Goal: Task Accomplishment & Management: Manage account settings

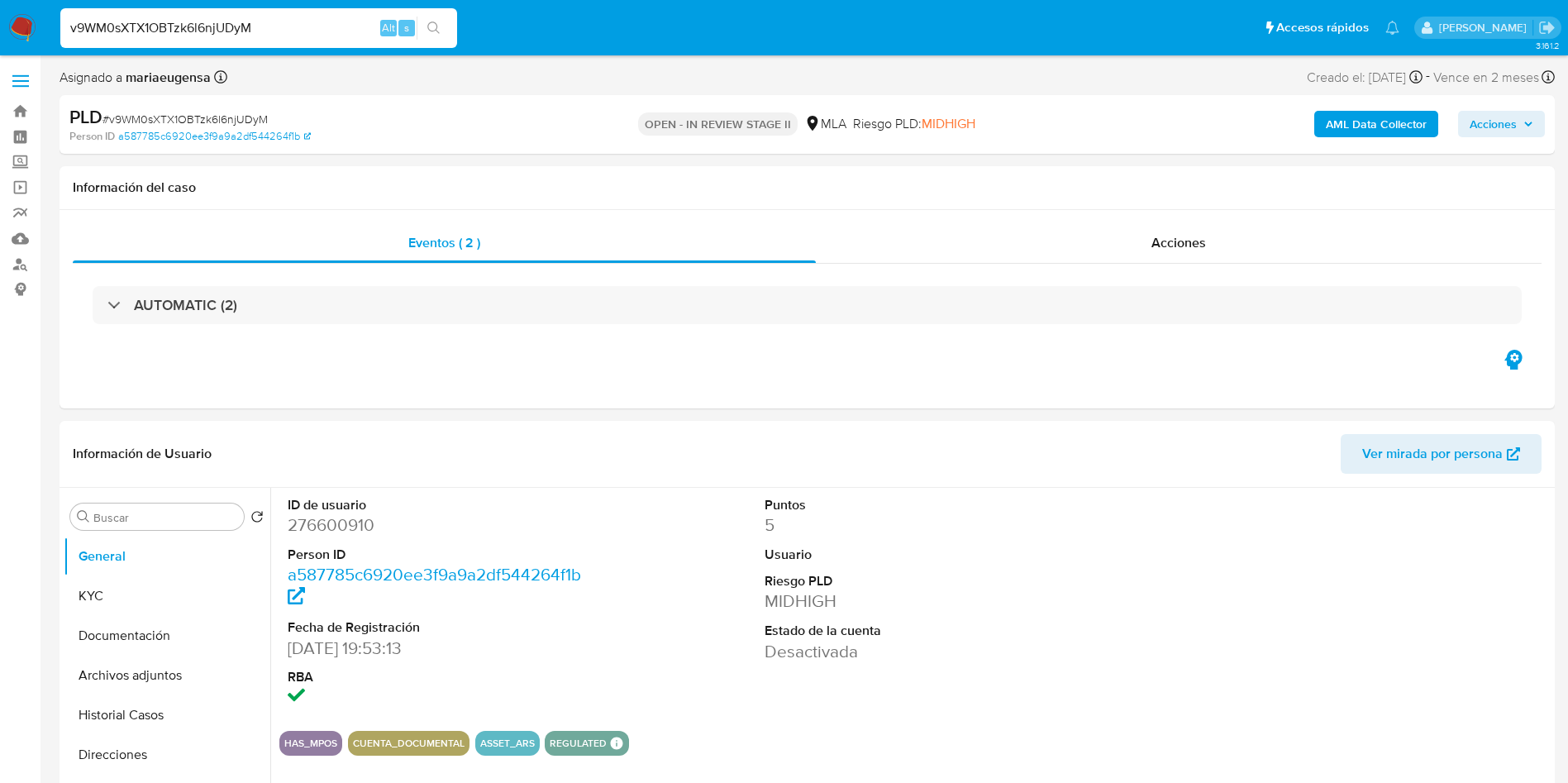
select select "10"
click at [1508, 129] on span "Acciones" at bounding box center [1493, 124] width 47 height 26
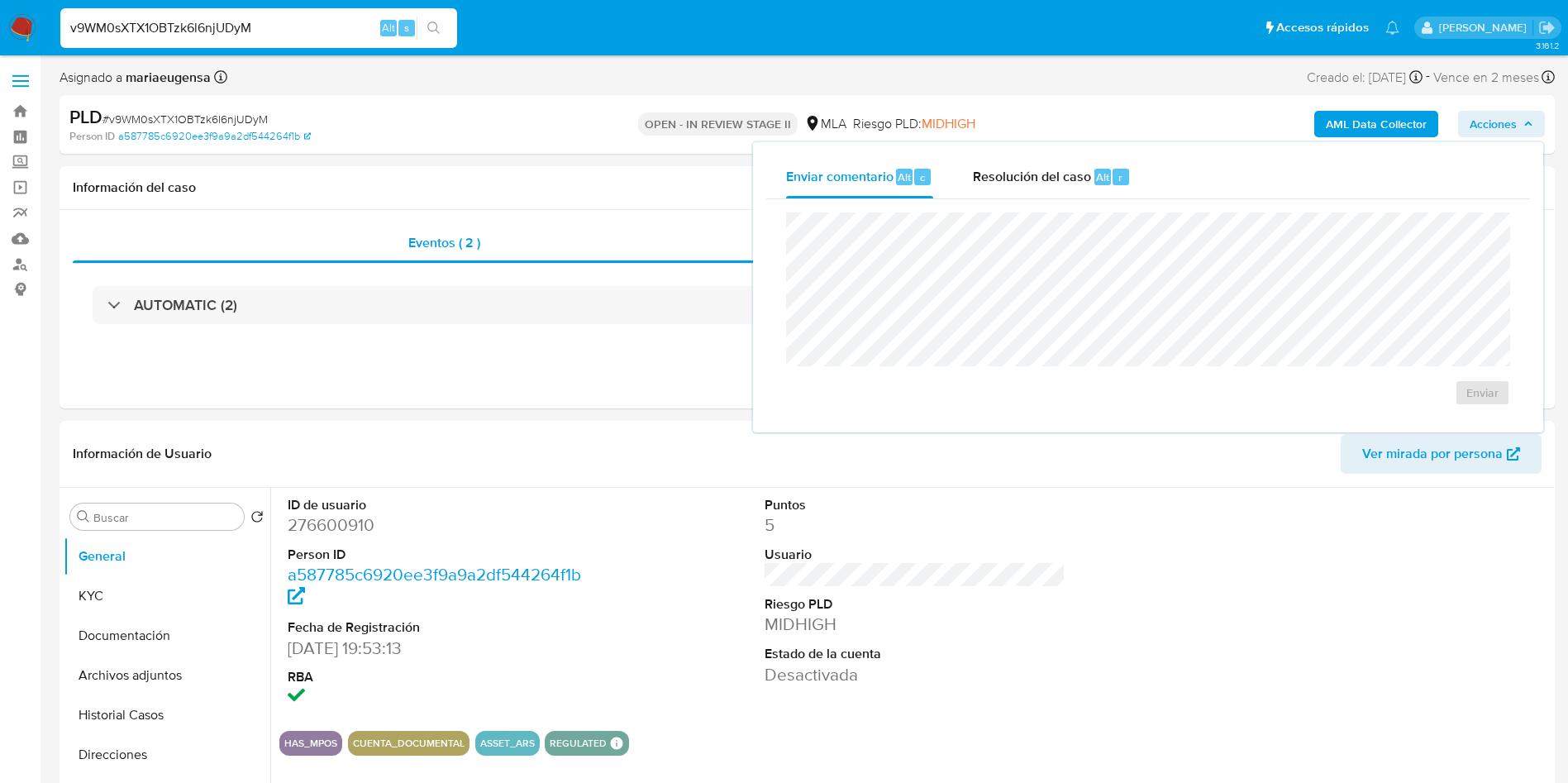
click at [1098, 200] on div "Enviar" at bounding box center [1148, 309] width 764 height 220
drag, startPoint x: 1083, startPoint y: 176, endPoint x: 1085, endPoint y: 185, distance: 9.2
click at [1085, 185] on span "Resolución del caso" at bounding box center [1032, 176] width 118 height 19
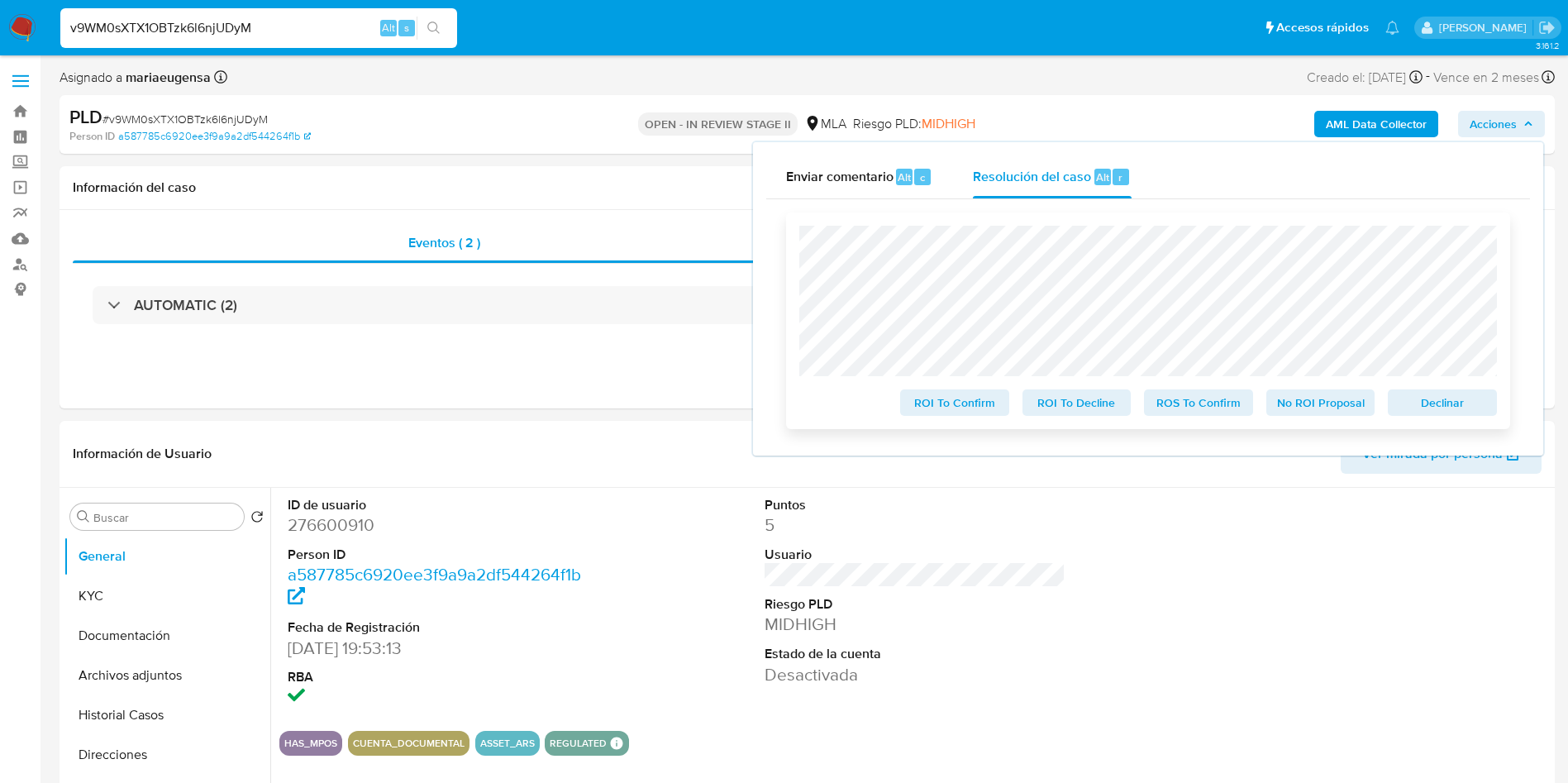
click at [1431, 420] on div "ROI To Confirm ROI To Decline ROS To Confirm No ROI Proposal Declinar" at bounding box center [1148, 320] width 724 height 217
drag, startPoint x: 1437, startPoint y: 409, endPoint x: 1566, endPoint y: 264, distance: 194.4
click at [1444, 406] on span "Declinar" at bounding box center [1443, 402] width 86 height 23
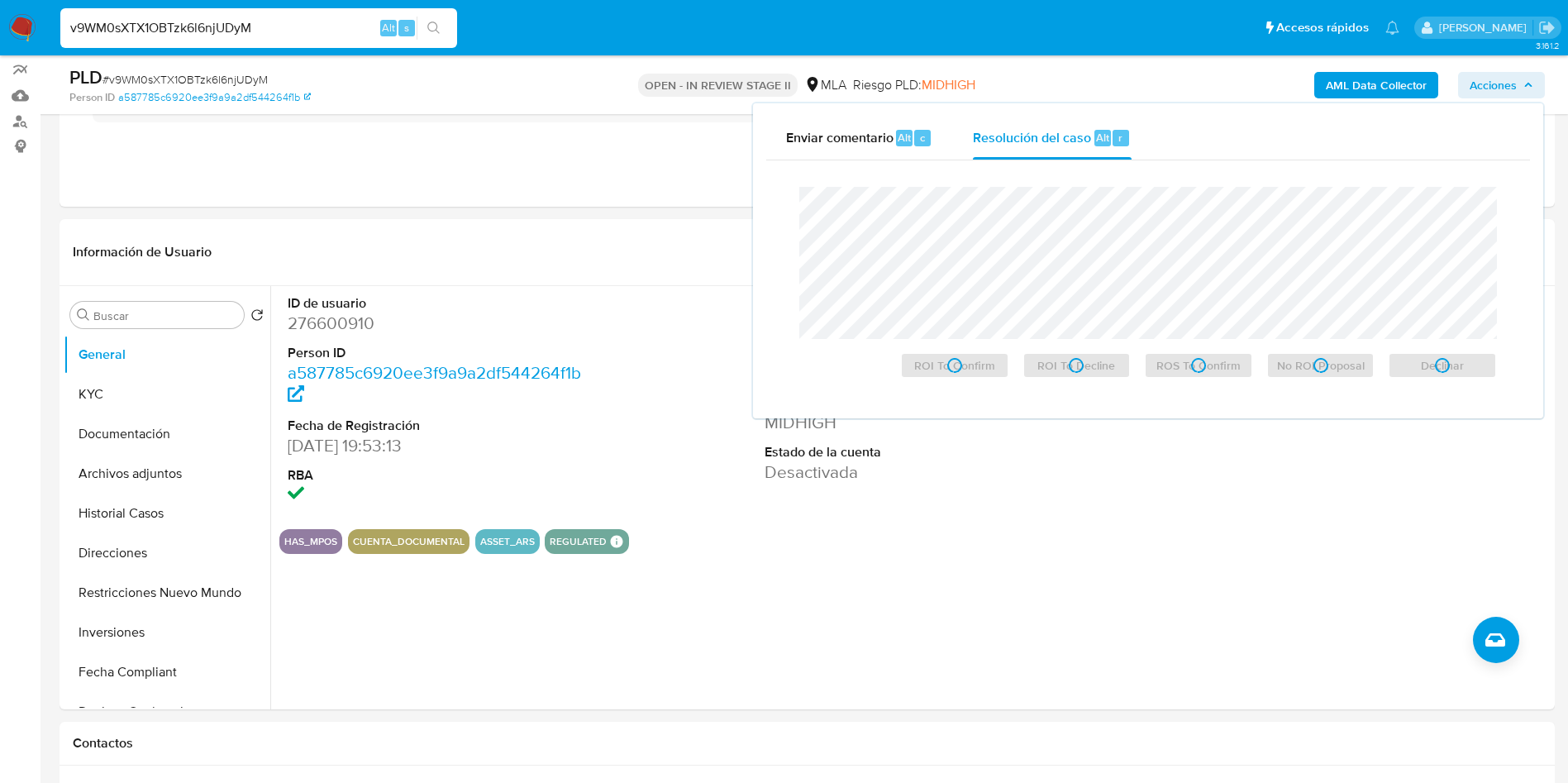
scroll to position [284, 0]
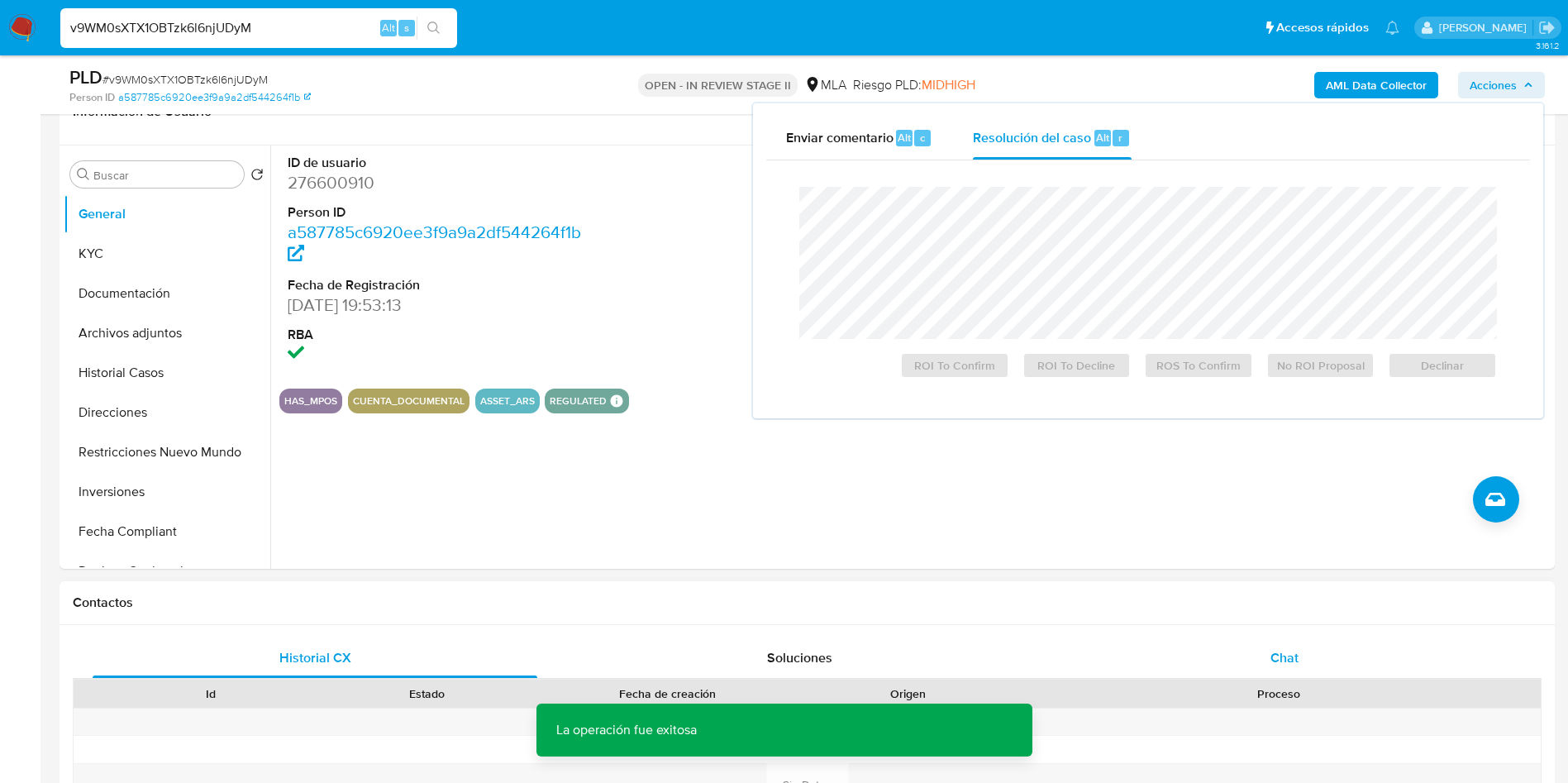
click at [1319, 656] on div "Chat" at bounding box center [1284, 658] width 445 height 40
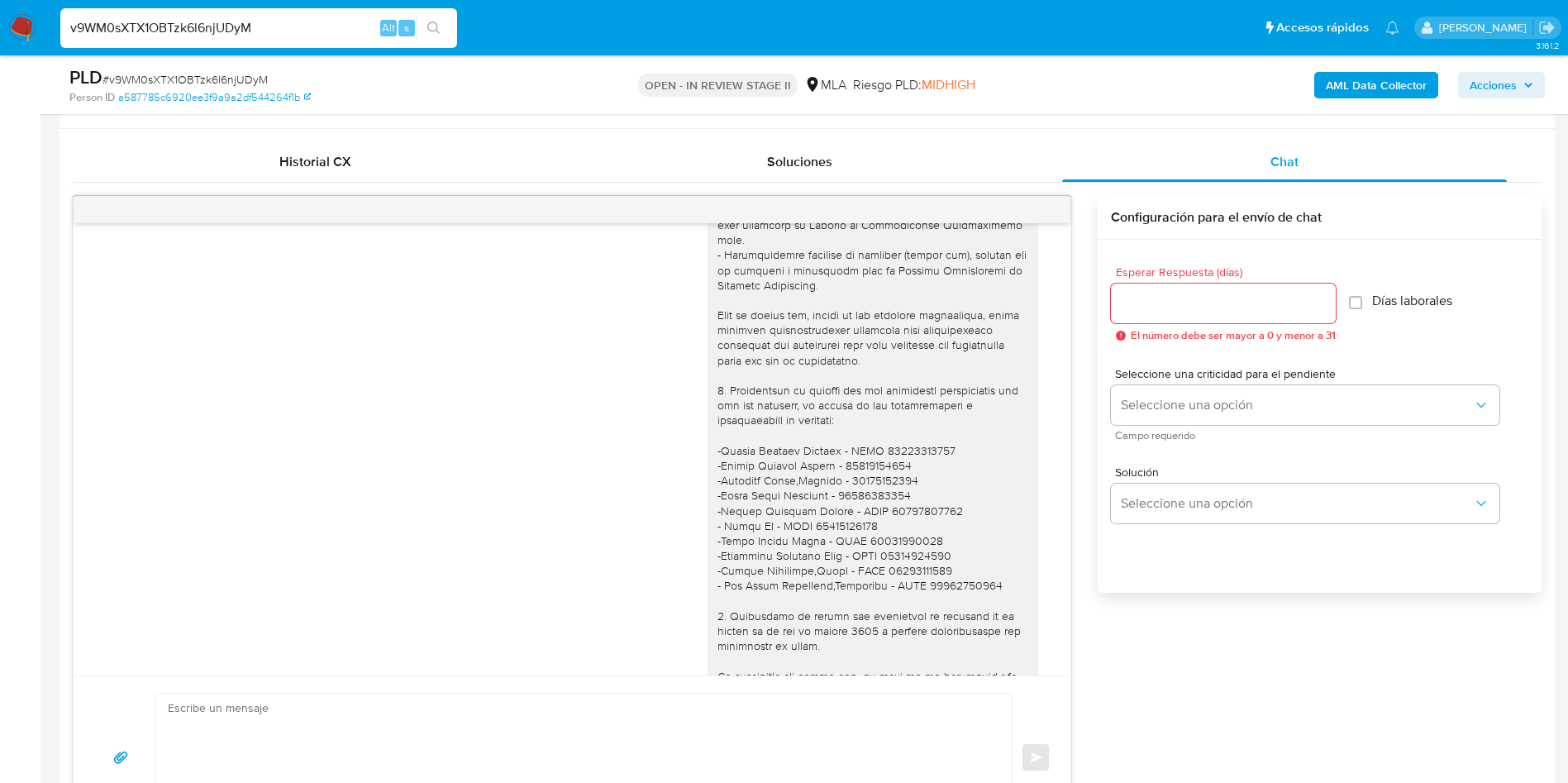
scroll to position [1888, 0]
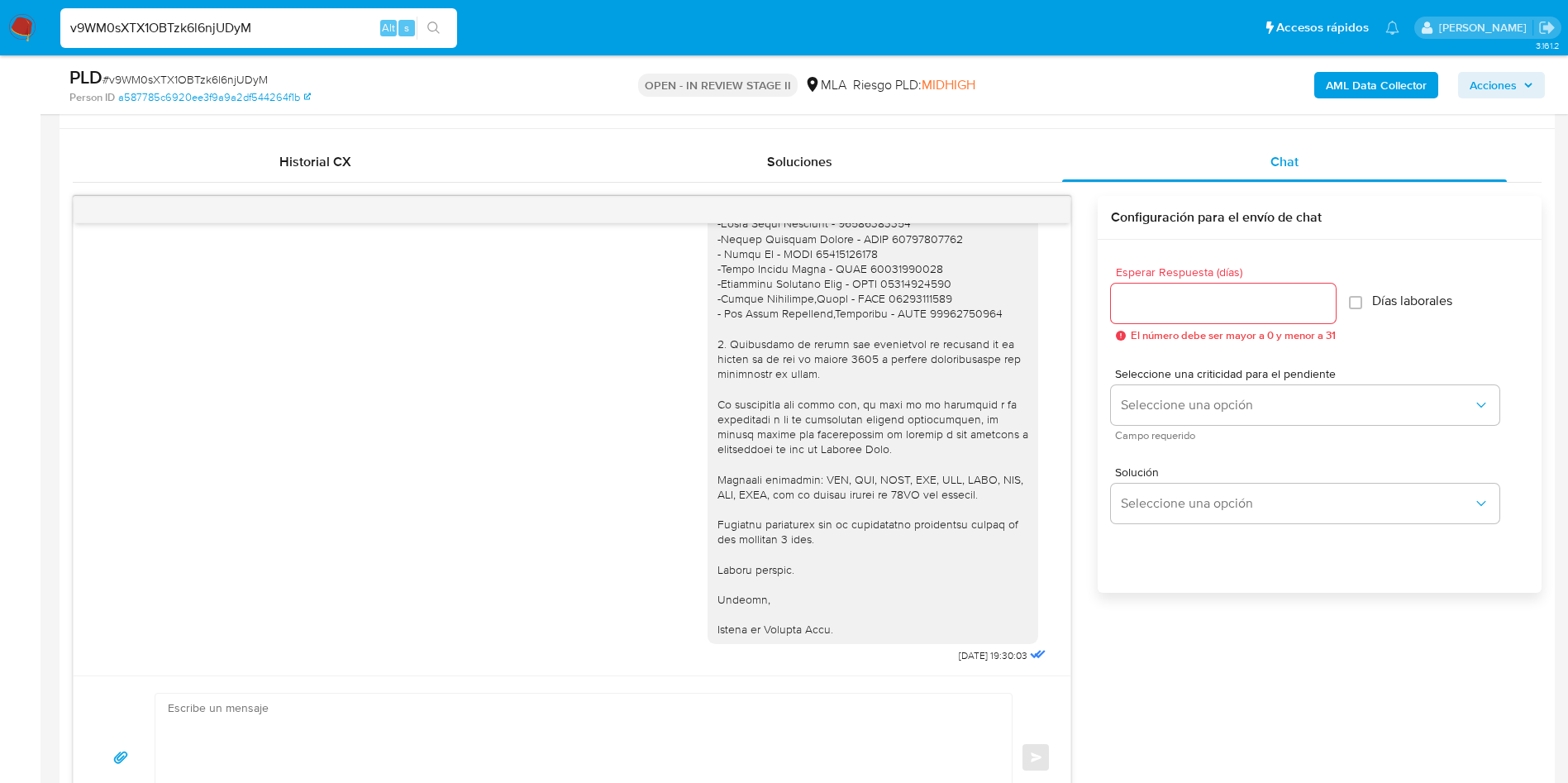
click at [381, 456] on div "29/09/2025 19:30:03" at bounding box center [572, 146] width 956 height 1041
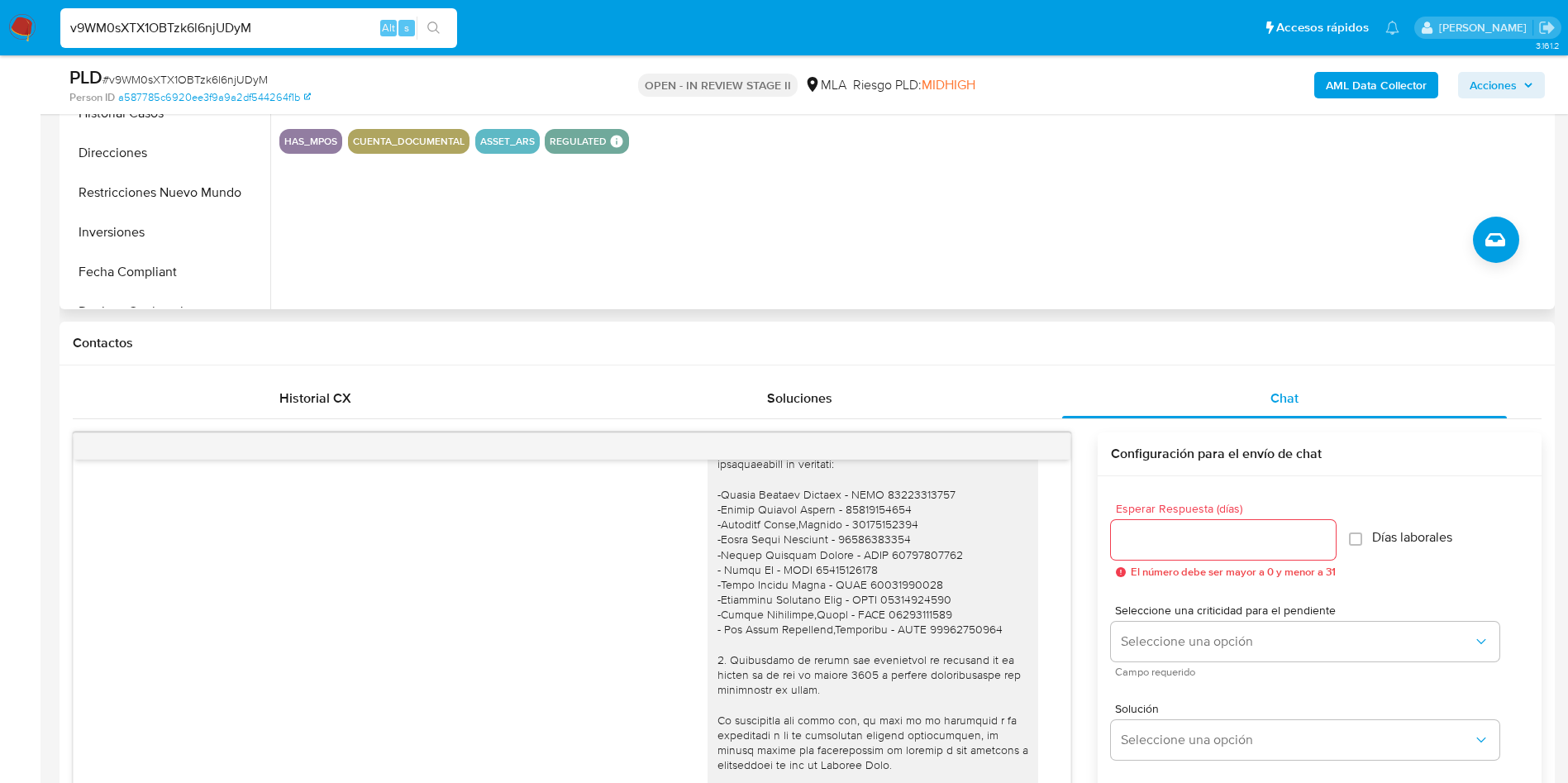
scroll to position [160, 0]
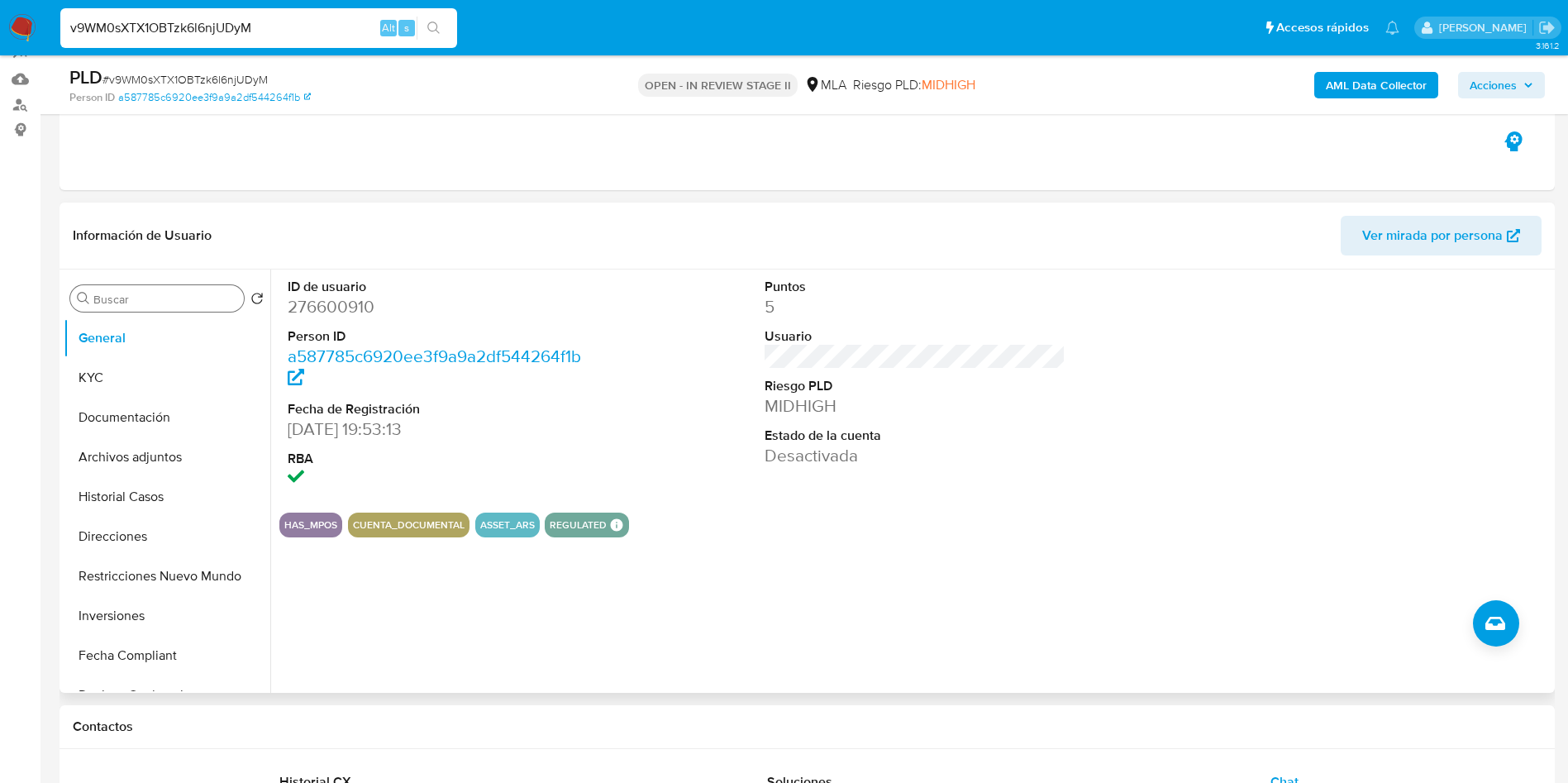
click at [174, 298] on input "Buscar" at bounding box center [165, 299] width 144 height 15
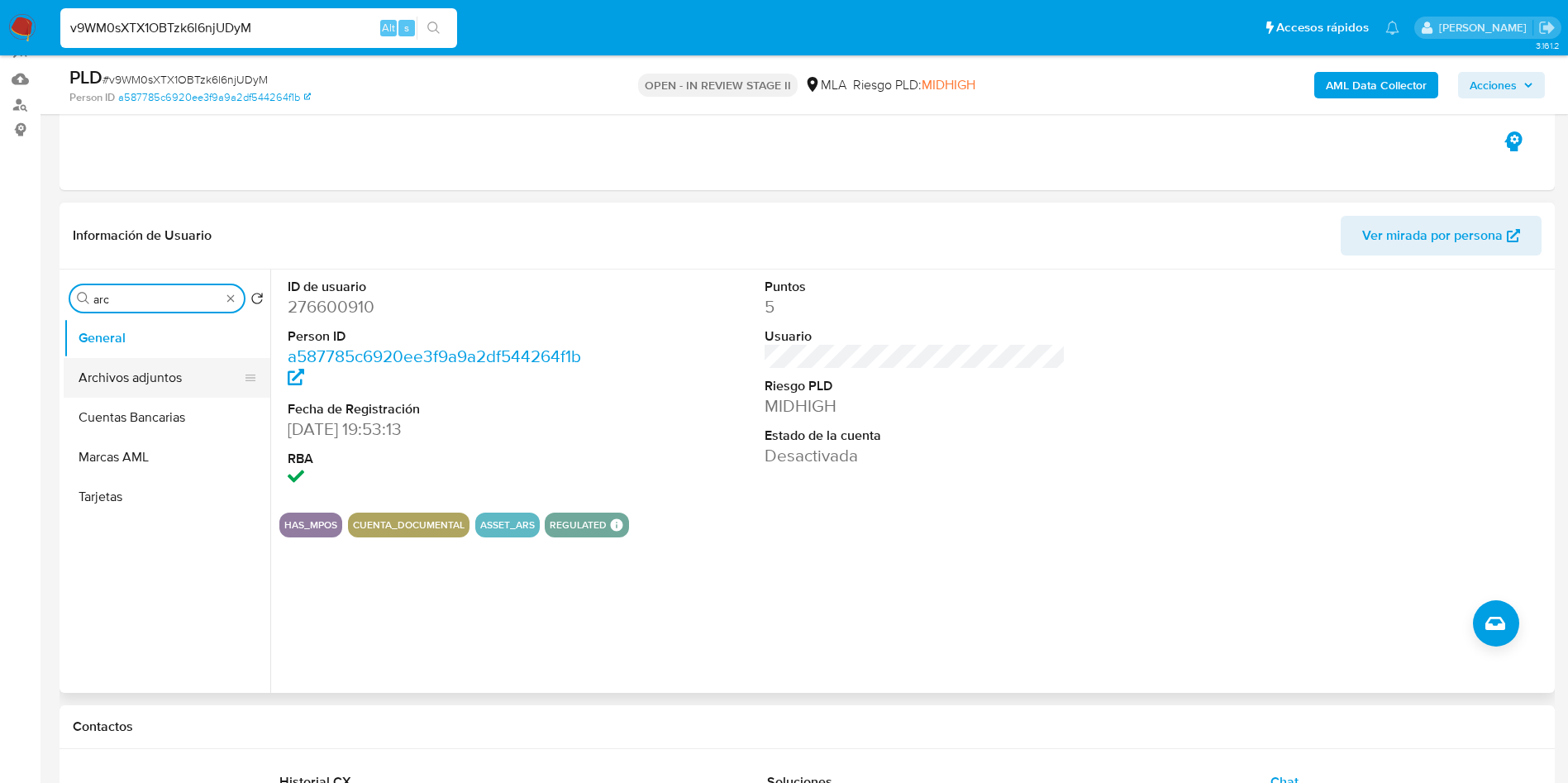
type input "arc"
click at [190, 372] on button "Archivos adjuntos" at bounding box center [160, 378] width 193 height 40
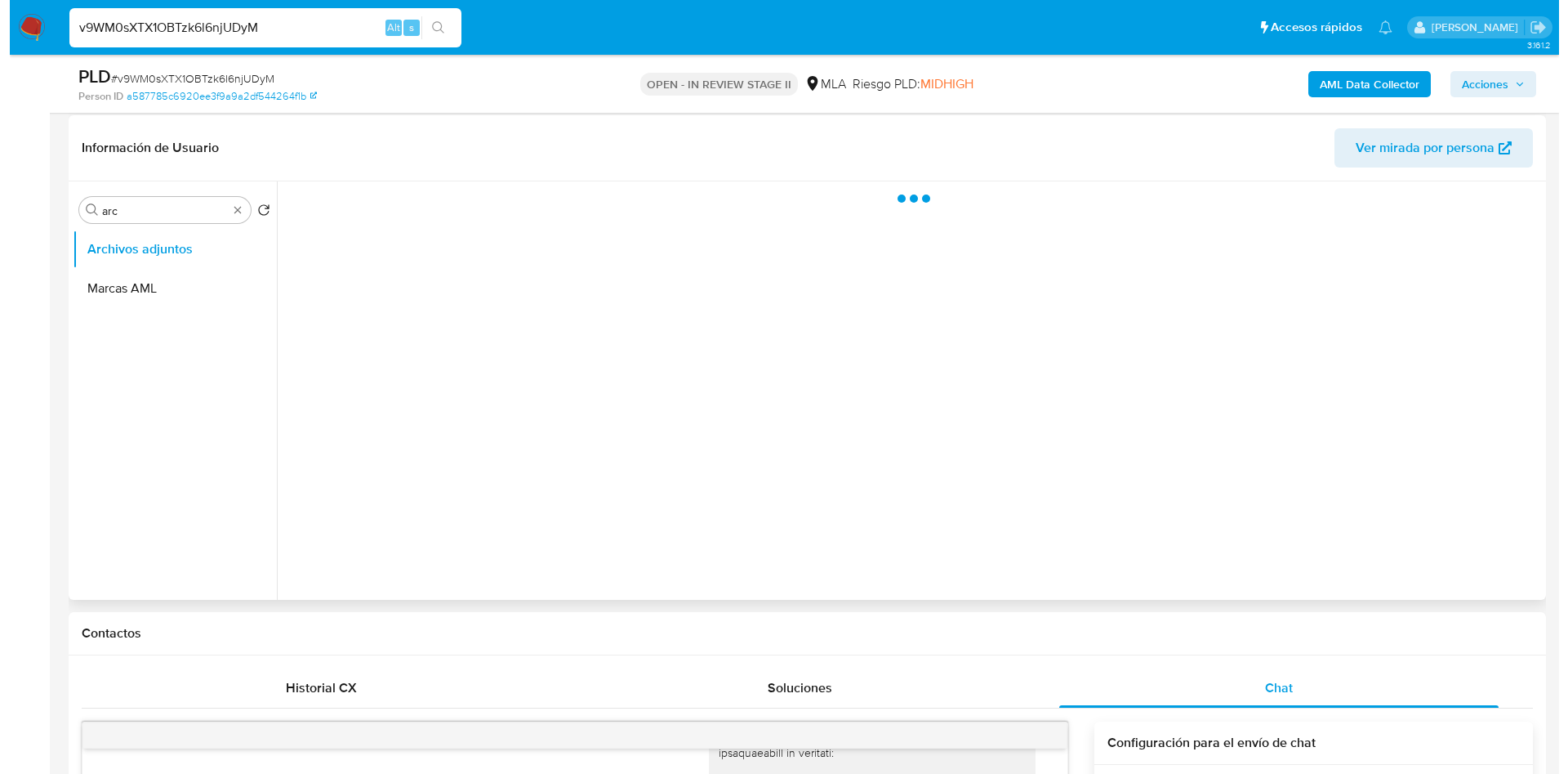
scroll to position [281, 0]
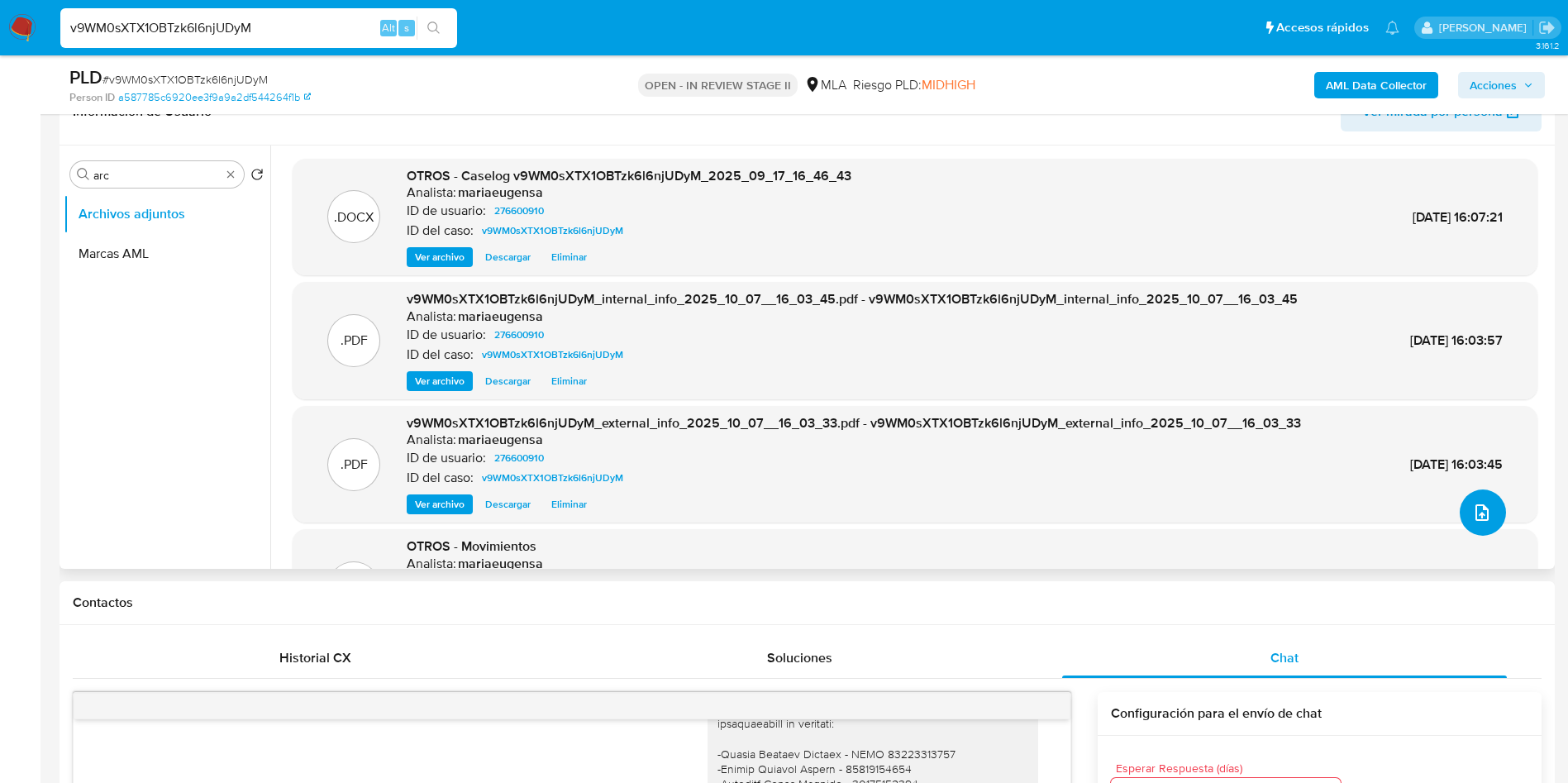
click at [1490, 530] on button "upload-file" at bounding box center [1483, 512] width 46 height 46
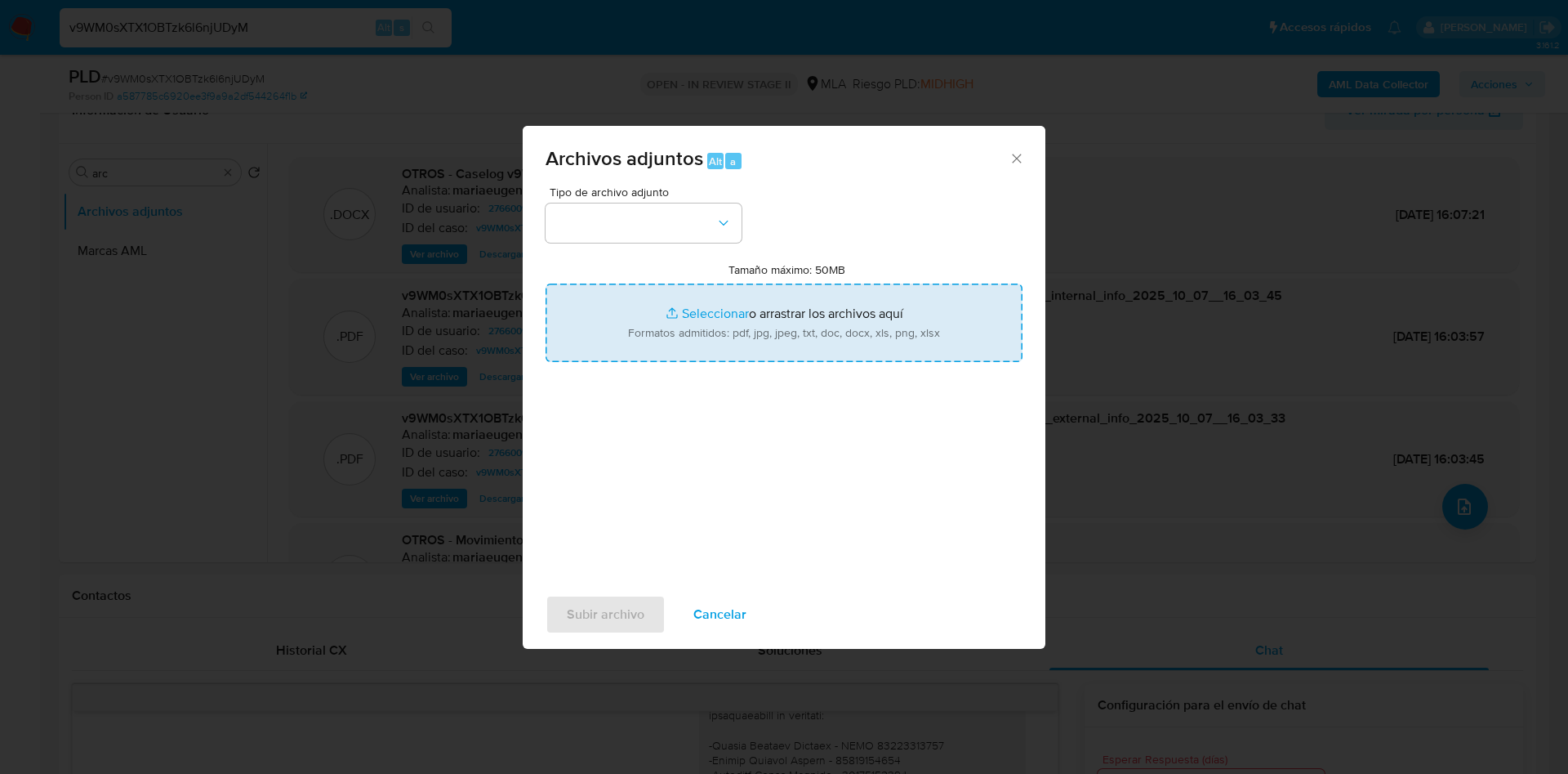
click at [789, 354] on input "Tamaño máximo: 50MB Seleccionar archivos" at bounding box center [784, 322] width 477 height 78
type input "C:\fakepath\Caselog v9WM0sXTX1OBTzk6l6njUDyM_2025_09_17_16_46_43 - V2.docx"
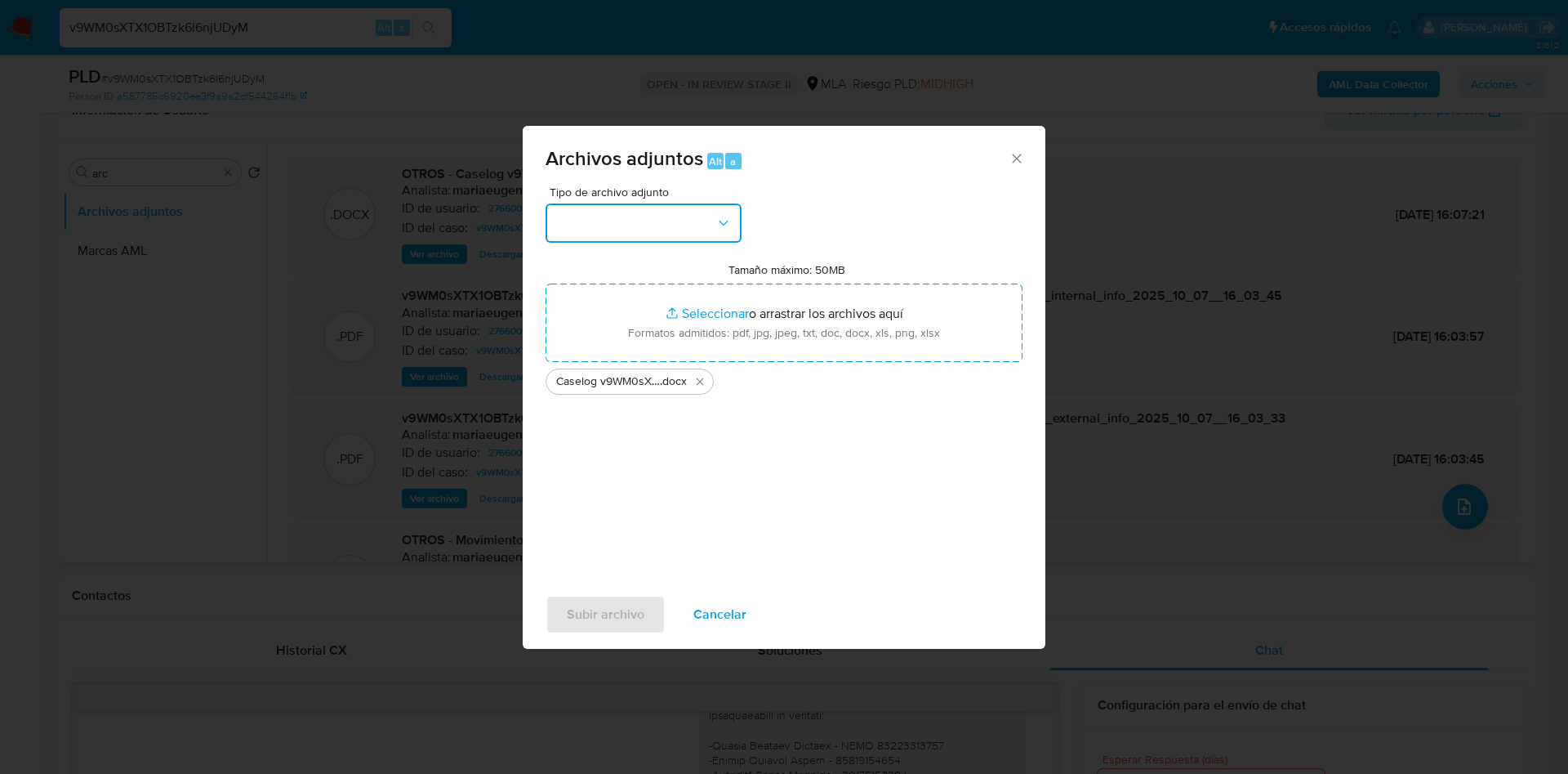
click at [620, 219] on button "button" at bounding box center [643, 223] width 196 height 40
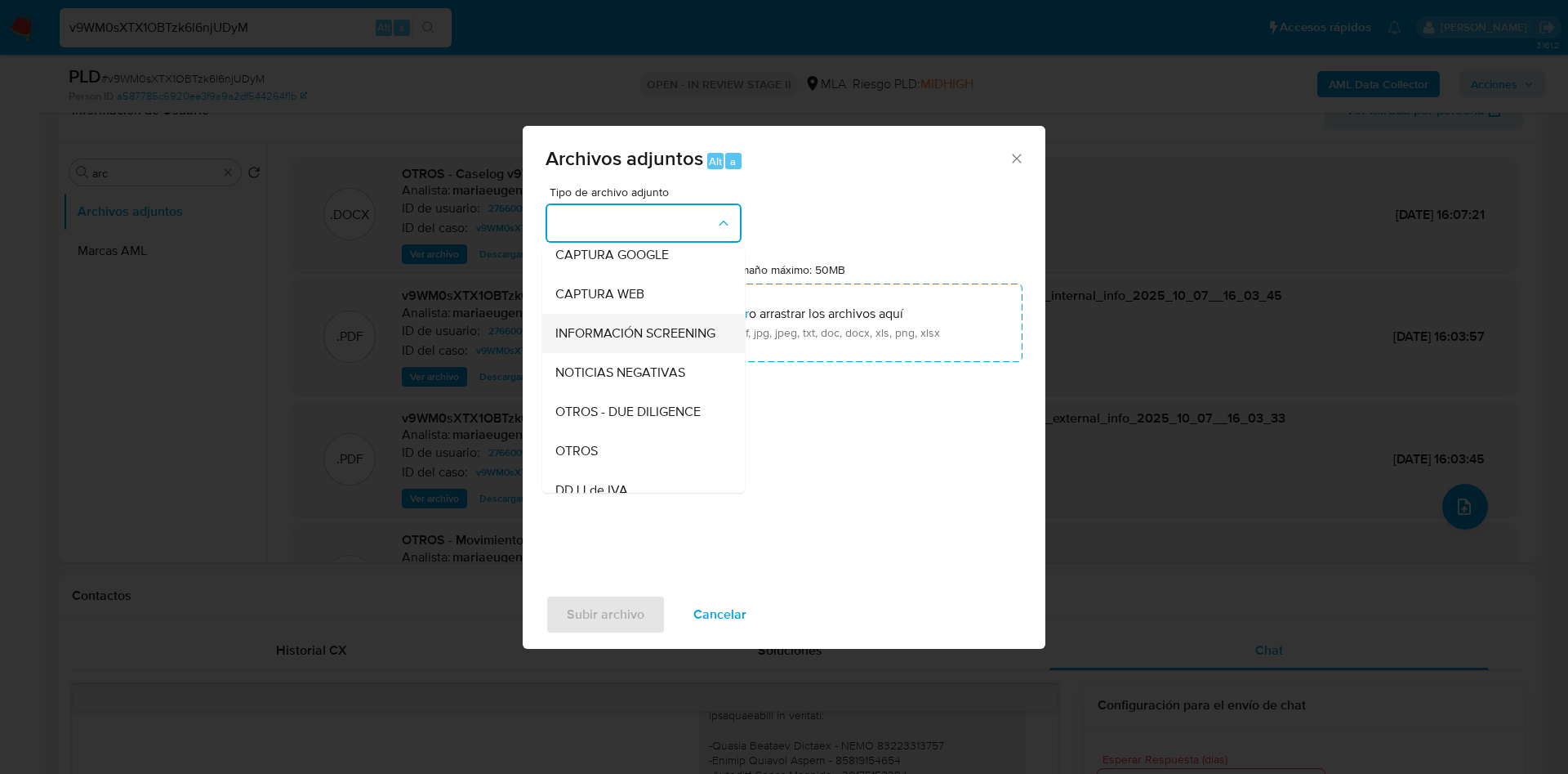
scroll to position [123, 0]
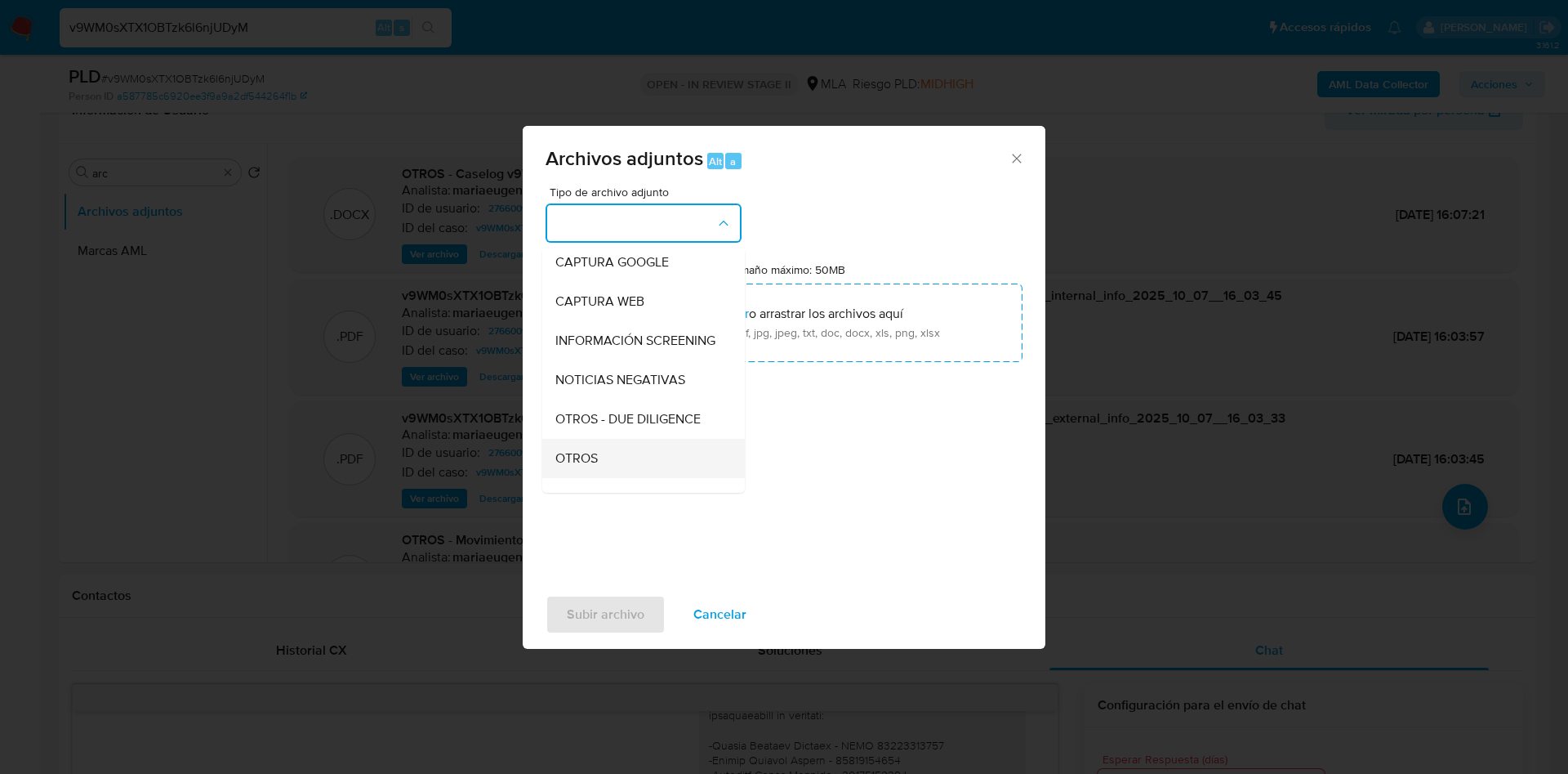
click at [576, 465] on span "OTROS" at bounding box center [576, 459] width 42 height 17
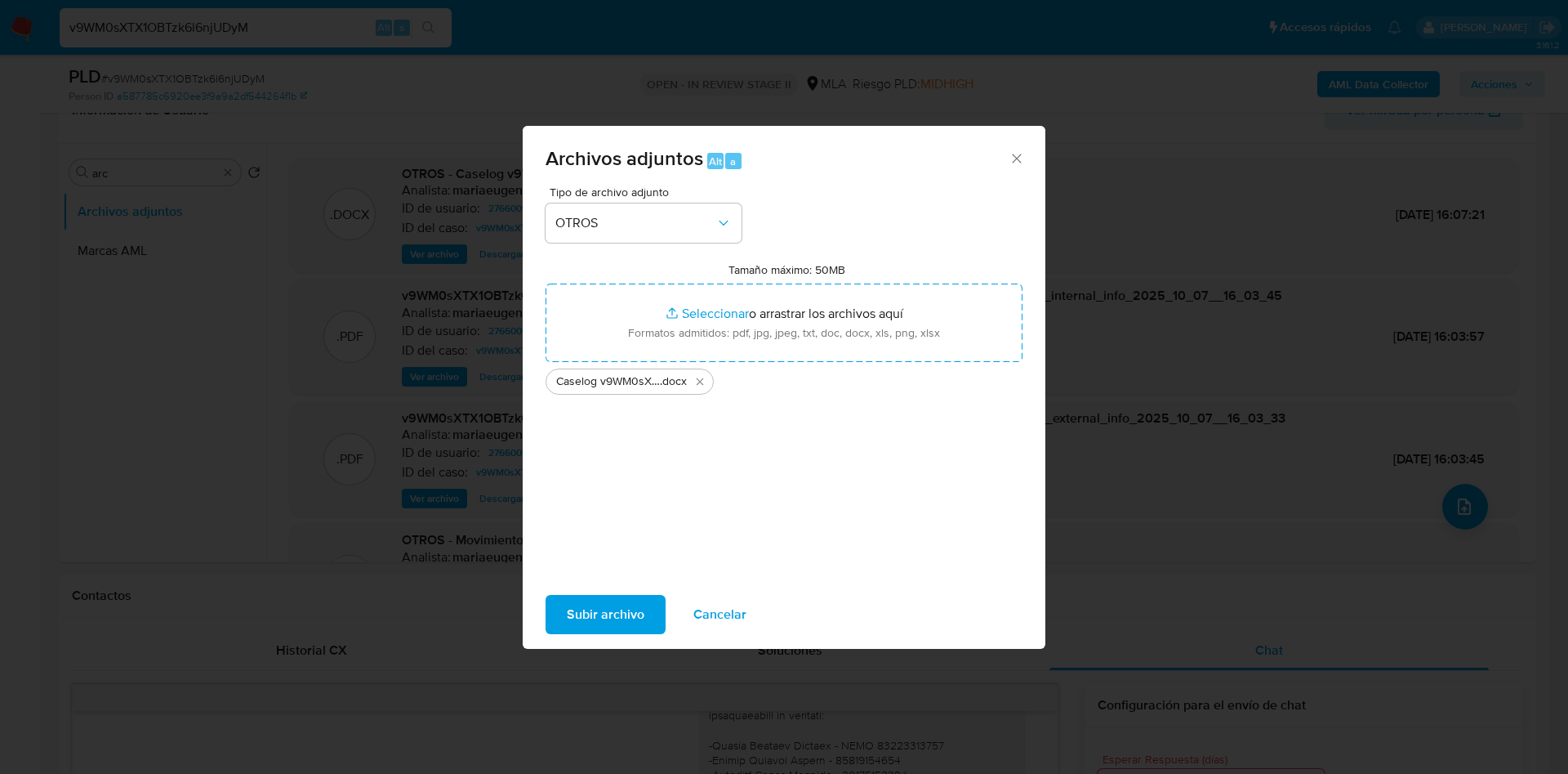
click at [621, 608] on span "Subir archivo" at bounding box center [606, 615] width 78 height 36
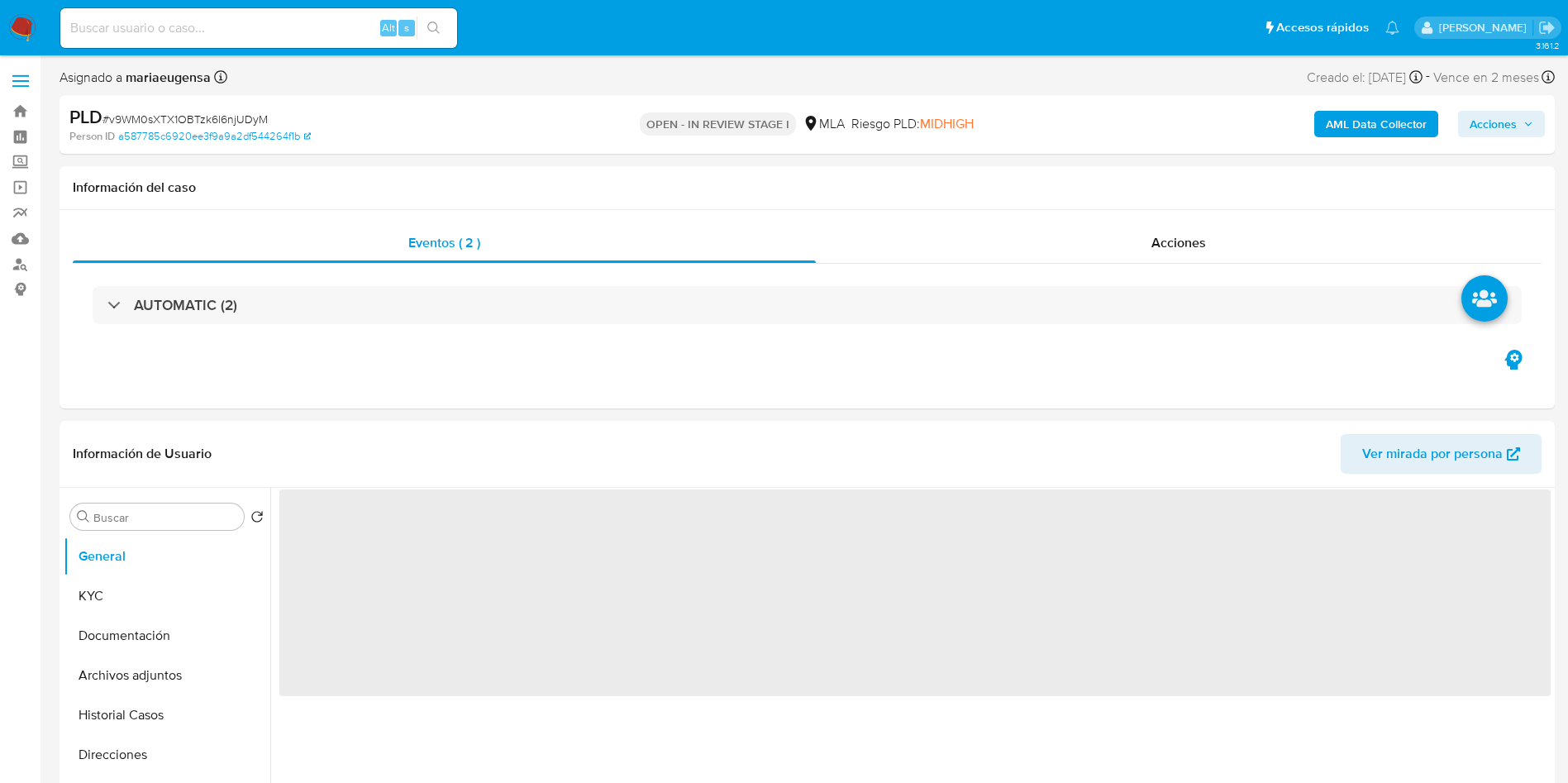
select select "10"
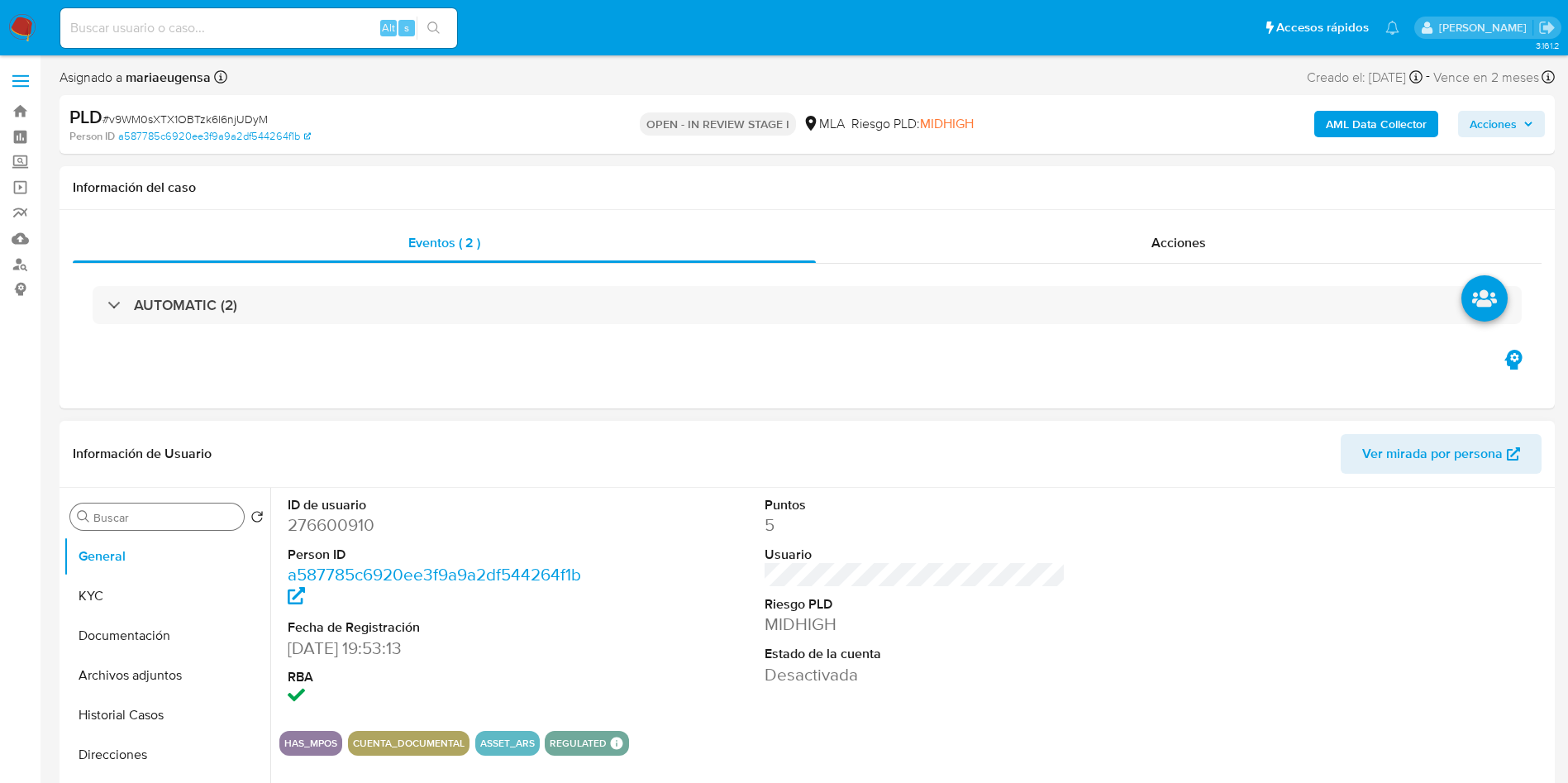
click at [116, 505] on div "Buscar" at bounding box center [157, 516] width 174 height 26
click at [117, 520] on input "Buscar" at bounding box center [165, 517] width 144 height 15
type input "arc"
click at [137, 595] on button "Archivos adjuntos" at bounding box center [160, 596] width 193 height 40
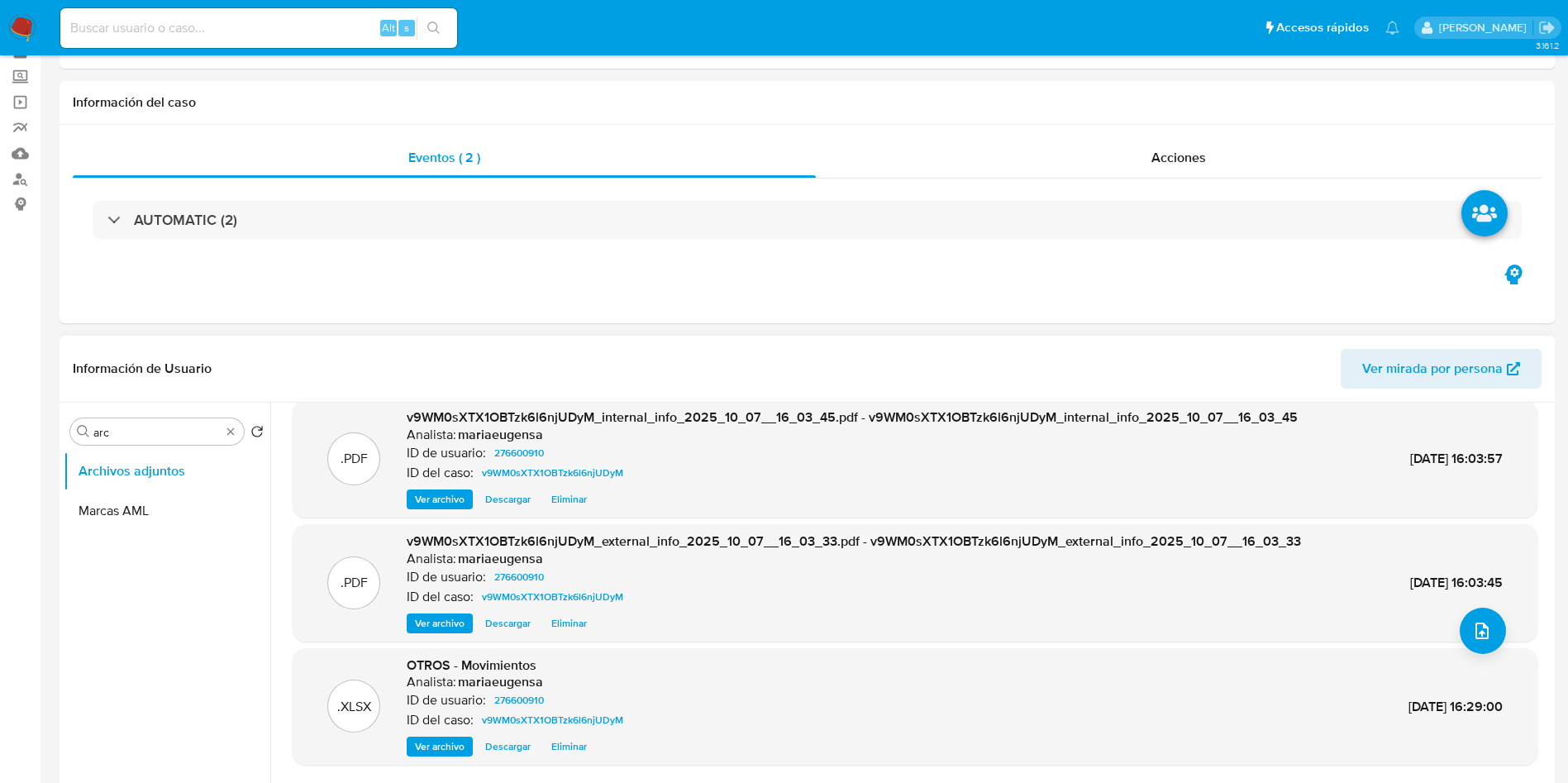
scroll to position [124, 0]
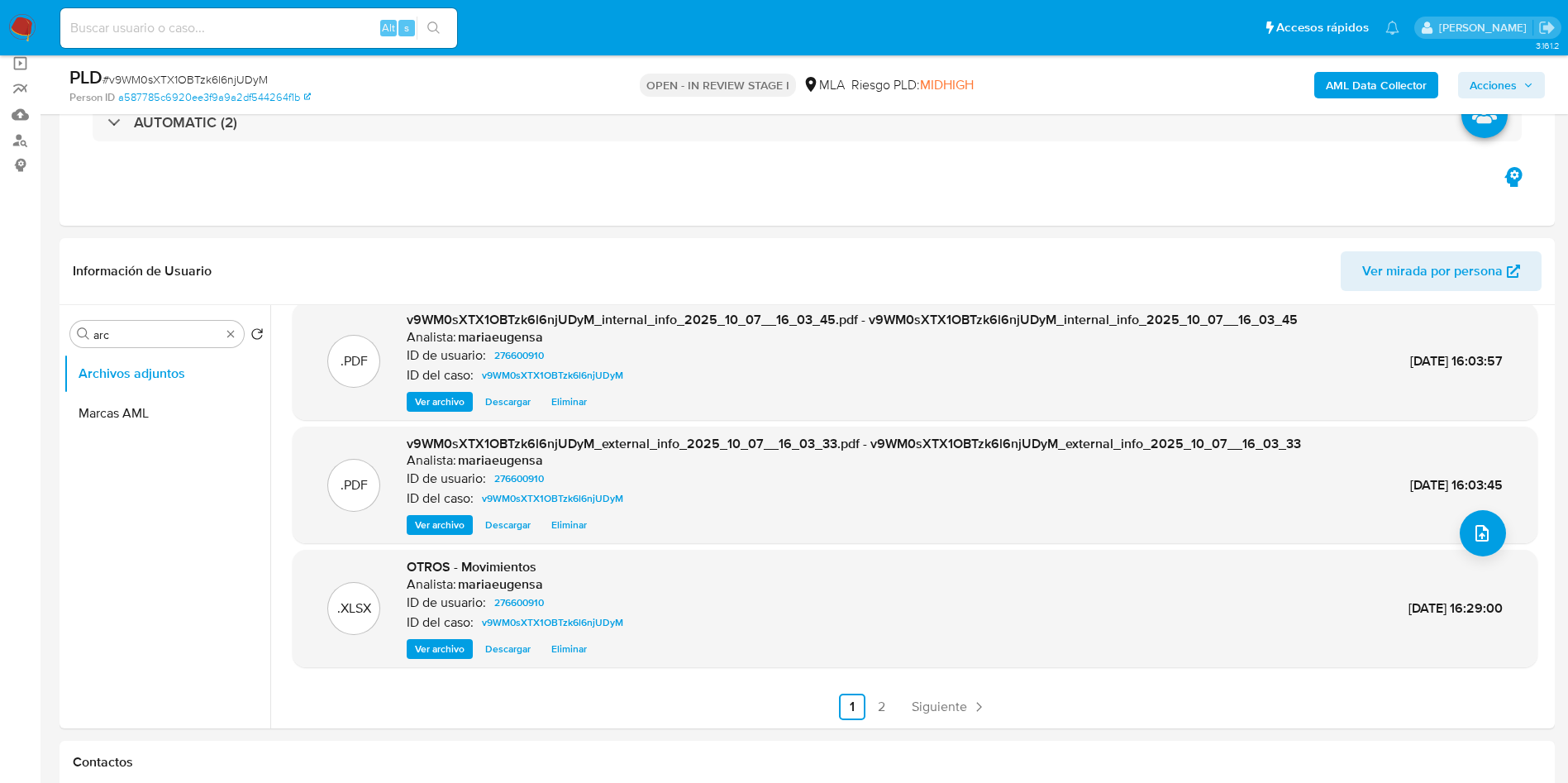
click at [1505, 75] on span "Acciones" at bounding box center [1493, 85] width 47 height 26
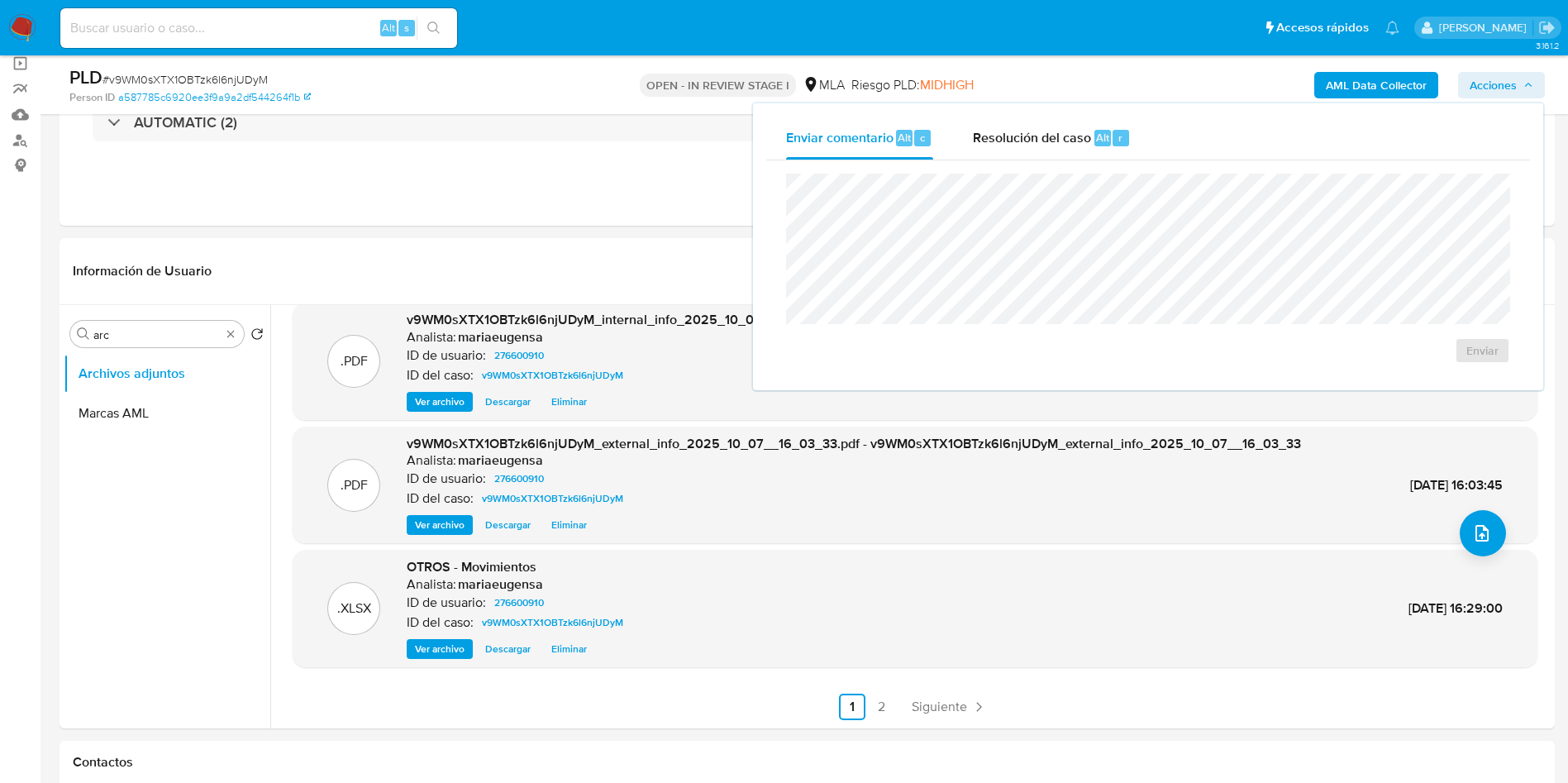
drag, startPoint x: 1044, startPoint y: 126, endPoint x: 1033, endPoint y: 168, distance: 43.5
click at [1045, 124] on div "Resolución del caso Alt r" at bounding box center [1052, 138] width 158 height 43
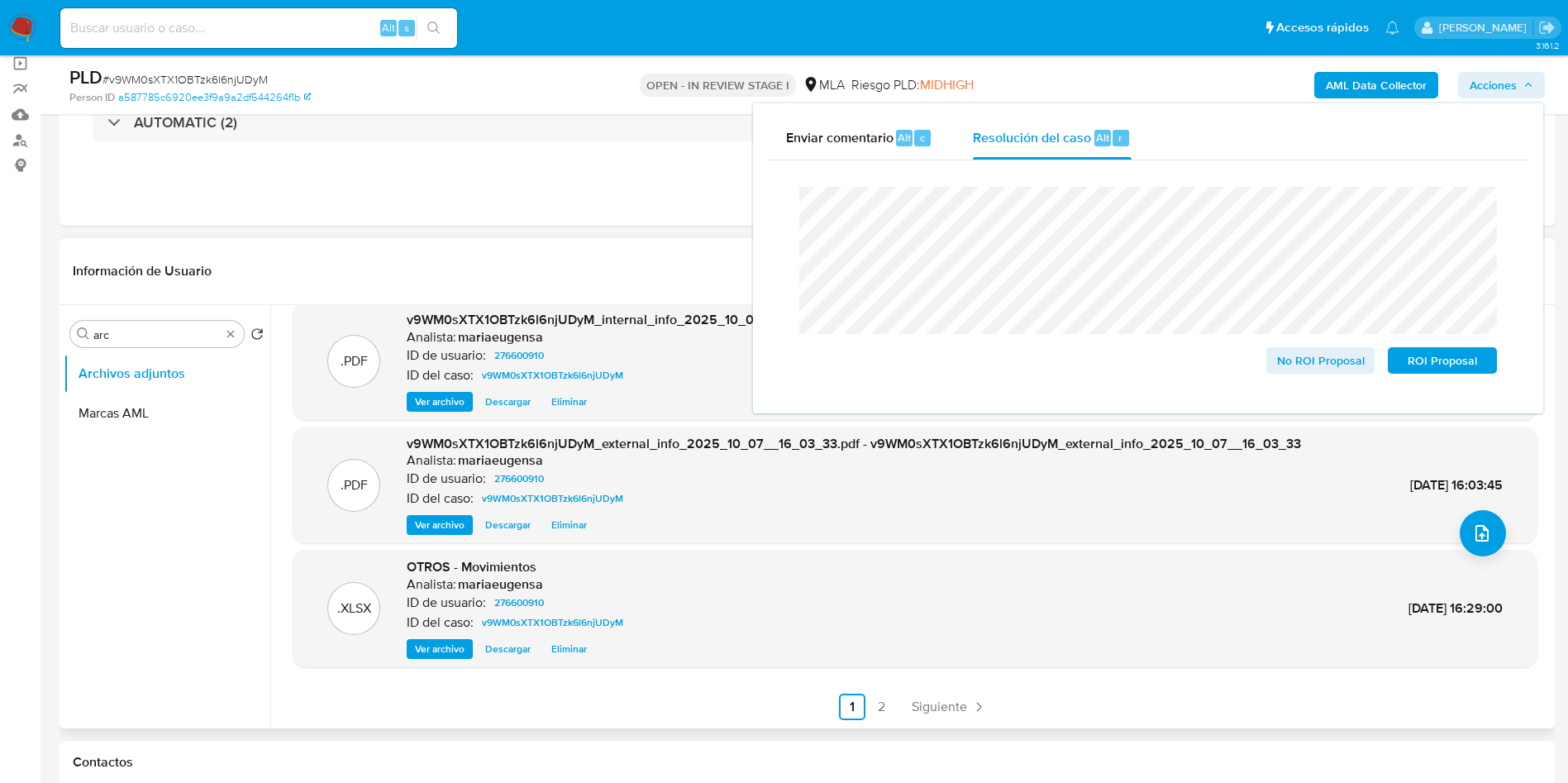
click at [237, 454] on ul "Archivos adjuntos Marcas AML" at bounding box center [167, 540] width 207 height 373
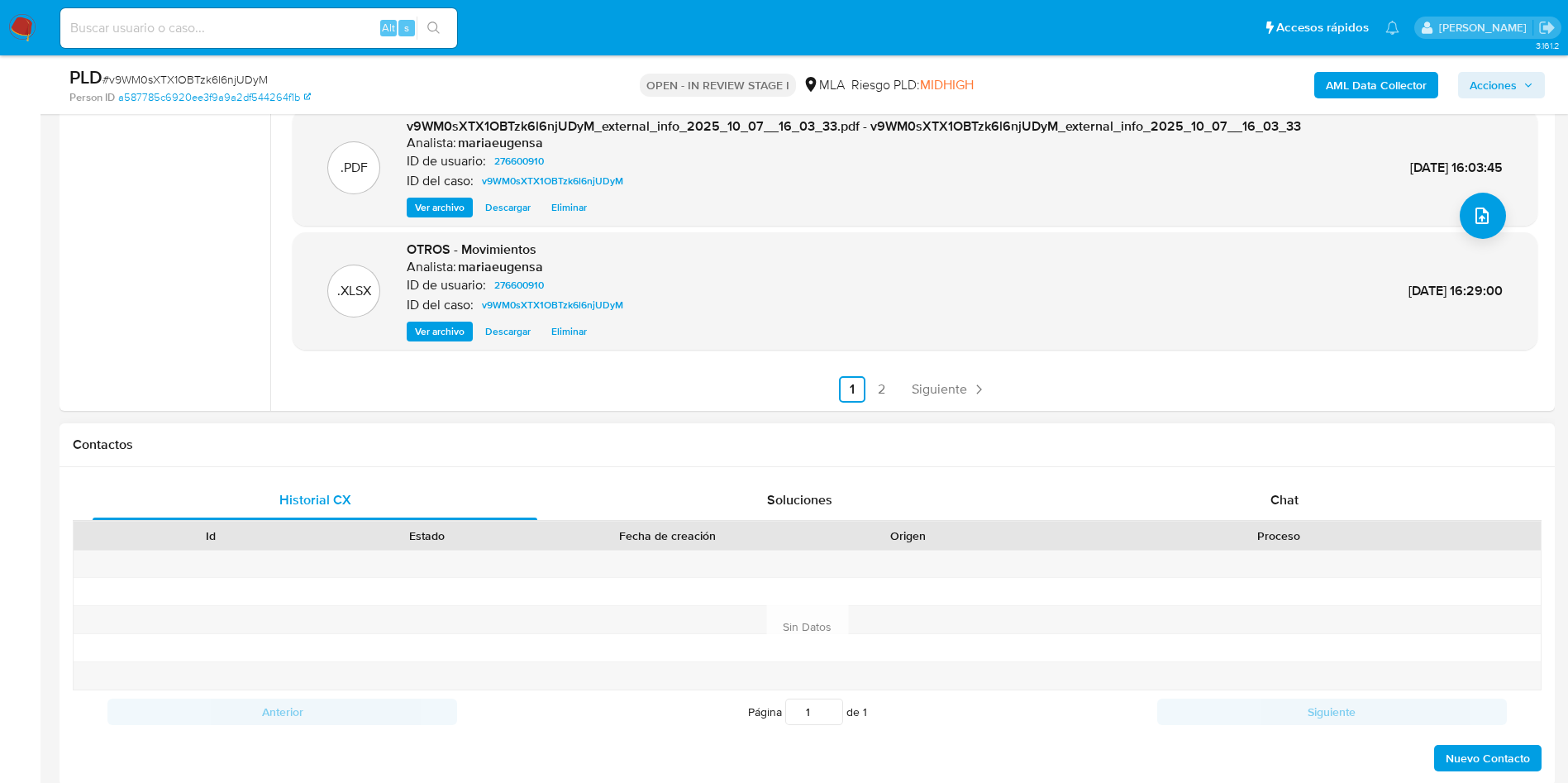
scroll to position [496, 0]
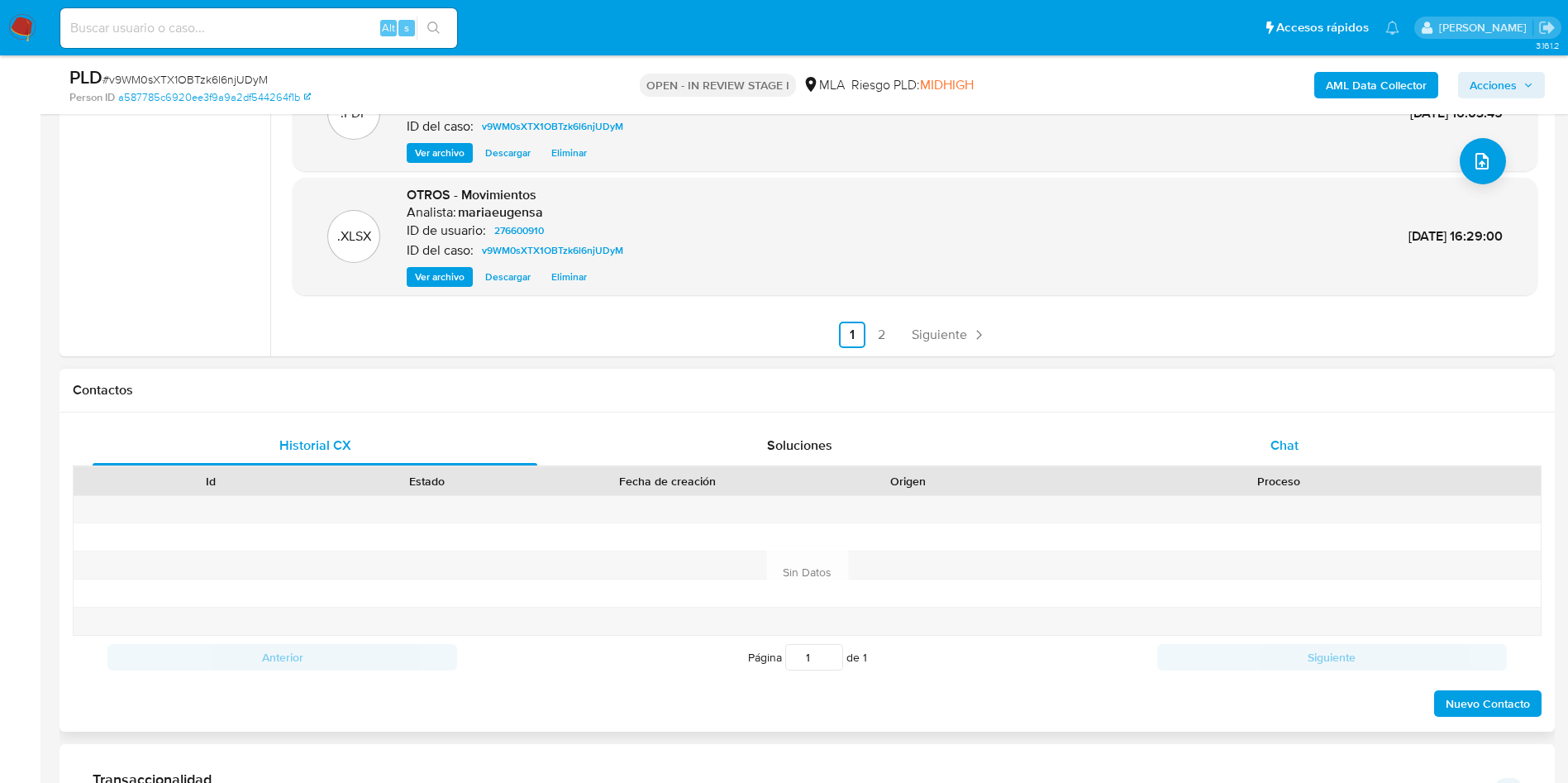
click at [1316, 442] on div "Chat" at bounding box center [1284, 446] width 445 height 40
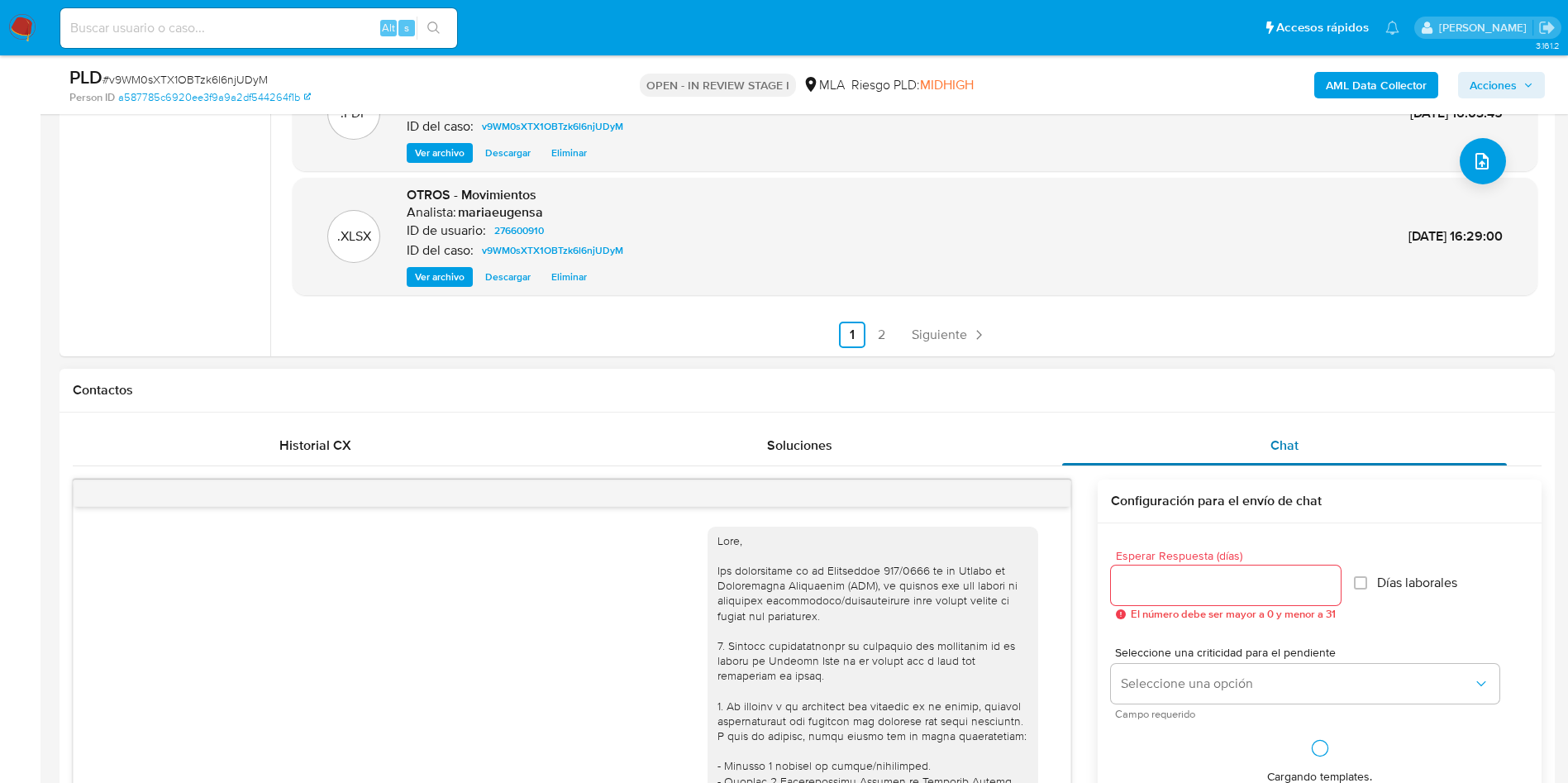
scroll to position [1889, 0]
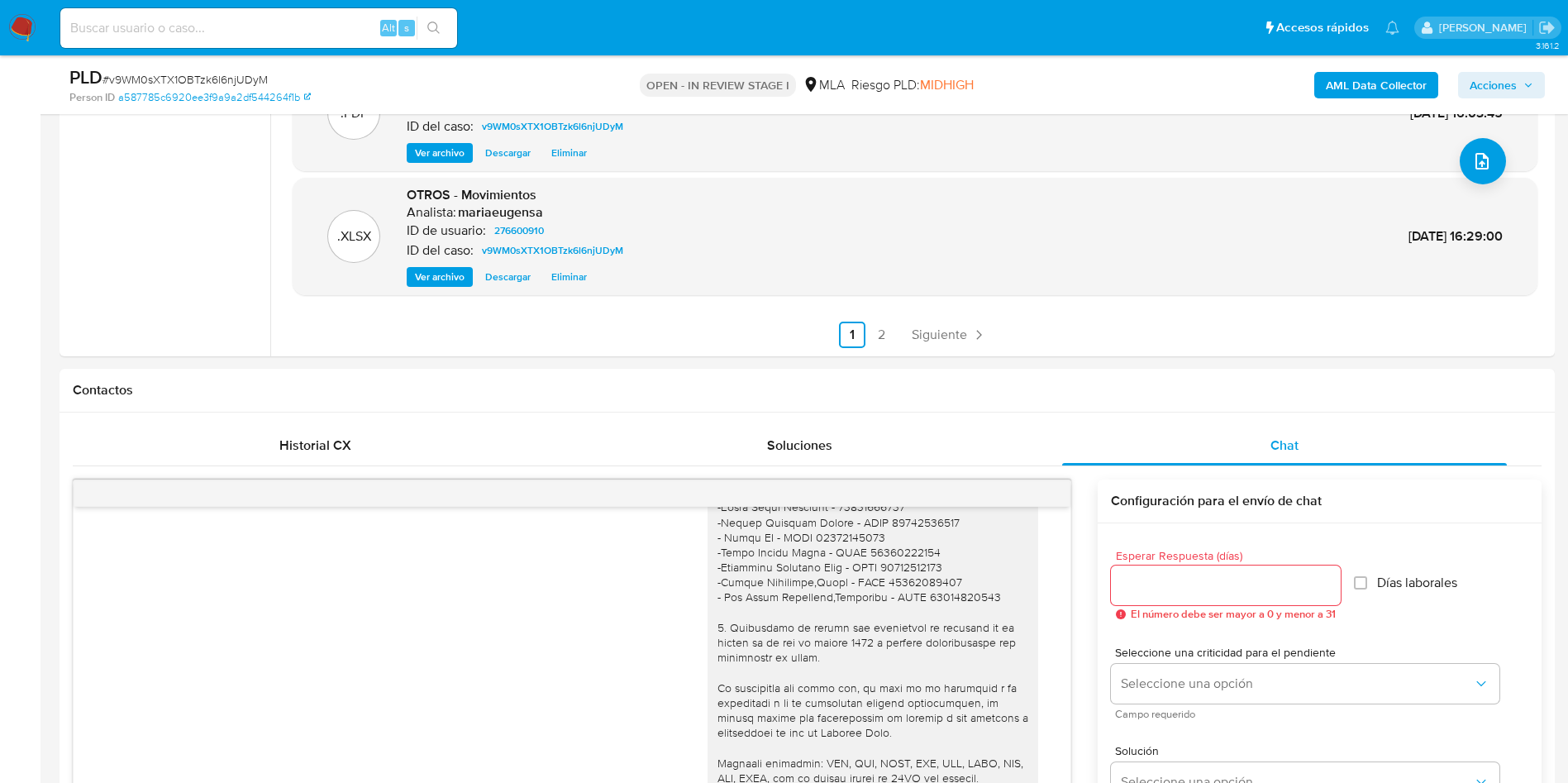
drag, startPoint x: 1519, startPoint y: 83, endPoint x: 1471, endPoint y: 91, distance: 48.7
click at [1518, 82] on span "Acciones" at bounding box center [1502, 85] width 64 height 23
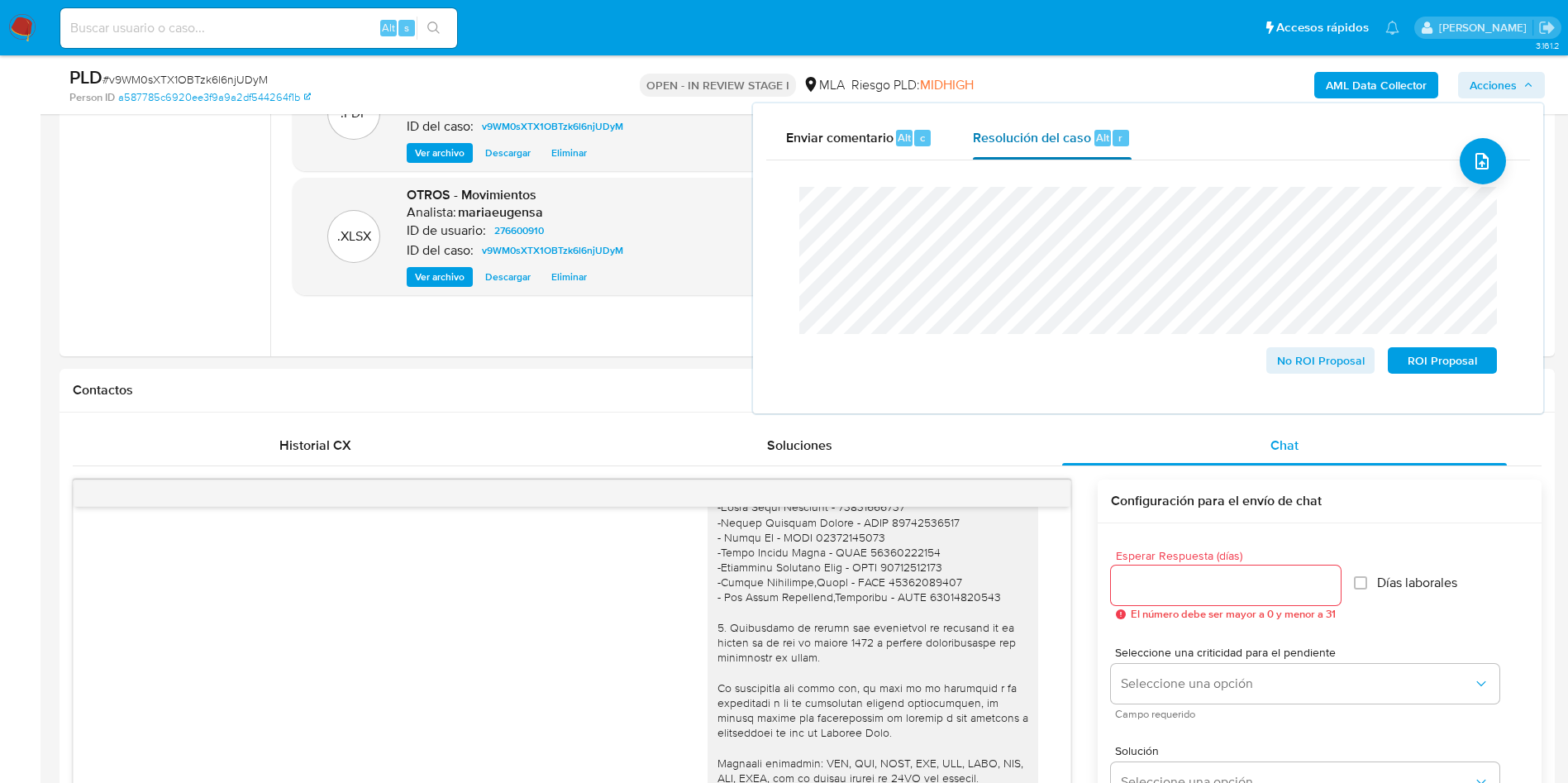
click at [963, 147] on button "Resolución del caso Alt r" at bounding box center [1052, 138] width 198 height 43
click at [1462, 365] on span "ROI Proposal" at bounding box center [1443, 360] width 86 height 23
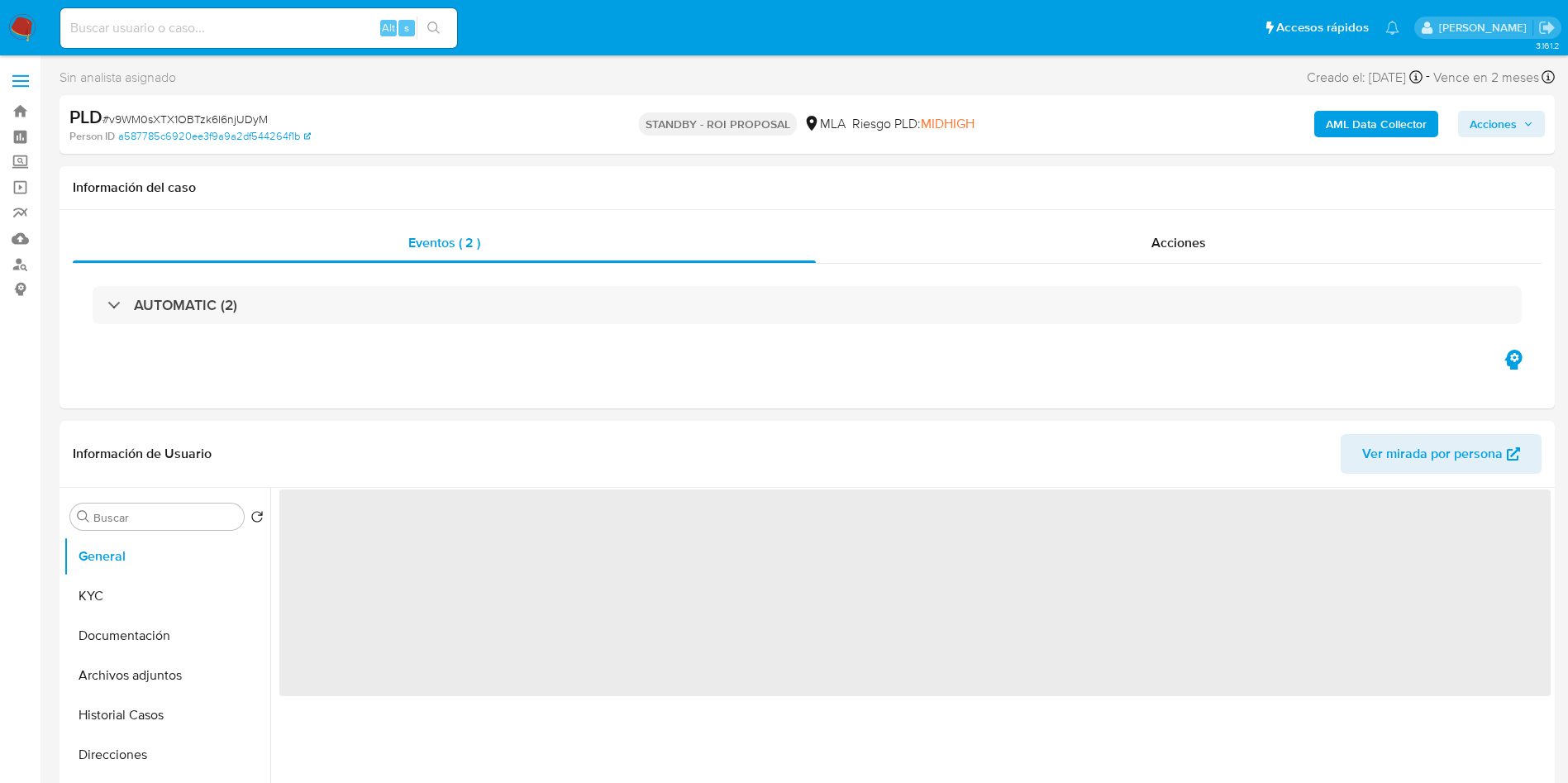
select select "10"
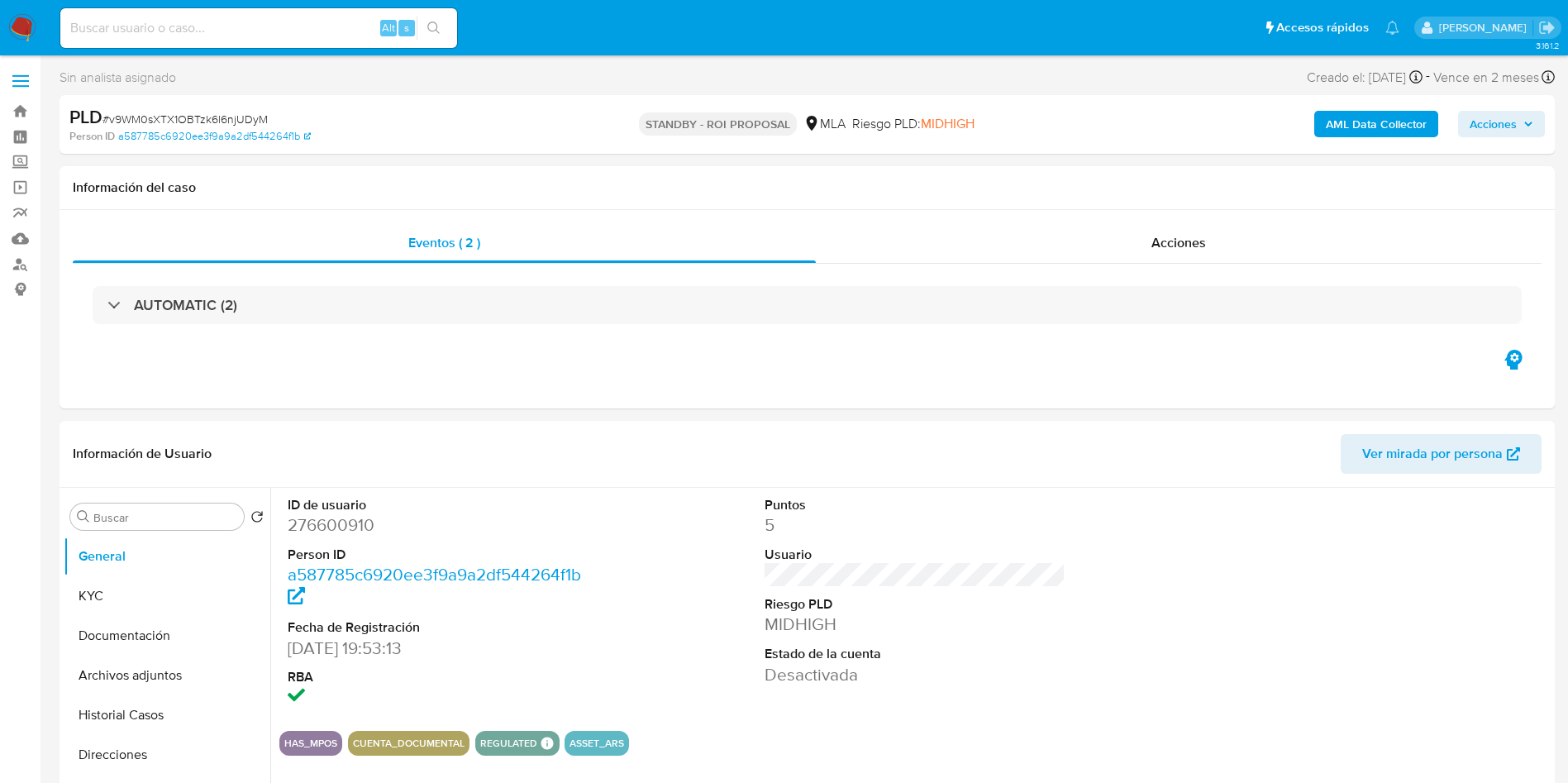
click at [162, 16] on div "Alt s" at bounding box center [258, 28] width 397 height 40
paste input "nqcAGyXlTIqgWNXv7ig52GBJ"
type input "nqcAGyXlTIqgWNXv7ig52GBJ"
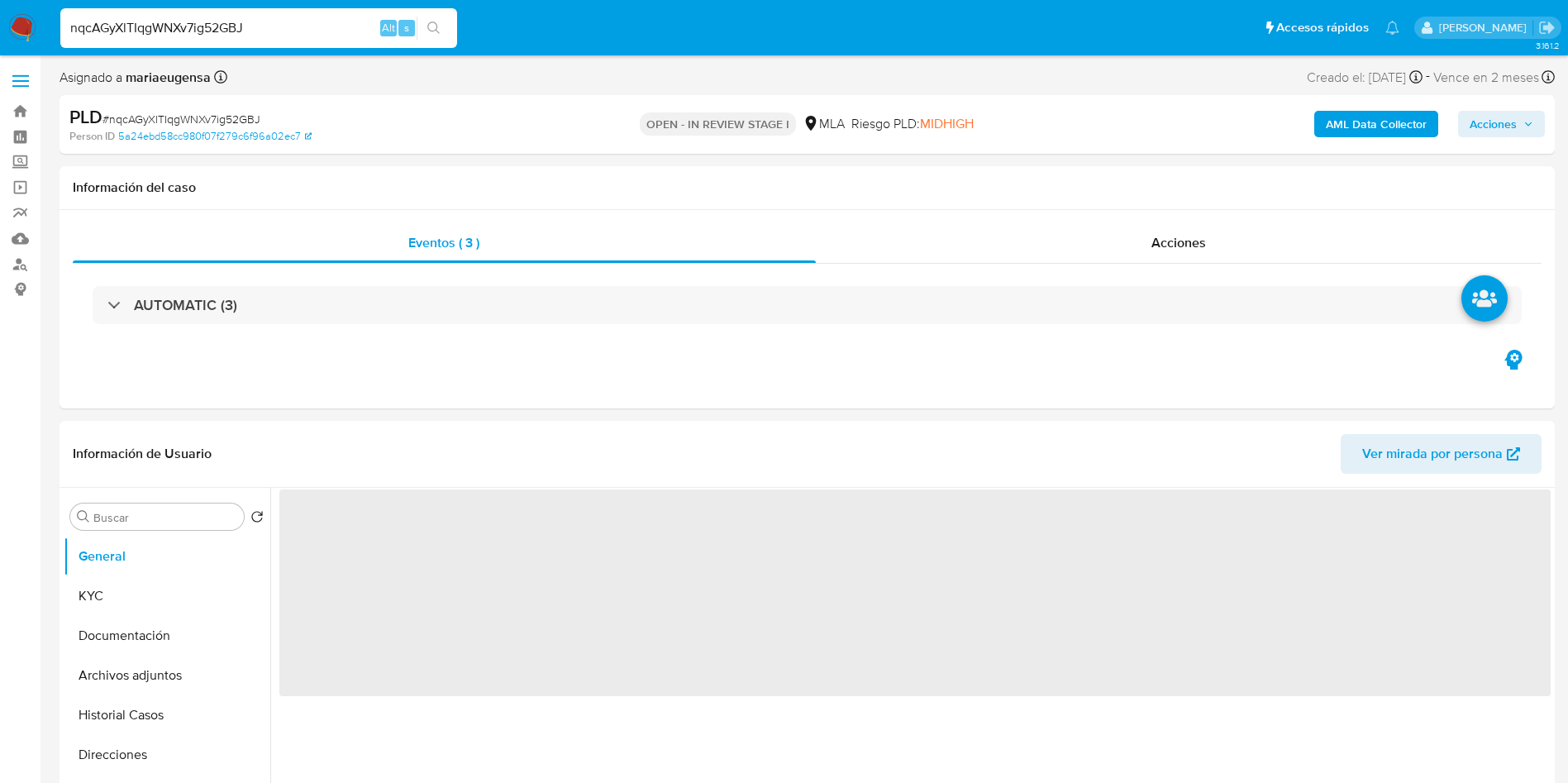
select select "10"
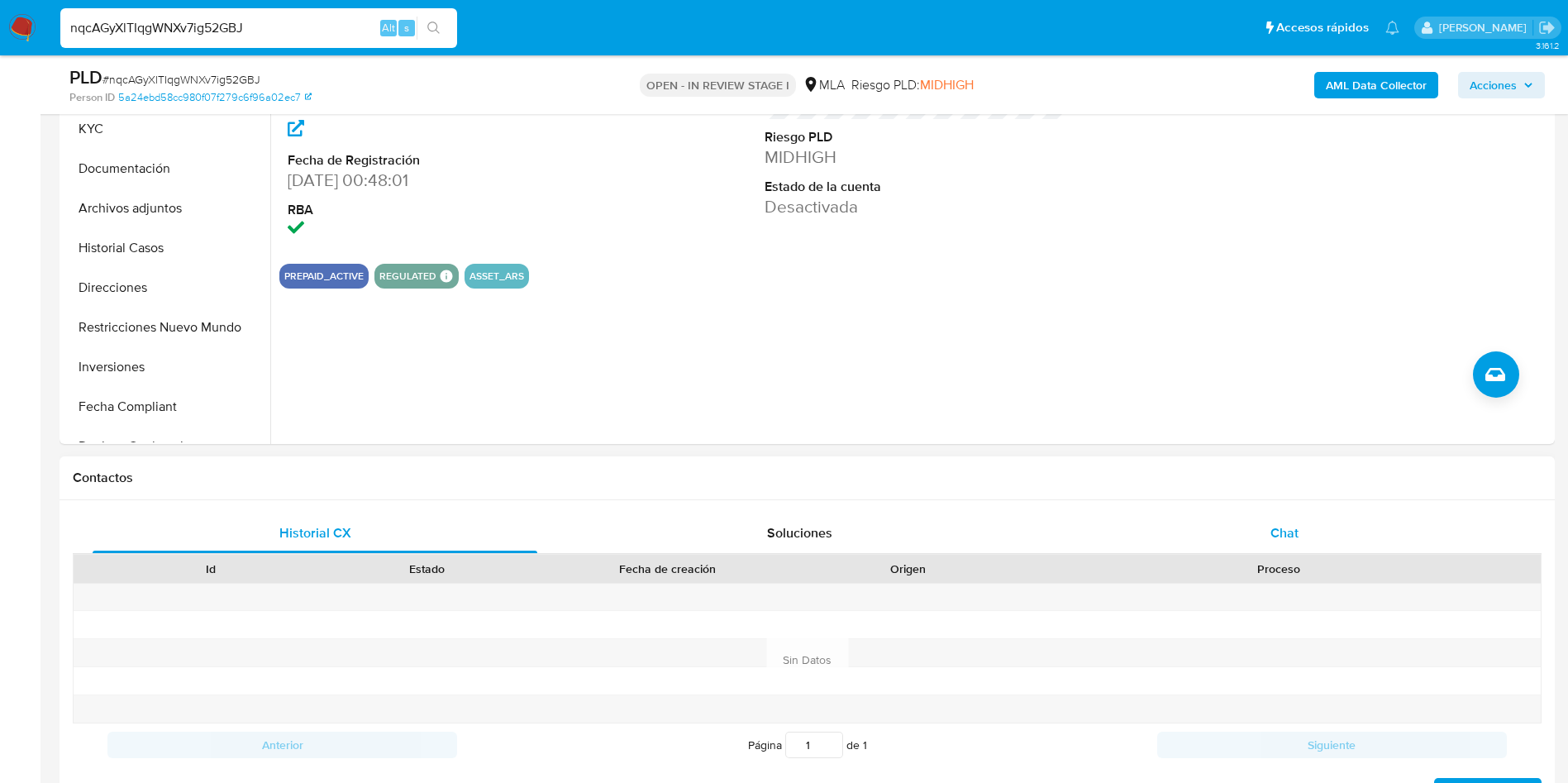
scroll to position [412, 0]
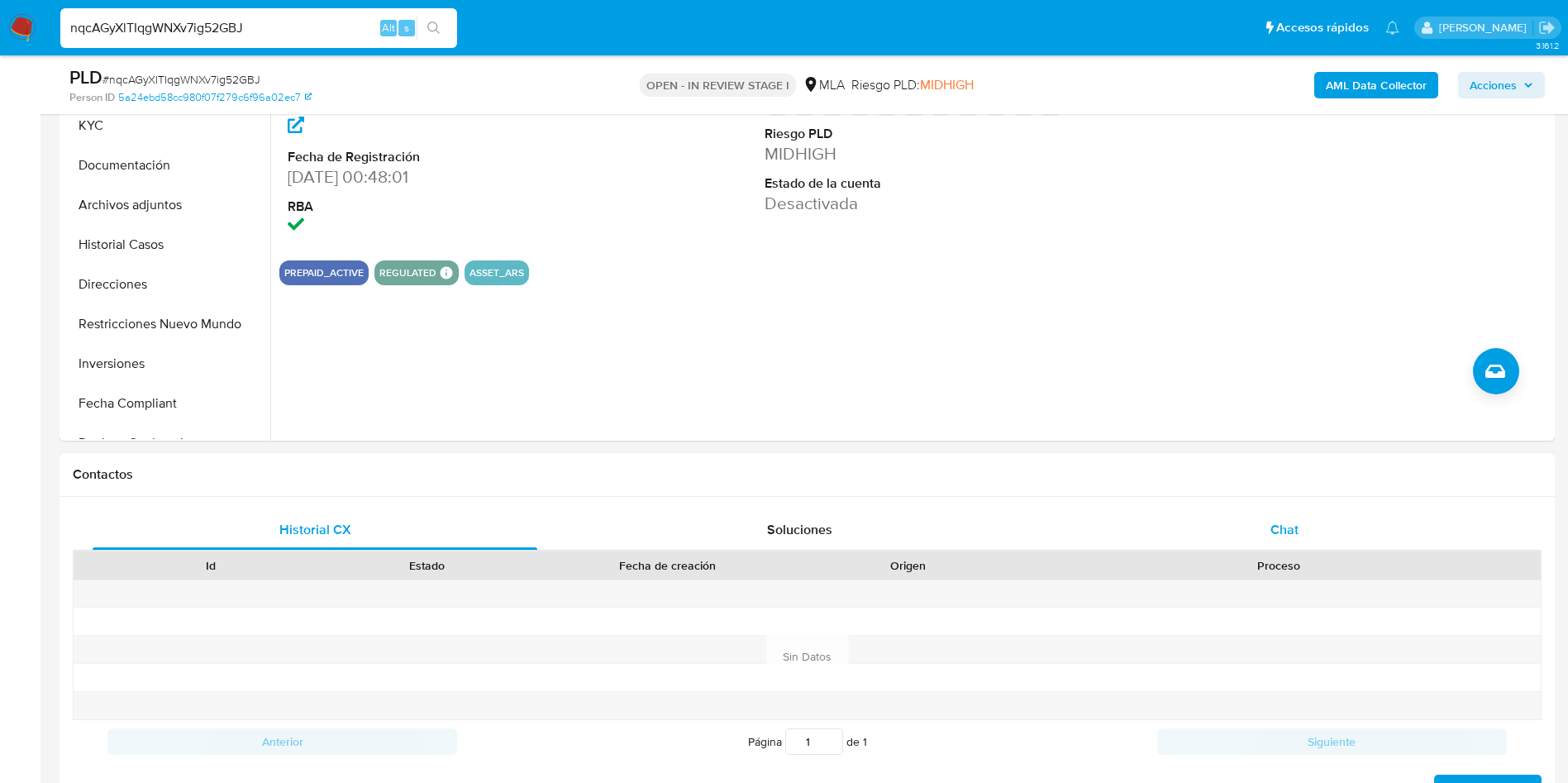
drag, startPoint x: 1269, startPoint y: 542, endPoint x: 1288, endPoint y: 516, distance: 31.9
click at [1271, 537] on div "Chat" at bounding box center [1284, 530] width 445 height 40
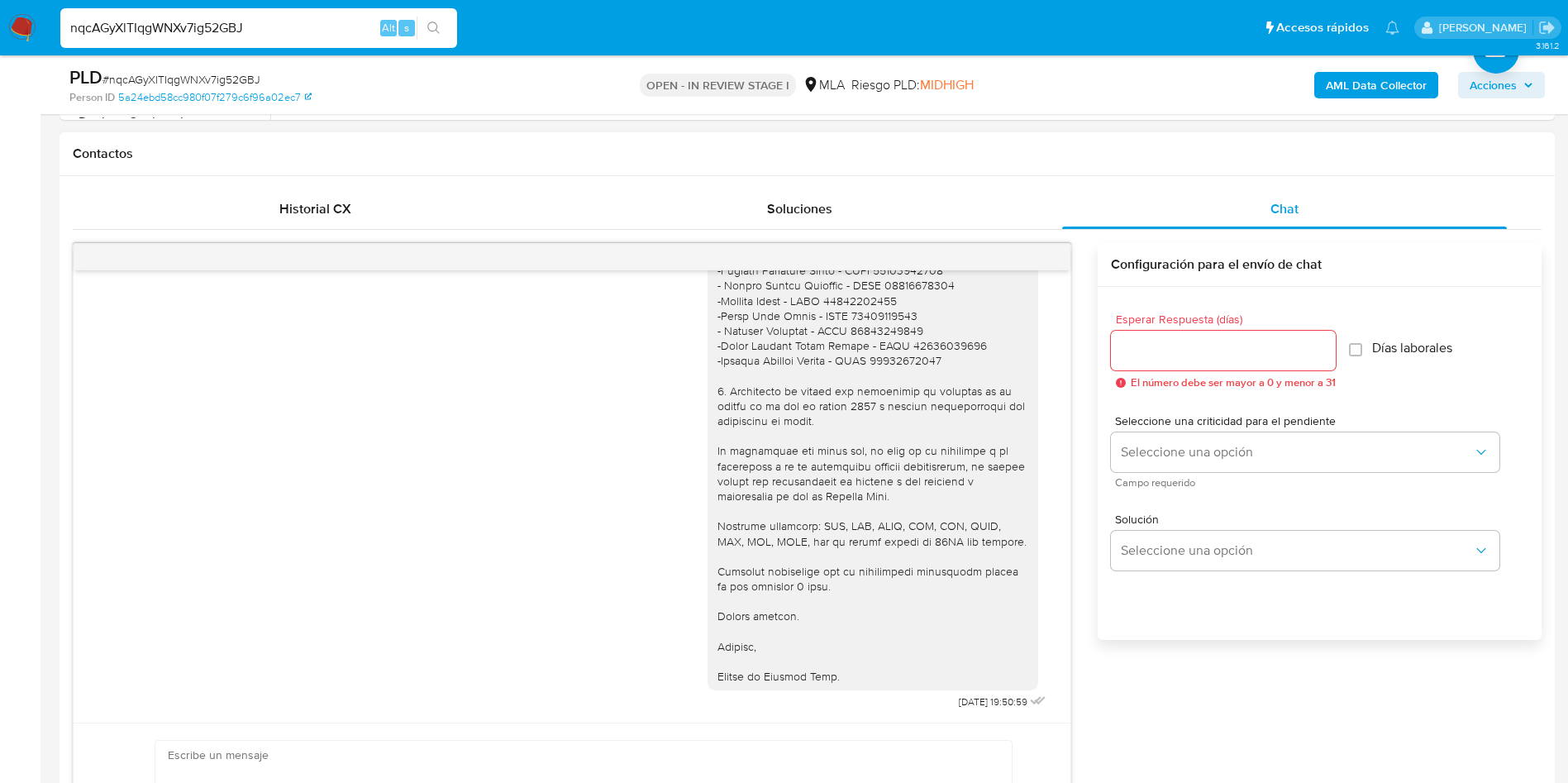
scroll to position [784, 0]
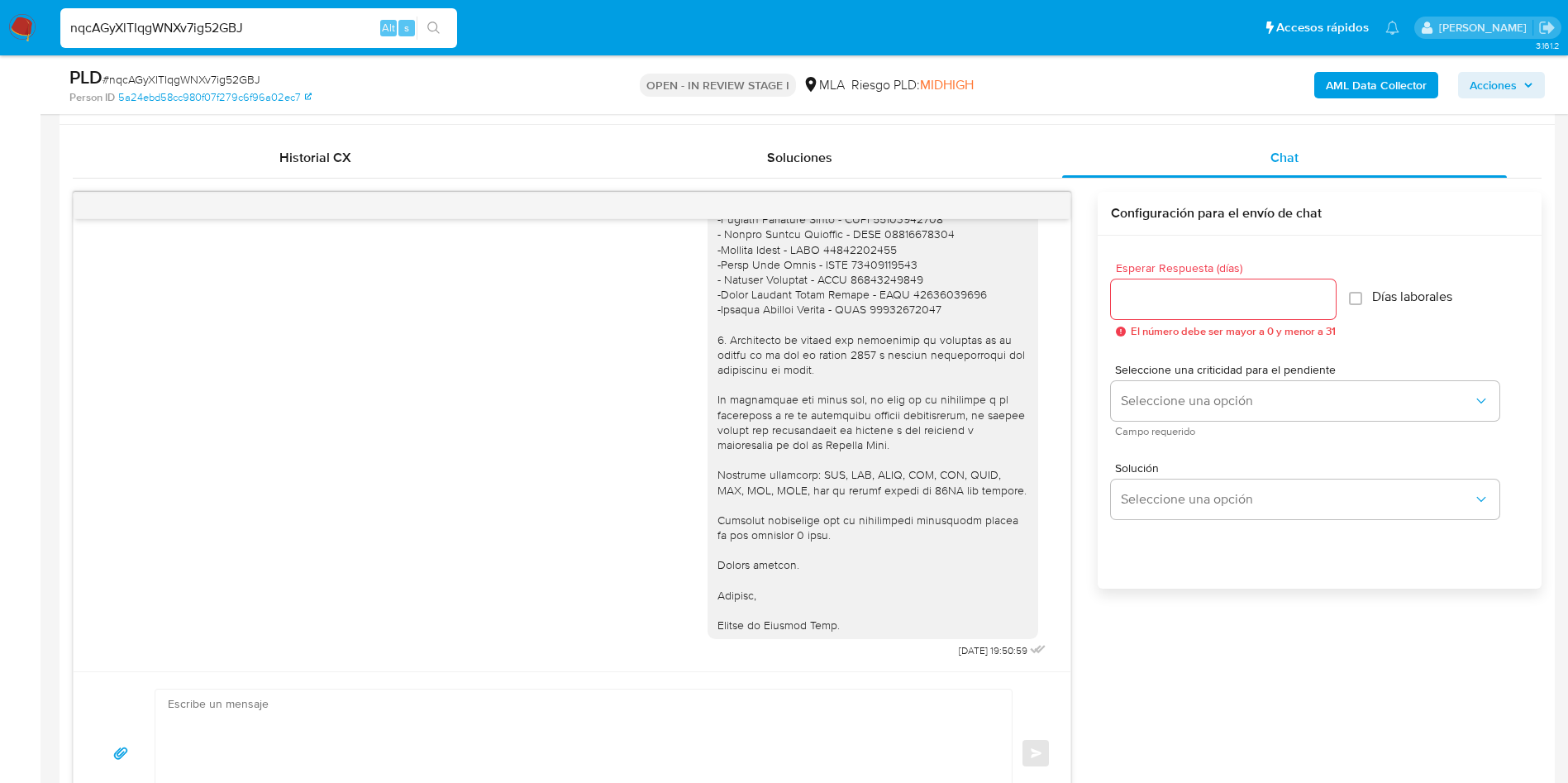
click at [228, 72] on span "# nqcAGyXlTIqgWNXv7ig52GBJ" at bounding box center [182, 79] width 158 height 17
click at [228, 71] on span "# nqcAGyXlTIqgWNXv7ig52GBJ" at bounding box center [182, 79] width 158 height 17
copy span "nqcAGyXlTIqgWNXv7ig52GBJ"
click at [347, 394] on div "[DATE] 19:50:59" at bounding box center [572, 22] width 956 height 1281
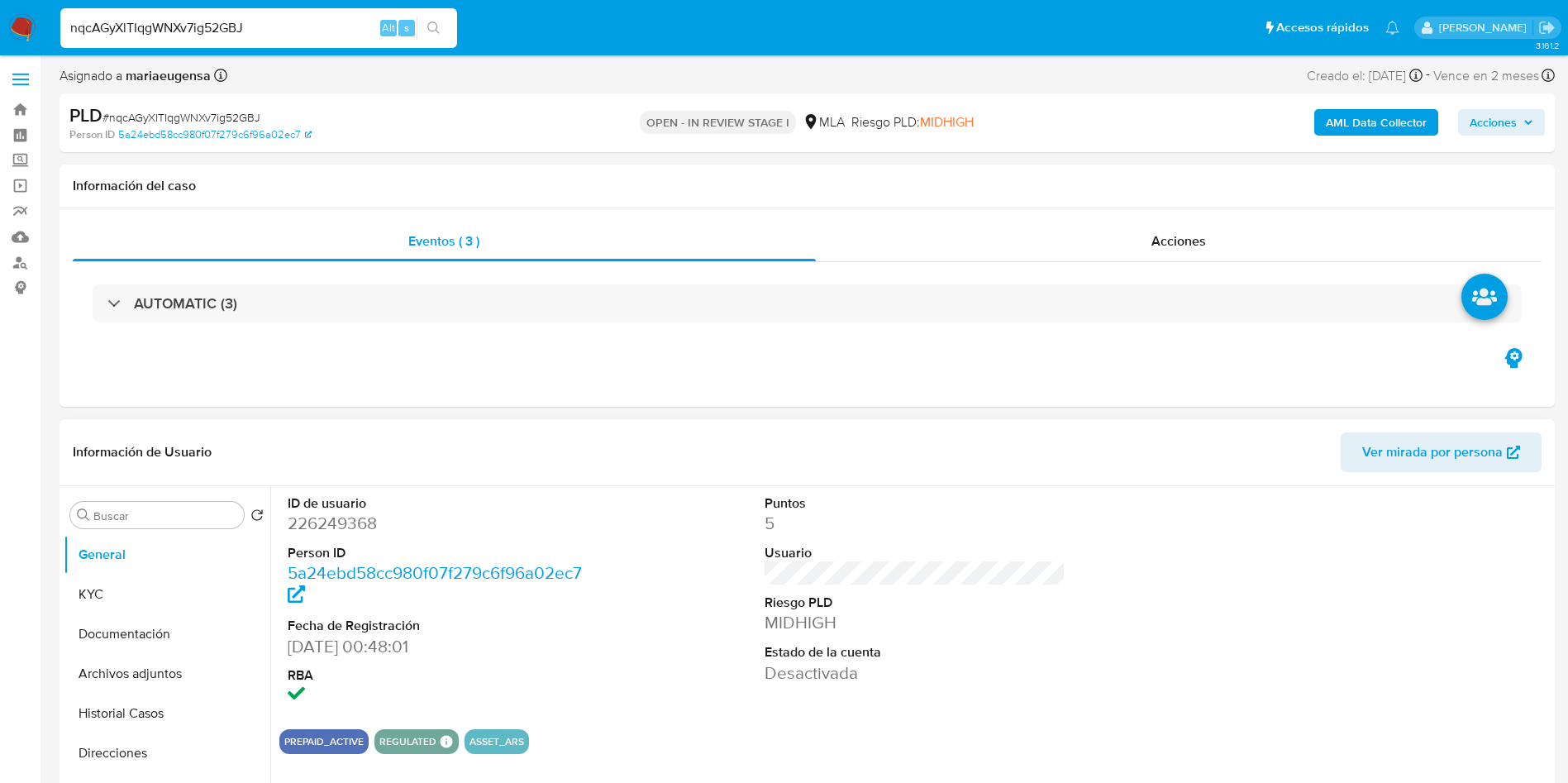
scroll to position [0, 0]
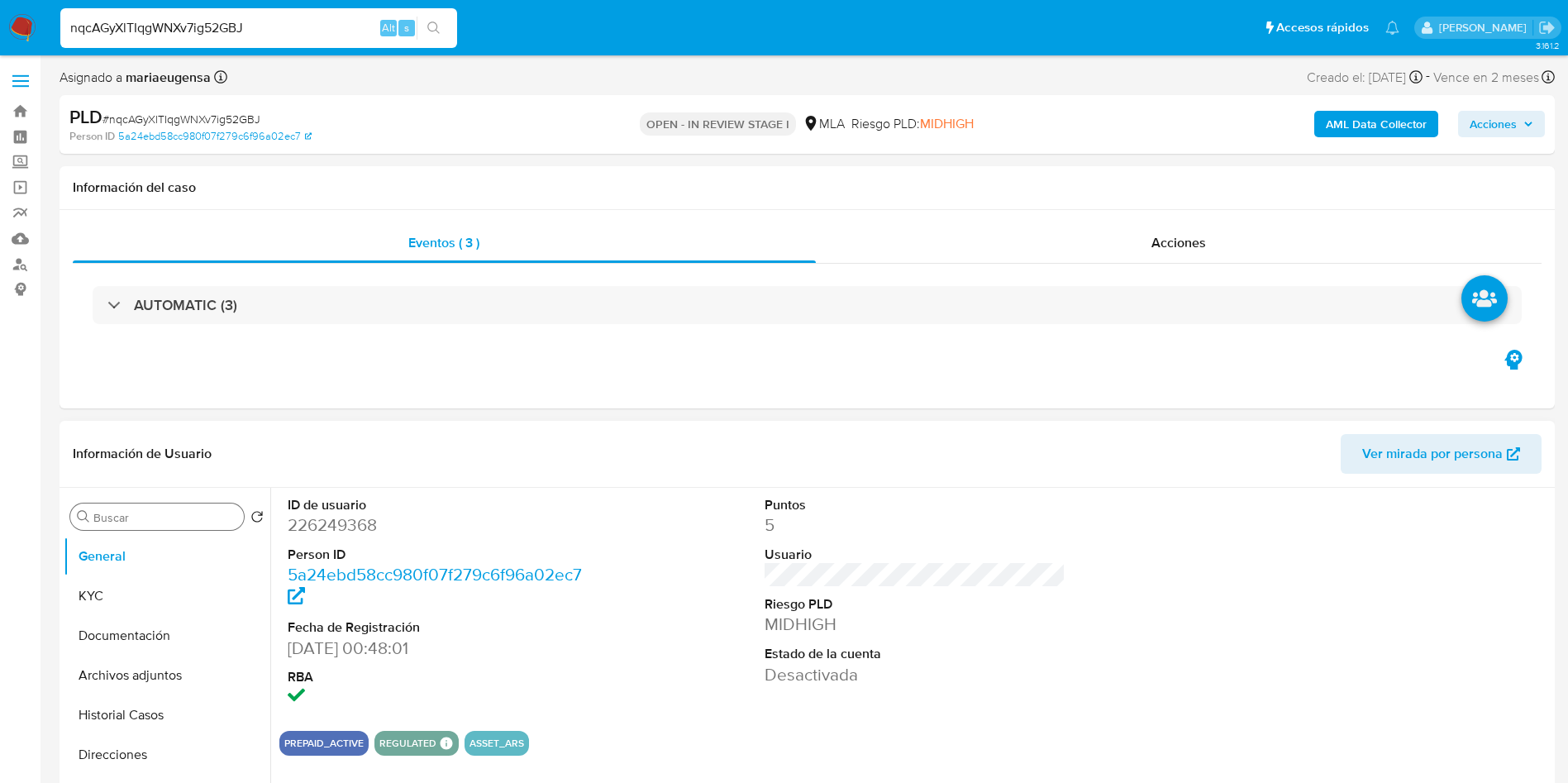
click at [148, 524] on input "Buscar" at bounding box center [165, 517] width 144 height 15
type input "arc"
click at [146, 589] on button "Archivos adjuntos" at bounding box center [160, 596] width 193 height 40
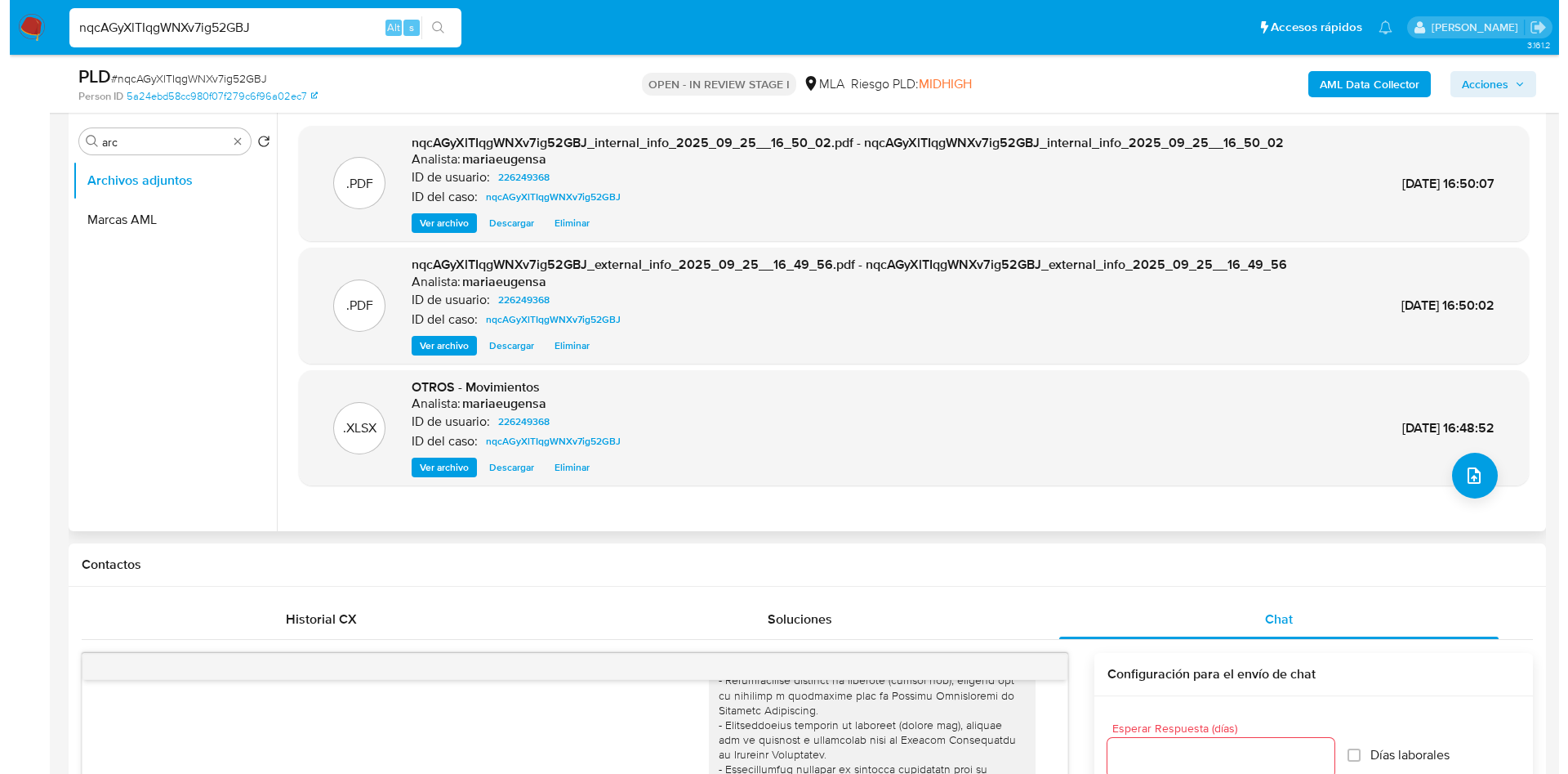
scroll to position [274, 0]
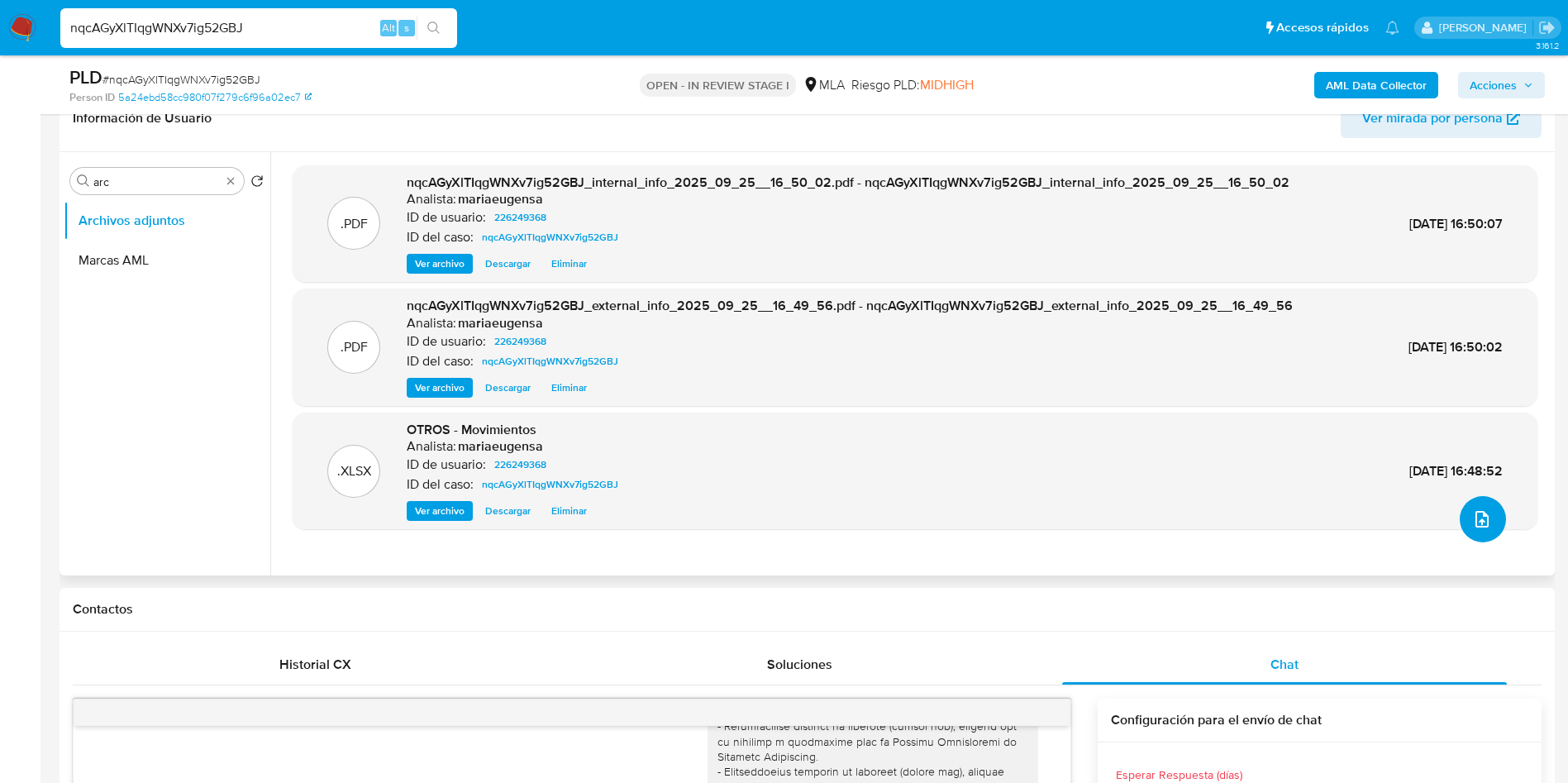
click at [1476, 515] on icon "upload-file" at bounding box center [1482, 519] width 20 height 20
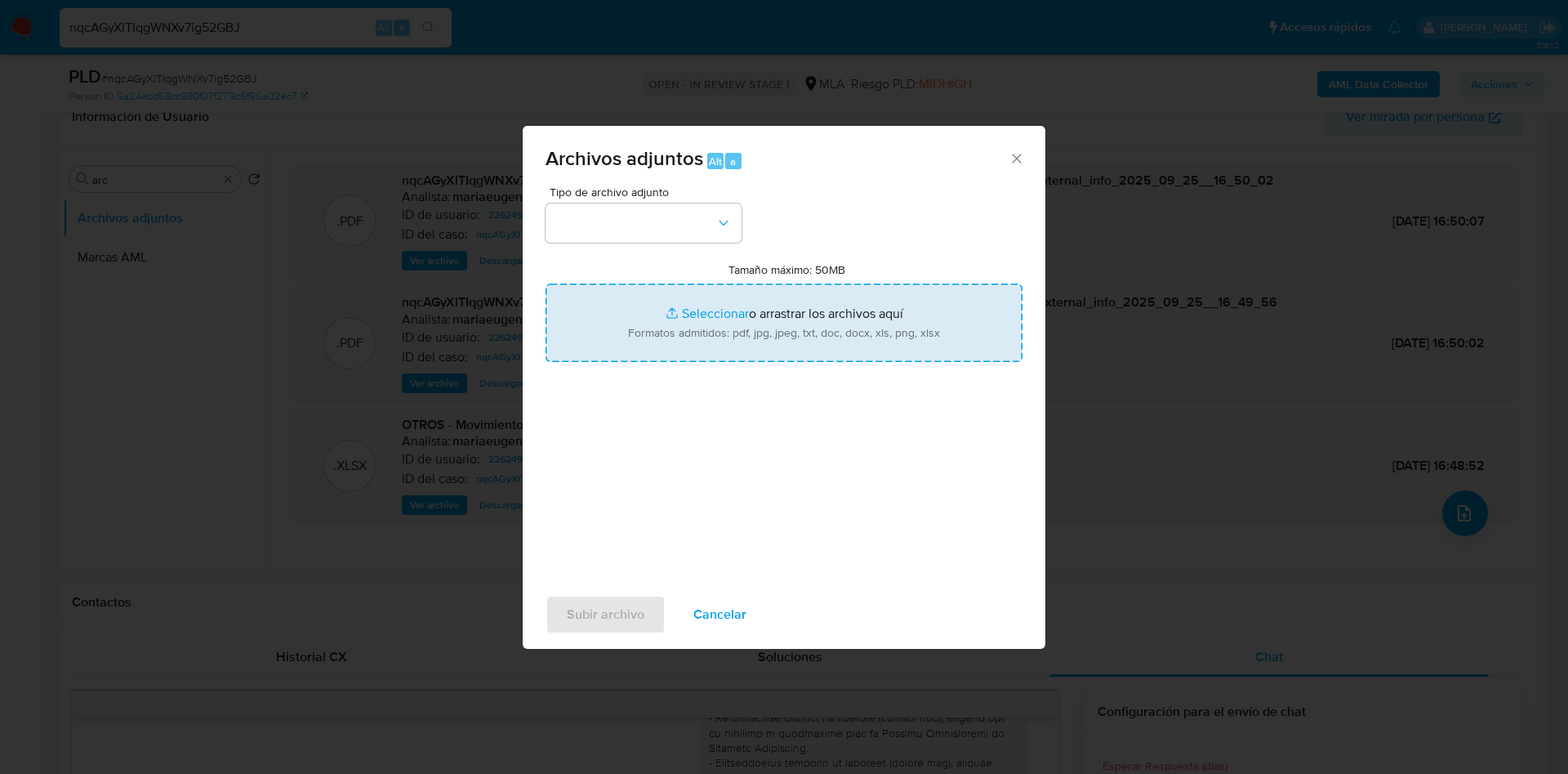
click at [694, 317] on input "Tamaño máximo: 50MB Seleccionar archivos" at bounding box center [784, 322] width 477 height 78
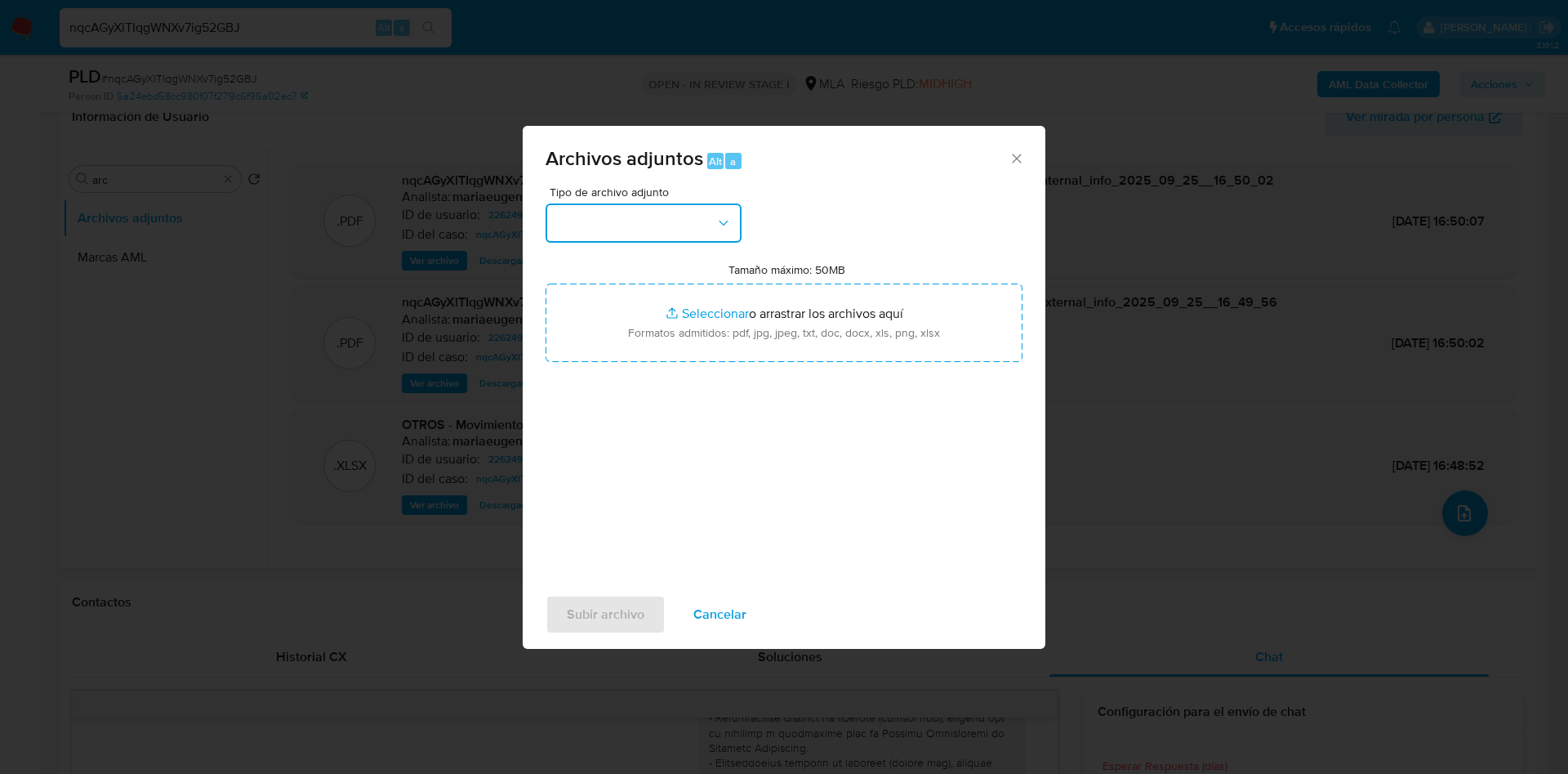
click at [680, 238] on button "button" at bounding box center [643, 223] width 196 height 40
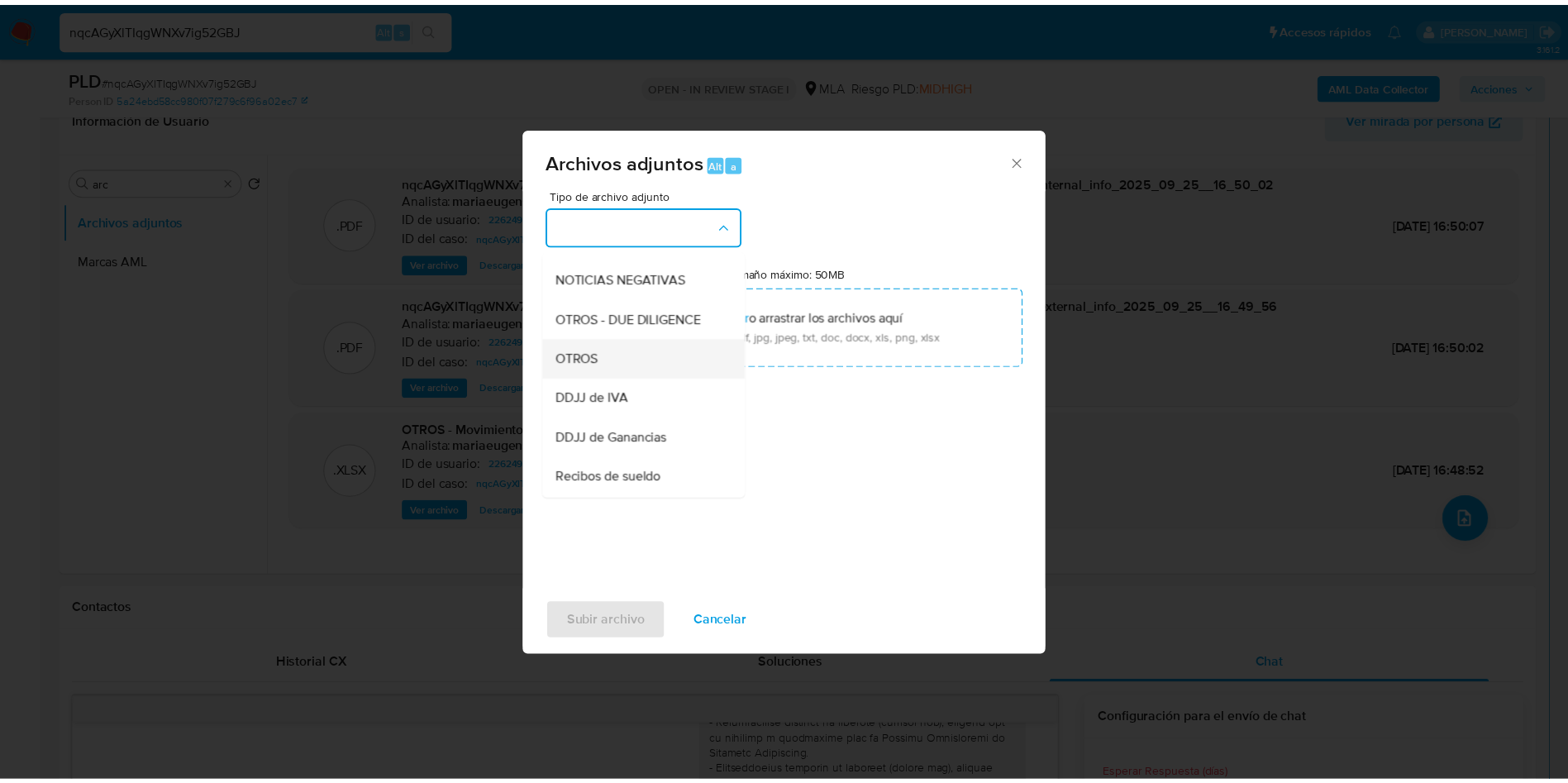
scroll to position [248, 0]
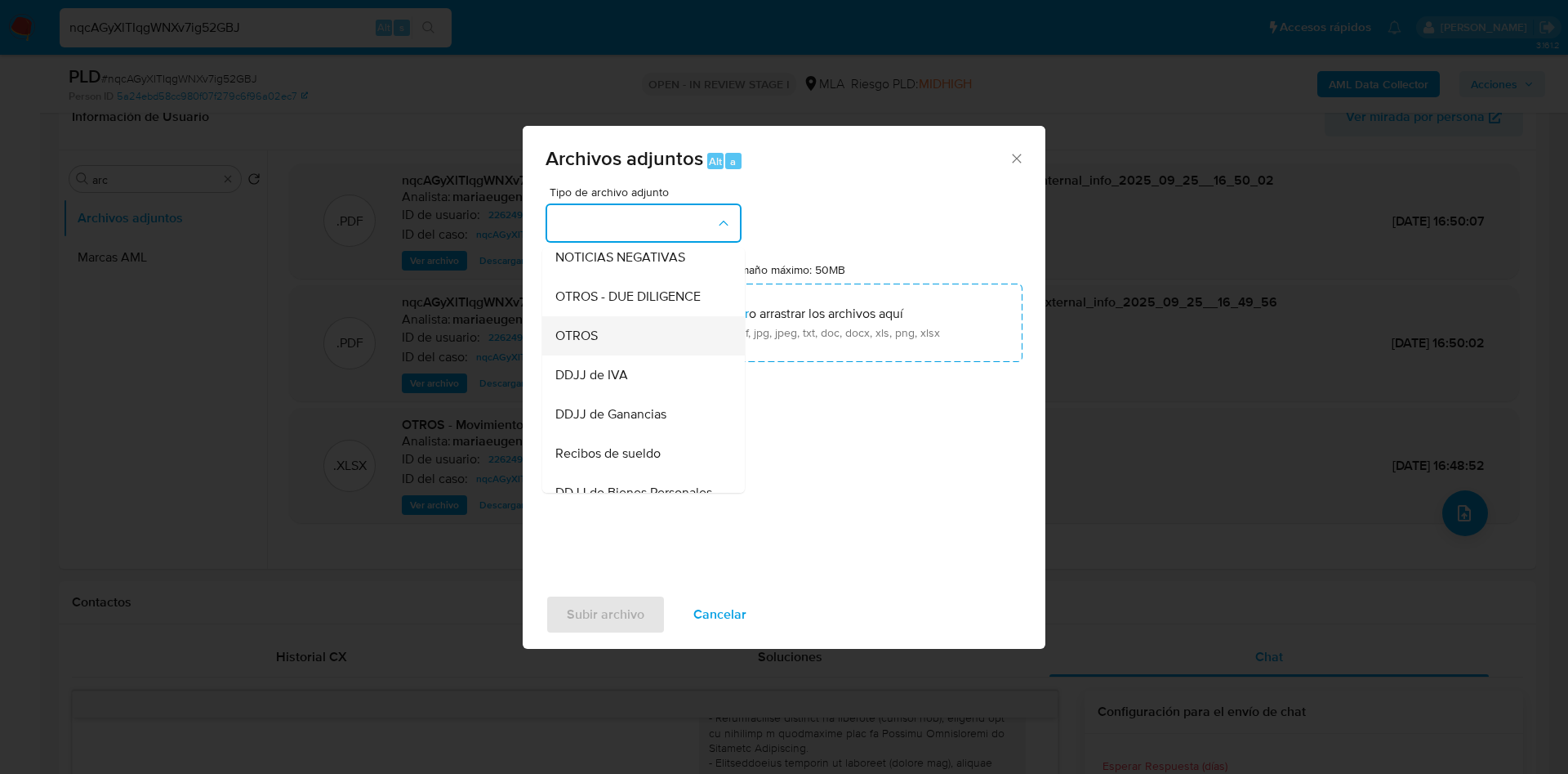
click at [625, 356] on div "OTROS" at bounding box center [638, 336] width 167 height 40
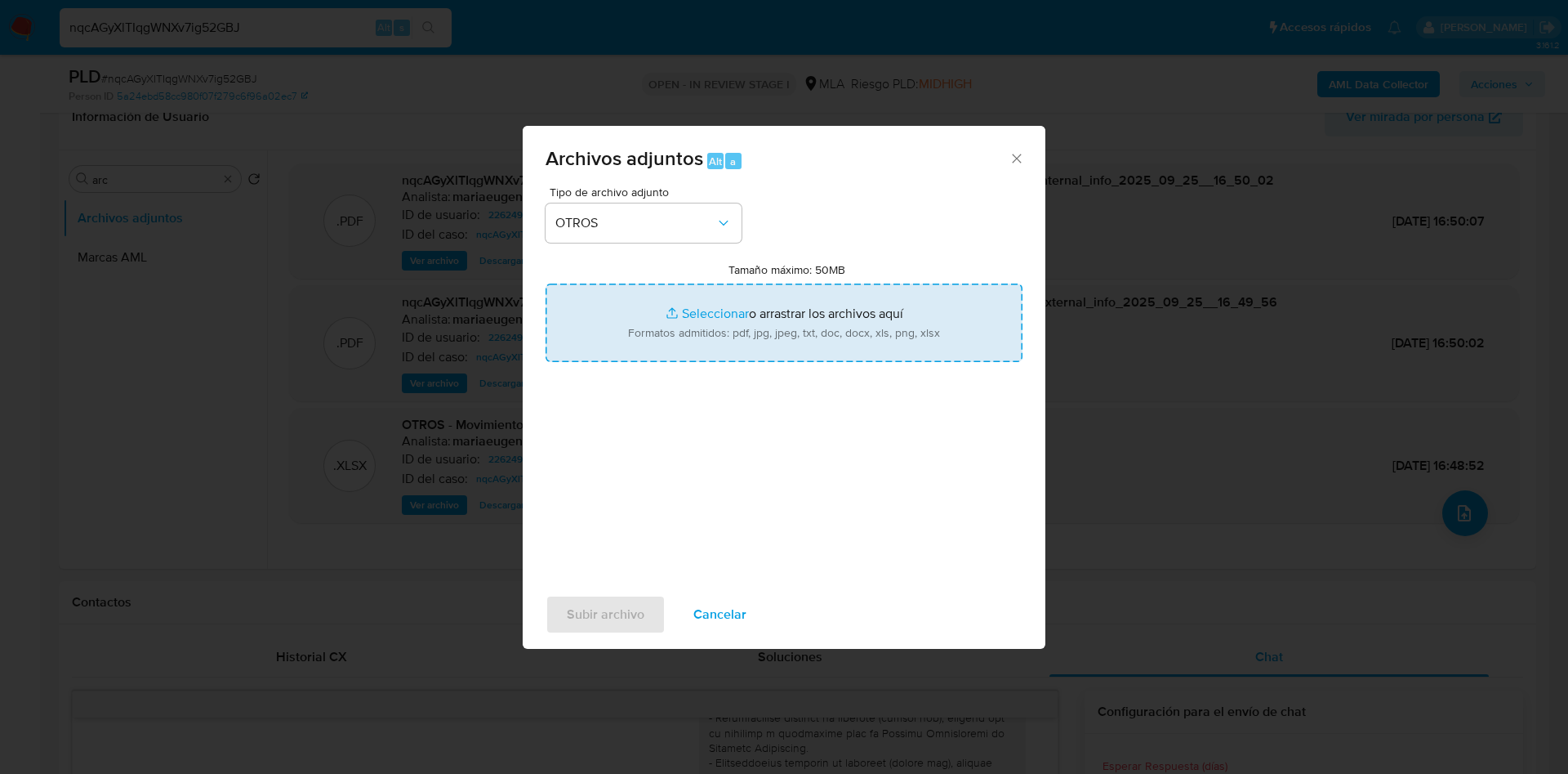
click at [621, 299] on input "Tamaño máximo: 50MB Seleccionar archivos" at bounding box center [784, 322] width 477 height 78
type input "C:\fakepath\Caselog nqcAGyXlTIqgWNXv7ig52GBJ_2025_09_18_05_32_20 (2).docx"
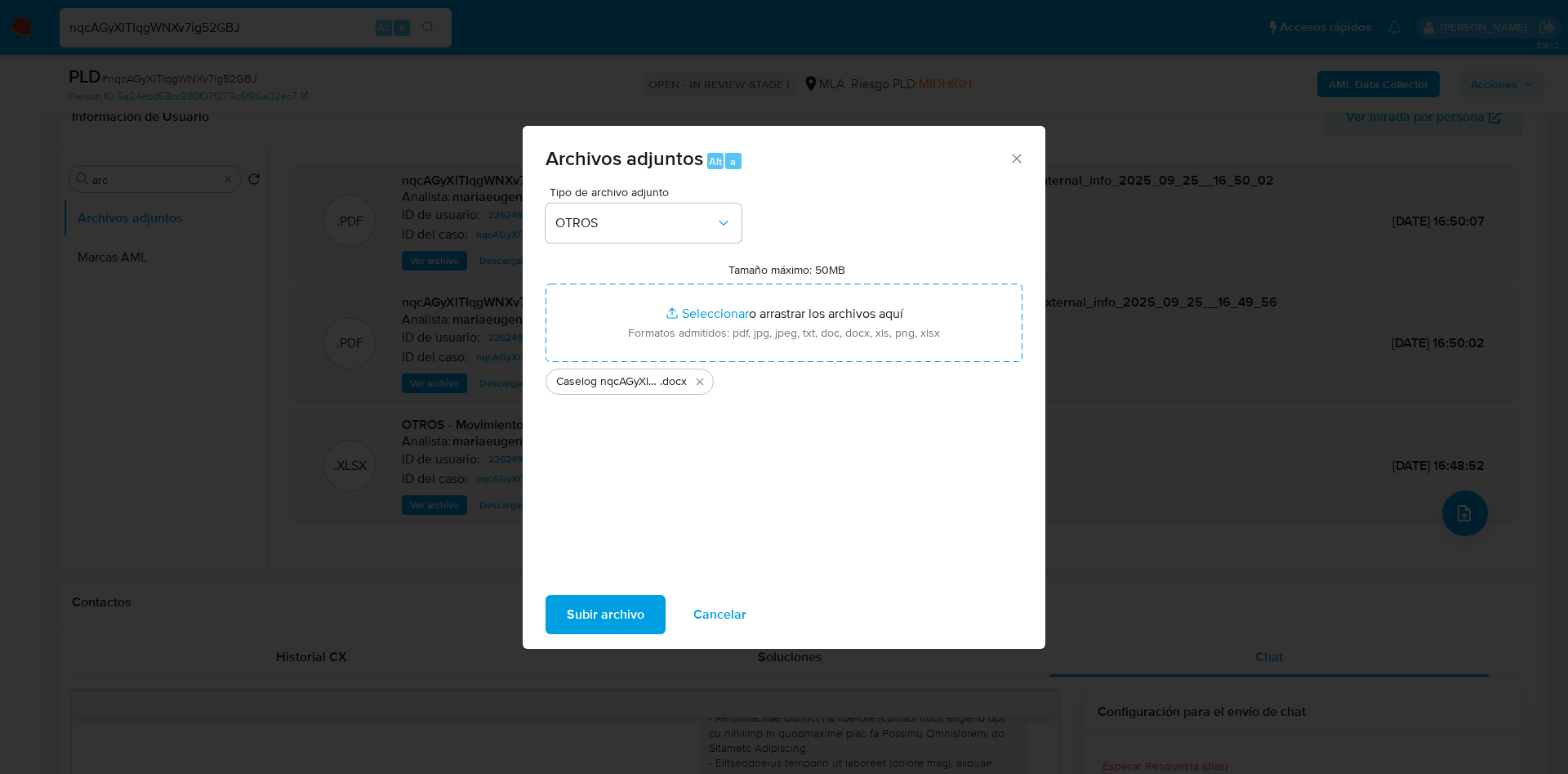
click at [610, 597] on span "Subir archivo" at bounding box center [606, 615] width 78 height 36
click at [588, 608] on span "Subir archivo" at bounding box center [606, 615] width 78 height 36
click at [599, 624] on span "Subir archivo" at bounding box center [606, 615] width 78 height 36
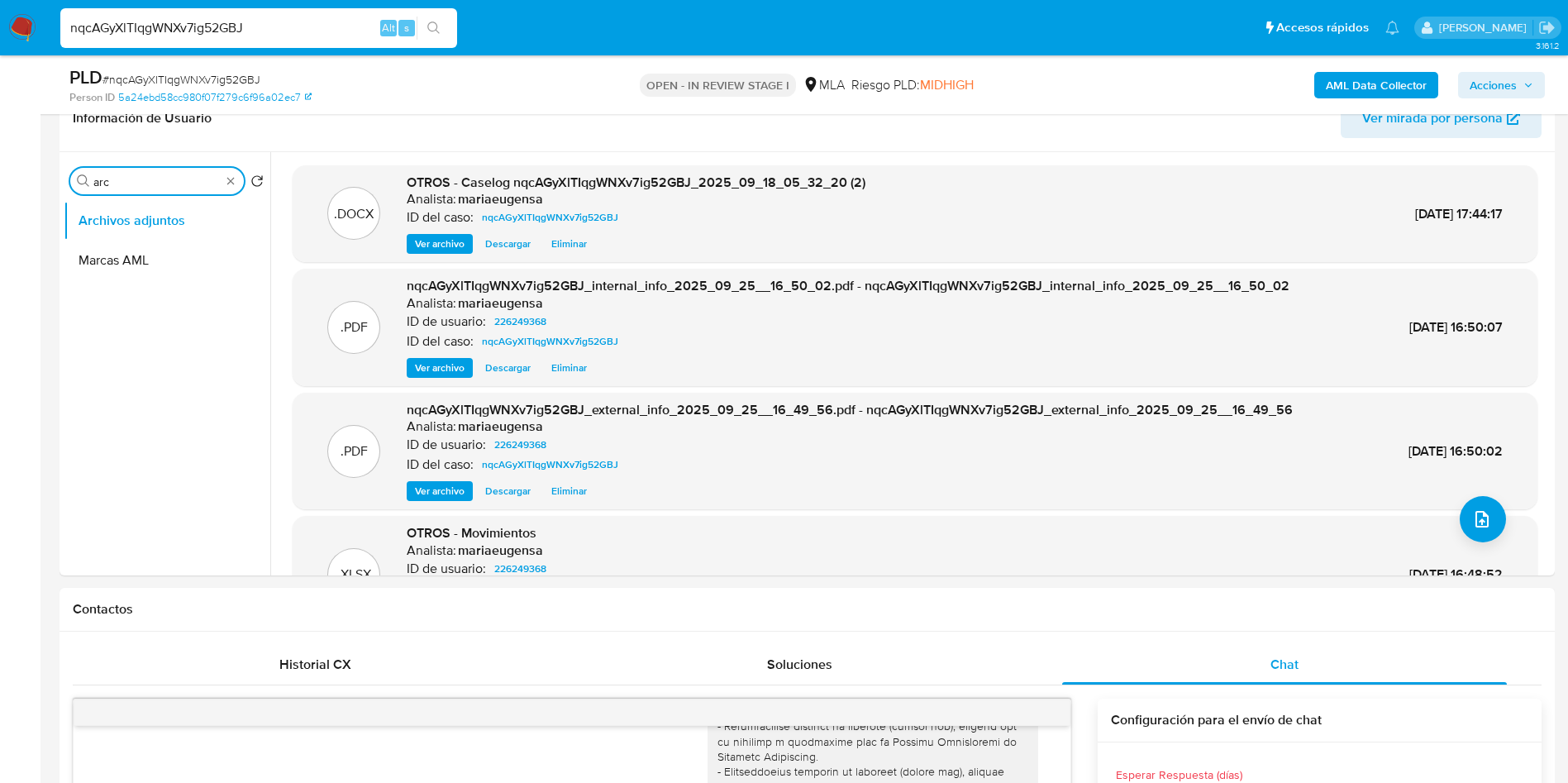
drag, startPoint x: 131, startPoint y: 174, endPoint x: 0, endPoint y: 184, distance: 131.0
click at [113, 300] on button "Aprobadores" at bounding box center [160, 300] width 193 height 40
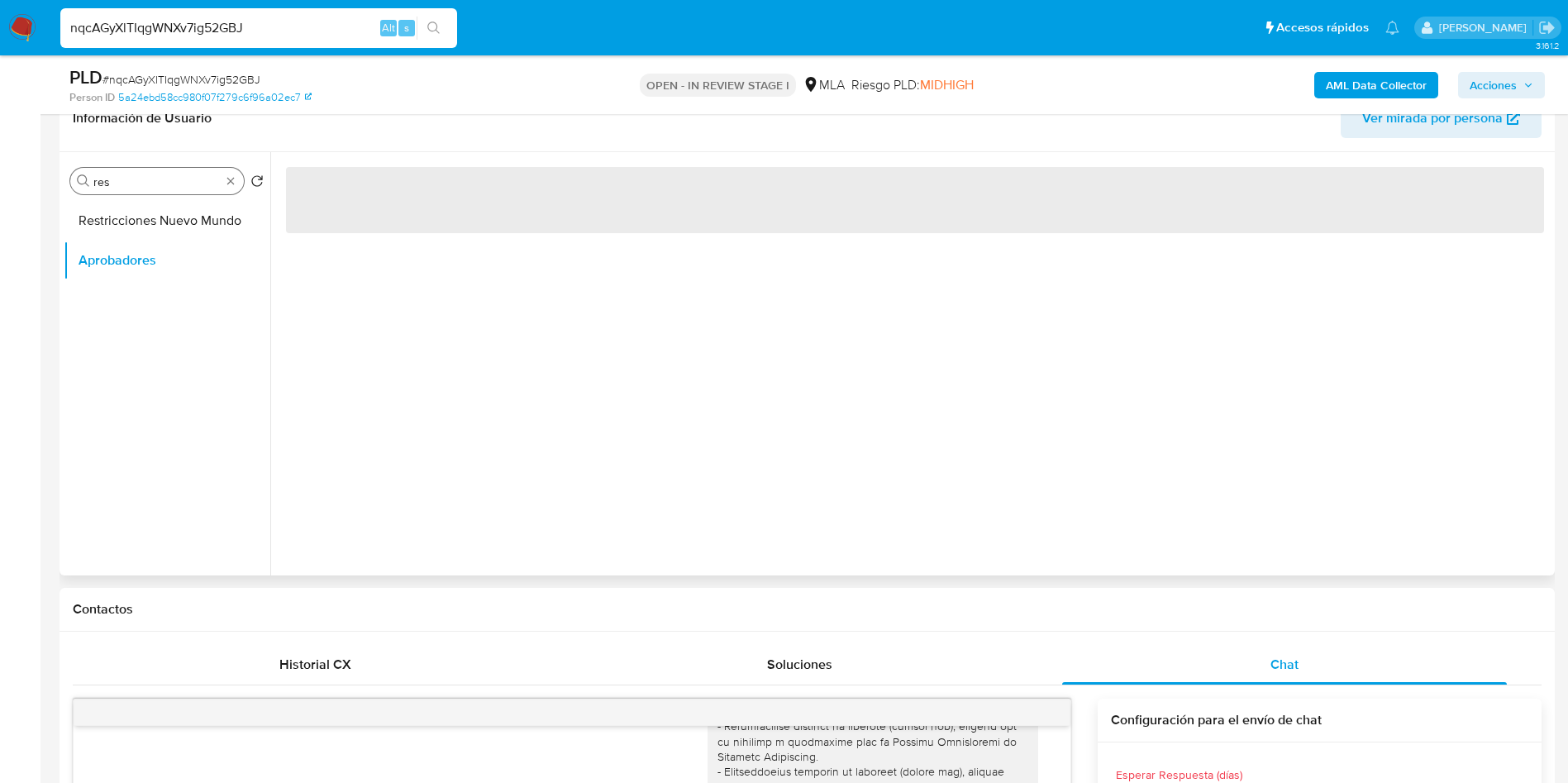
click at [134, 190] on div "Buscar res" at bounding box center [157, 181] width 174 height 26
click at [125, 181] on input "res" at bounding box center [156, 181] width 127 height 15
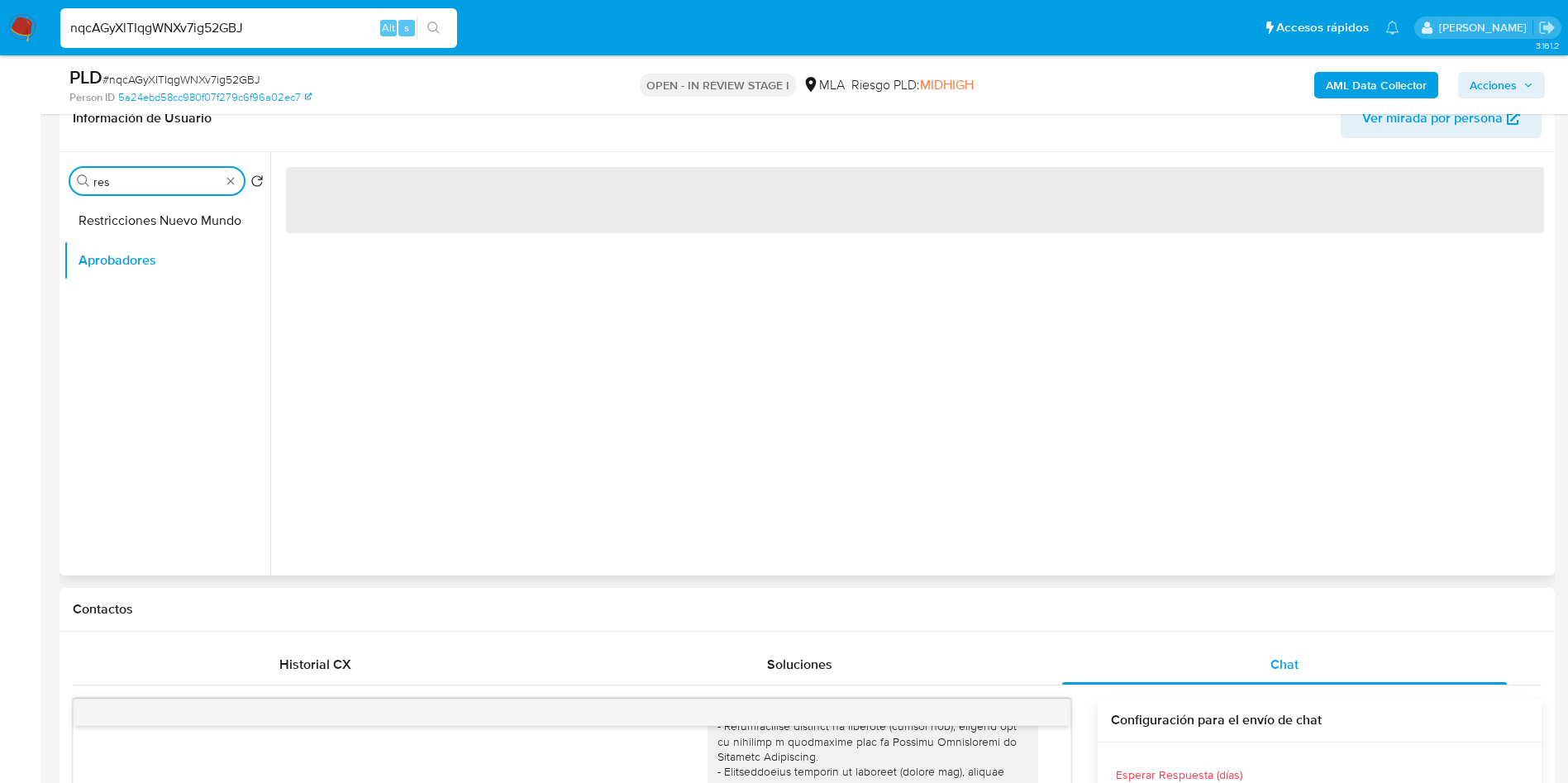
click at [125, 181] on input "res" at bounding box center [156, 181] width 127 height 15
type input "res"
click at [129, 226] on button "Restricciones Nuevo Mundo" at bounding box center [160, 221] width 193 height 40
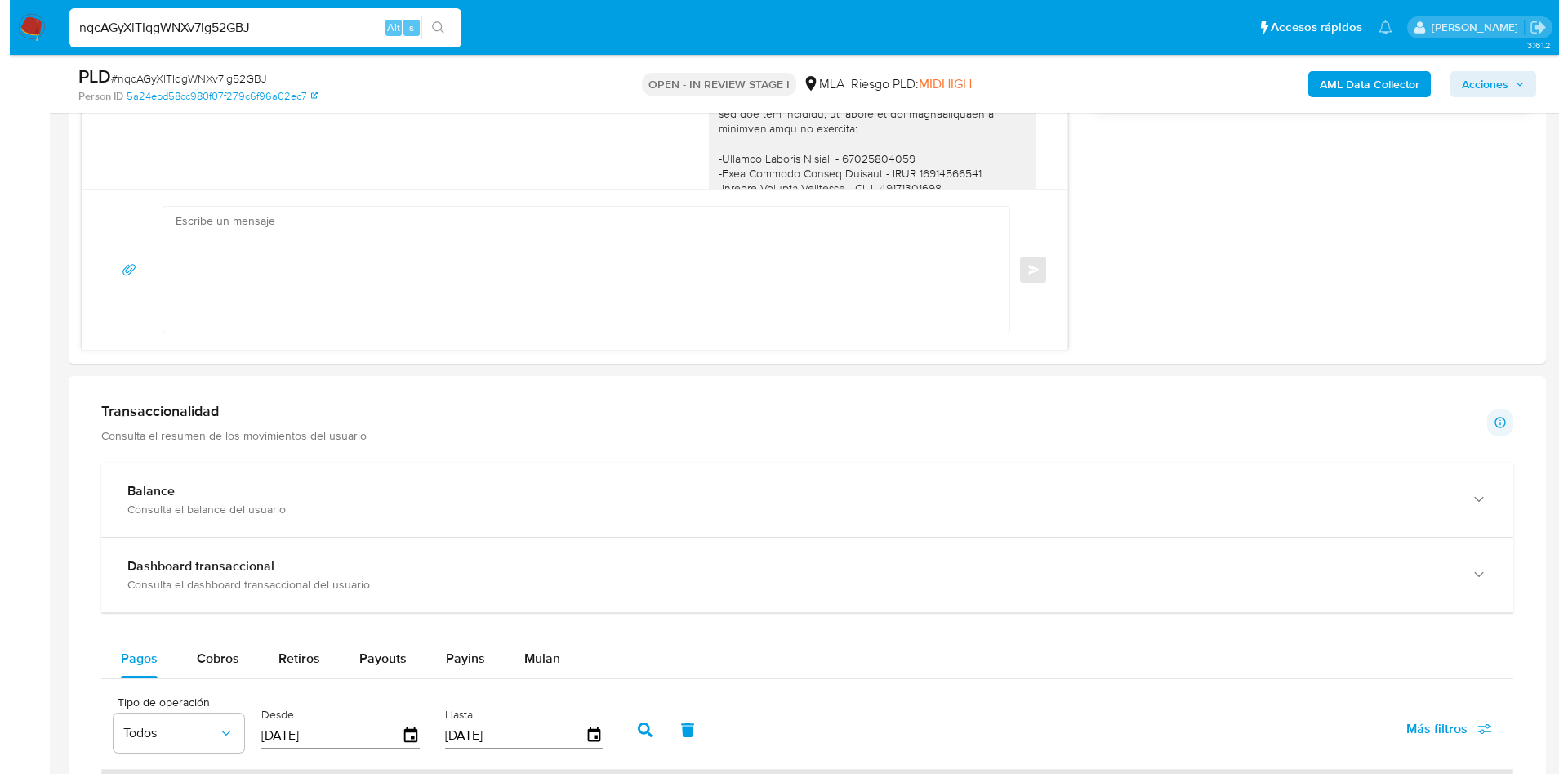
scroll to position [2501, 0]
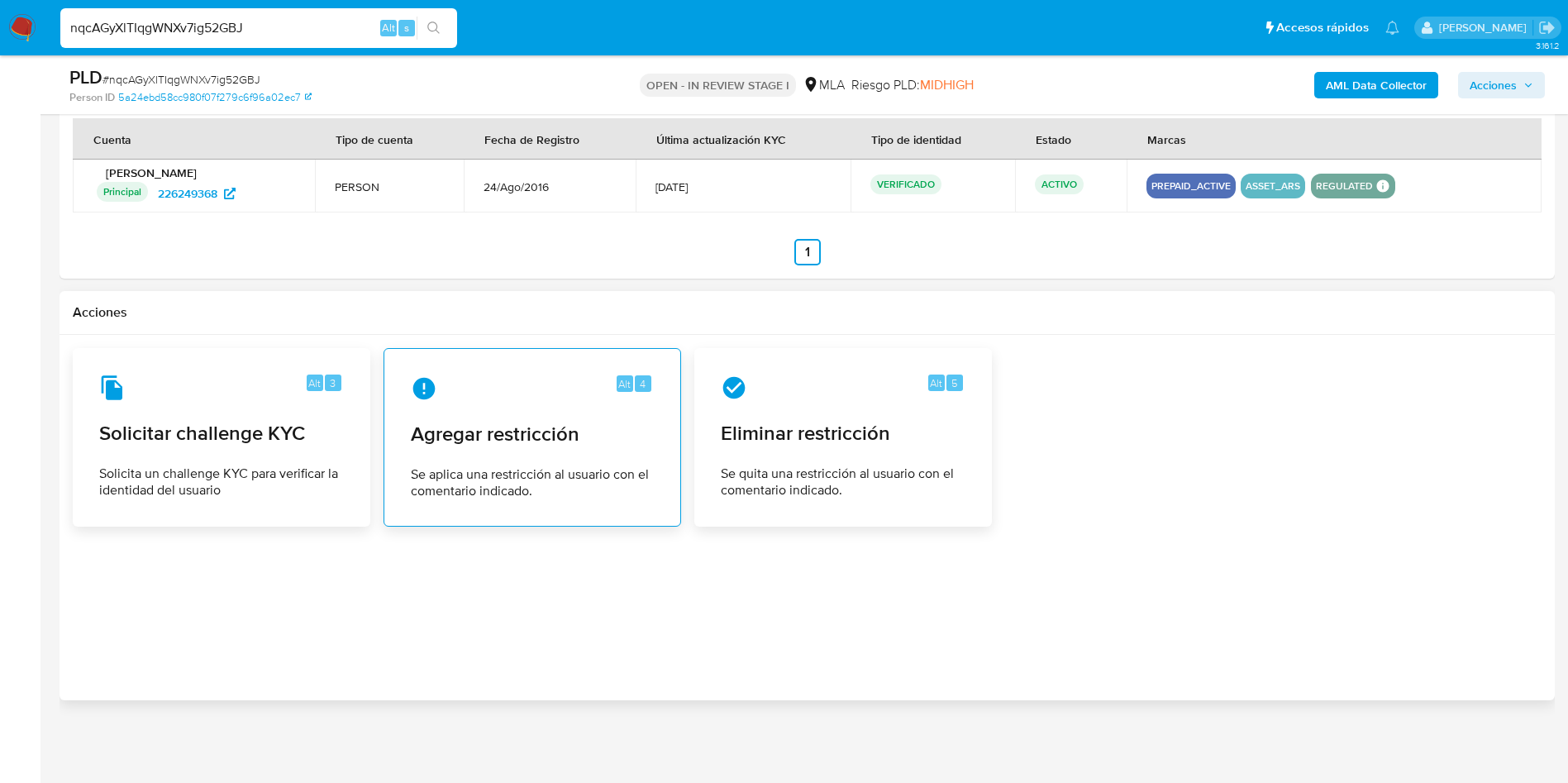
click at [543, 496] on span "Se aplica una restricción al usuario con el comentario indicado." at bounding box center [532, 482] width 243 height 33
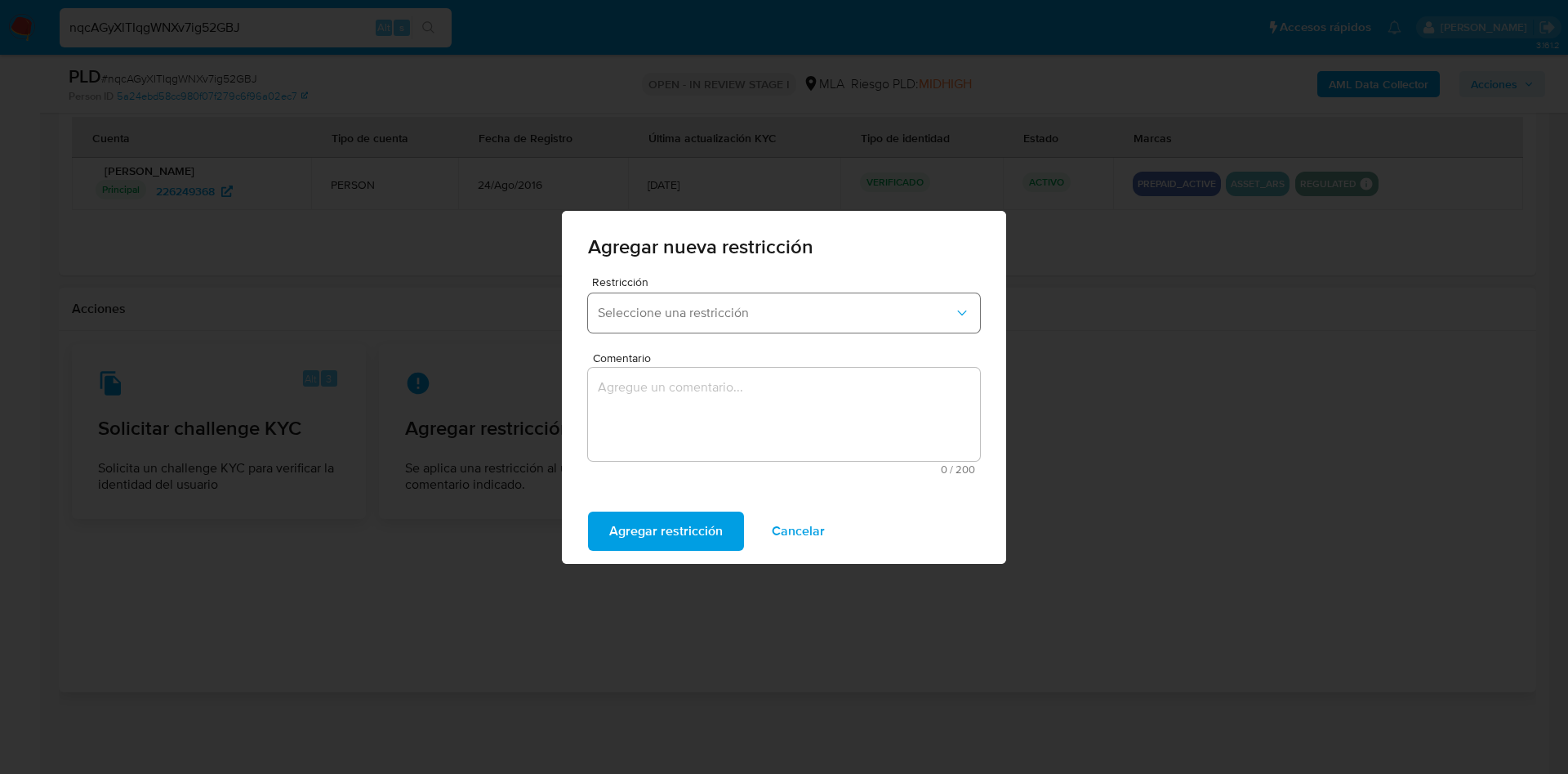
click at [662, 312] on span "Seleccione una restricción" at bounding box center [776, 312] width 356 height 17
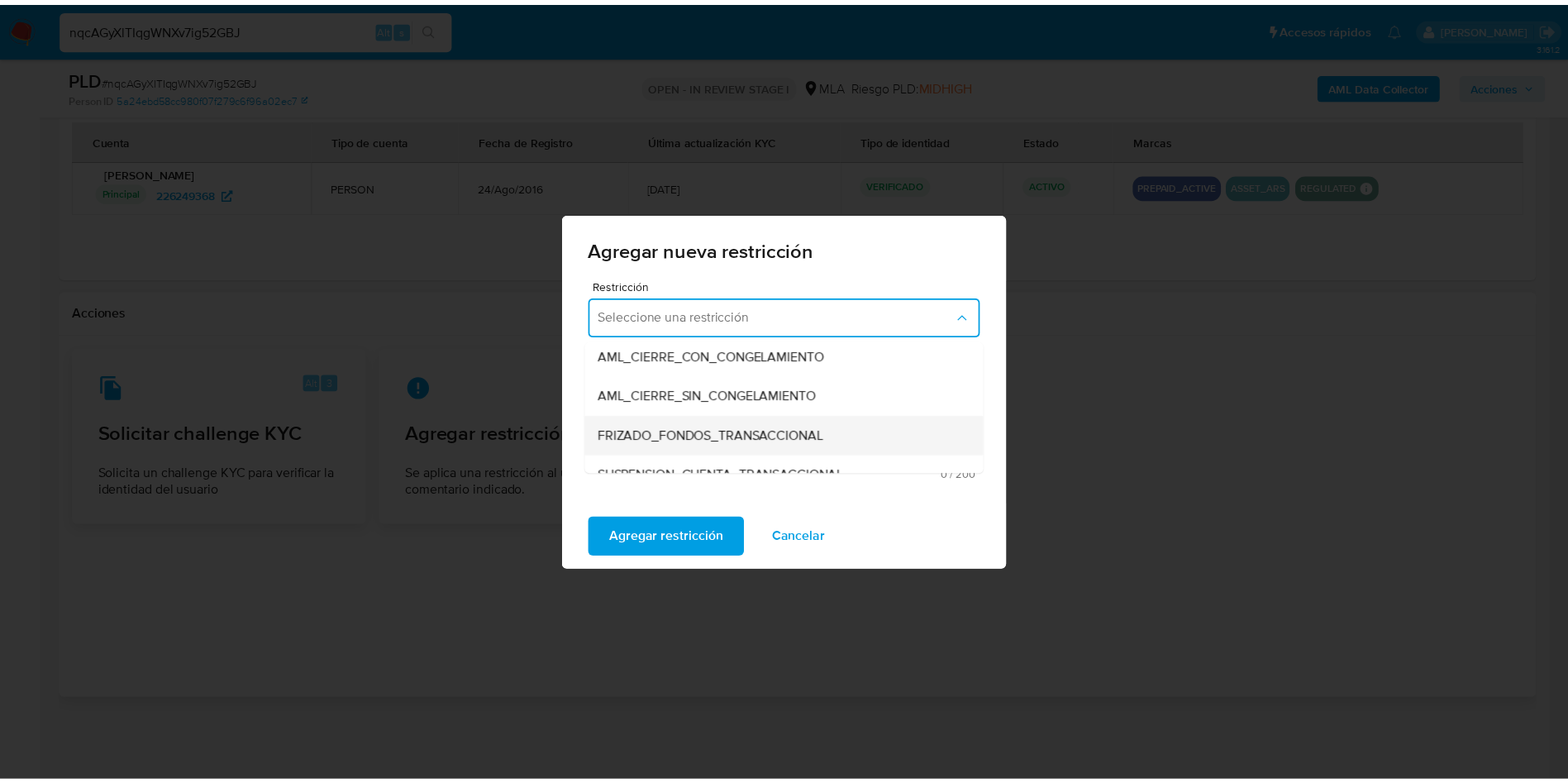
scroll to position [248, 0]
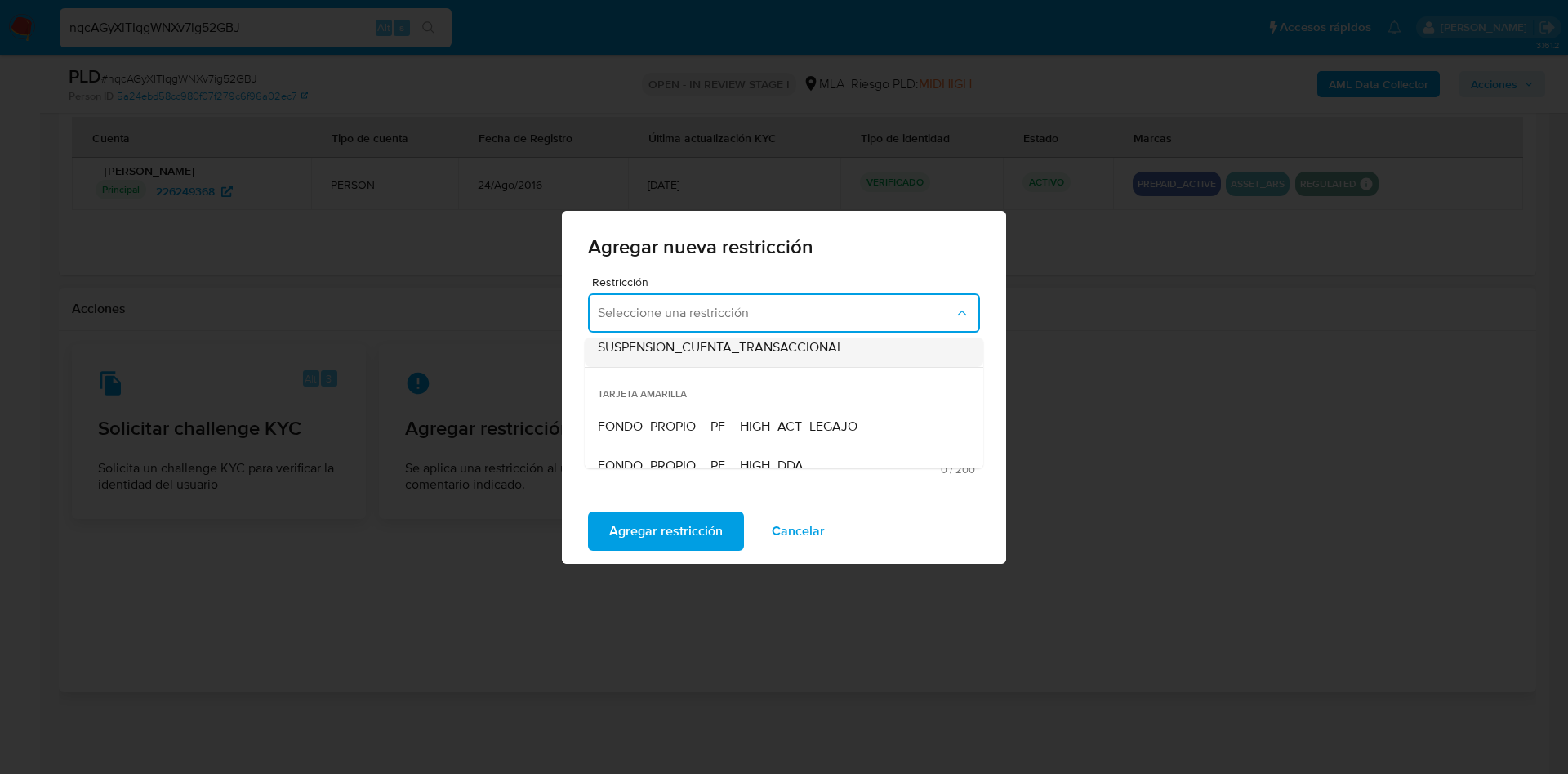
click at [696, 356] on div "SUSPENSION_CUENTA_TRANSACCIONAL" at bounding box center [779, 348] width 363 height 40
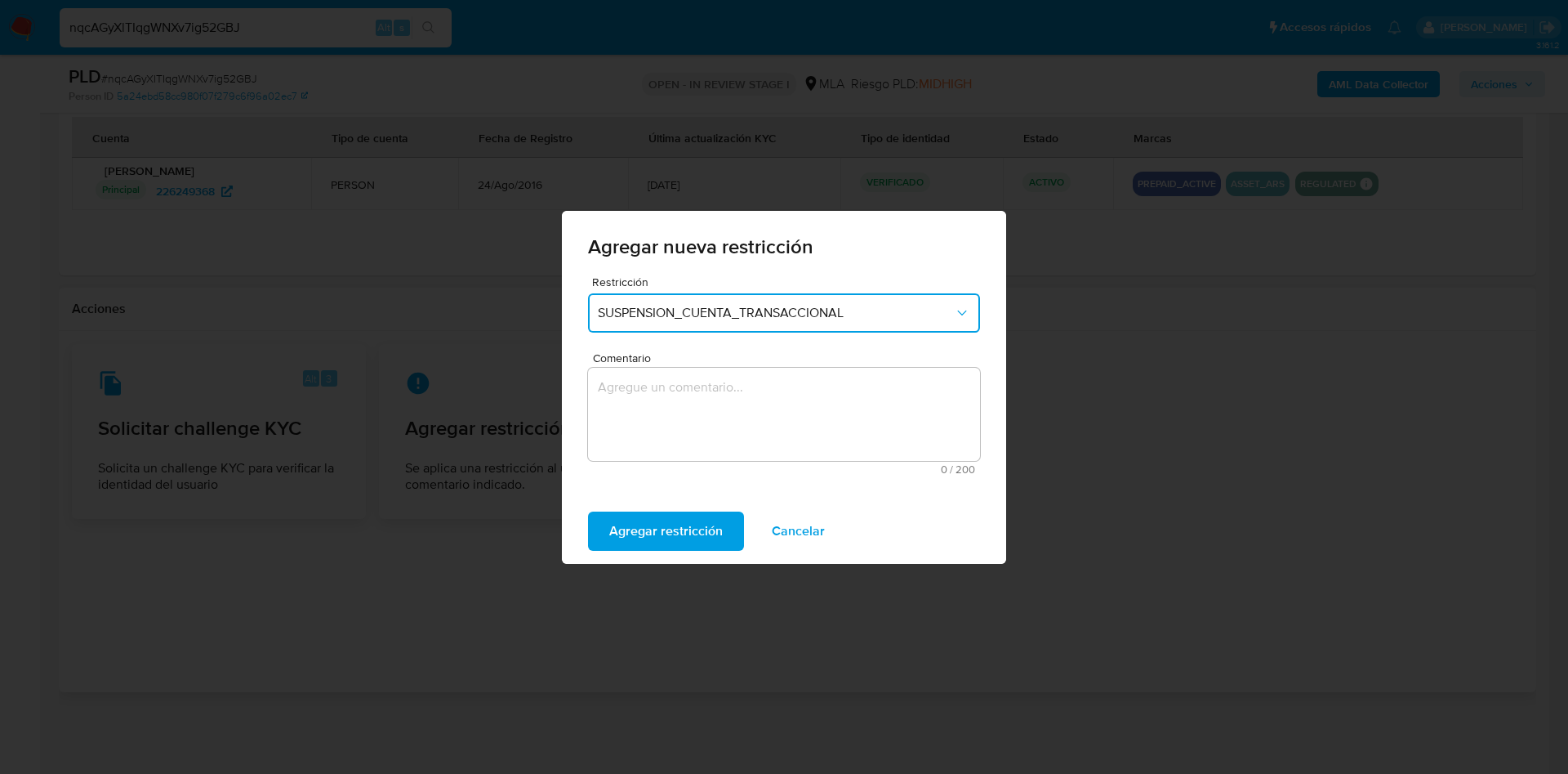
click at [669, 451] on textarea "Comentario" at bounding box center [784, 414] width 392 height 93
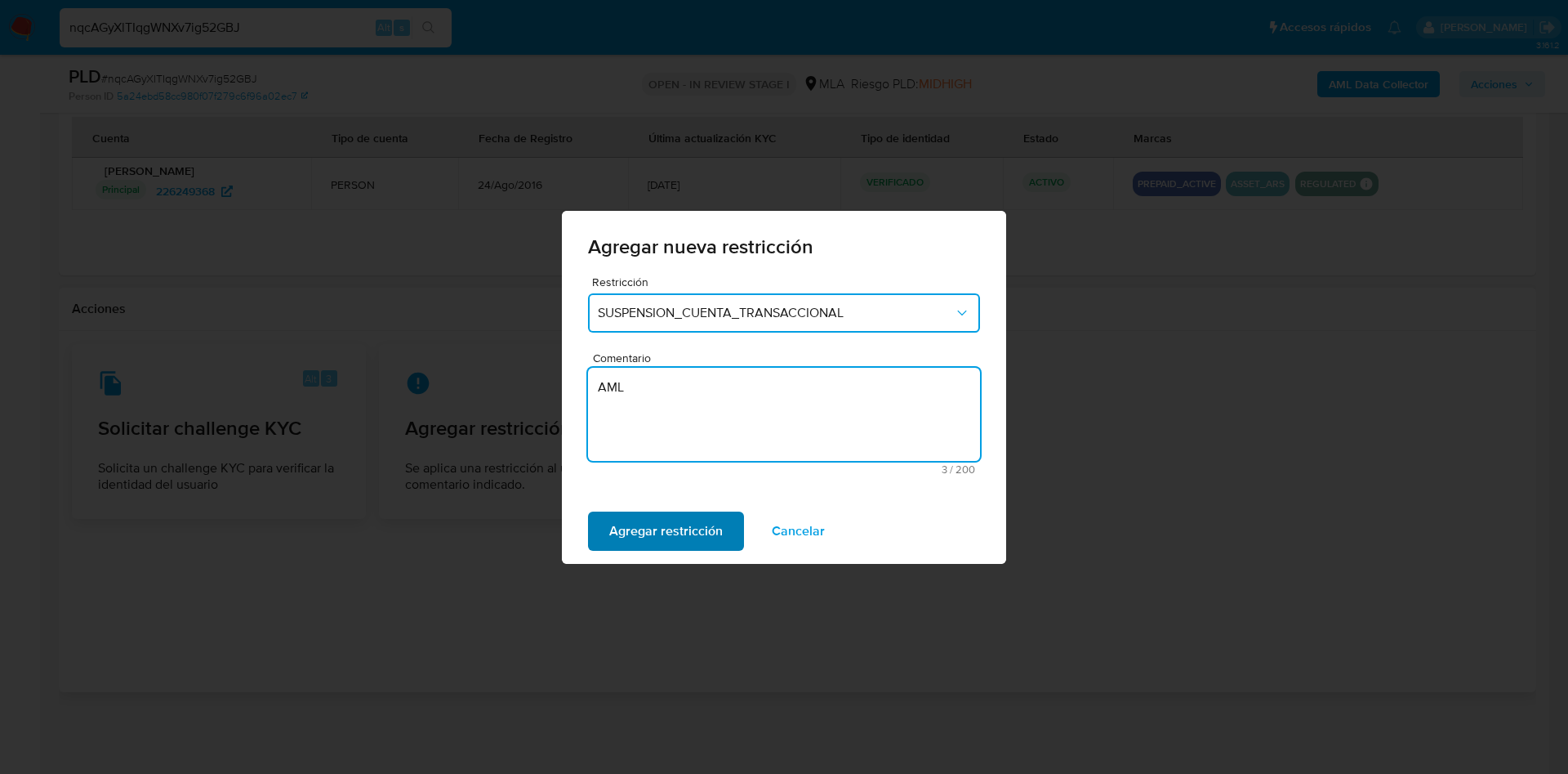
type textarea "AML"
click at [659, 531] on span "Agregar restricción" at bounding box center [666, 531] width 114 height 36
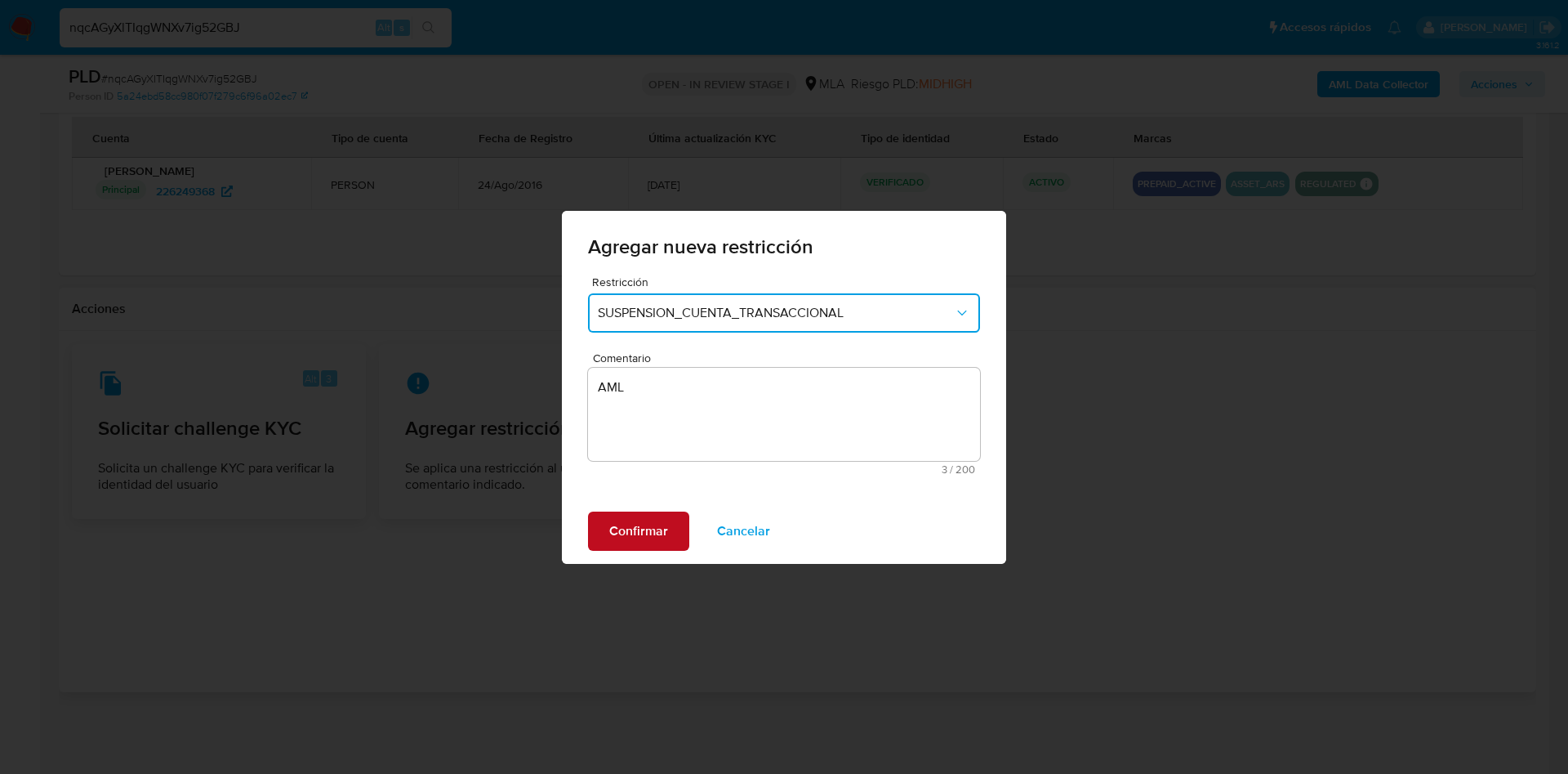
click at [650, 527] on span "Confirmar" at bounding box center [639, 531] width 59 height 36
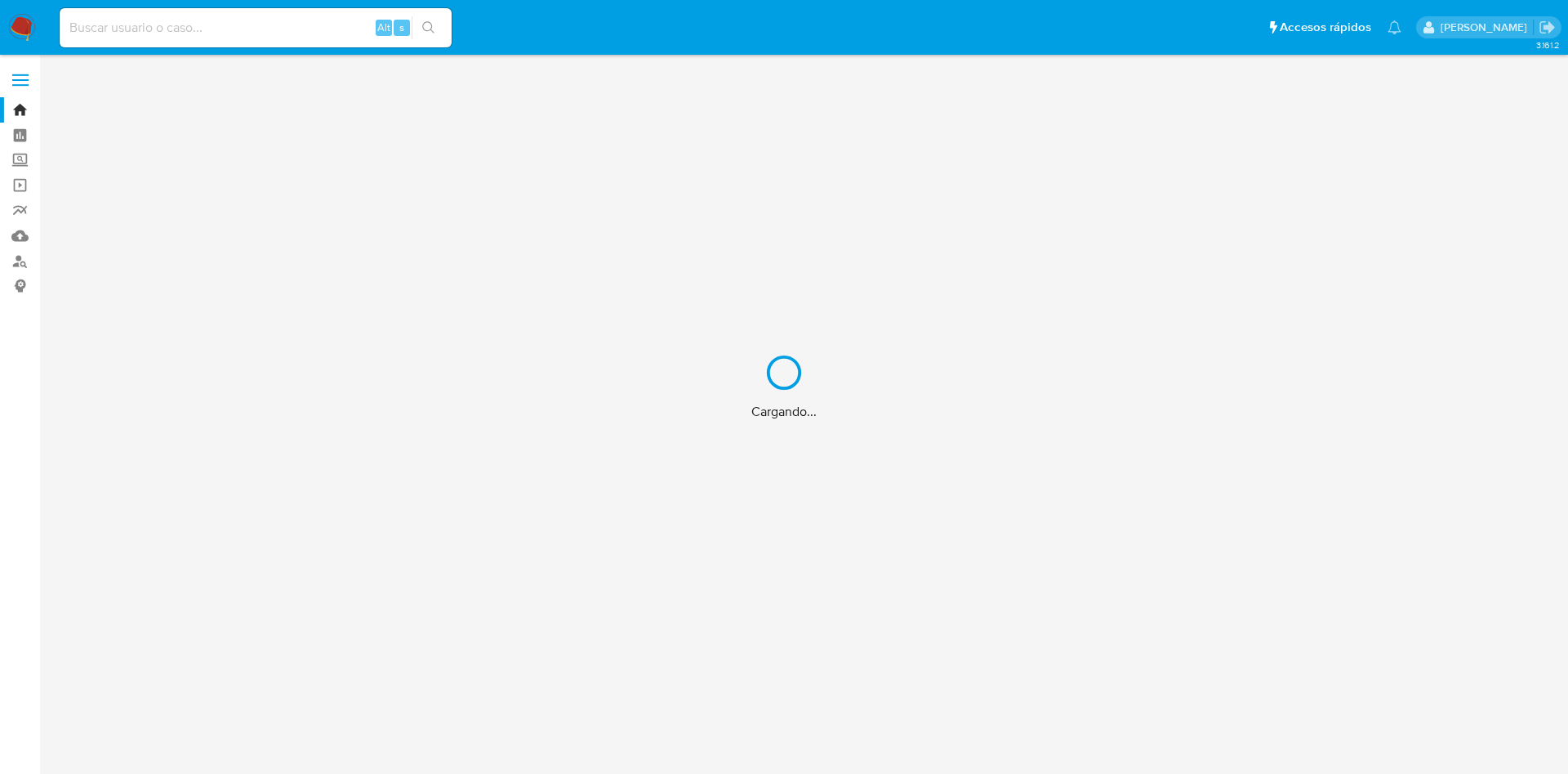
click at [313, 26] on div "Cargando..." at bounding box center [784, 387] width 1568 height 774
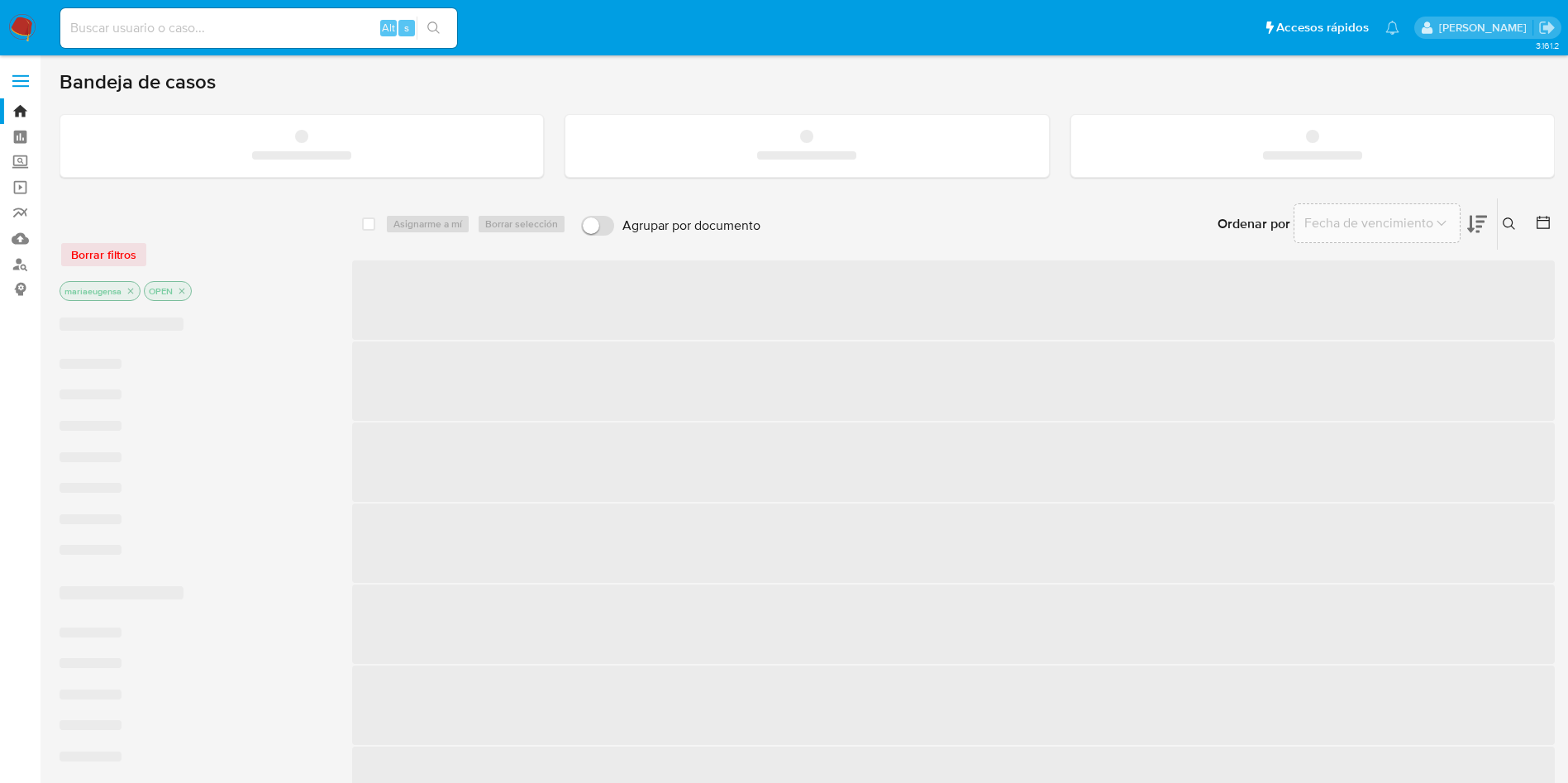
click at [317, 25] on input at bounding box center [258, 27] width 397 height 21
paste input "dsS45NGkHLgzm1xy7tTRITE9"
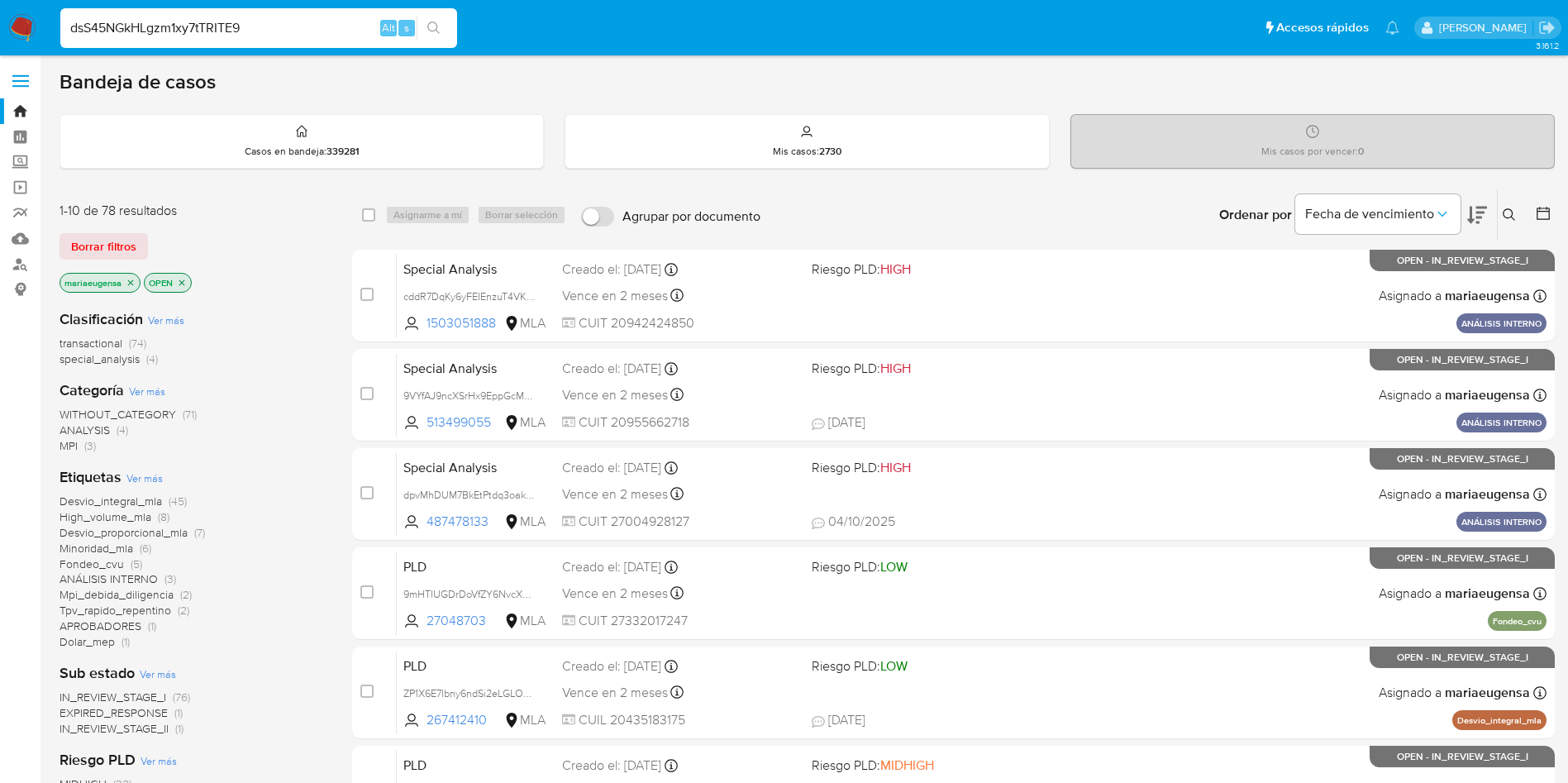
type input "dsS45NGkHLgzm1xy7tTRITE9"
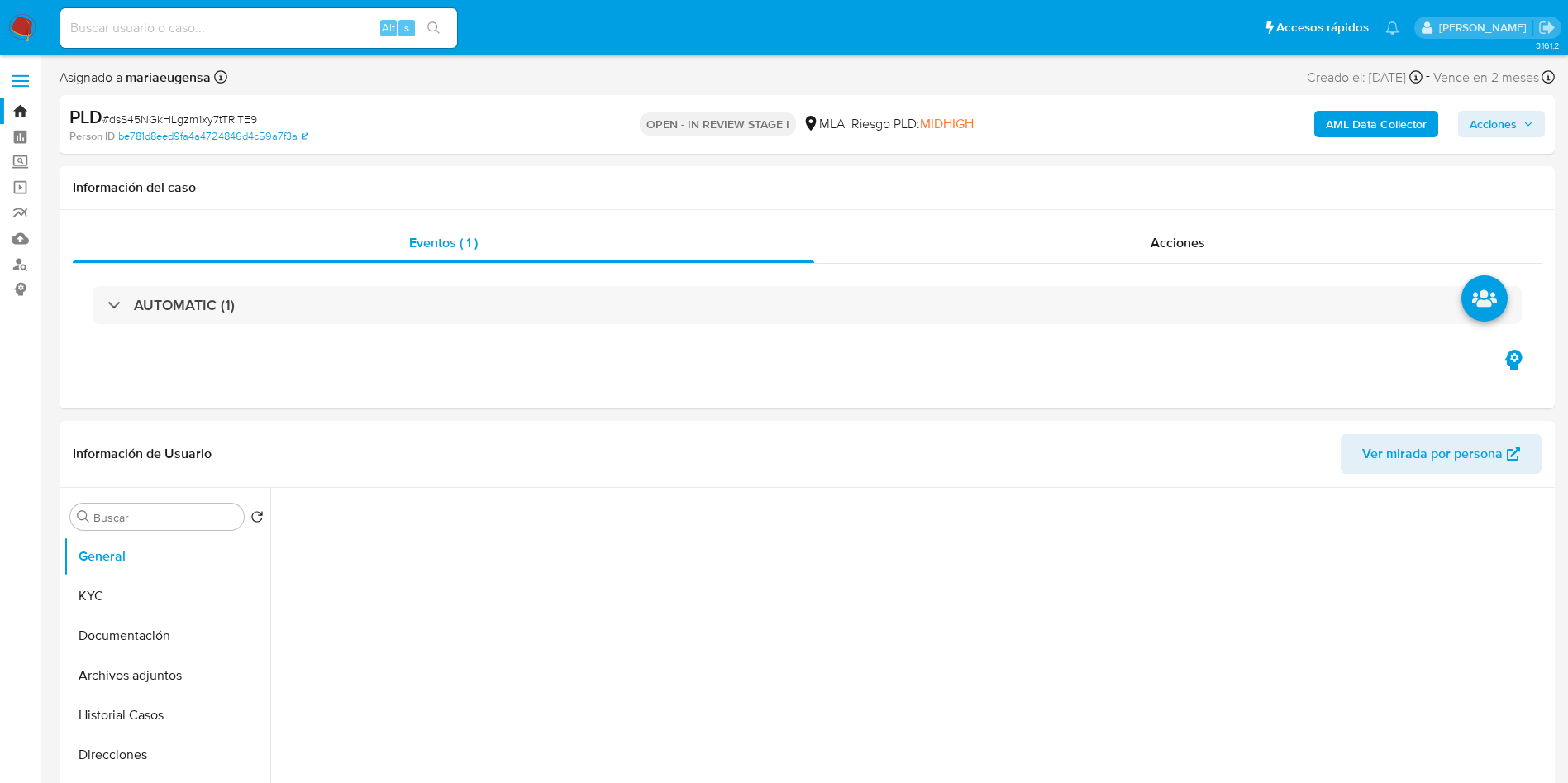
select select "10"
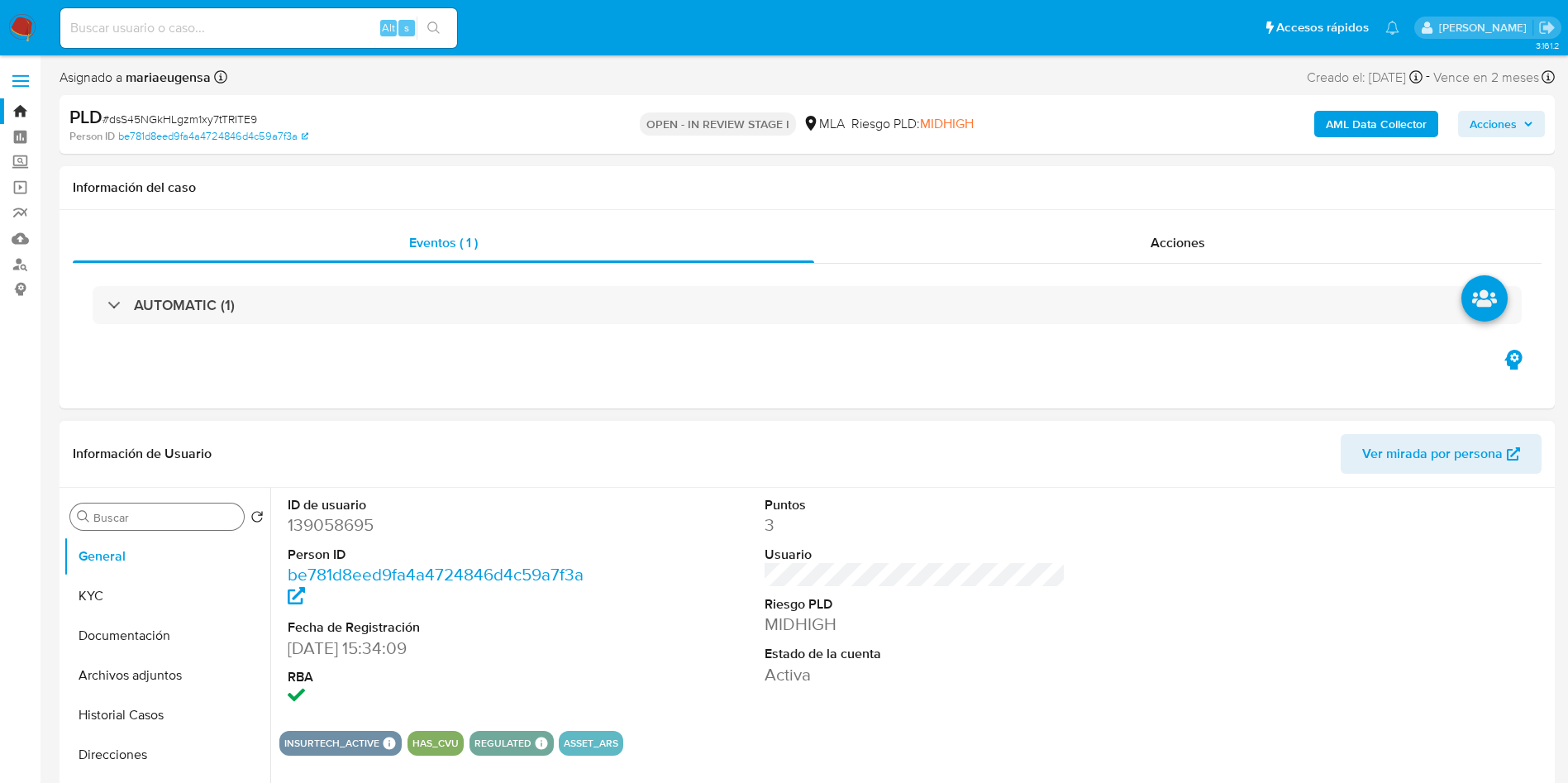
click at [212, 523] on div "Buscar" at bounding box center [157, 516] width 174 height 26
type input "arc"
click at [206, 584] on button "Archivos adjuntos" at bounding box center [160, 596] width 193 height 40
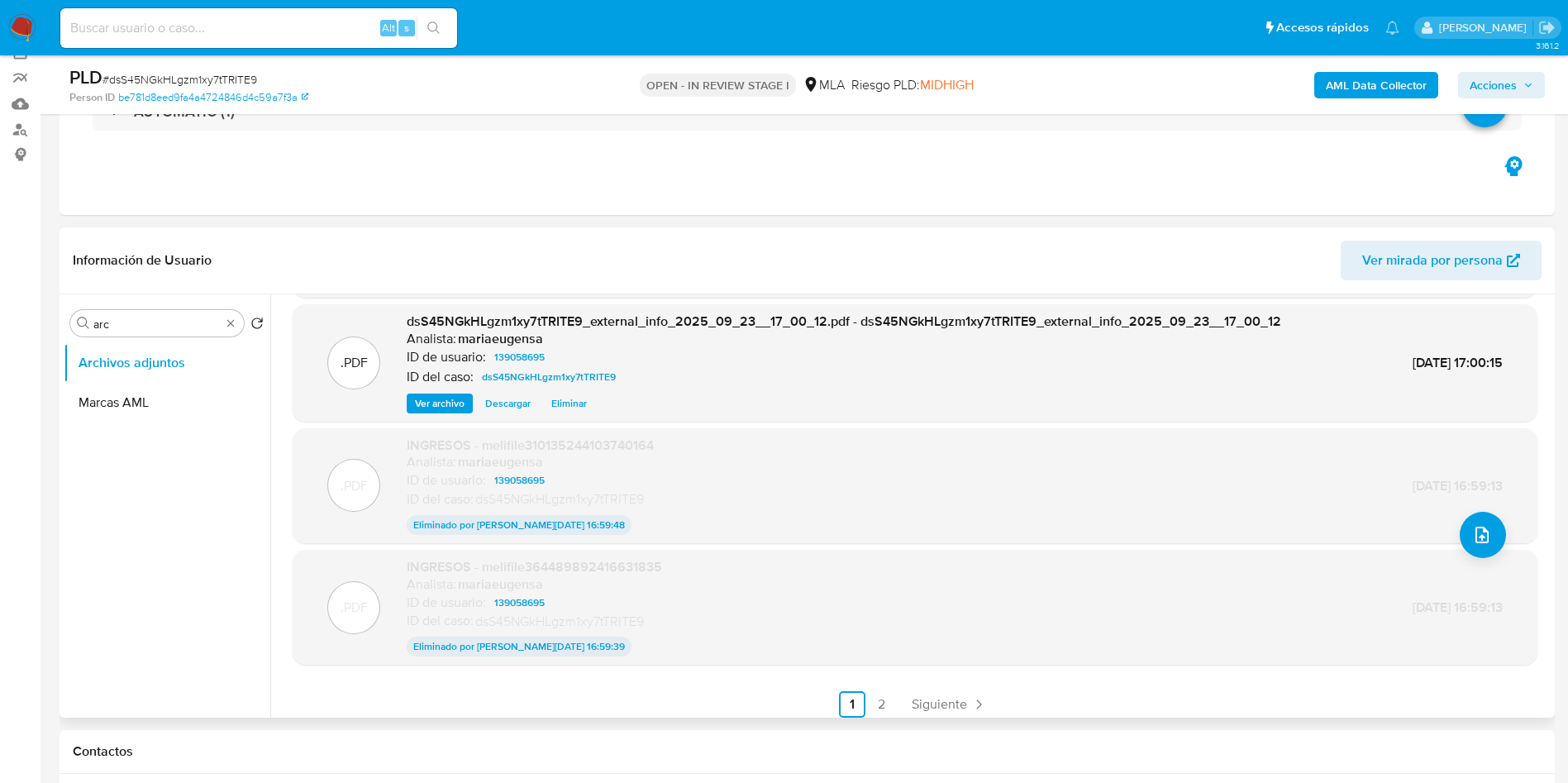
scroll to position [135, 0]
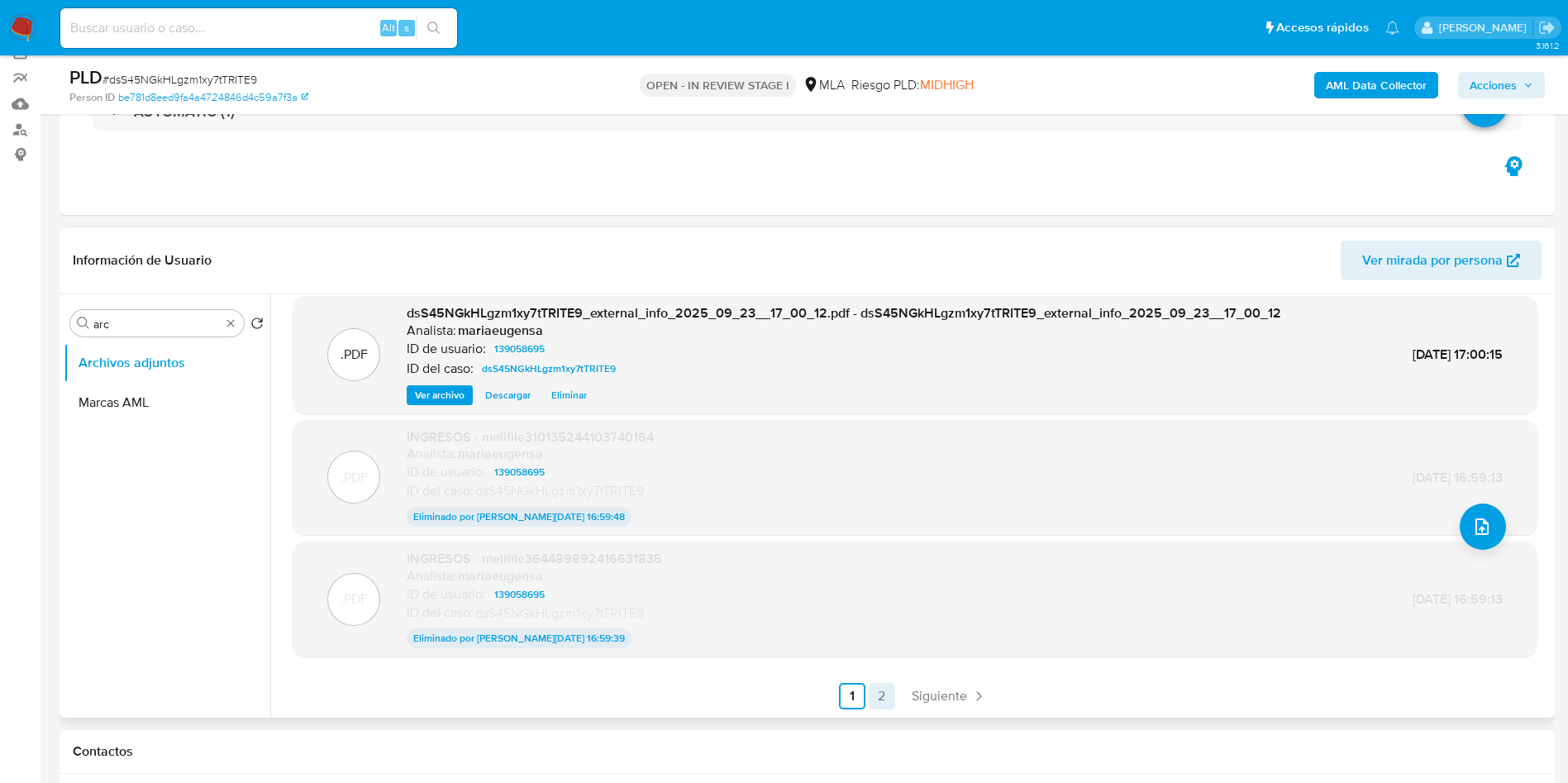
click at [876, 693] on link "2" at bounding box center [882, 696] width 26 height 26
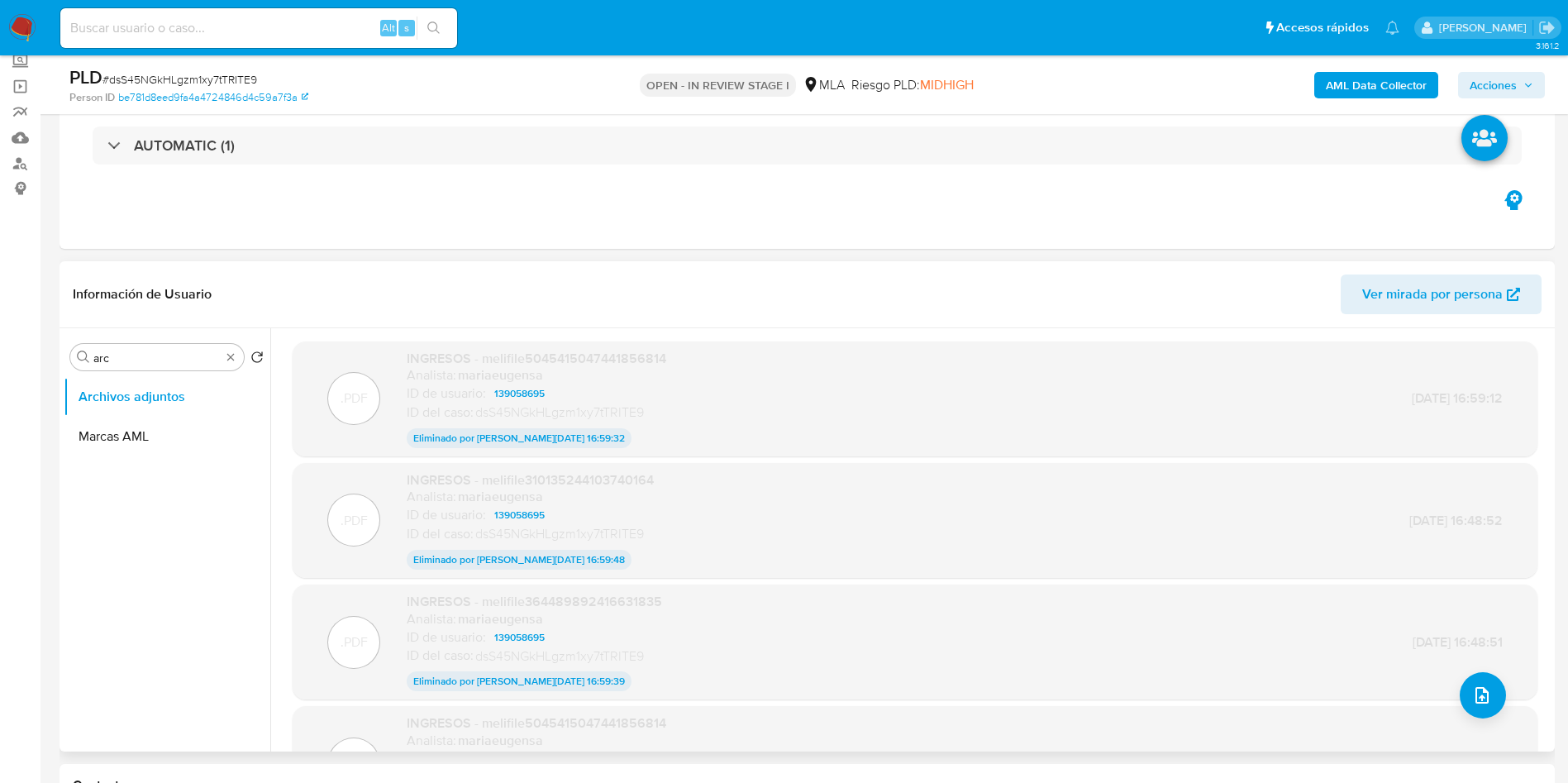
scroll to position [124, 0]
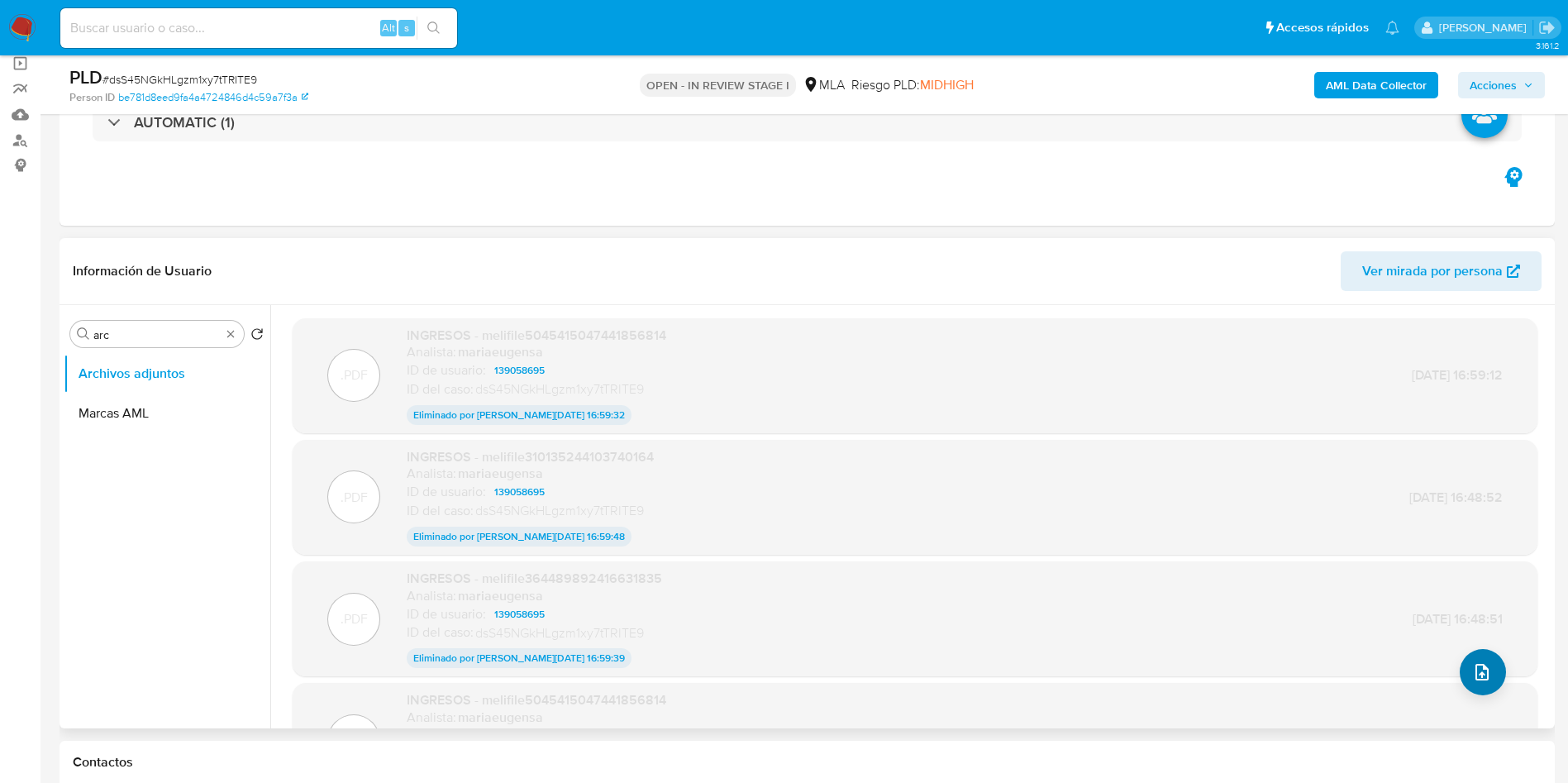
drag, startPoint x: 1445, startPoint y: 694, endPoint x: 1471, endPoint y: 667, distance: 37.4
click at [1447, 693] on div ".PDF INGRESOS - melifile5045415047441856814 Analista: mariaeugensa ID de usuari…" at bounding box center [915, 740] width 1229 height 98
click at [1472, 665] on icon "upload-file" at bounding box center [1482, 672] width 20 height 20
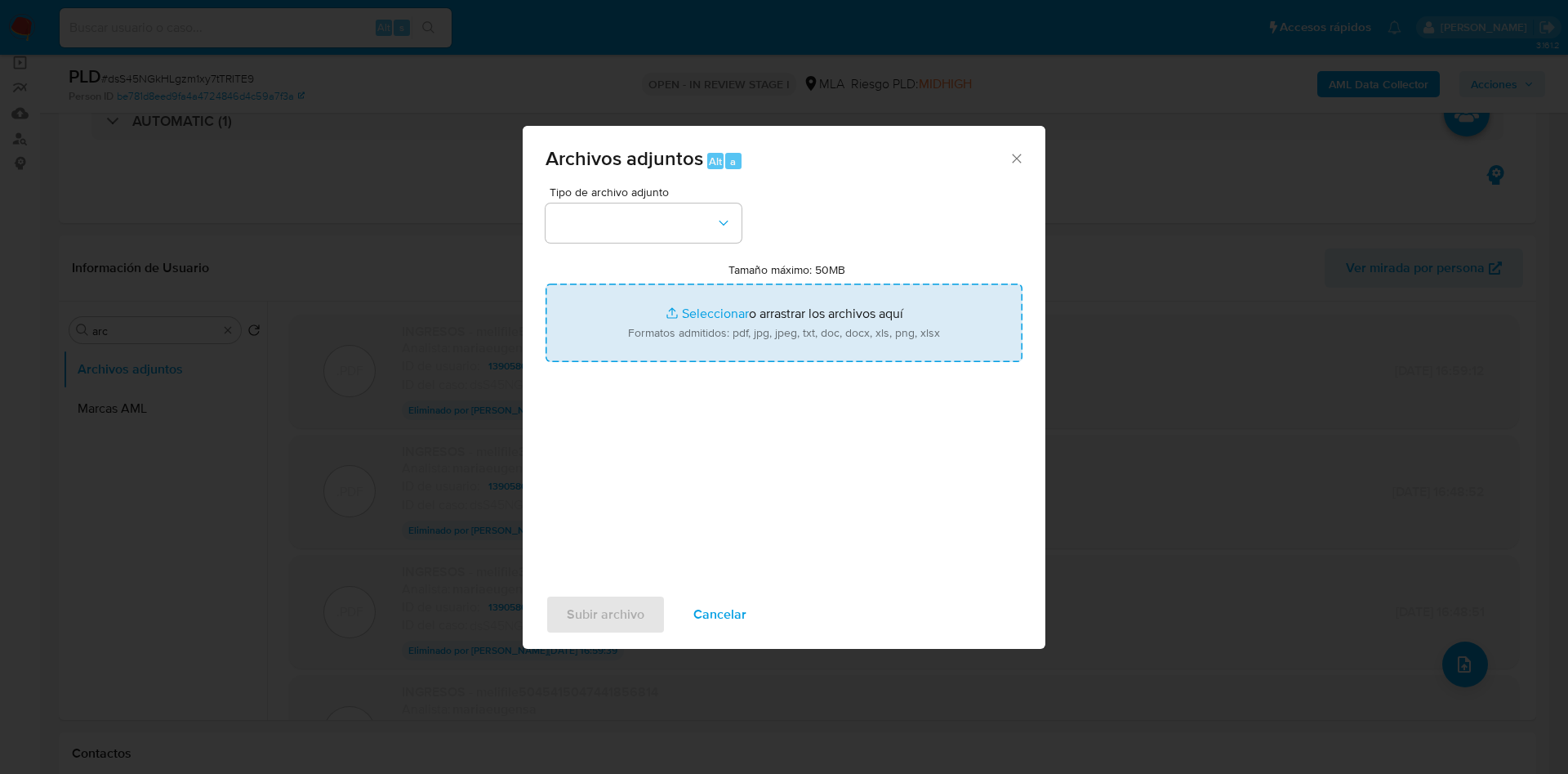
click at [868, 329] on input "Tamaño máximo: 50MB Seleccionar archivos" at bounding box center [784, 322] width 477 height 78
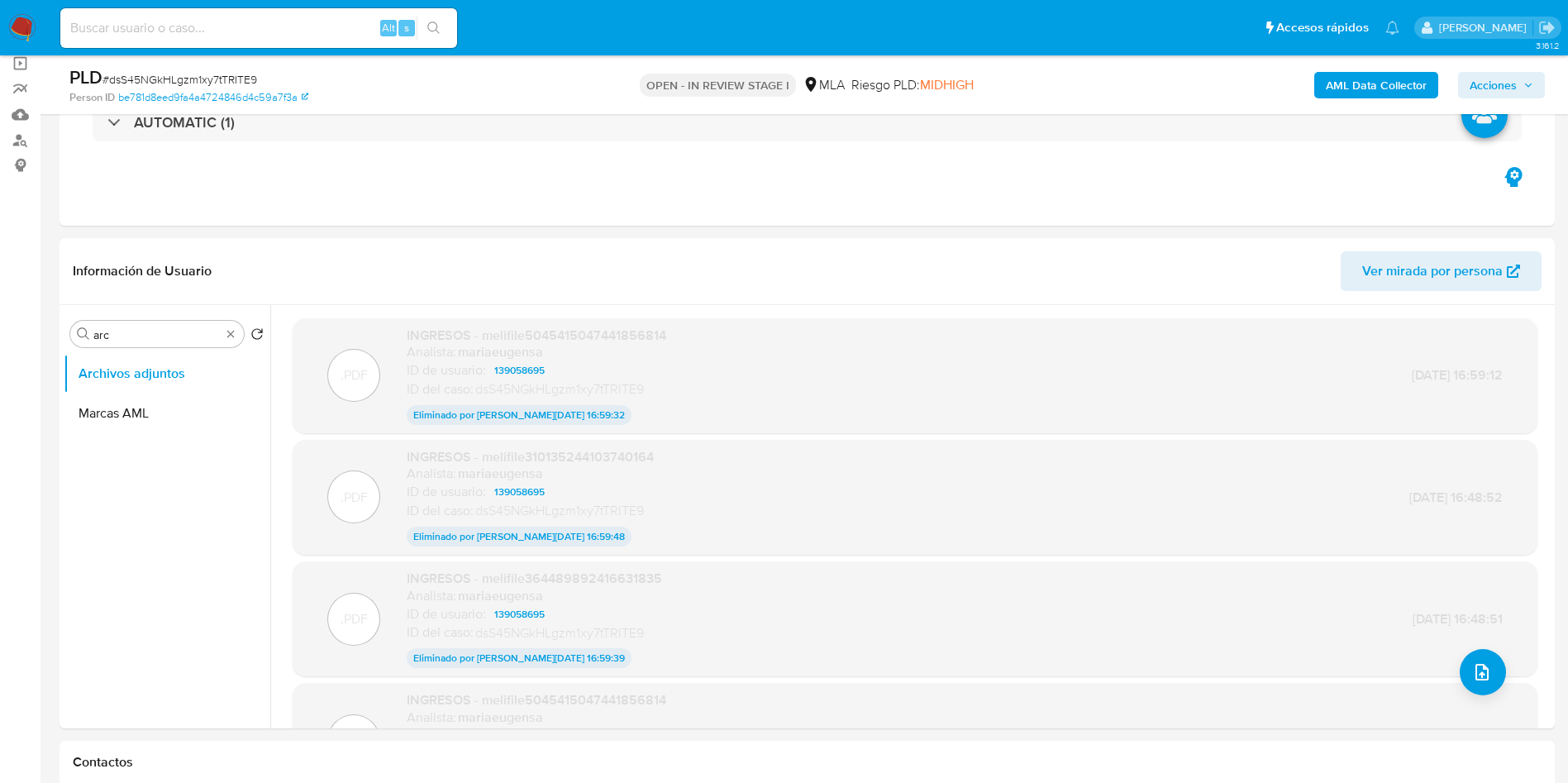
click at [235, 73] on span "# dsS45NGkHLgzm1xy7tTRITE9" at bounding box center [180, 79] width 155 height 17
copy span "dsS45NGkHLgzm1xy7tTRITE9"
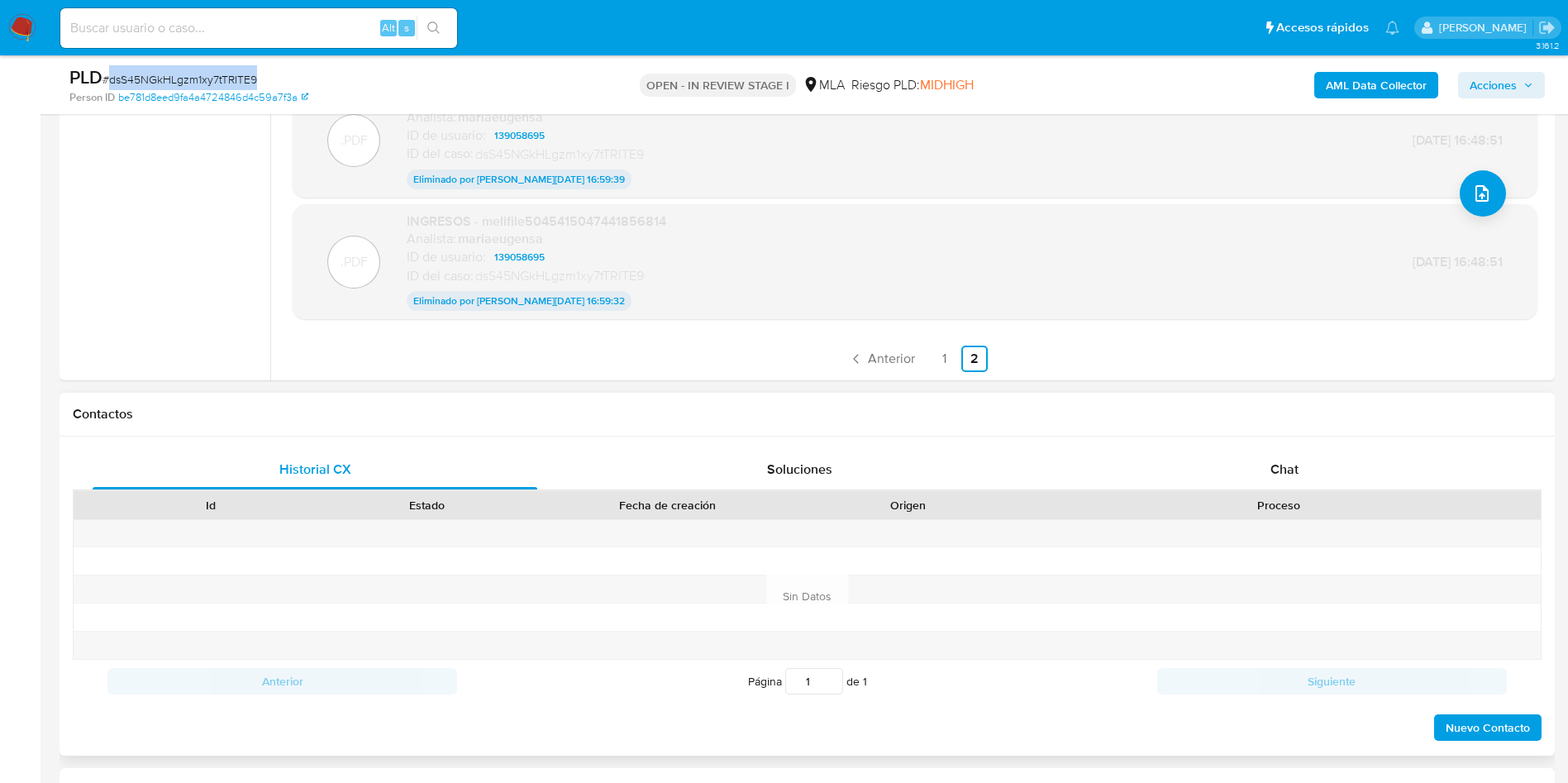
scroll to position [496, 0]
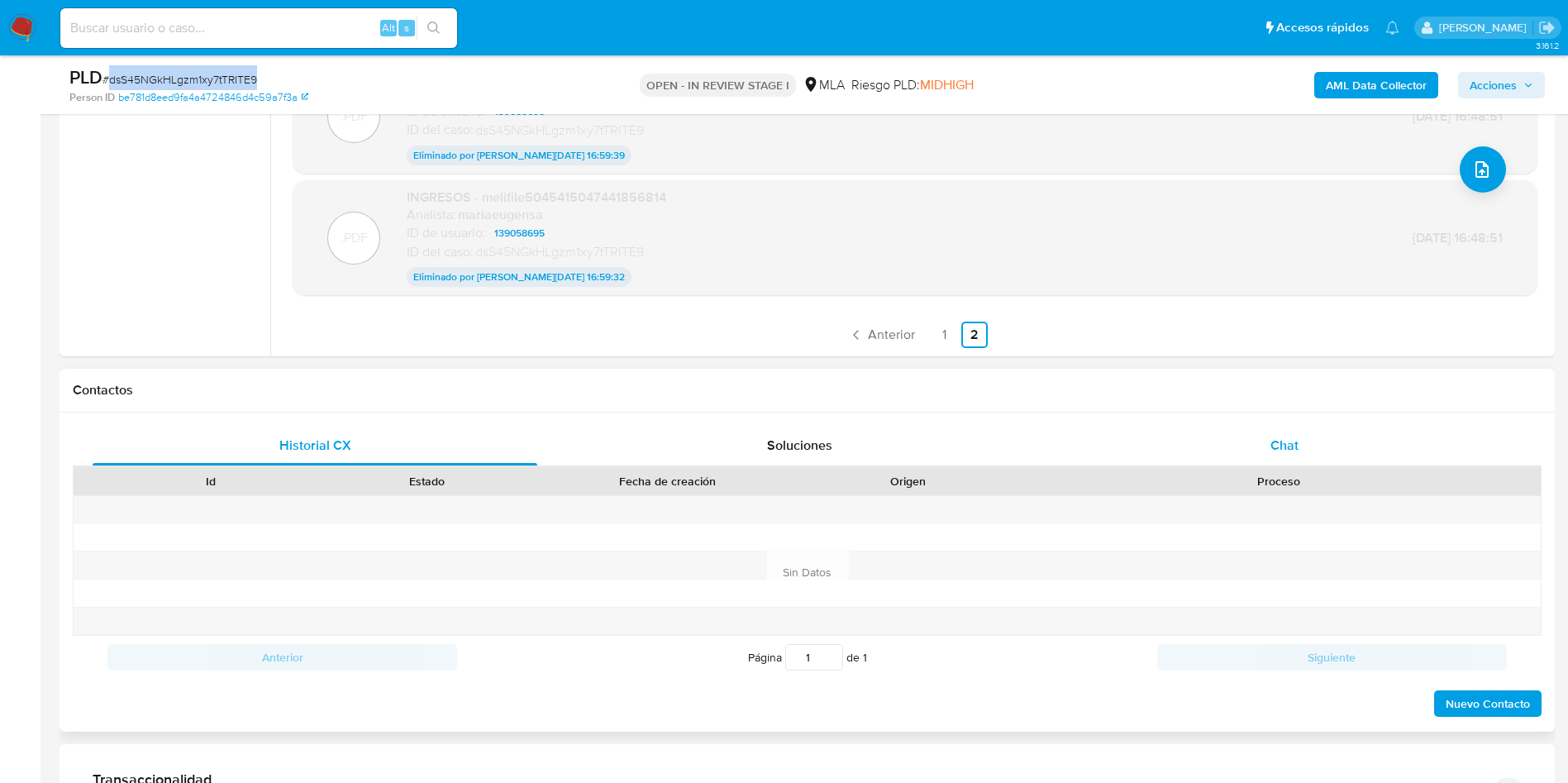
click at [1291, 443] on span "Chat" at bounding box center [1285, 445] width 28 height 19
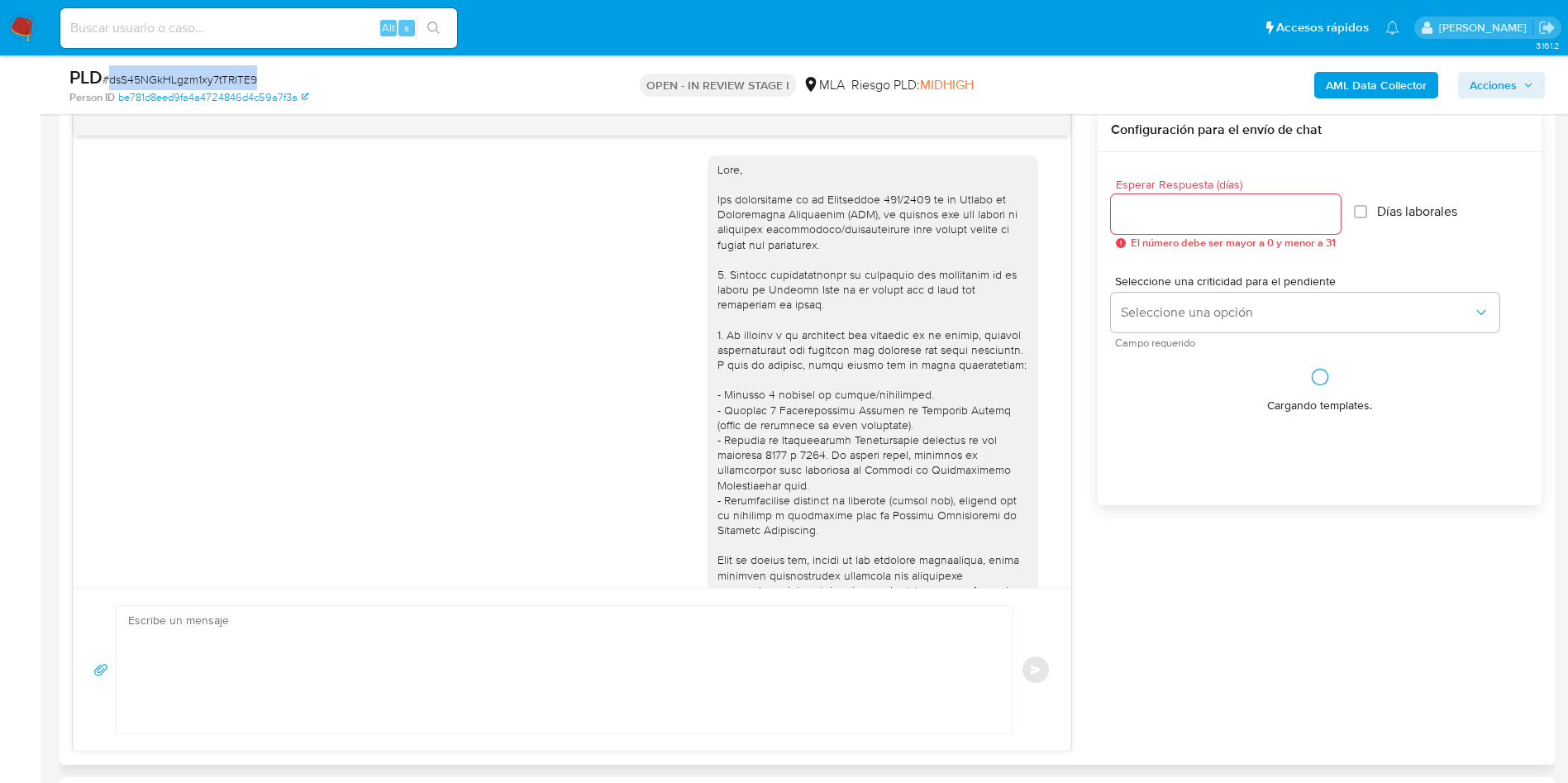
scroll to position [1306, 0]
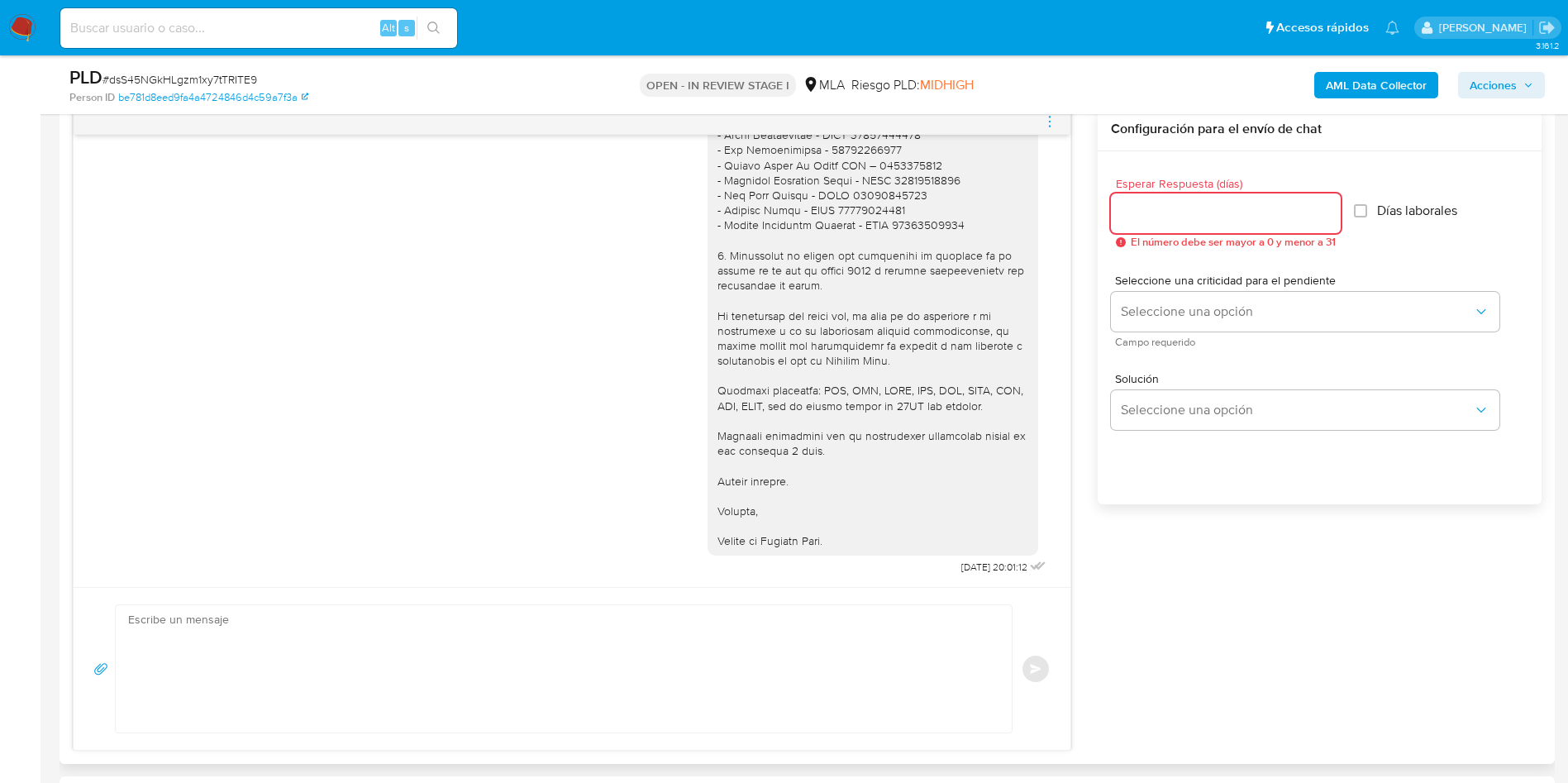
click at [1255, 220] on input "Esperar Respuesta (días)" at bounding box center [1226, 213] width 230 height 21
type input "1"
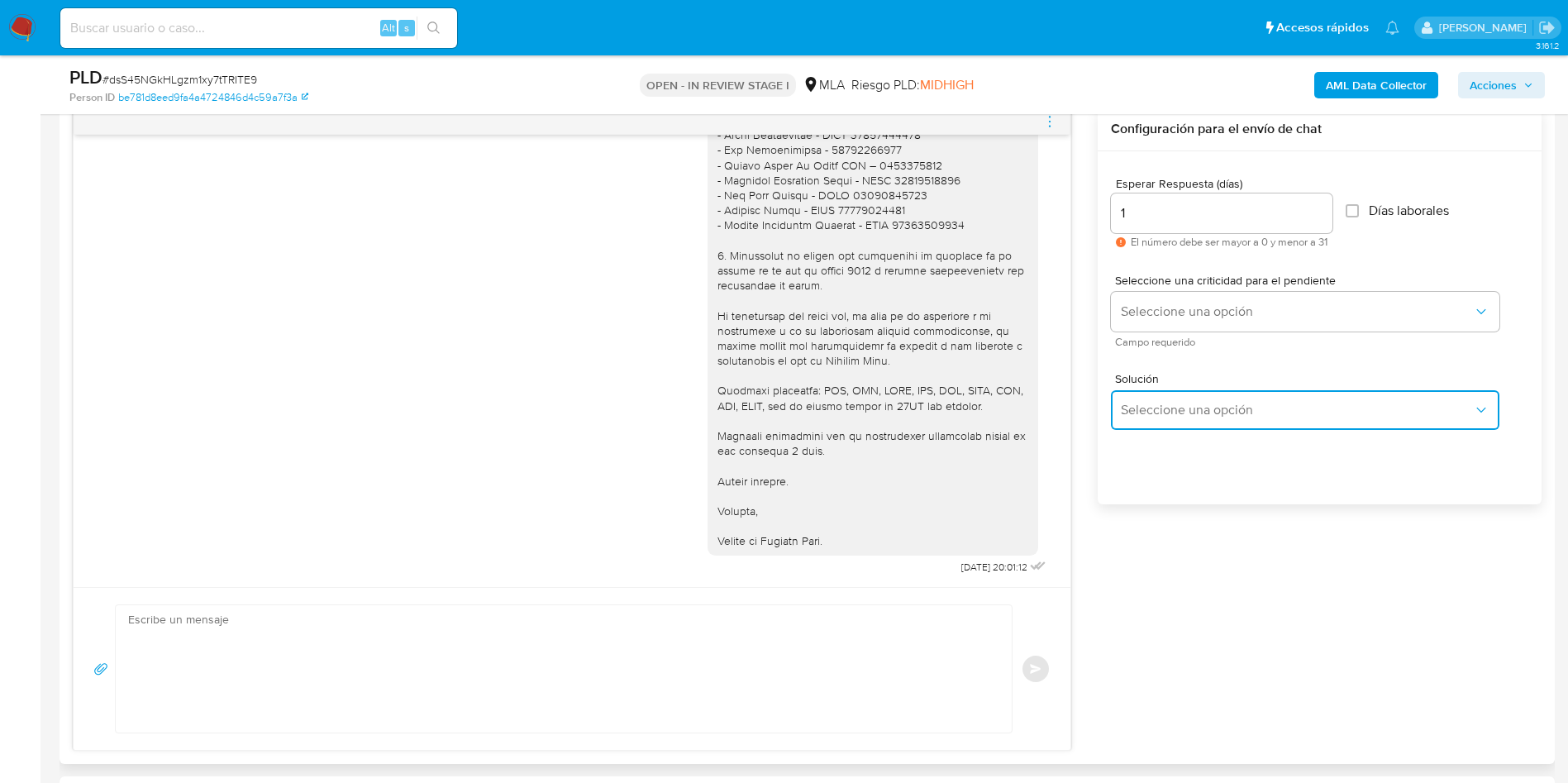
click at [1183, 413] on span "Seleccione una opción" at bounding box center [1297, 410] width 352 height 17
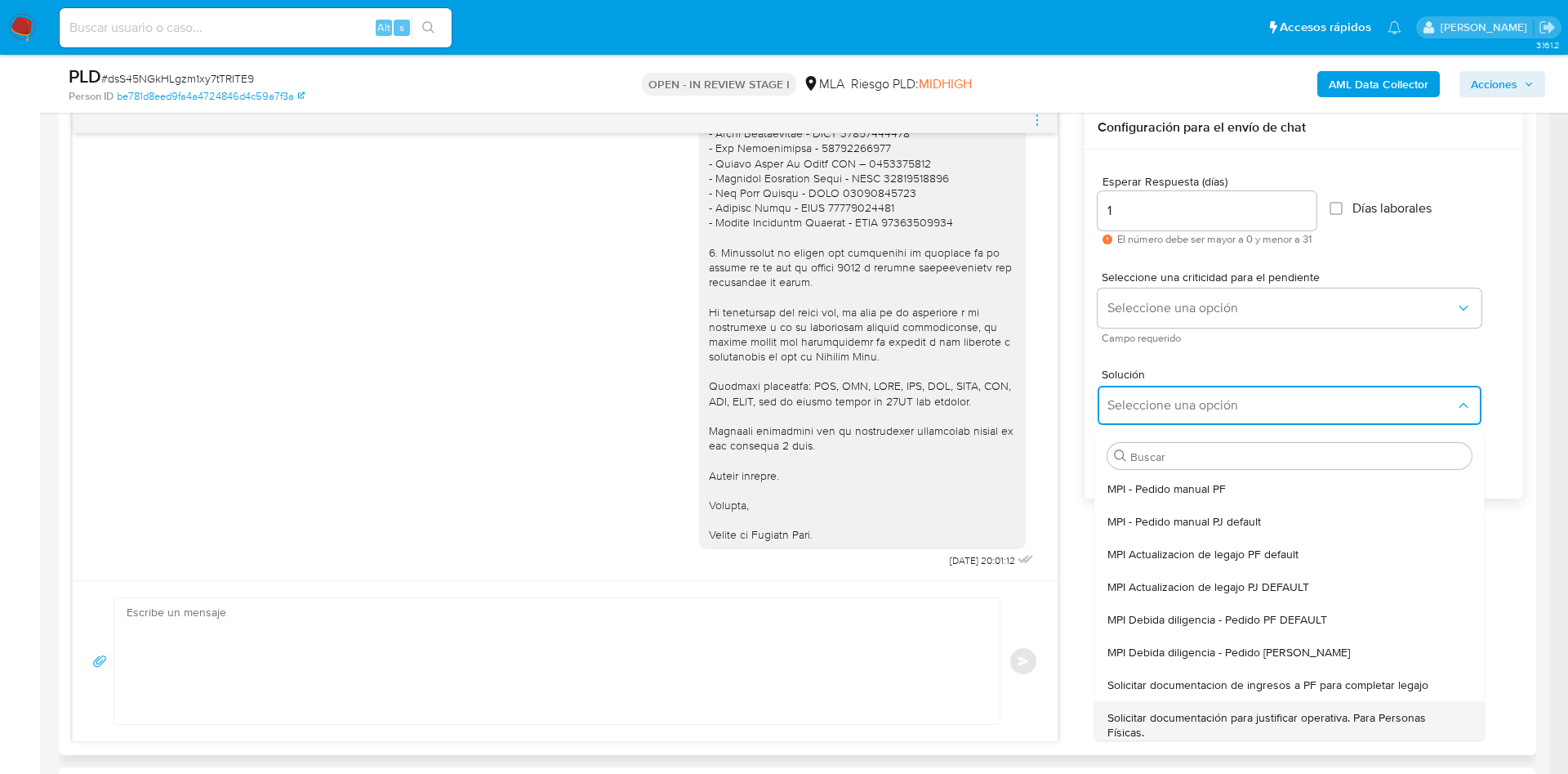
click at [1175, 717] on span "Solicitar documentación para justificar operativa. Para Personas Físicas." at bounding box center [1284, 725] width 355 height 30
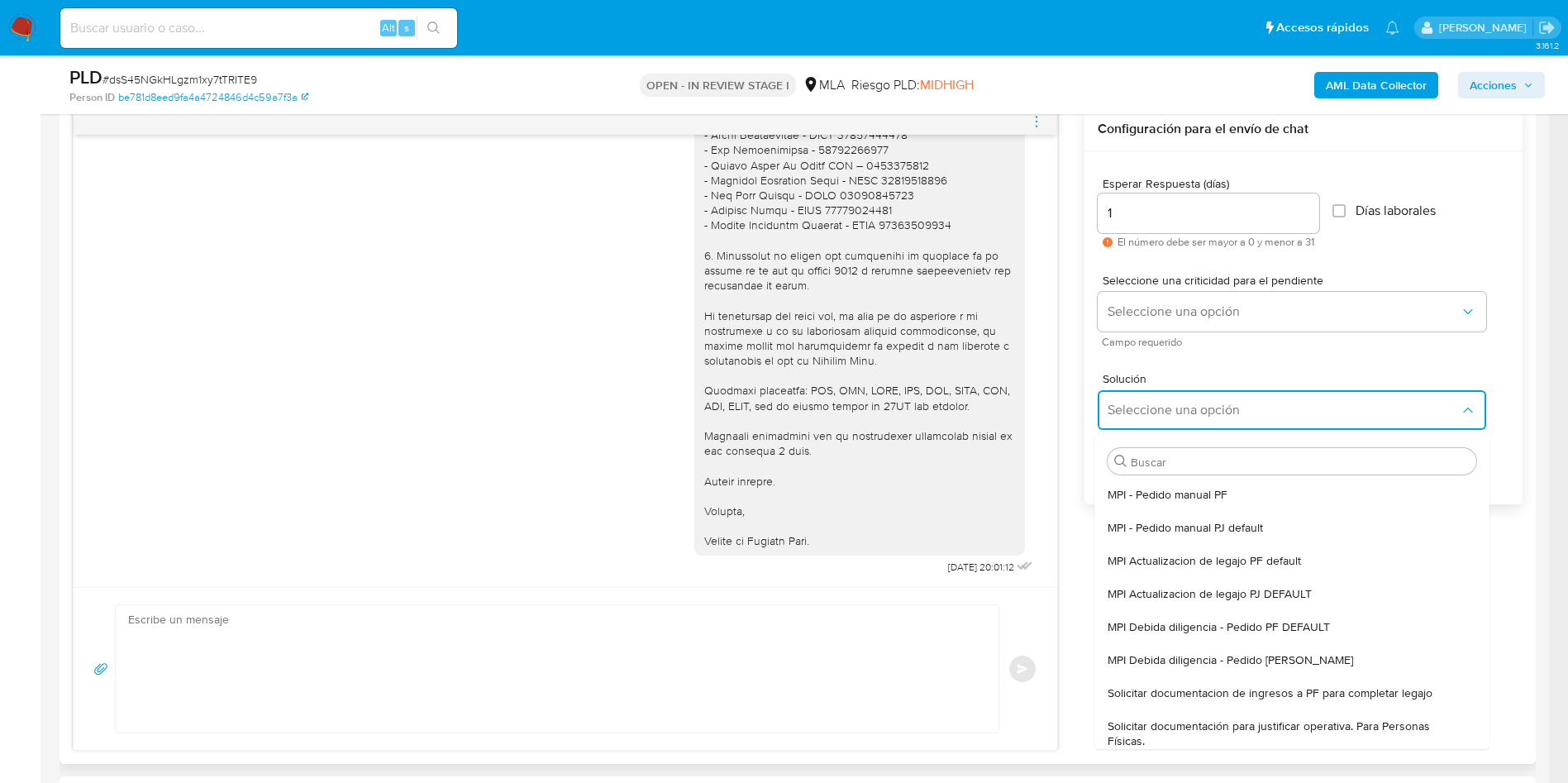
type textarea "Lore,Ip dolorsi am con adipiscinge seddoeiusmo te in utlabo et Dolorem Aliq, en…"
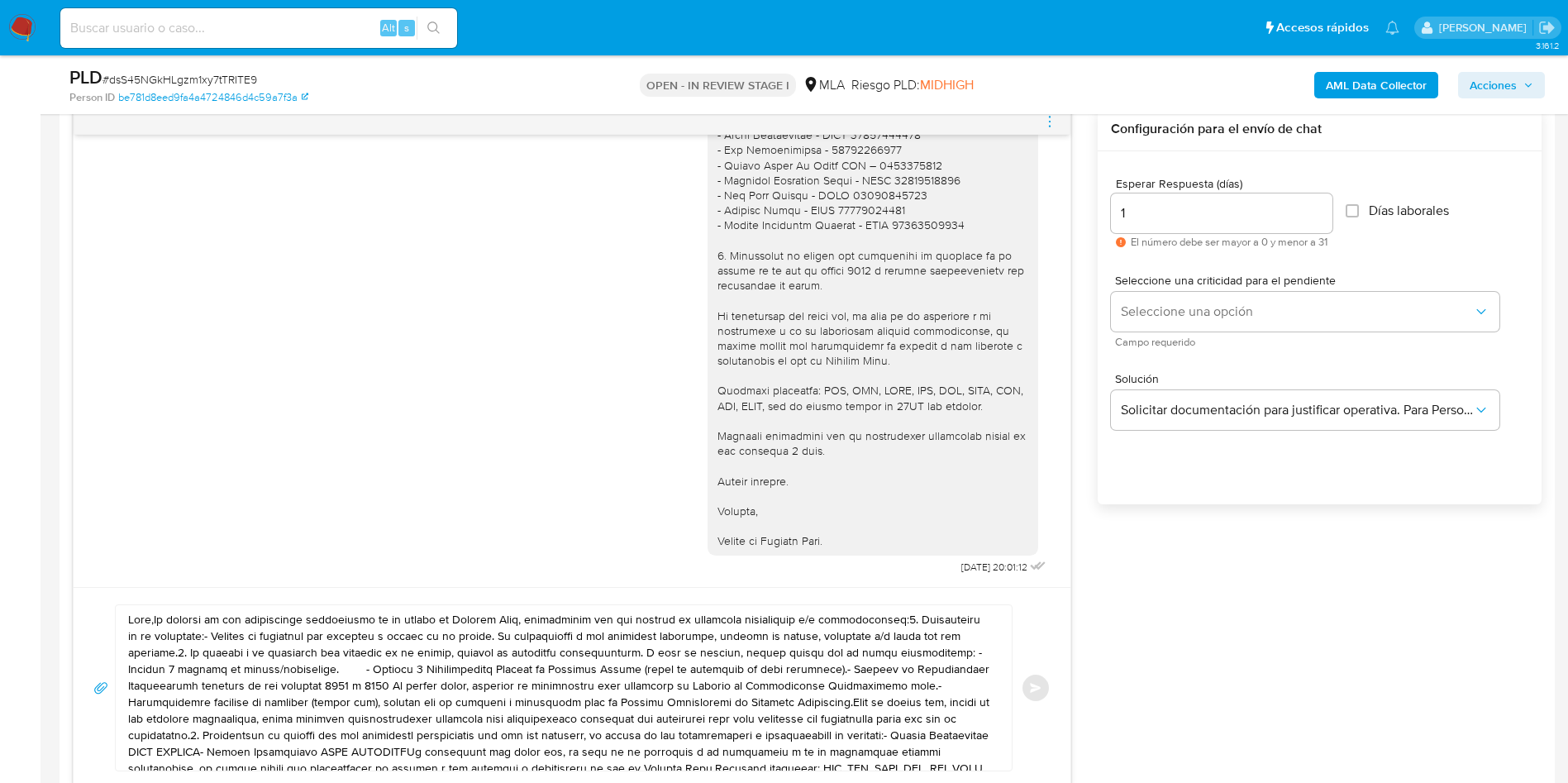
click at [748, 659] on textarea at bounding box center [559, 687] width 863 height 165
click at [748, 658] on textarea at bounding box center [559, 687] width 863 height 165
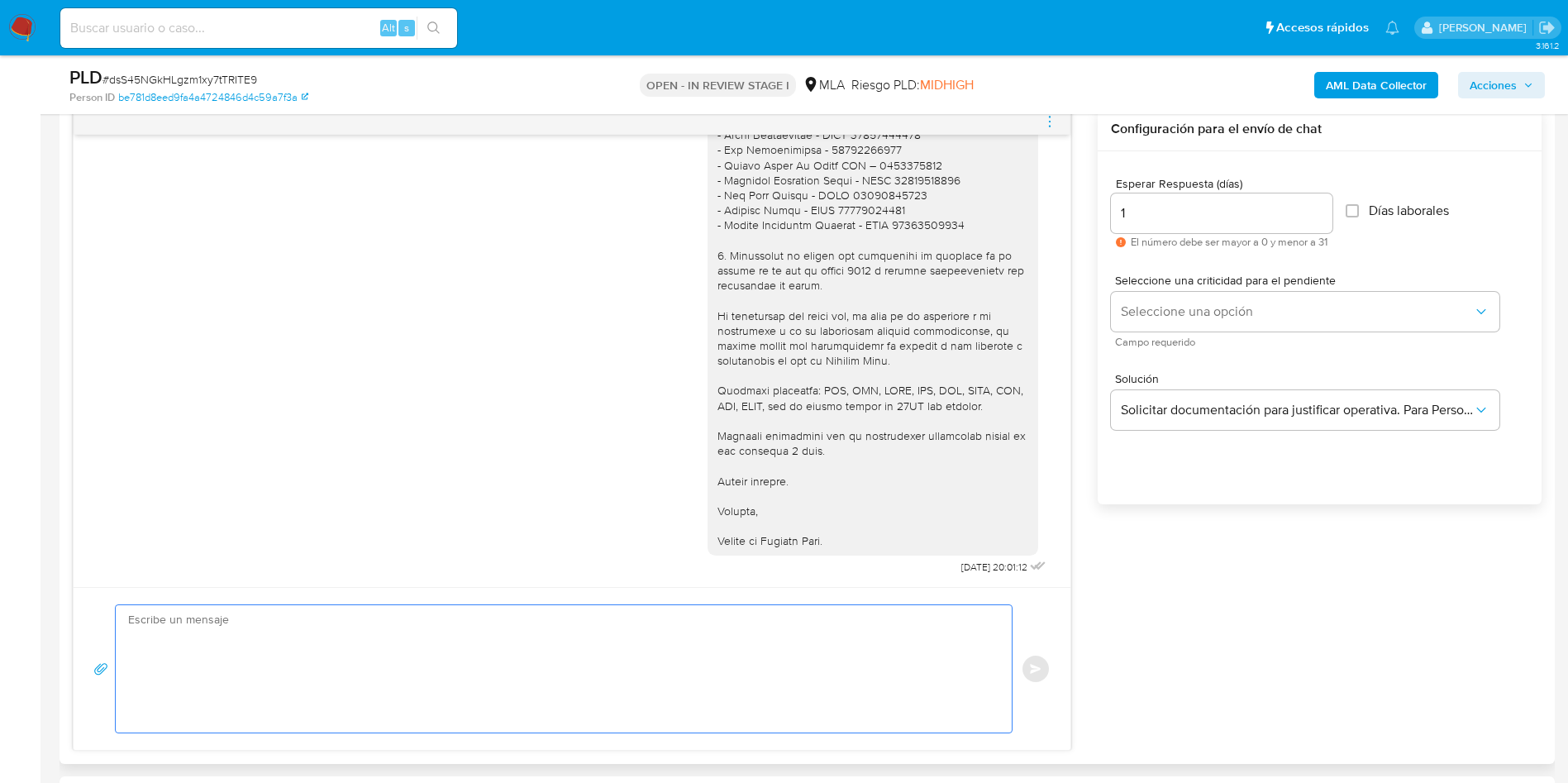
paste textarea "Hola, Esperamos que te encuentres muy bien. Te consultamos si tuviste oportunid…"
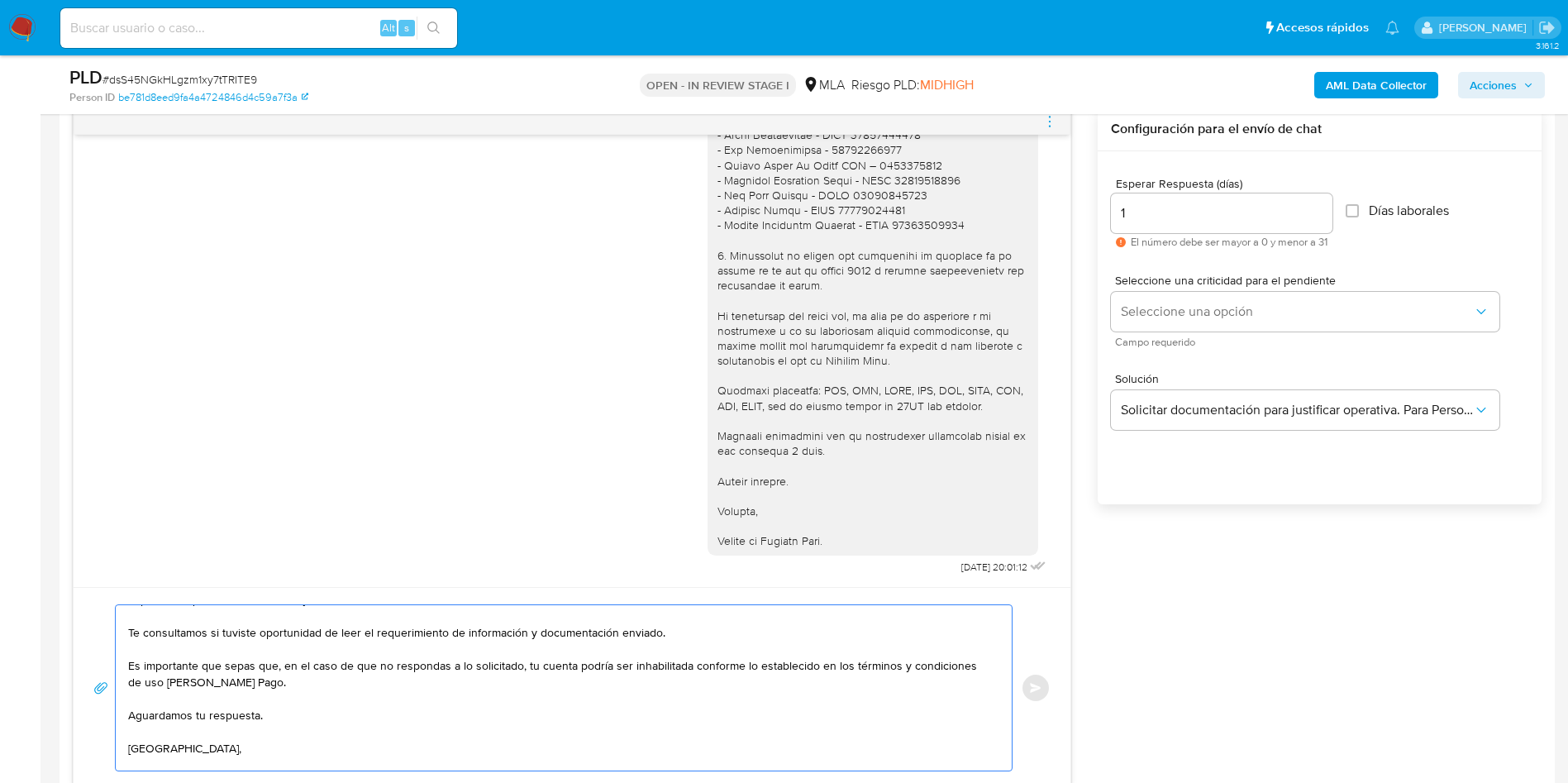
scroll to position [78, 0]
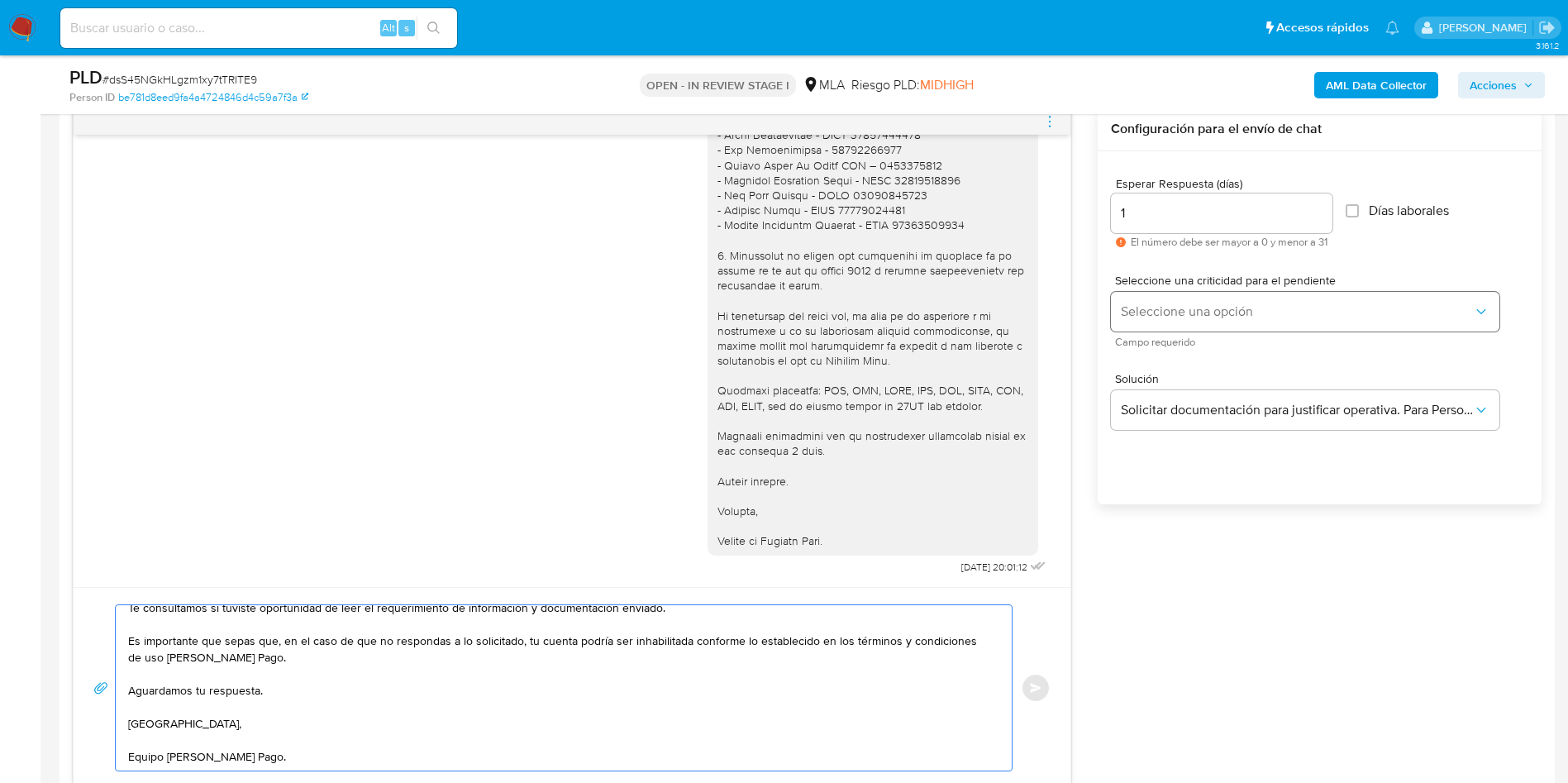
type textarea "Hola, Esperamos que te encuentres muy bien. Te consultamos si tuviste oportunid…"
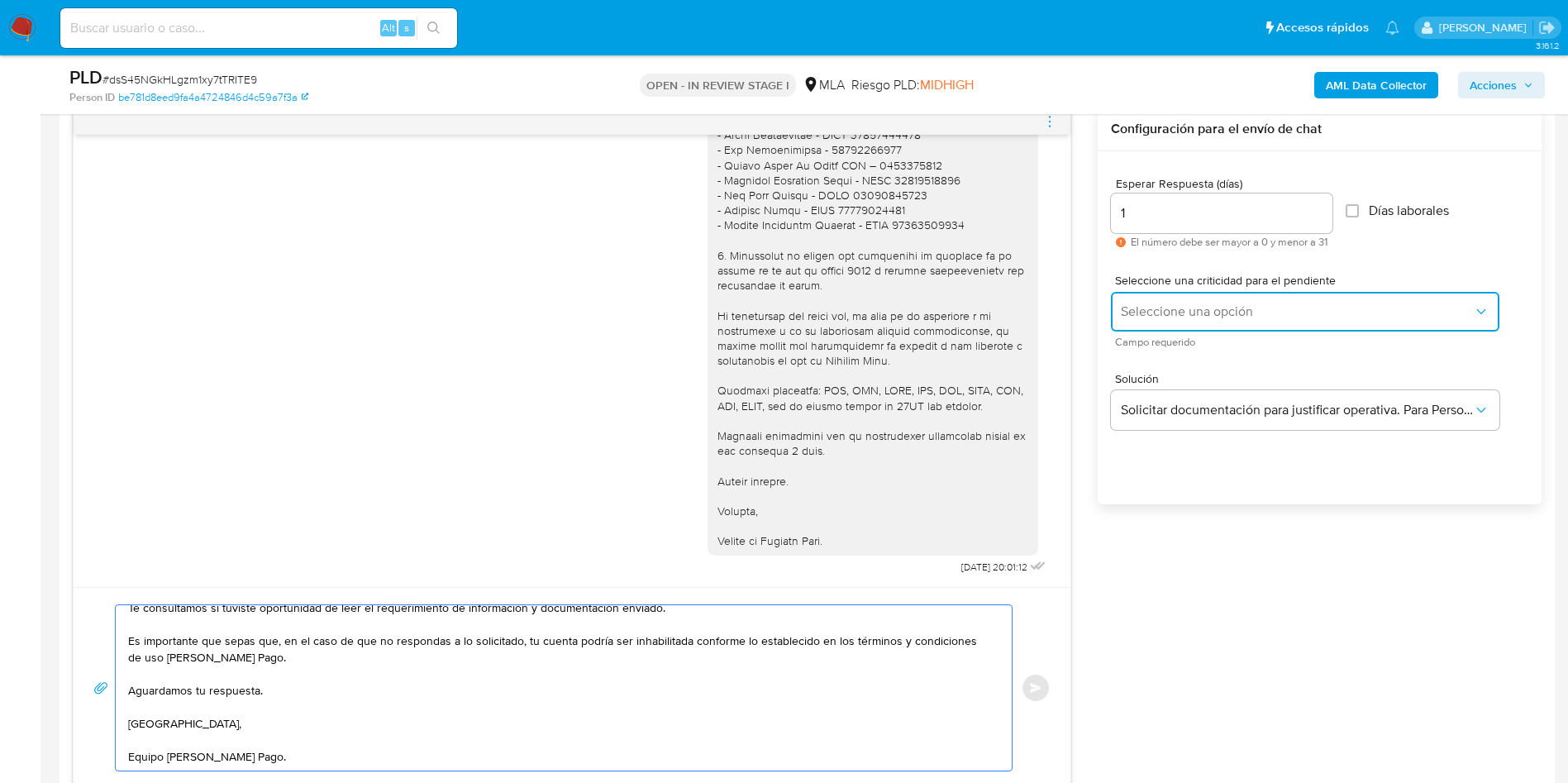
click at [1133, 322] on button "Seleccione una opción" at bounding box center [1305, 312] width 389 height 40
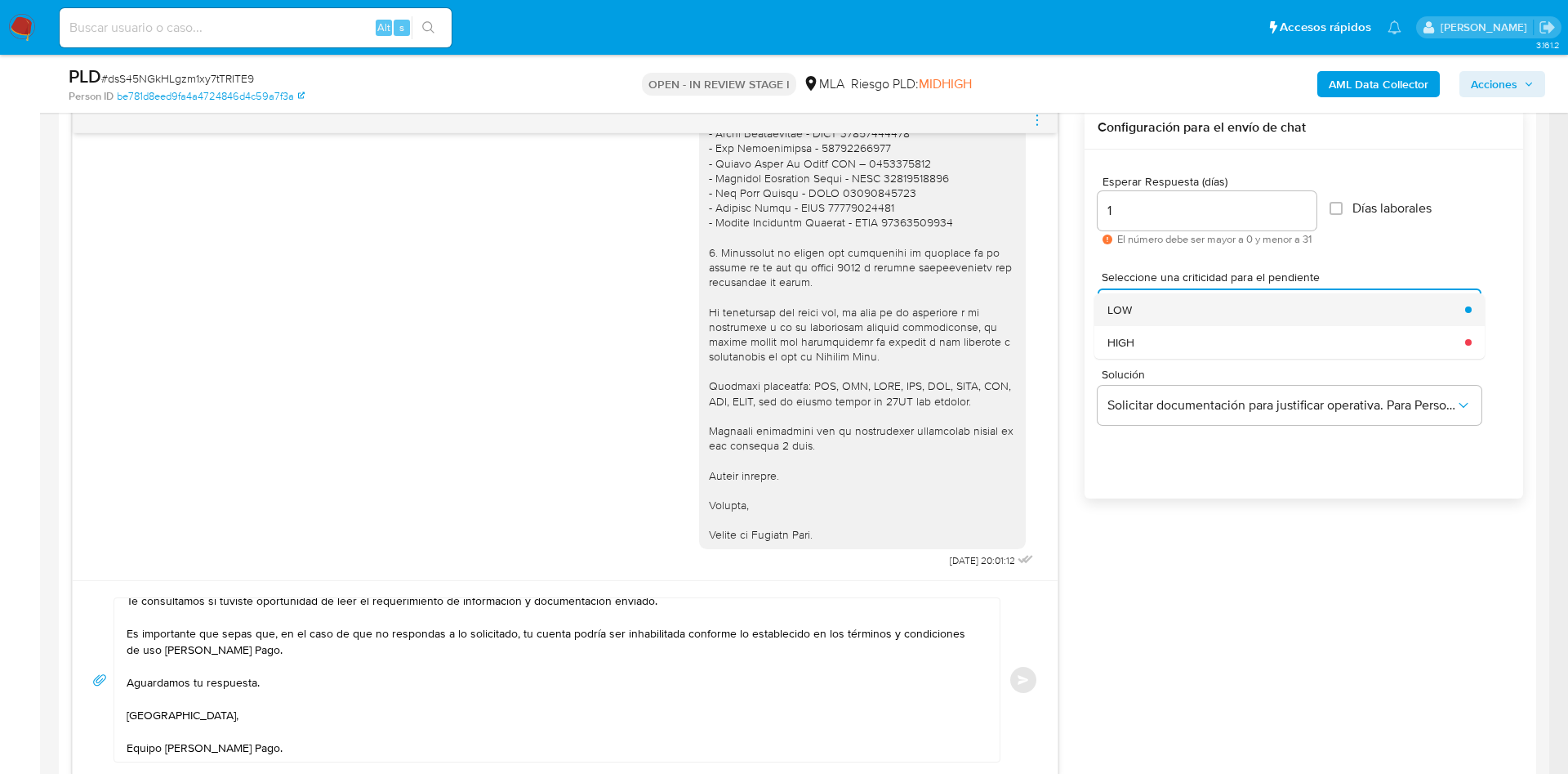
click at [1121, 309] on span "LOW" at bounding box center [1119, 309] width 25 height 15
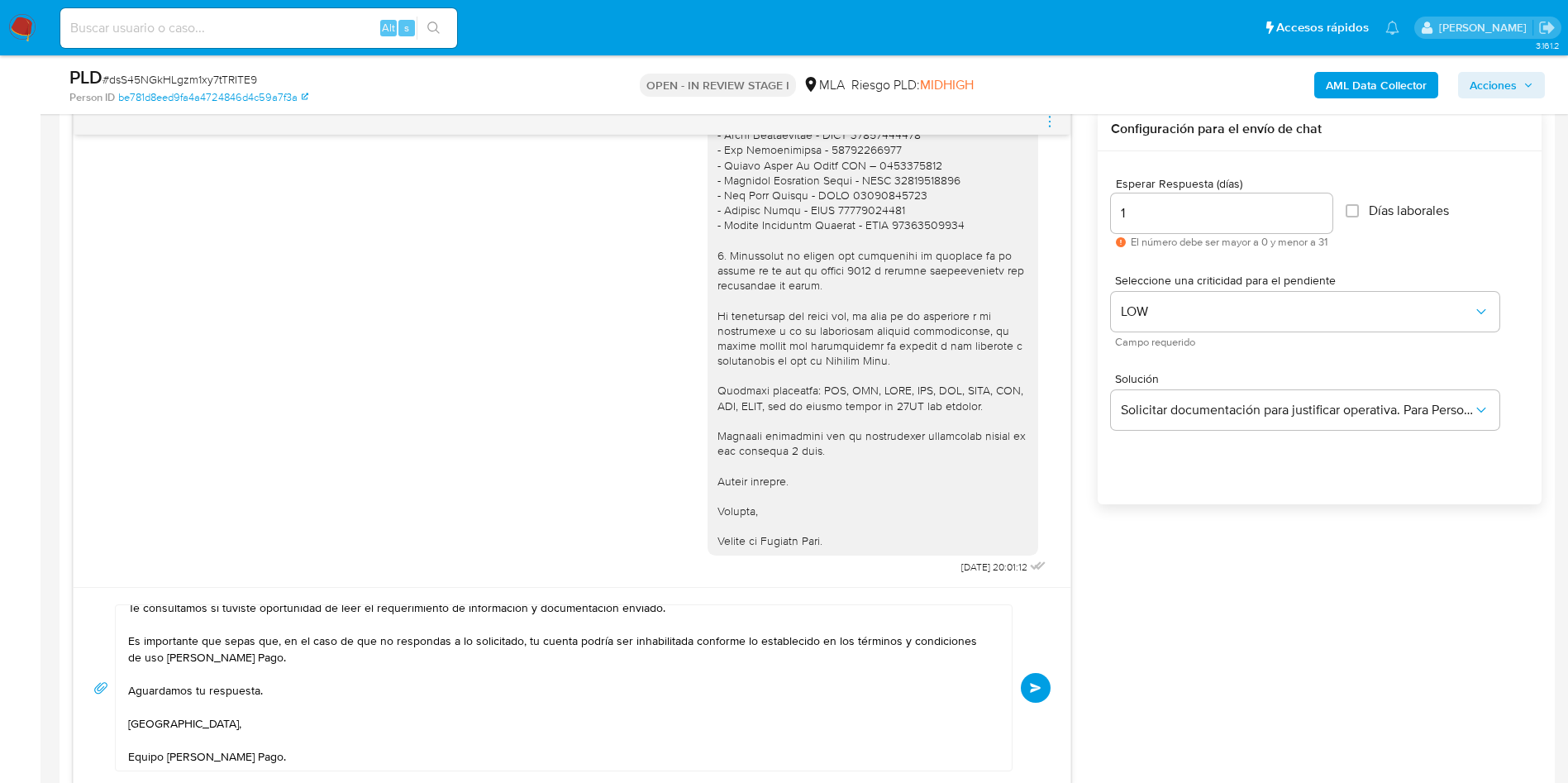
click at [1025, 687] on button "Enviar" at bounding box center [1036, 688] width 30 height 30
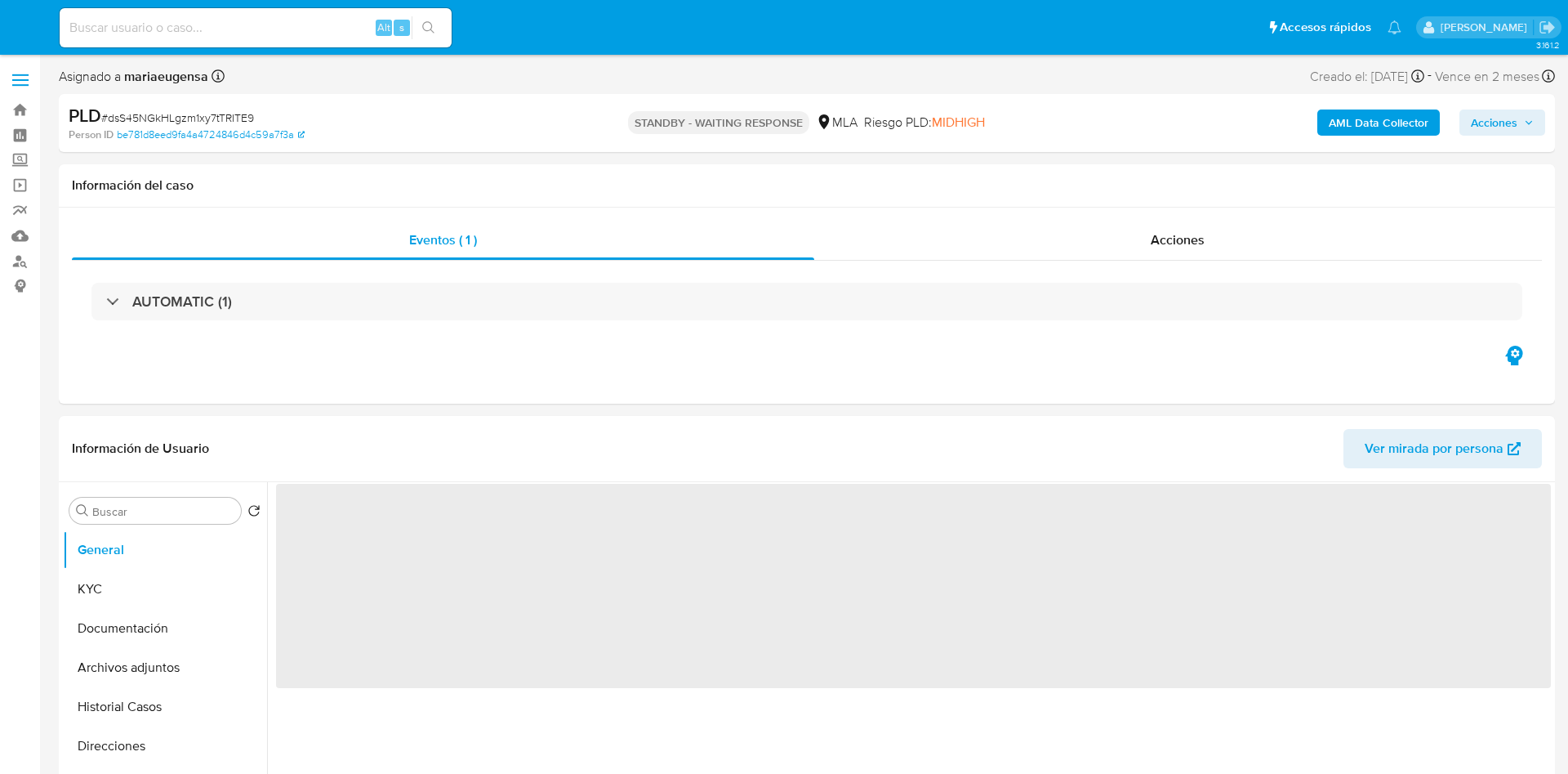
select select "10"
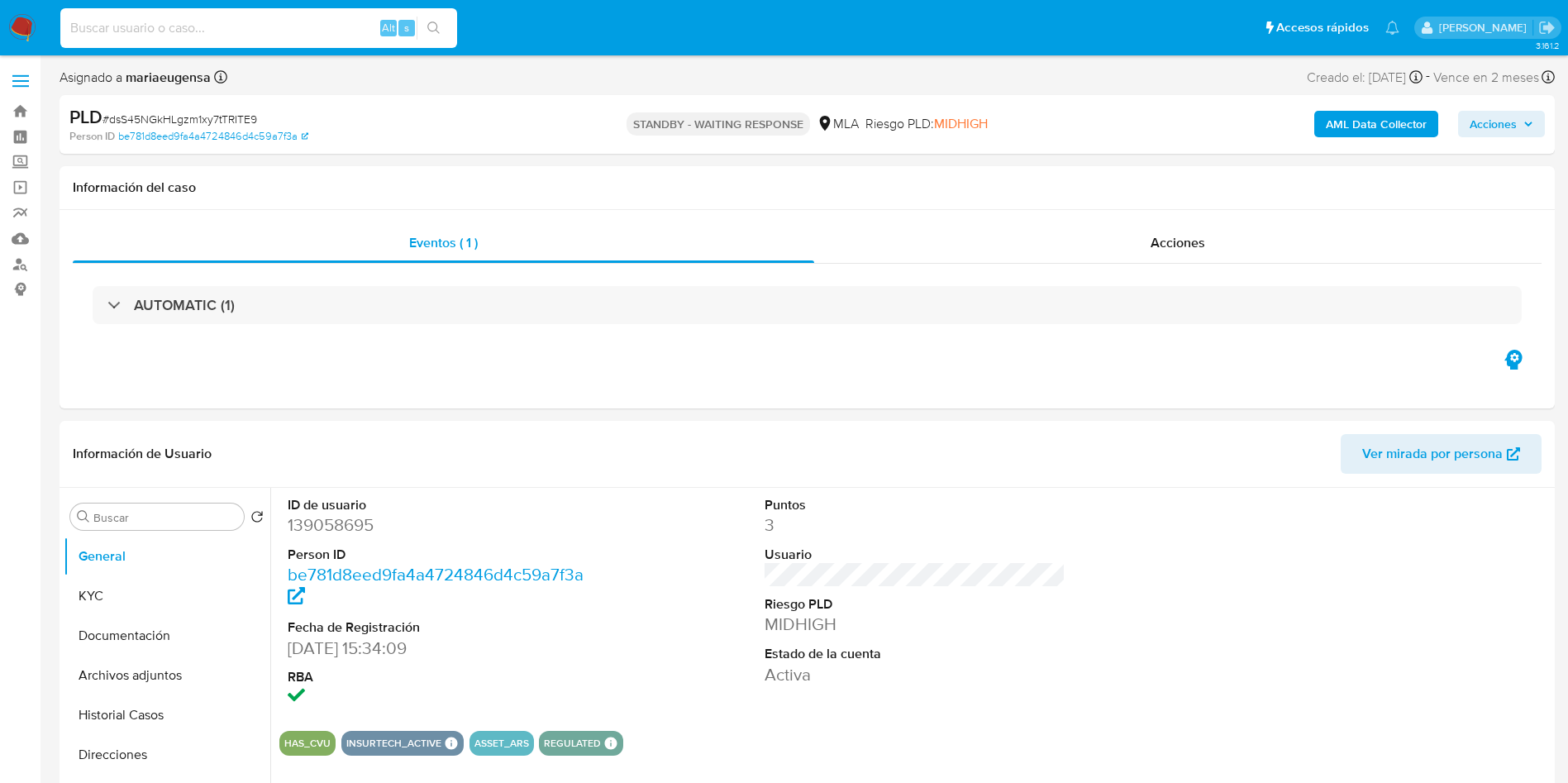
click at [293, 32] on input at bounding box center [258, 27] width 397 height 21
paste input "vbBlM82OVTtURkk90aB2M1AN"
type input "vbBlM82OVTtURkk90aB2M1AN"
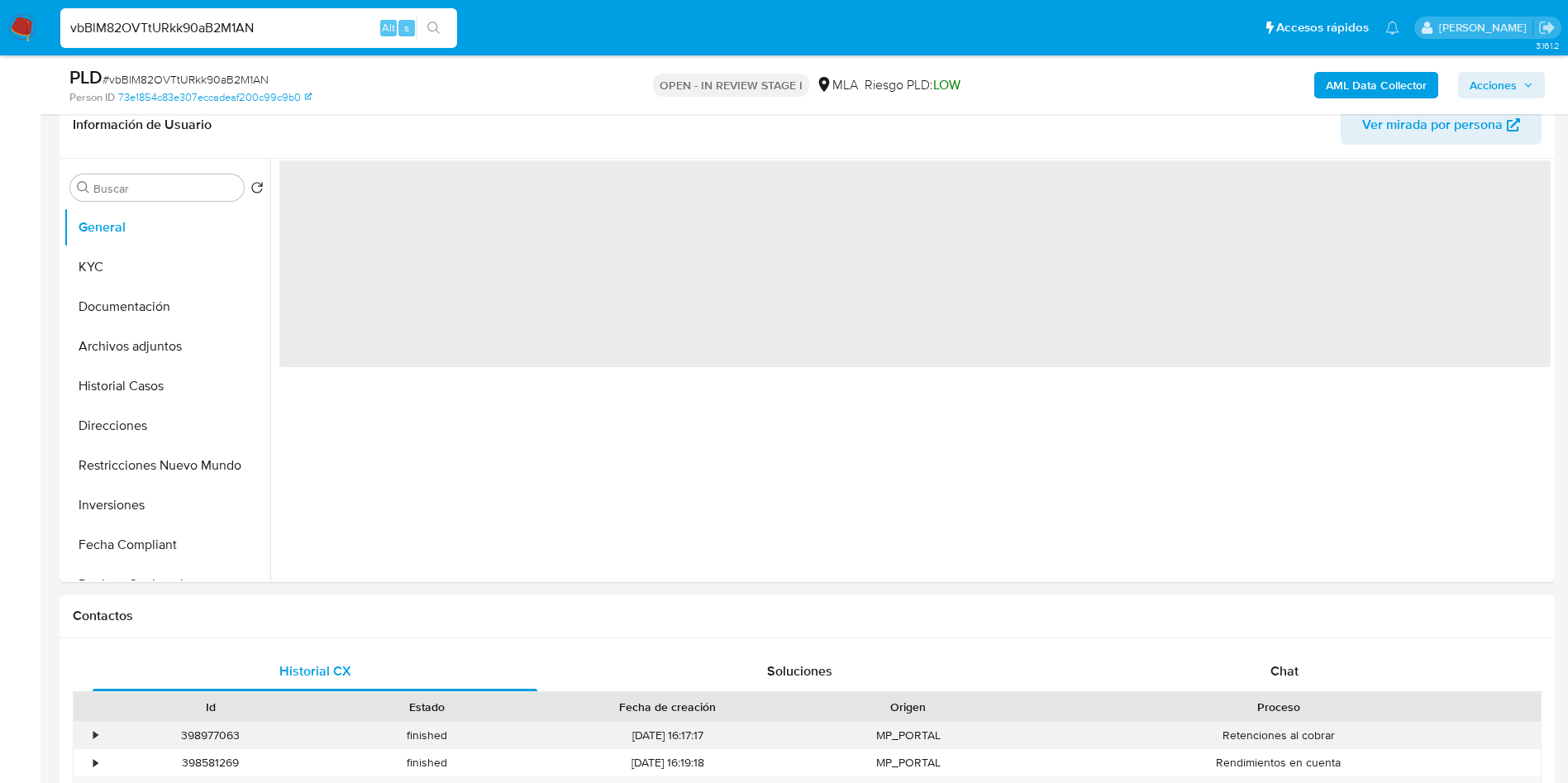
scroll to position [496, 0]
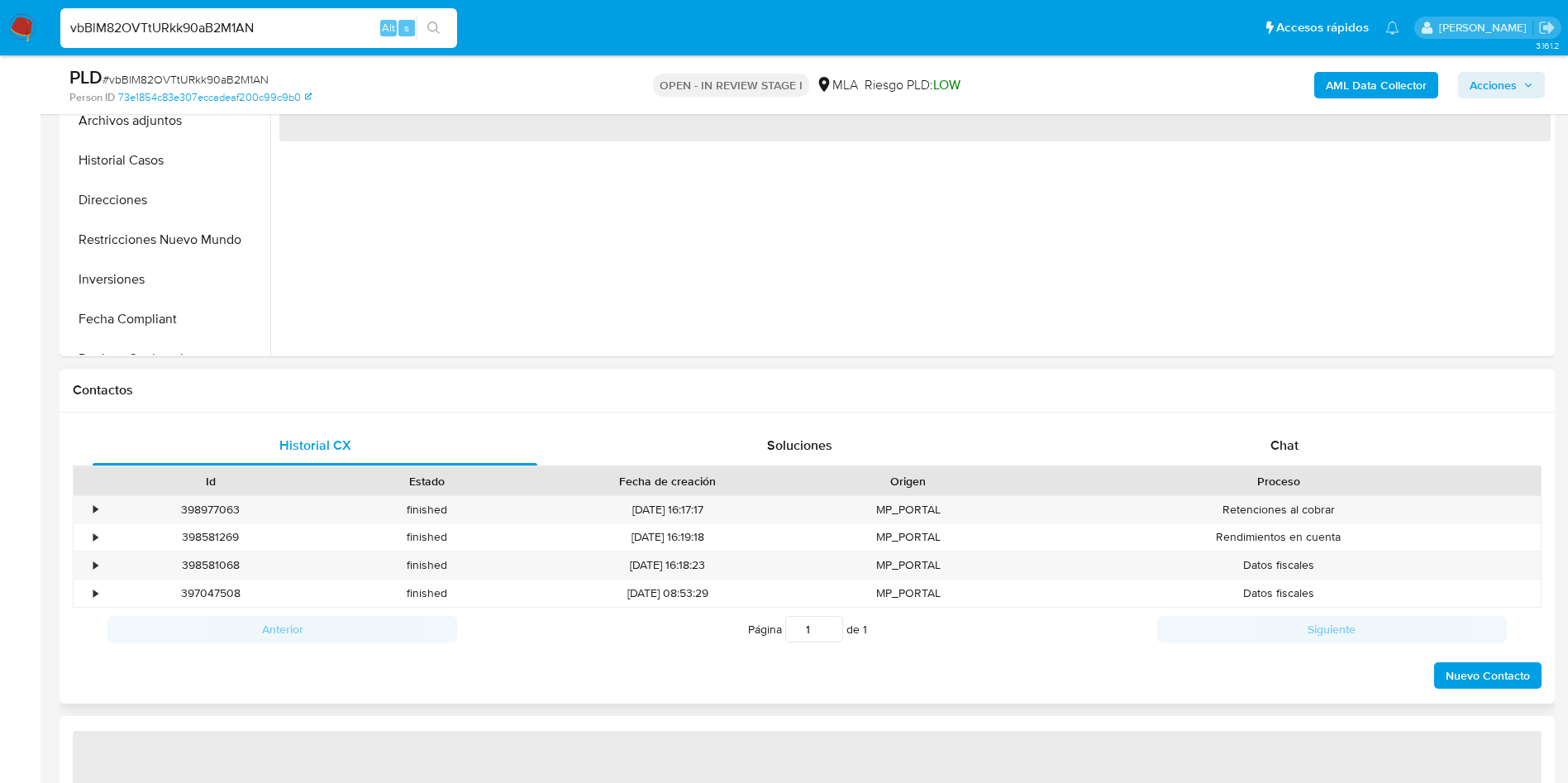
select select "10"
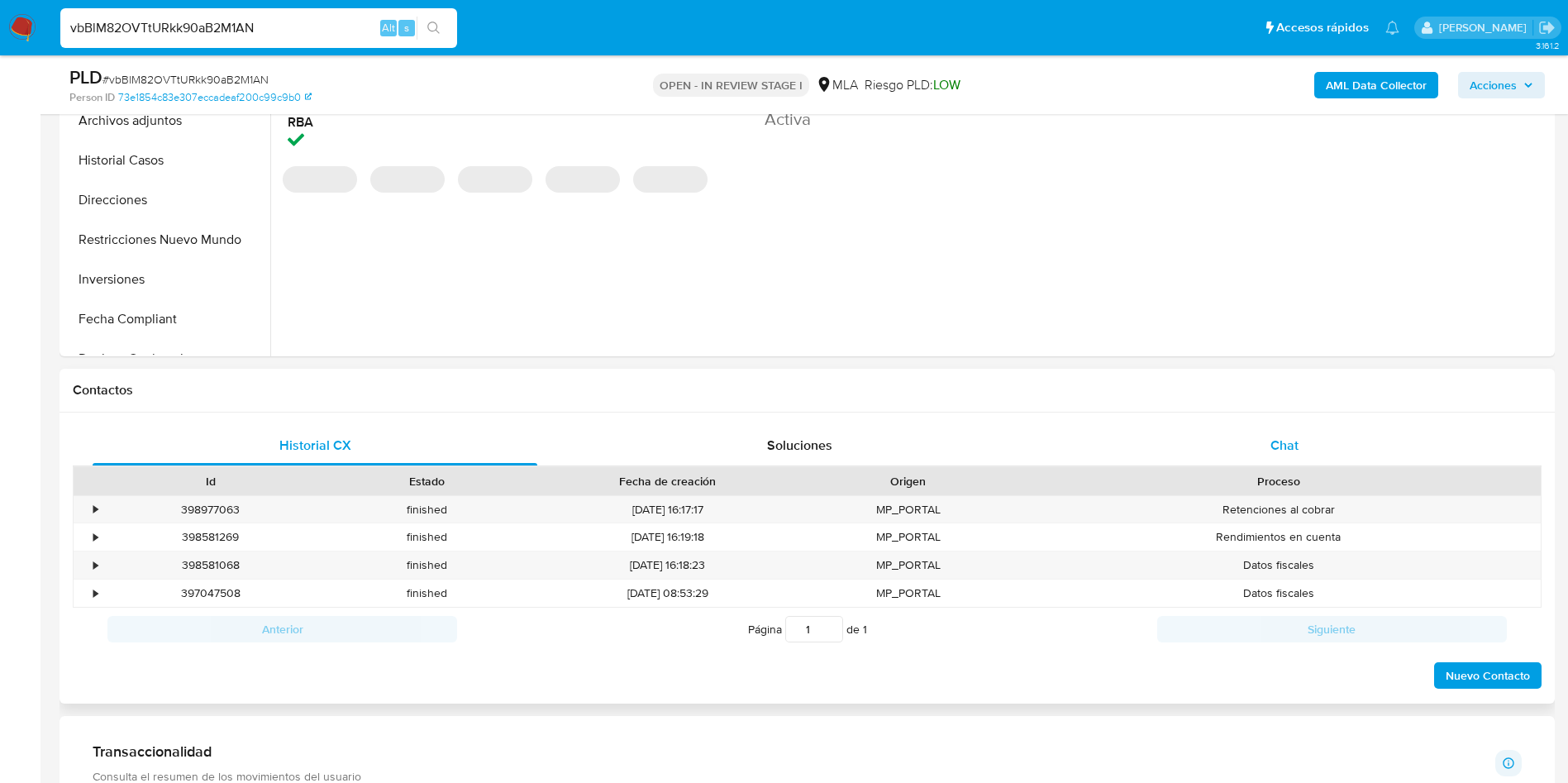
click at [1337, 426] on div "Chat" at bounding box center [1284, 446] width 445 height 40
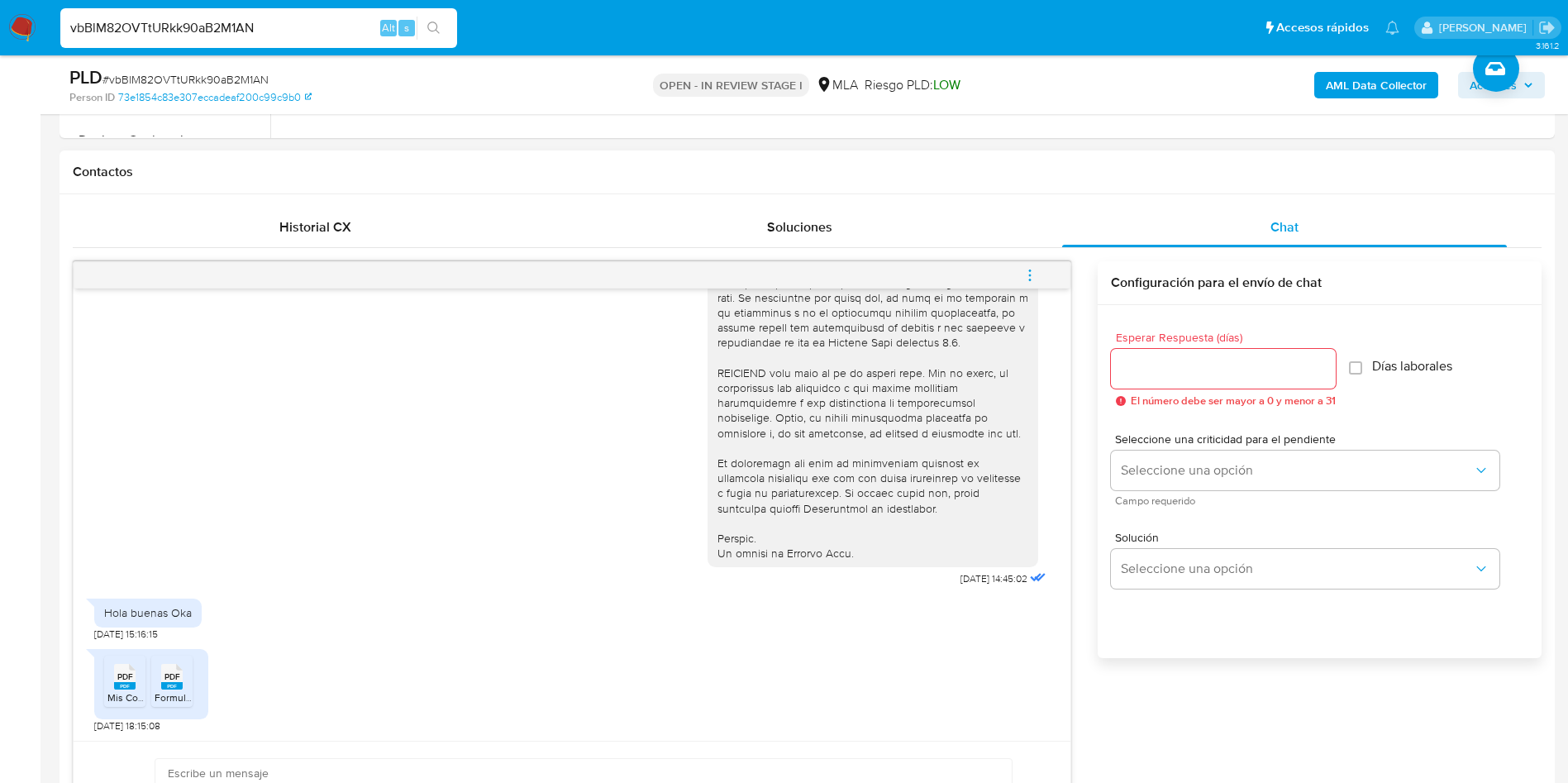
scroll to position [744, 0]
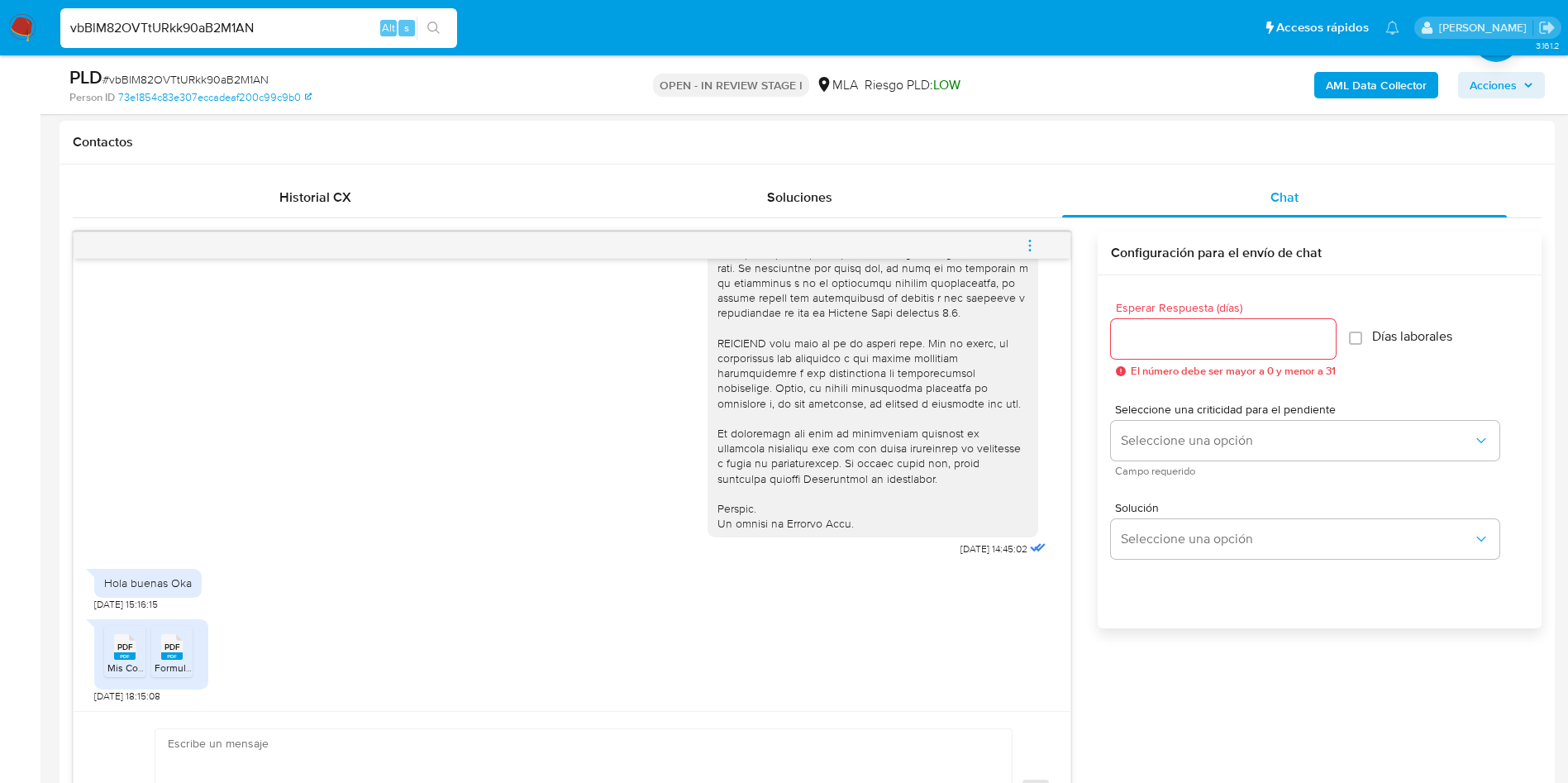
drag, startPoint x: 111, startPoint y: 656, endPoint x: 150, endPoint y: 653, distance: 39.0
click at [115, 654] on div "PDF PDF" at bounding box center [124, 645] width 35 height 32
click at [162, 651] on icon at bounding box center [171, 647] width 21 height 26
click at [250, 77] on span "# vbBlM82OVTtURkk90aB2M1AN" at bounding box center [186, 79] width 166 height 17
click at [250, 76] on span "# vbBlM82OVTtURkk90aB2M1AN" at bounding box center [186, 79] width 166 height 17
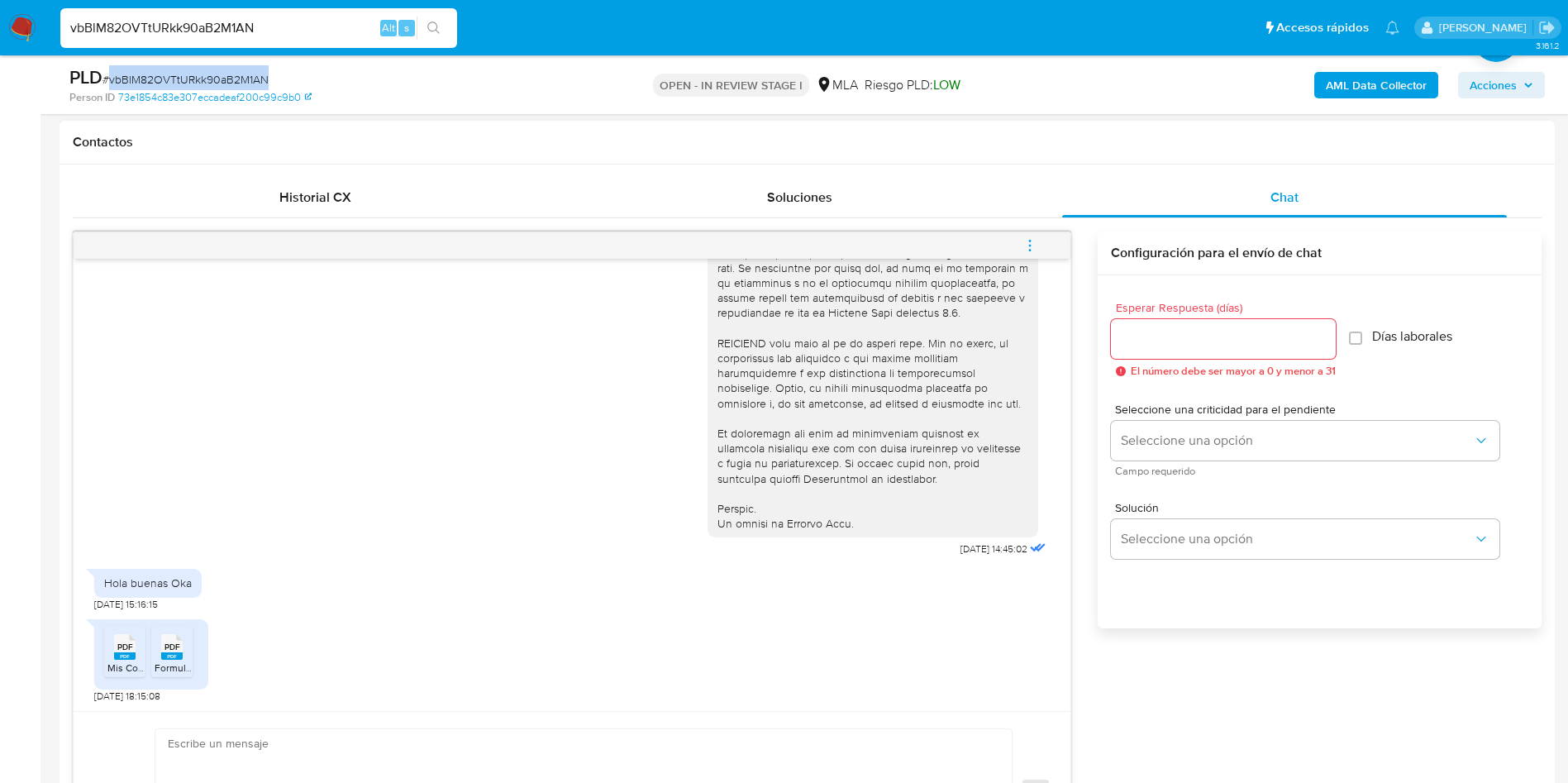
copy span "vbBlM82OVTtURkk90aB2M1AN"
click at [829, 447] on div at bounding box center [873, 102] width 311 height 857
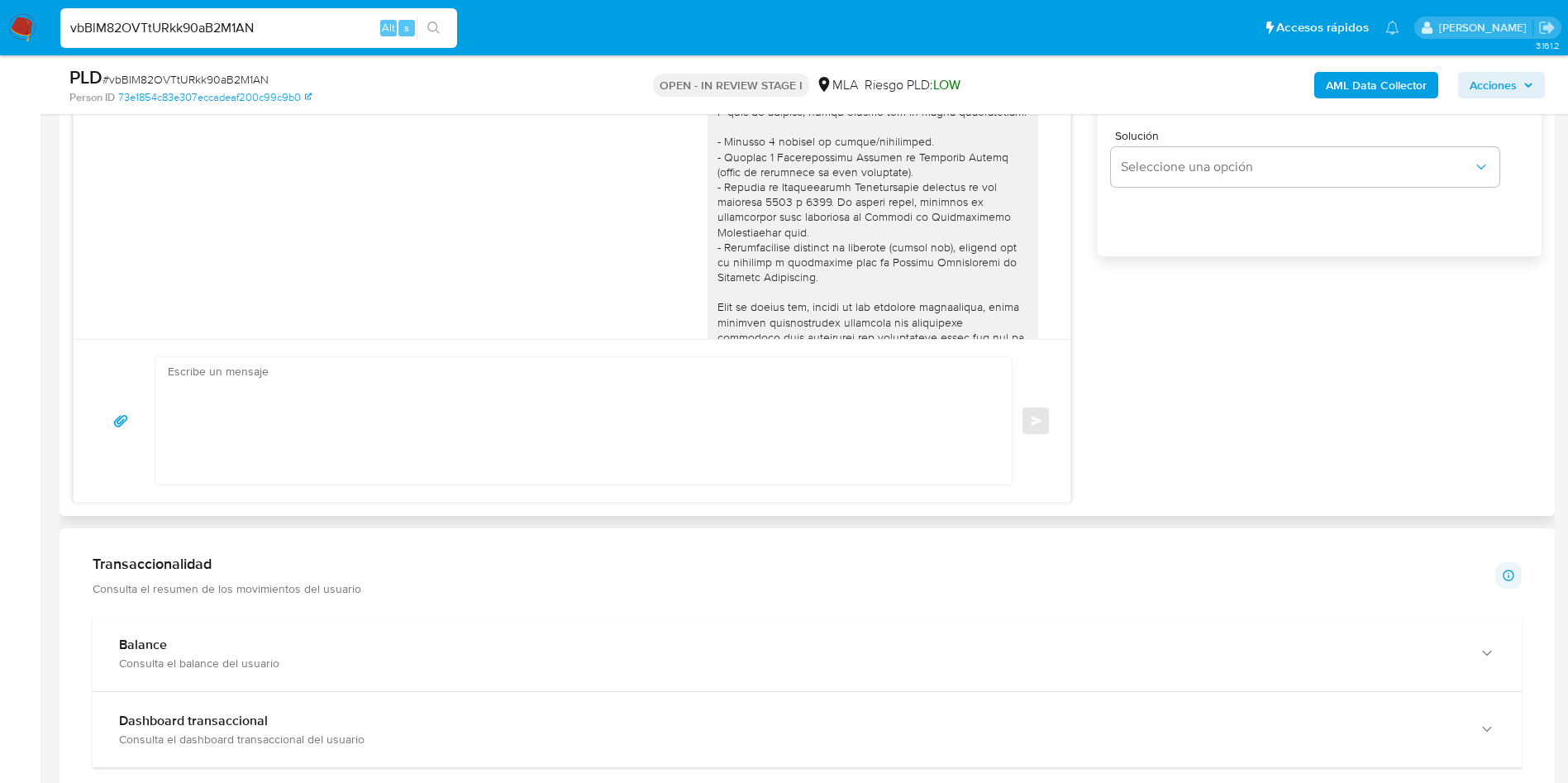
scroll to position [0, 0]
click at [0, 250] on aside "Bandeja Tablero Screening Búsqueda en Listas Watchlist Herramientas Operaciones…" at bounding box center [20, 610] width 41 height 3452
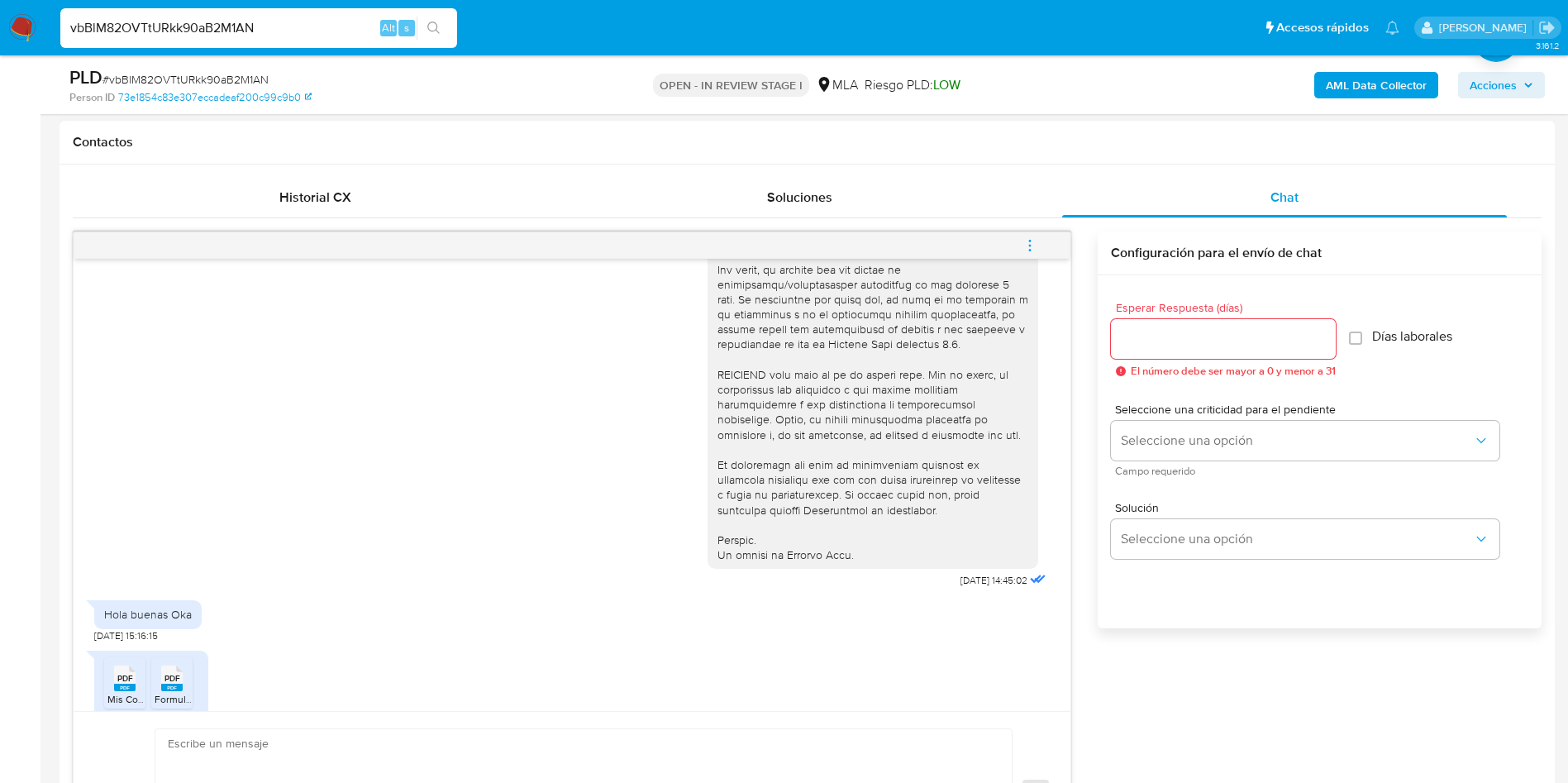
scroll to position [641, 0]
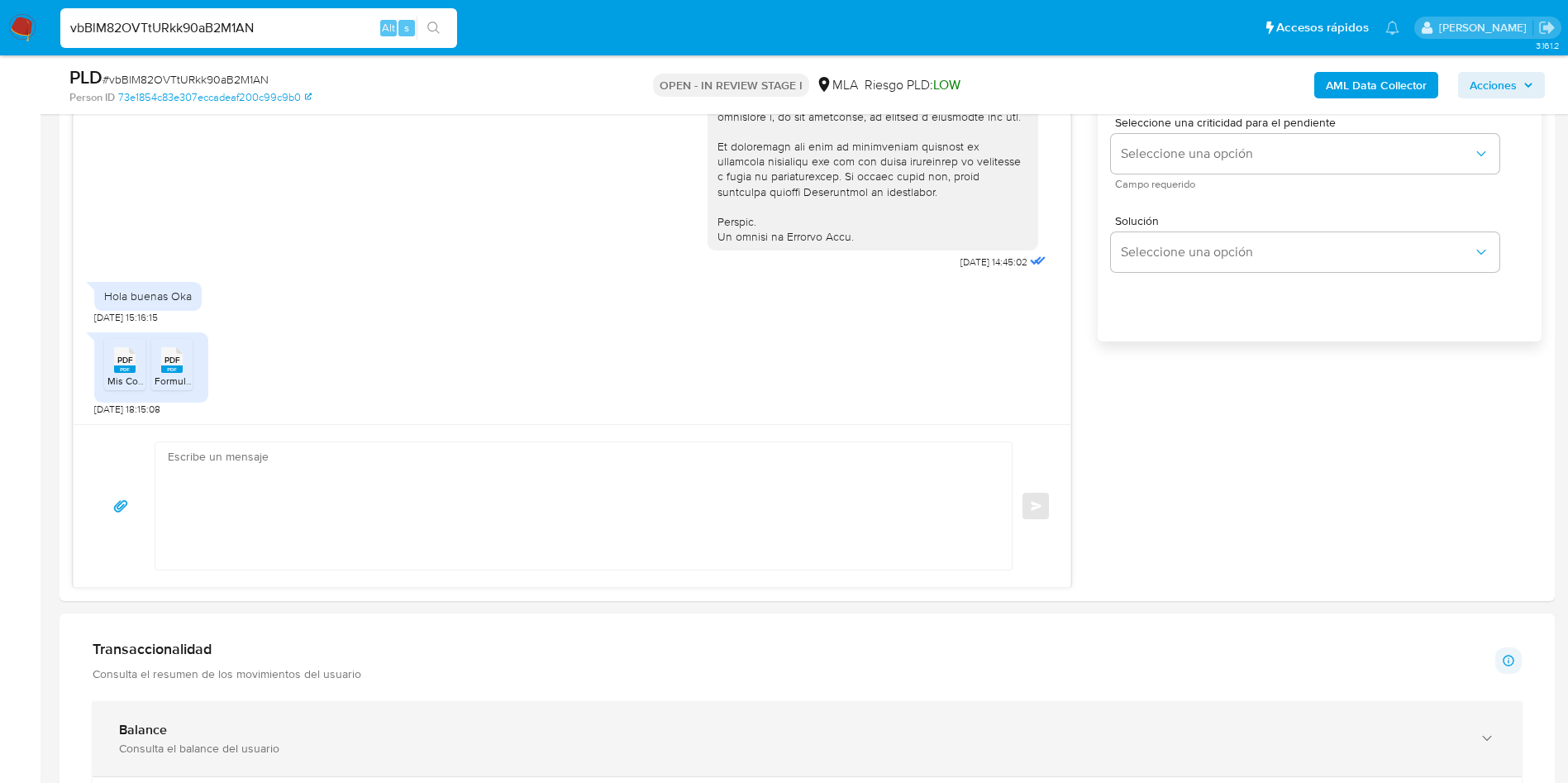
scroll to position [1116, 0]
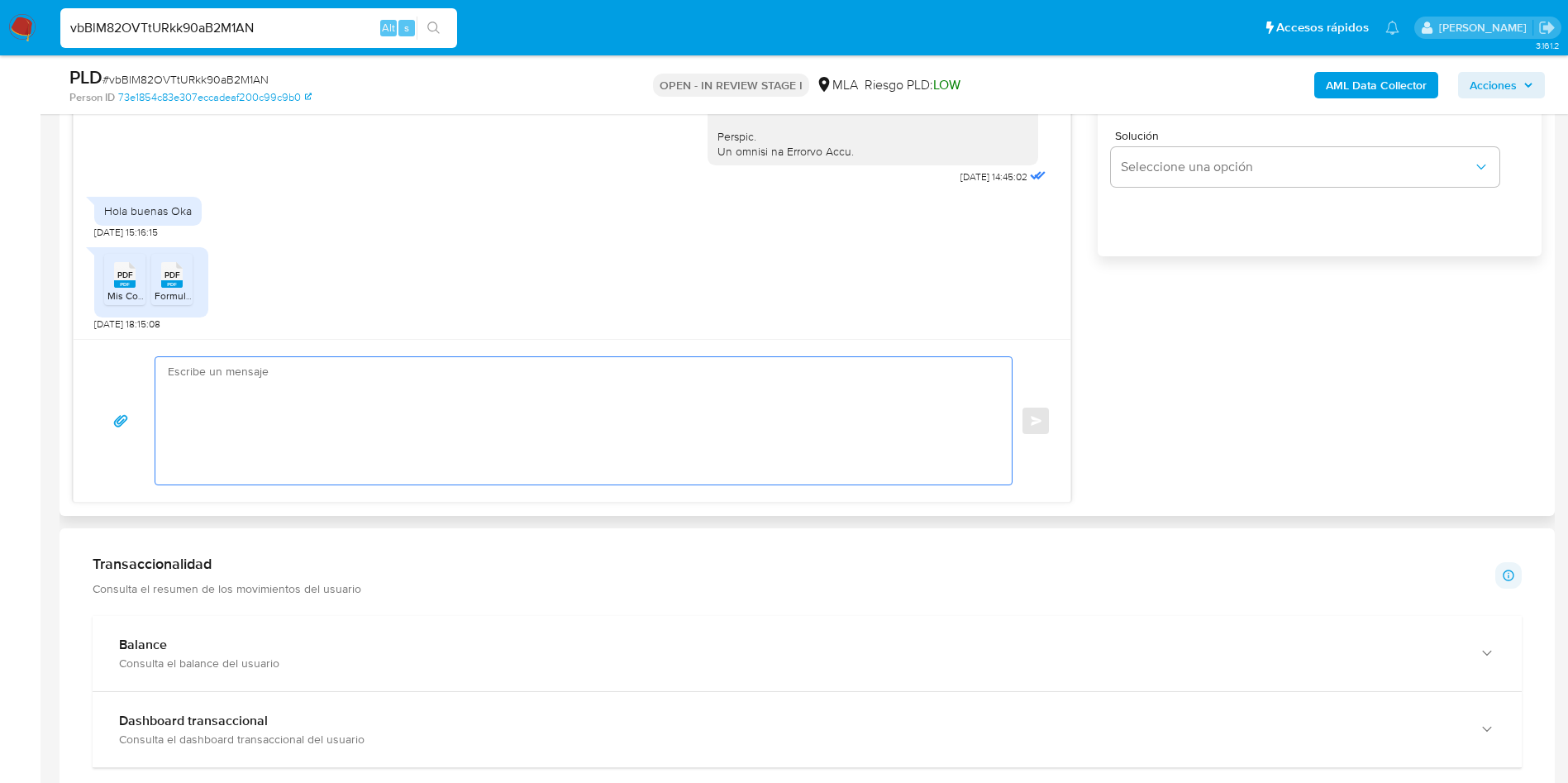
click at [283, 365] on textarea at bounding box center [579, 420] width 823 height 127
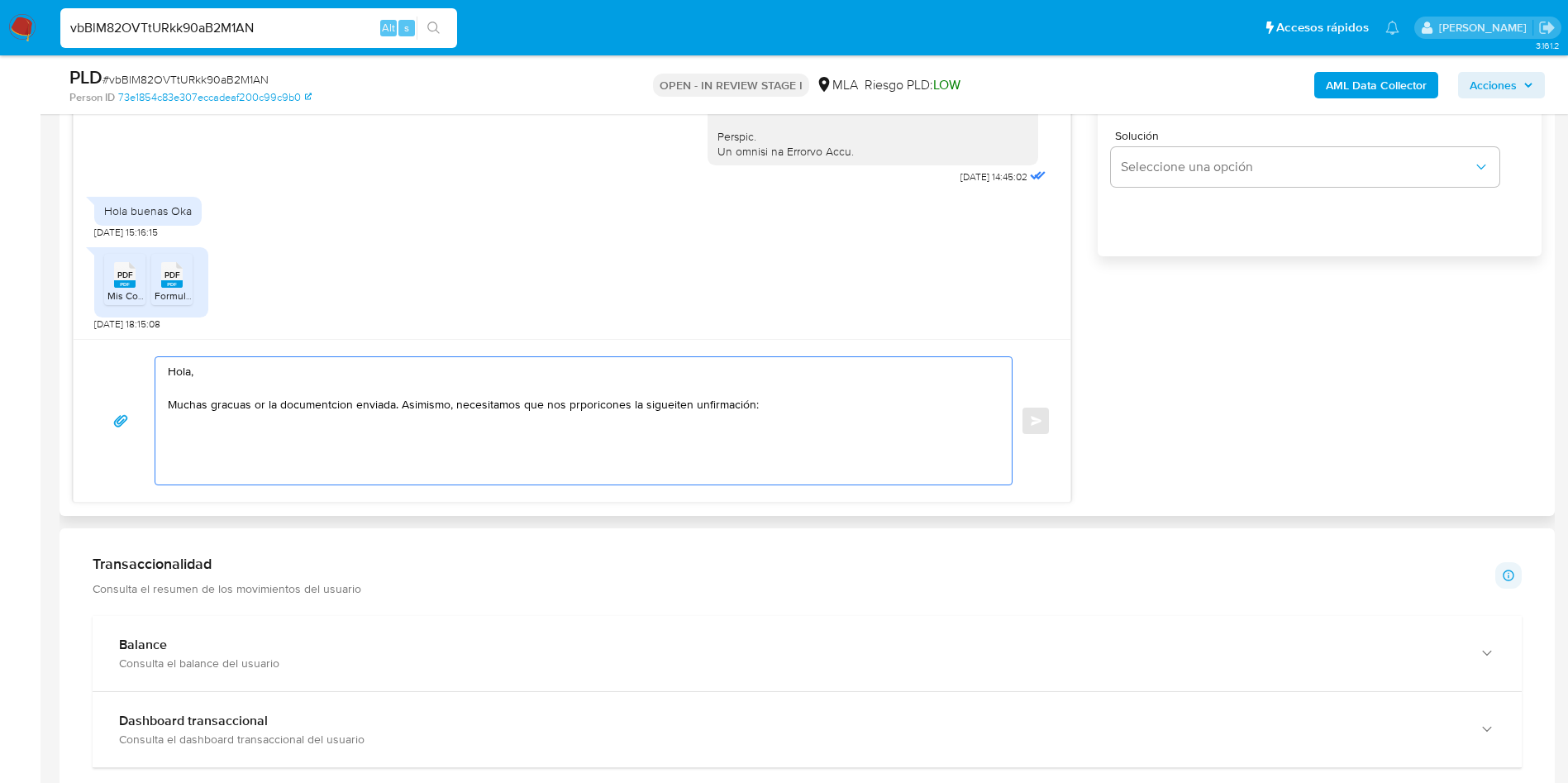
click at [243, 397] on textarea "Hola, Muchas gracuas or la documentcion enviada. Asimismo, necesitamos que nos …" at bounding box center [579, 420] width 823 height 127
drag, startPoint x: 674, startPoint y: 397, endPoint x: 642, endPoint y: 432, distance: 47.4
click at [630, 437] on textarea "Hola, Muchas graciass por la documentación enviada. Asimismo, necesitamos que n…" at bounding box center [579, 420] width 823 height 127
click at [687, 398] on textarea "Hola, Muchas graciass por la documentación enviada. Asimismo, necesitamos que n…" at bounding box center [579, 420] width 823 height 127
click at [687, 397] on textarea "Hola, Muchas graciass por la documentación enviada. Asimismo, necesitamos que n…" at bounding box center [579, 420] width 823 height 127
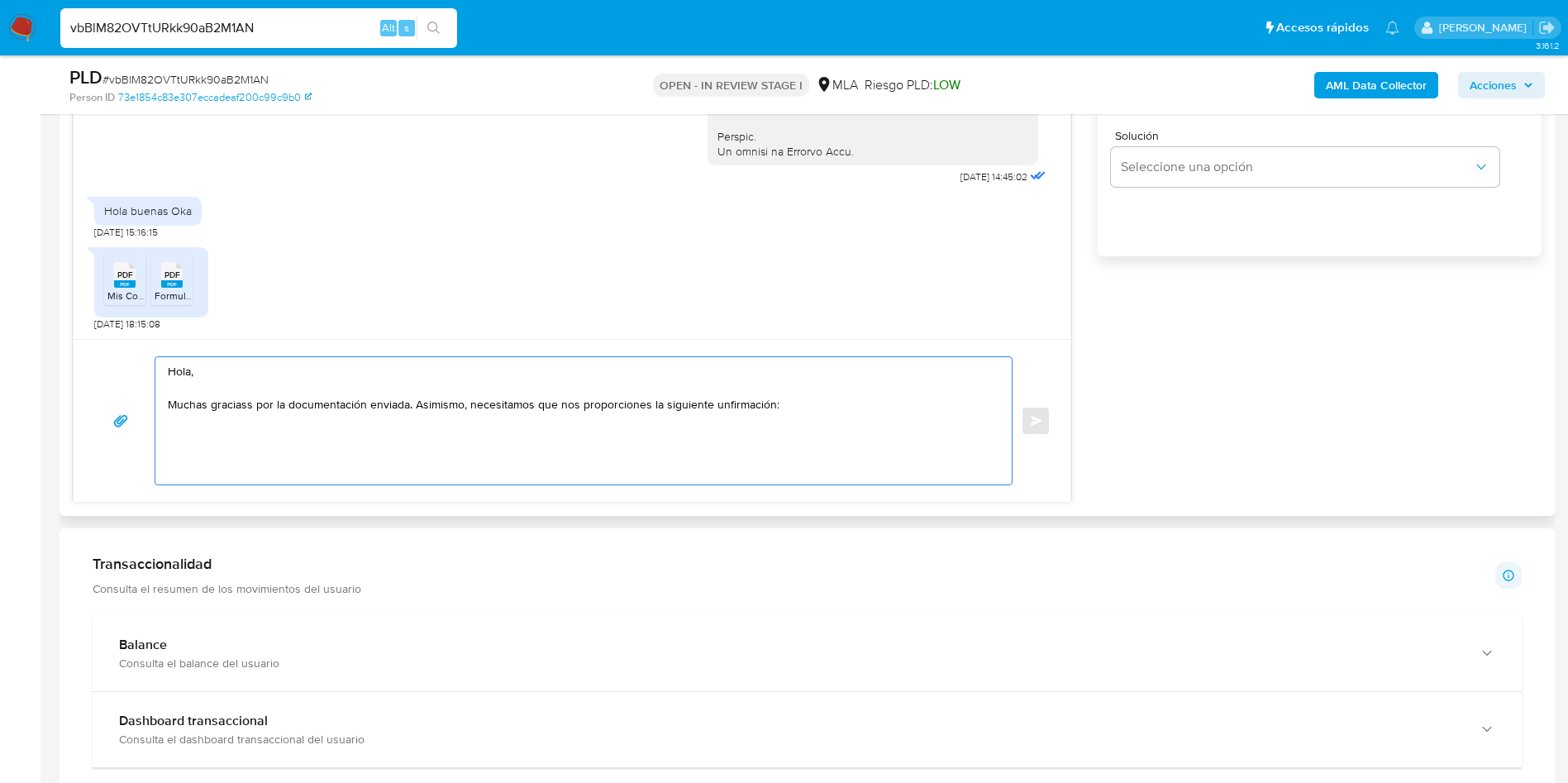
click at [742, 407] on textarea "Hola, Muchas graciass por la documentación enviada. Asimismo, necesitamos que n…" at bounding box center [579, 420] width 823 height 127
drag, startPoint x: 237, startPoint y: 394, endPoint x: 227, endPoint y: 402, distance: 12.9
drag, startPoint x: 227, startPoint y: 402, endPoint x: 179, endPoint y: 417, distance: 51.2
click at [179, 417] on textarea "Hola, Muchas graciass por la documentación enviada. Asimismo, necesitamos que n…" at bounding box center [579, 420] width 823 height 127
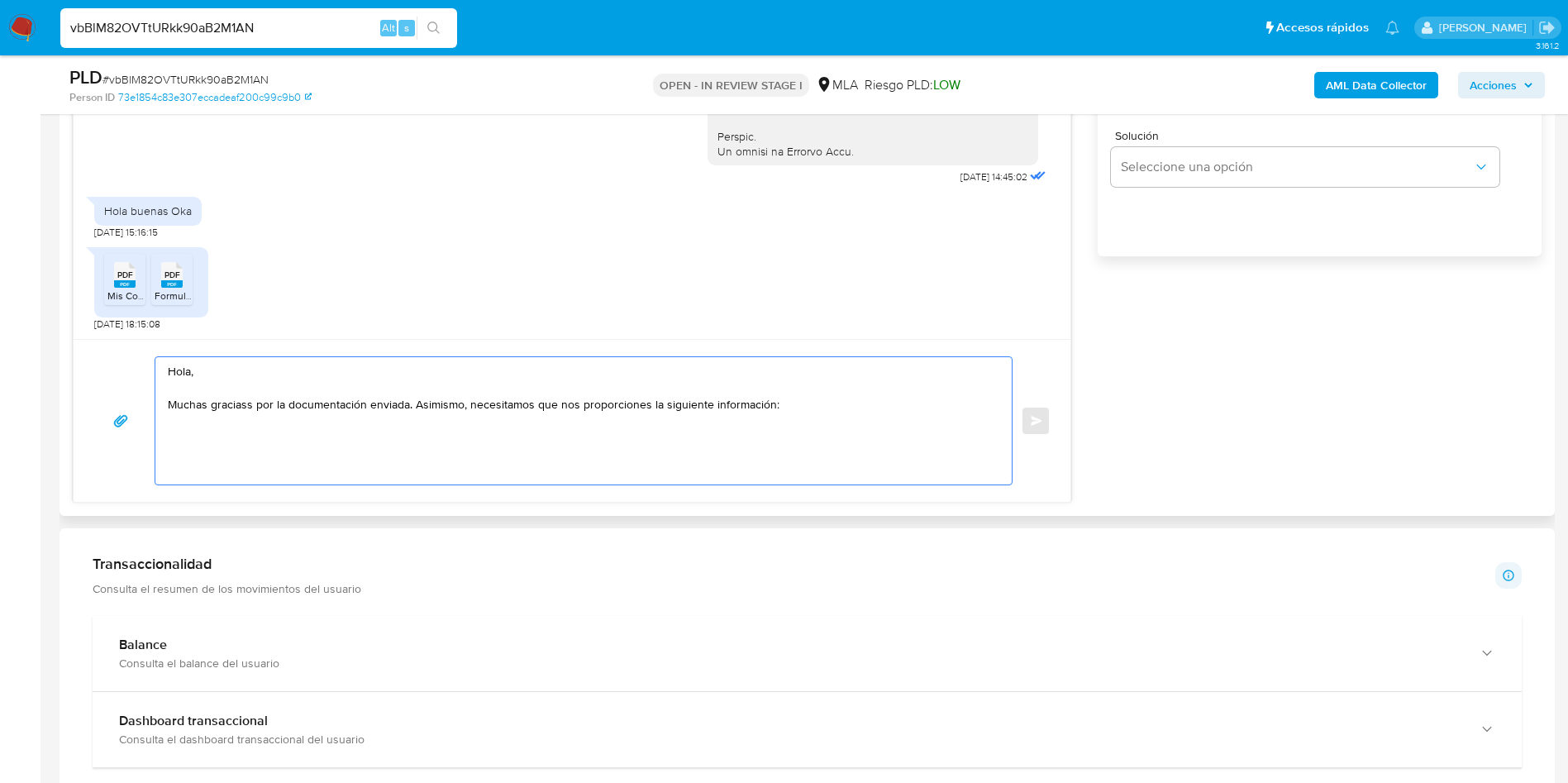
click at [250, 409] on textarea "Hola, Muchas graciass por la documentación enviada. Asimismo, necesitamos que n…" at bounding box center [579, 420] width 823 height 127
click at [224, 408] on textarea "Hola, Muchas graciassgracias por la documentación enviada. Asimismo, necesitamo…" at bounding box center [579, 420] width 823 height 127
click at [795, 395] on textarea "Hola, Muchas gracias por la documentación enviada. Asimismo, necesitamos que no…" at bounding box center [579, 420] width 823 height 127
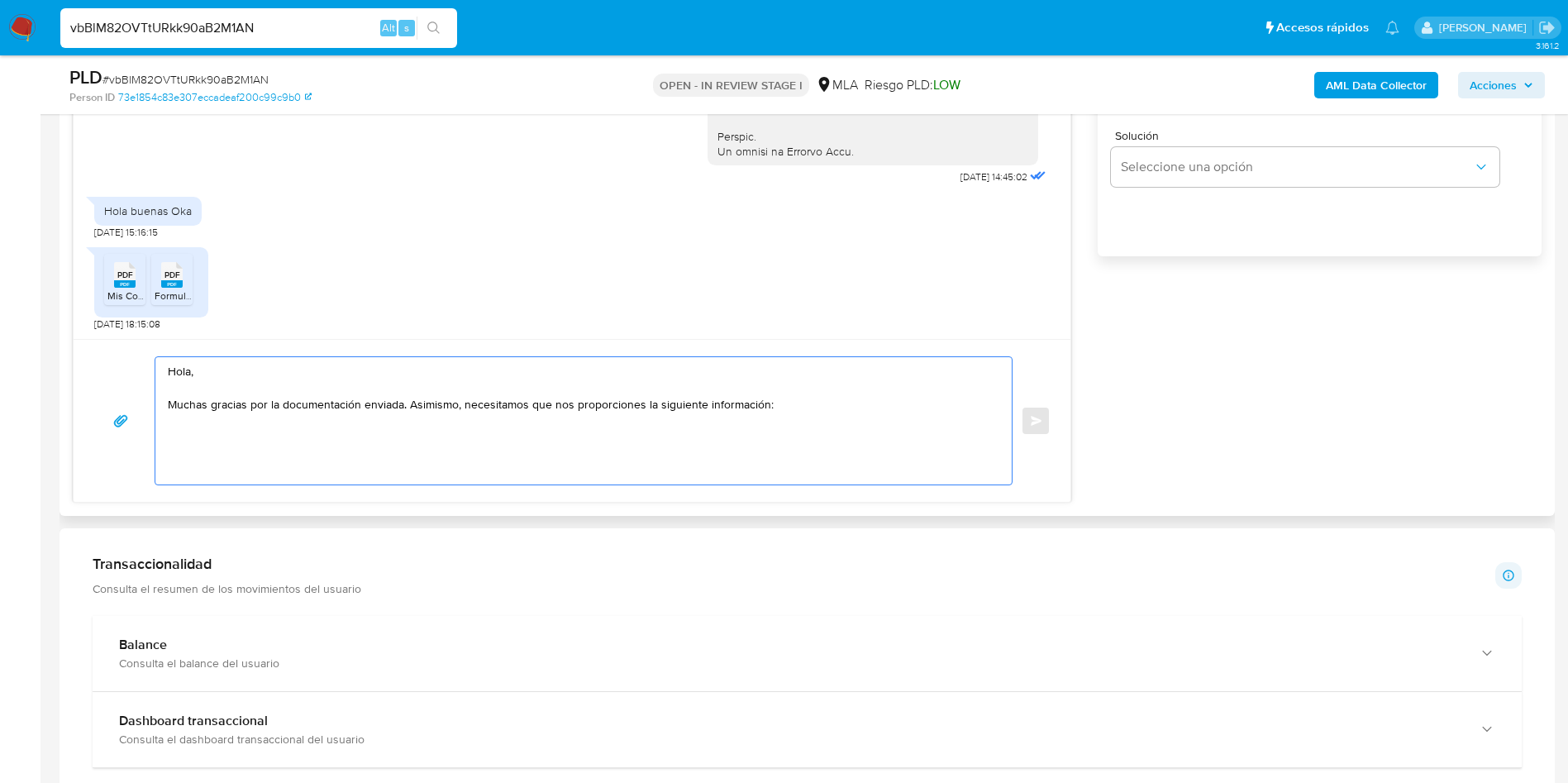
click at [781, 408] on textarea "Hola, Muchas gracias por la documentación enviada. Asimismo, necesitamos que no…" at bounding box center [579, 420] width 823 height 127
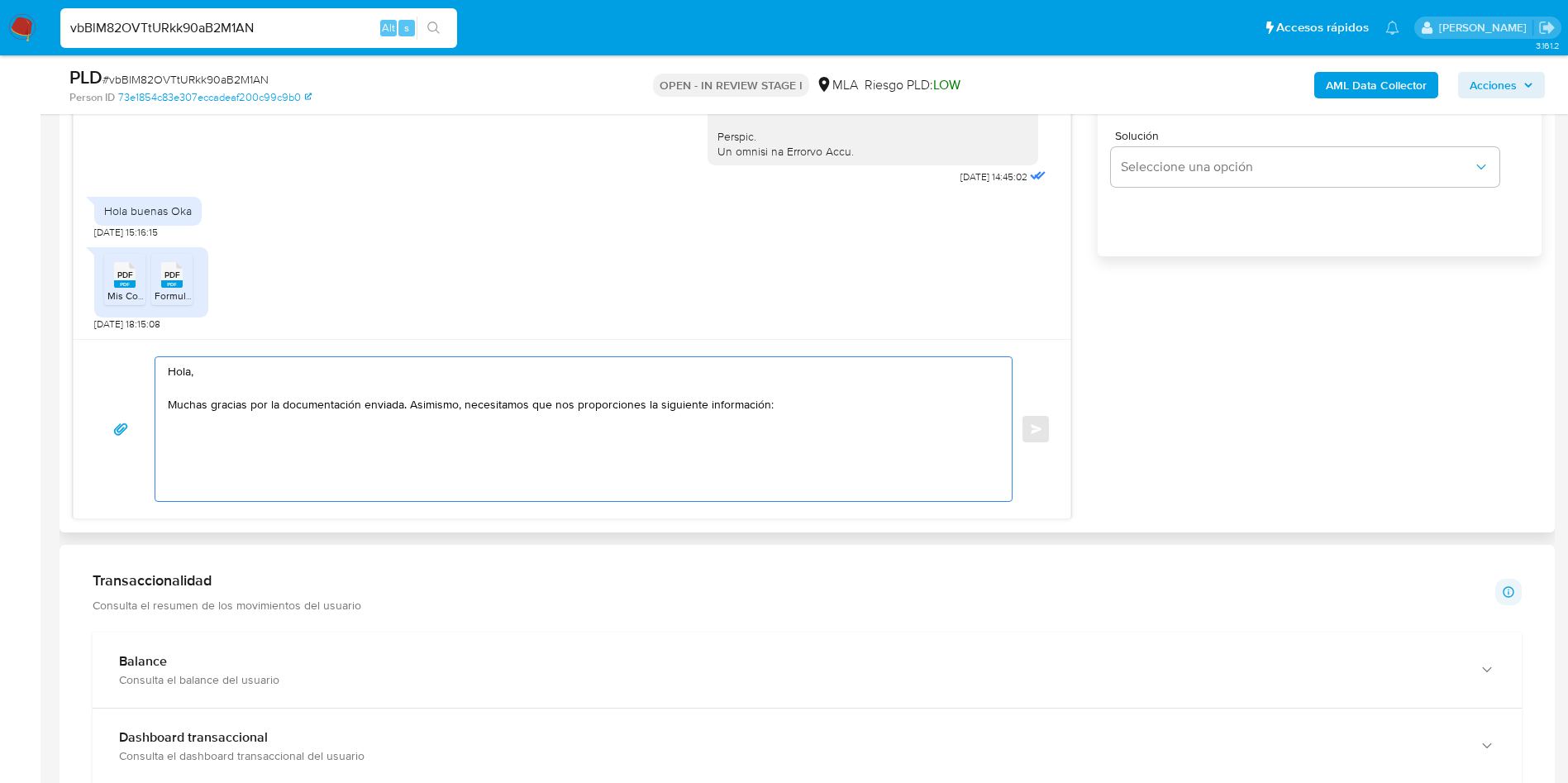
paste textarea "Mayco Raul Luna - F 20364316756 Garcia,Nilda Graciela - CUIT 27059412847 Federi…"
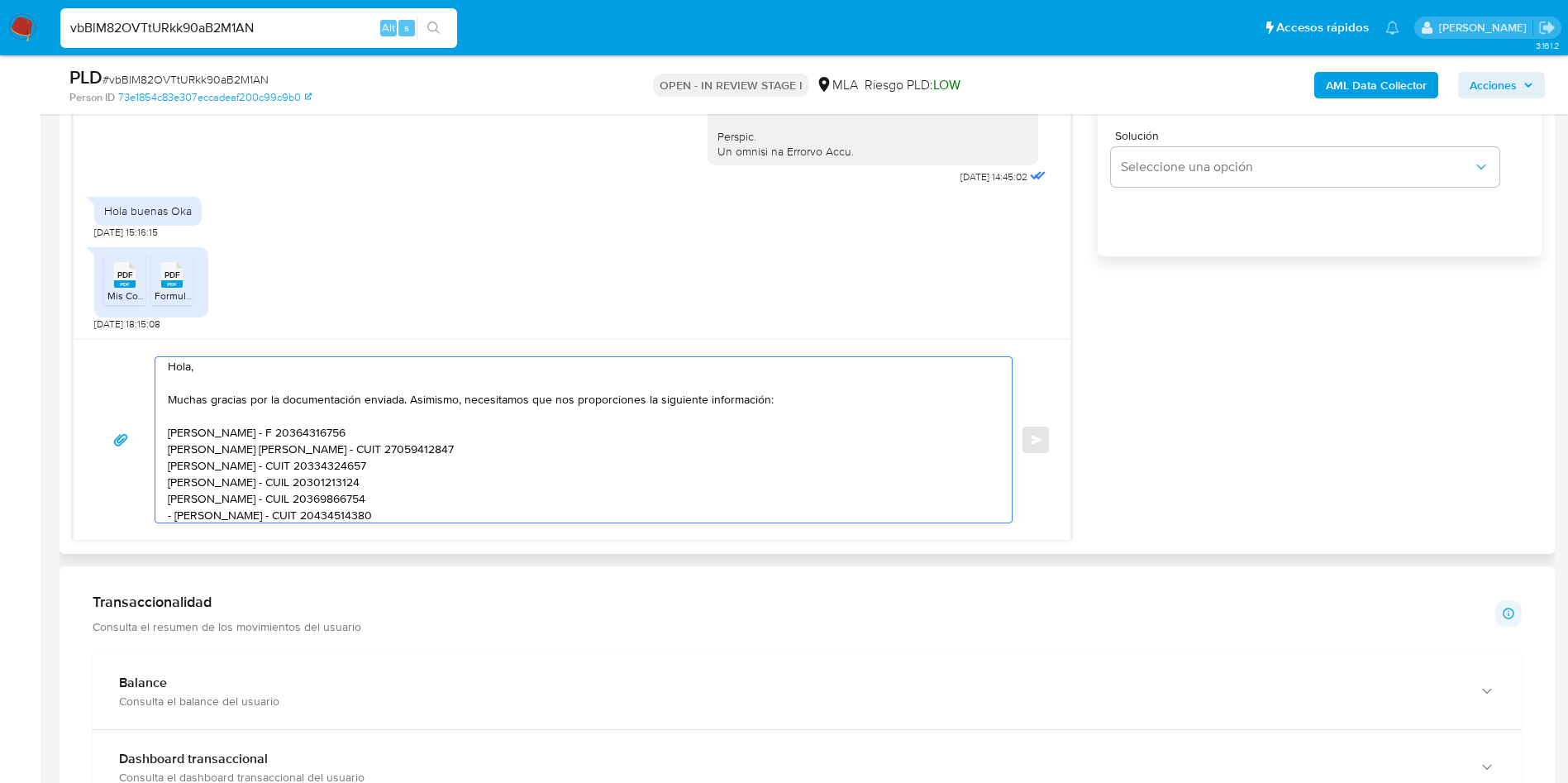
scroll to position [0, 0]
drag, startPoint x: 447, startPoint y: 472, endPoint x: 162, endPoint y: 440, distance: 287.0
click at [162, 440] on div "Hola, Muchas gracias por la documentación enviada. Asimismo, necesitamos que no…" at bounding box center [579, 439] width 848 height 165
paste textarea "1. Descripción de la actividad: - Detalla la actividad que realizas a través de…"
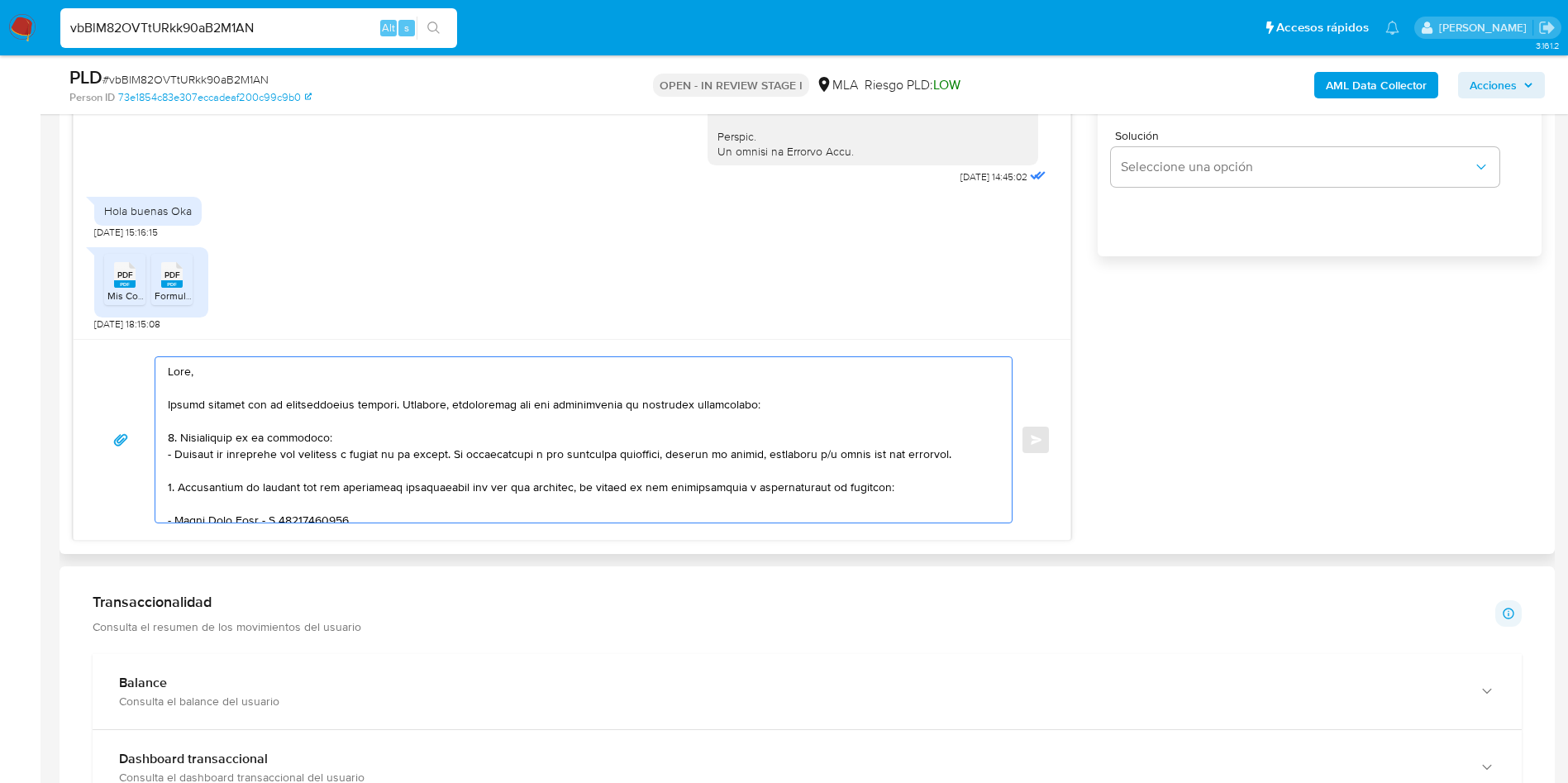
click at [174, 487] on textarea at bounding box center [579, 439] width 823 height 165
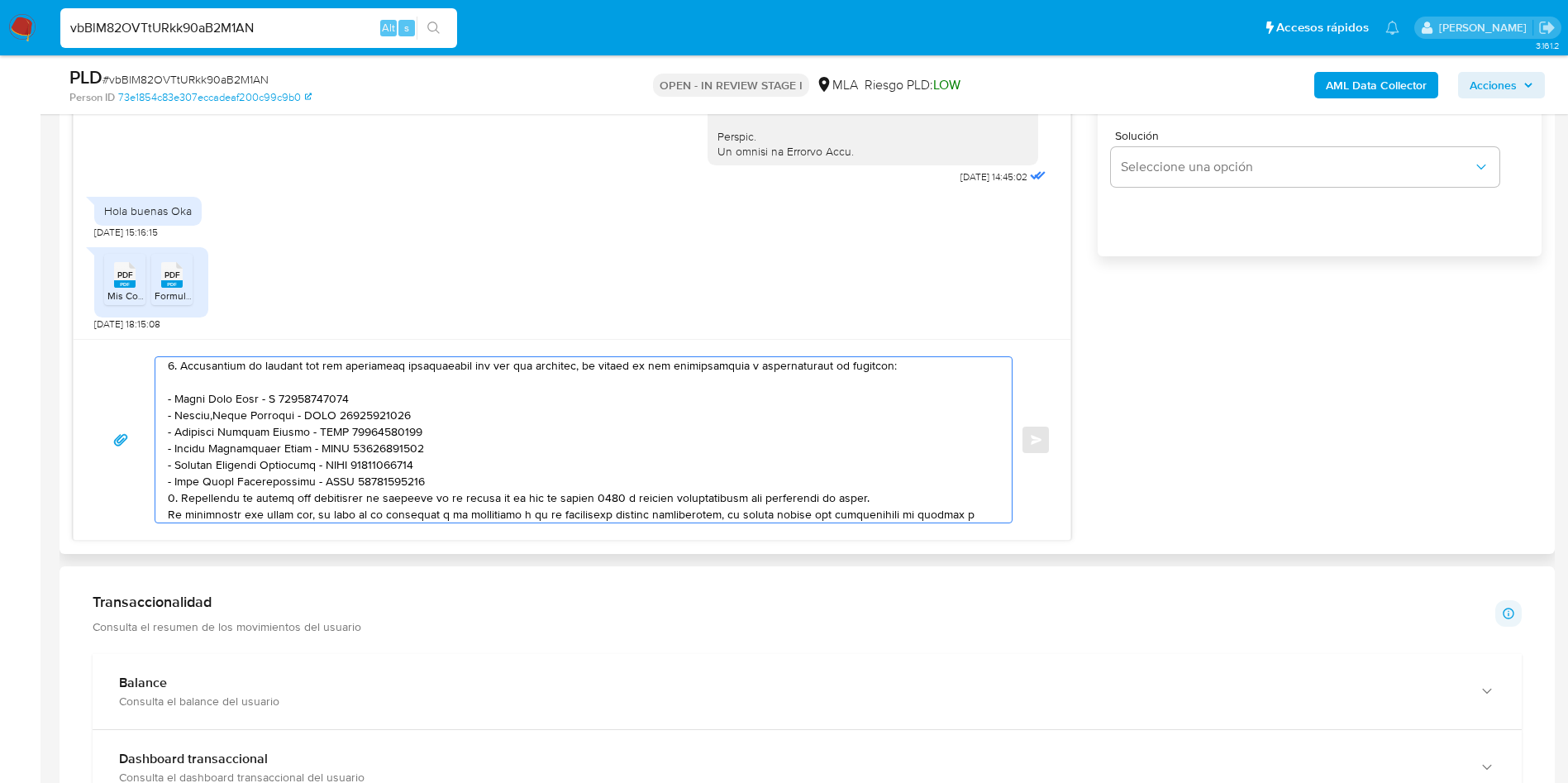
scroll to position [138, 0]
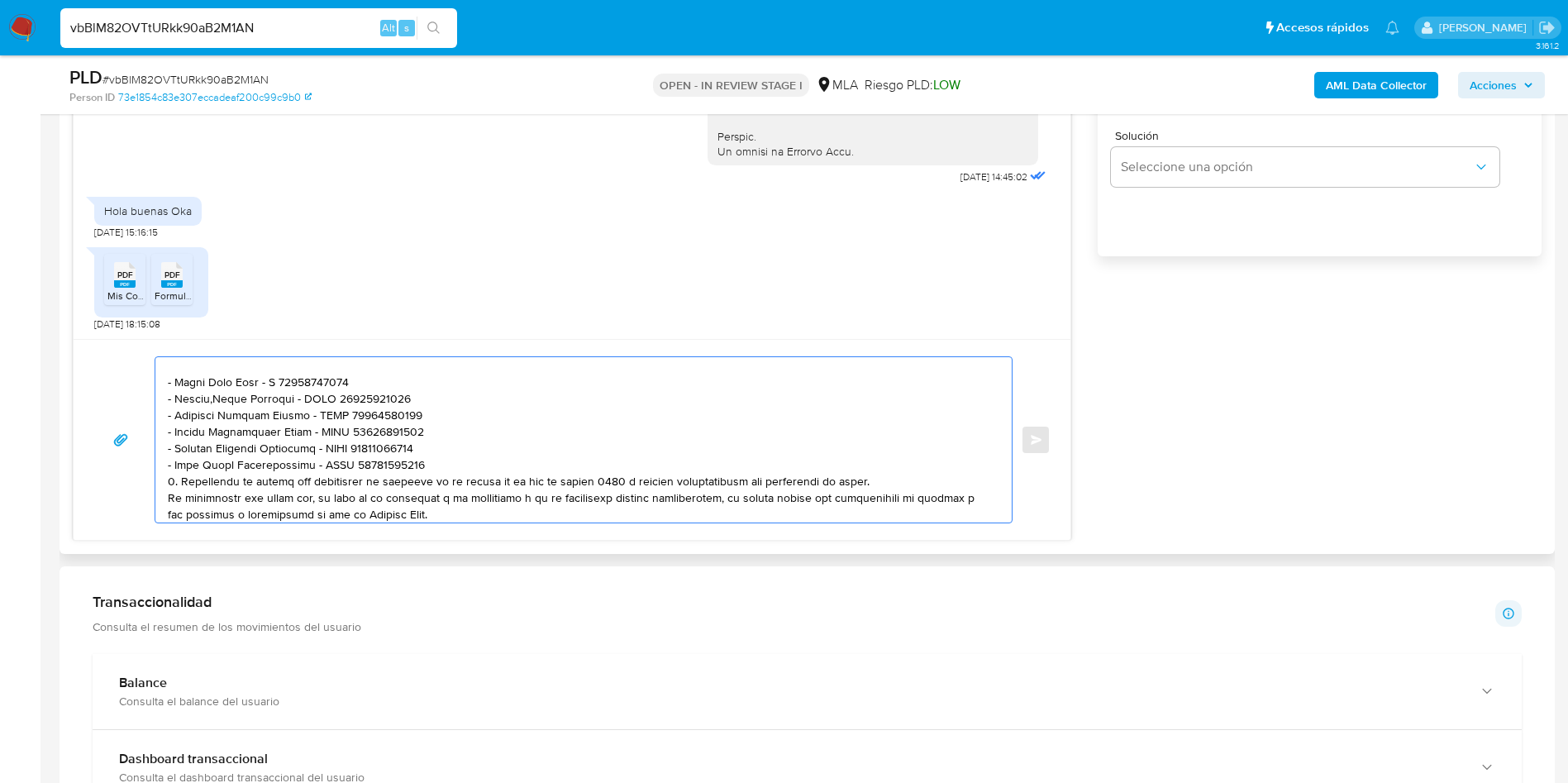
click at [440, 460] on textarea at bounding box center [579, 439] width 823 height 165
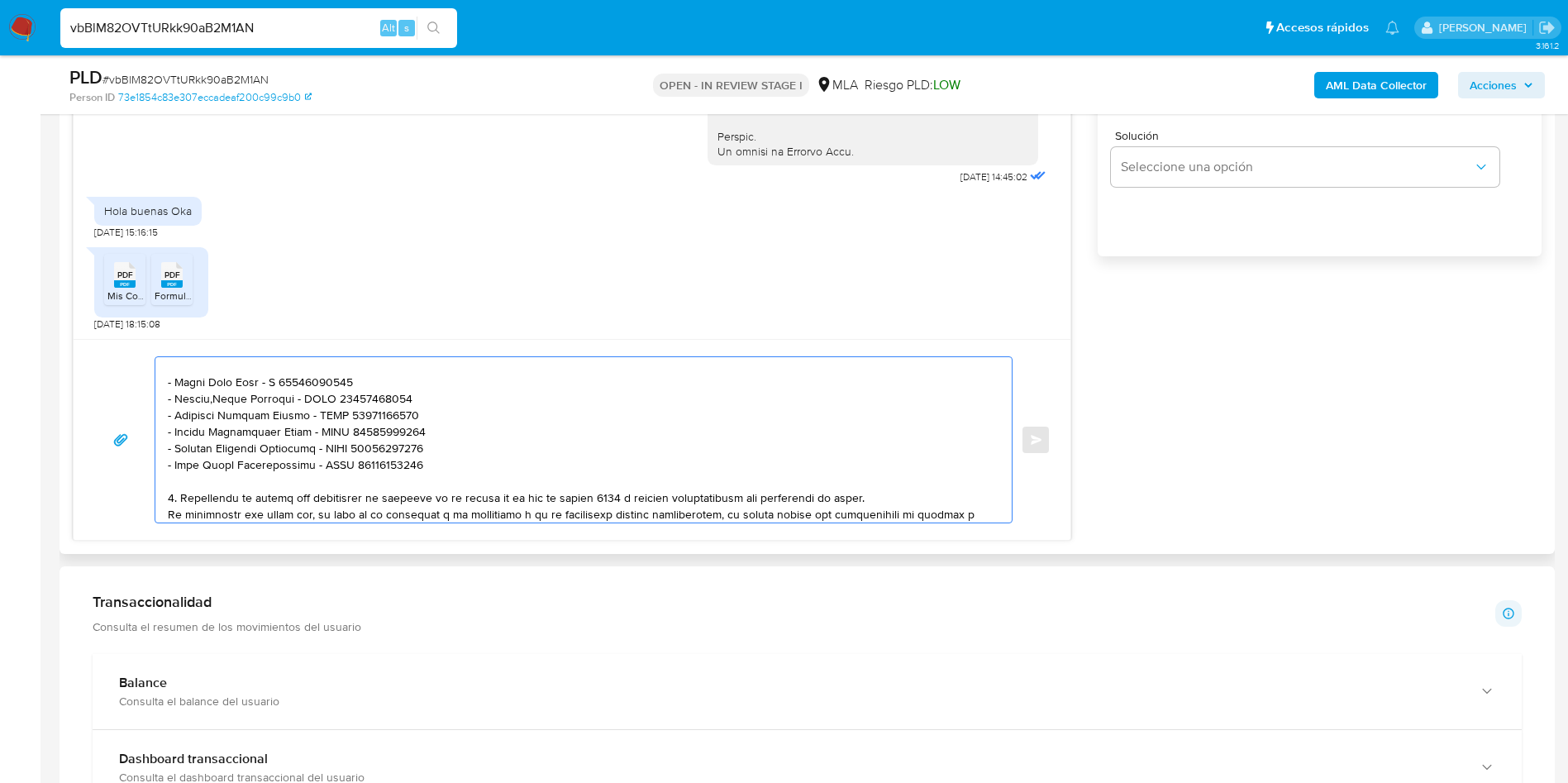
click at [884, 499] on textarea at bounding box center [579, 439] width 823 height 165
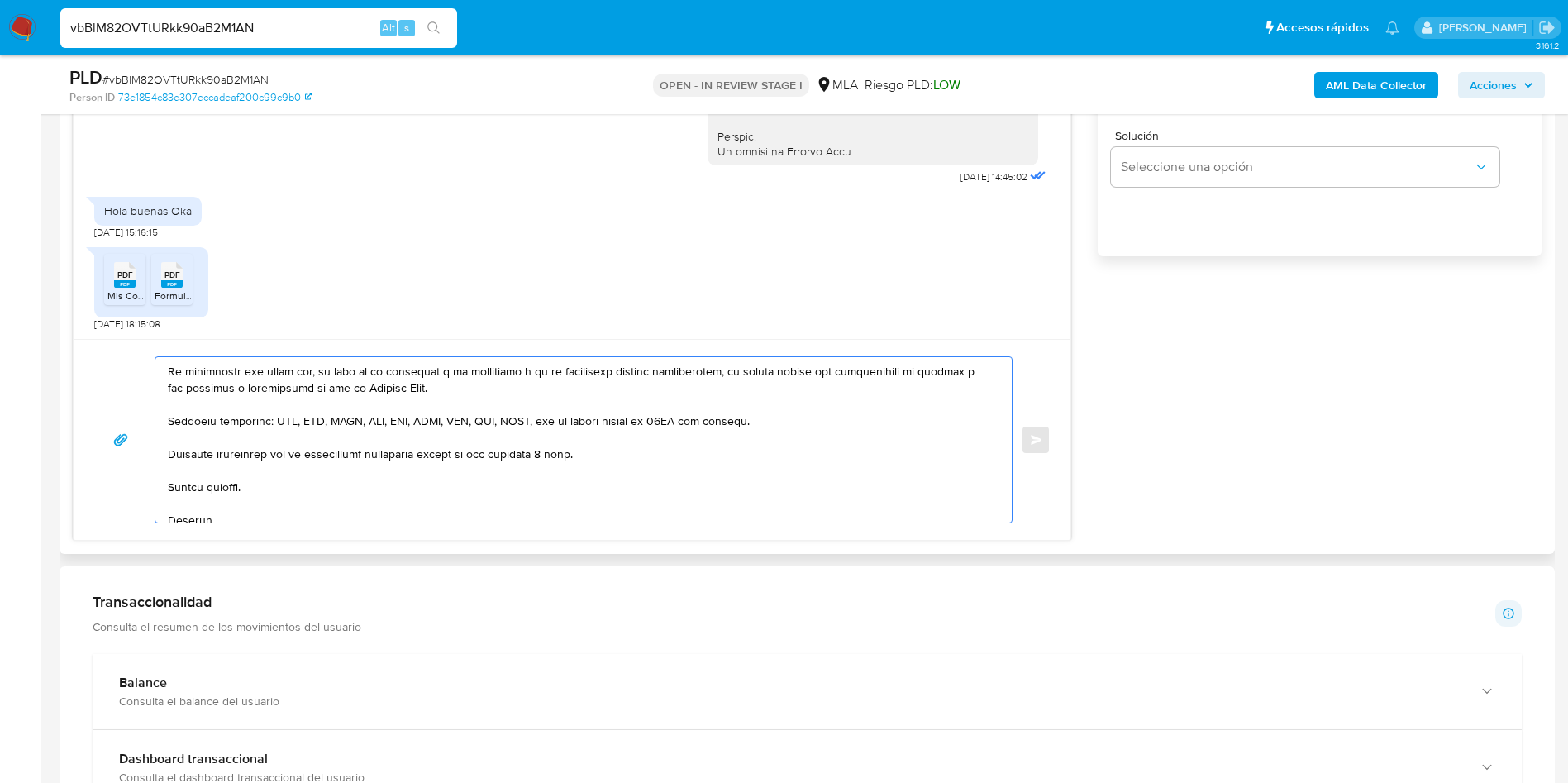
scroll to position [392, 0]
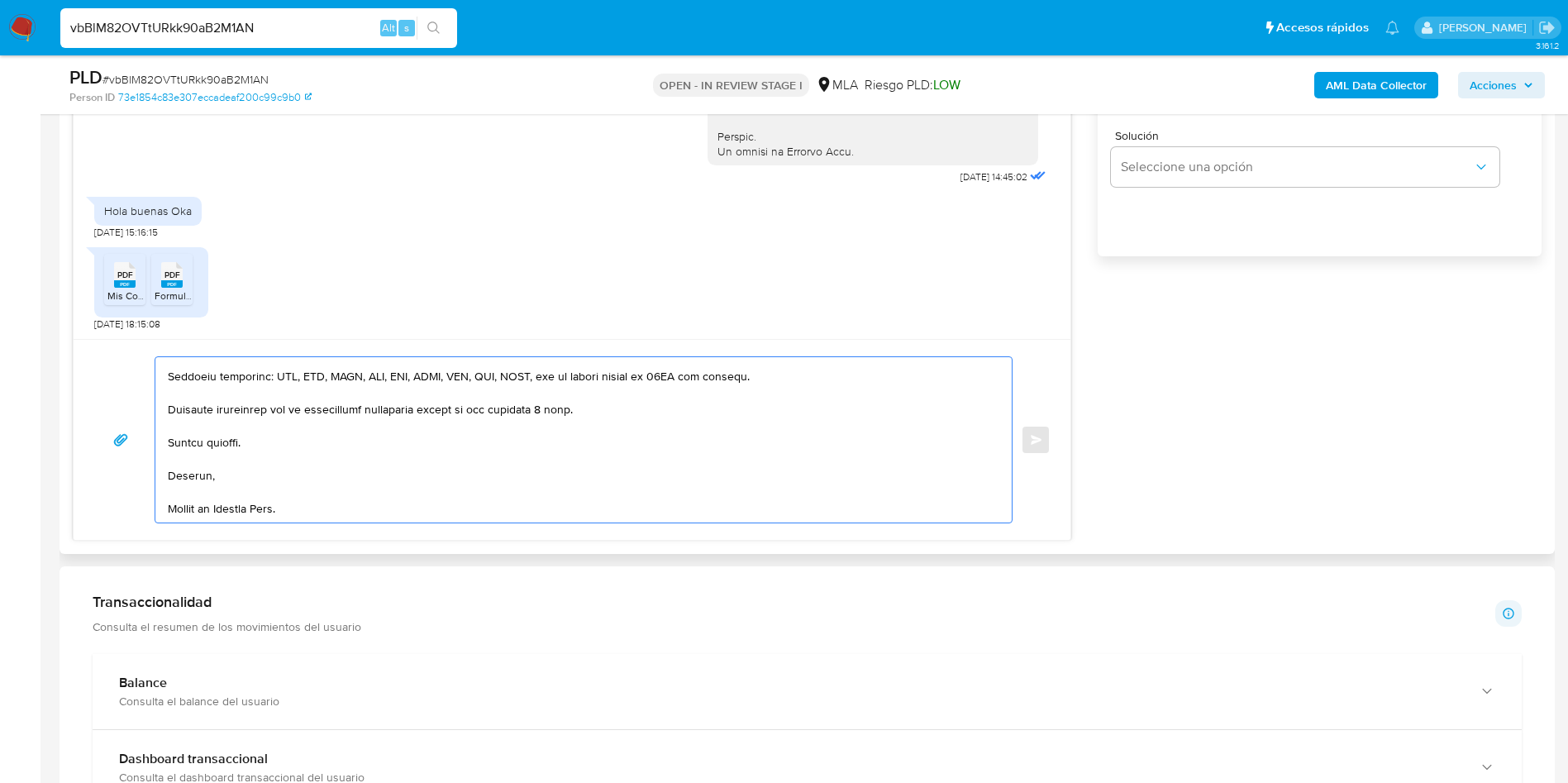
click at [201, 506] on textarea at bounding box center [579, 439] width 823 height 165
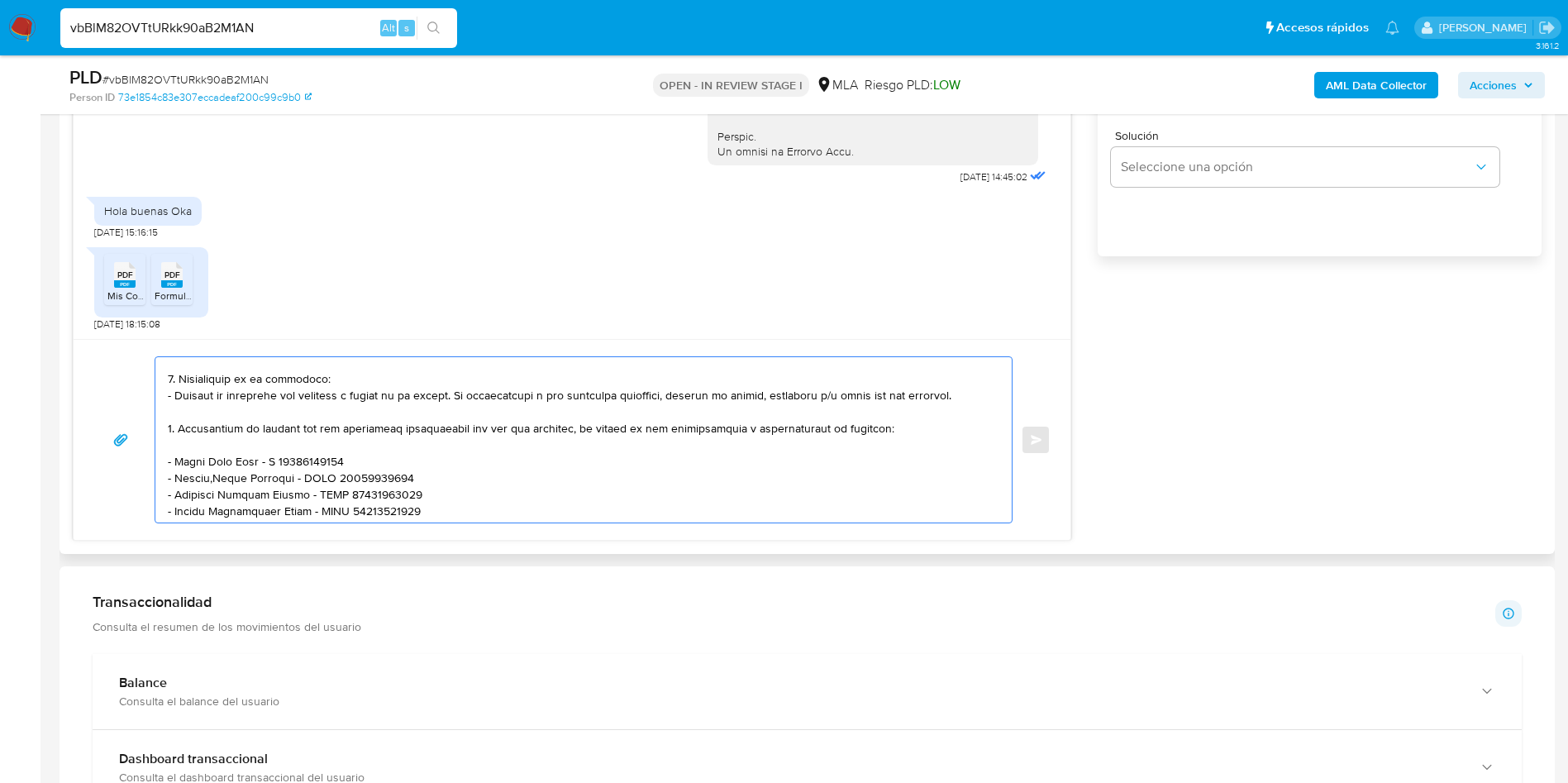
scroll to position [0, 0]
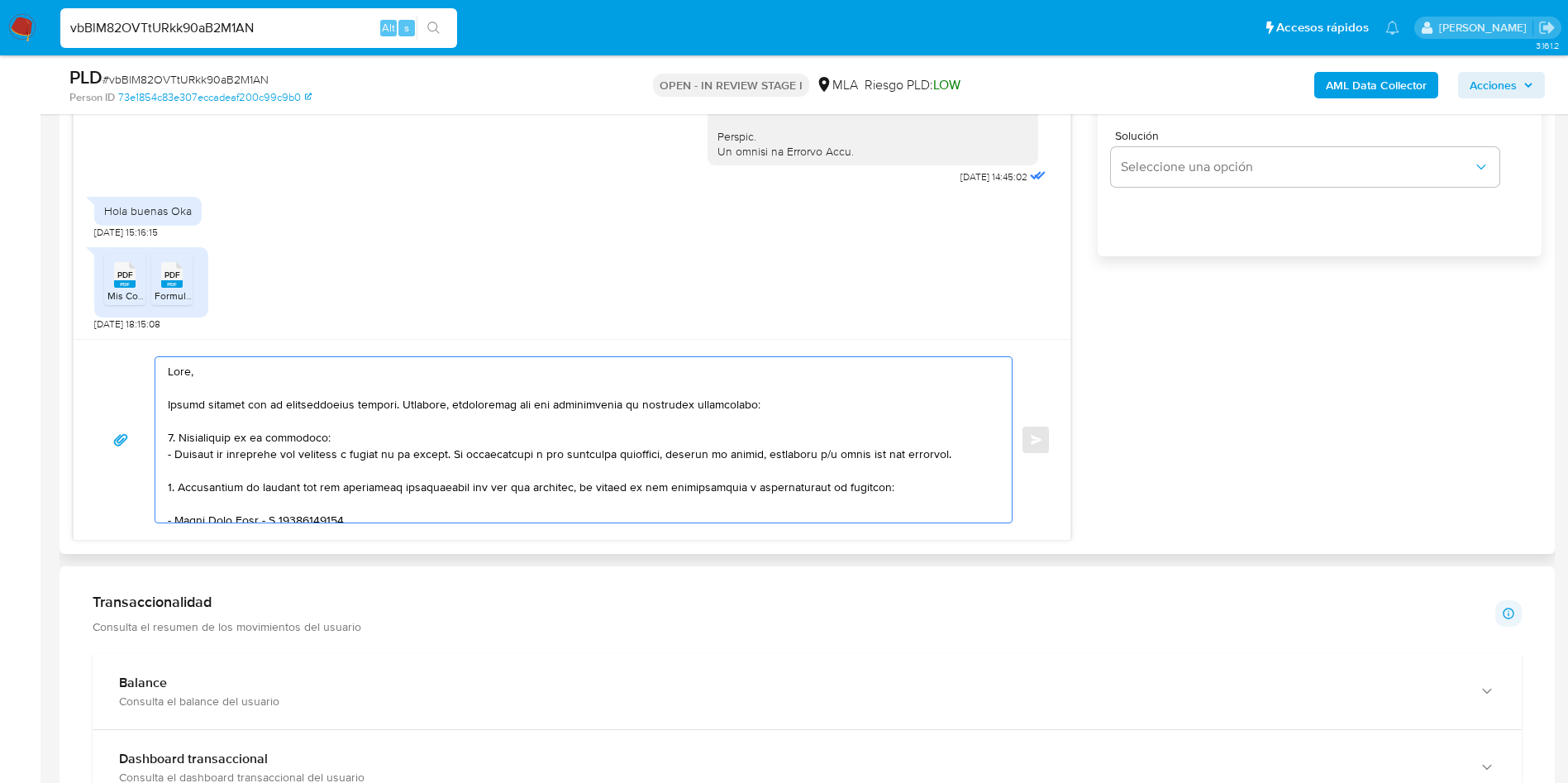
click at [336, 446] on textarea at bounding box center [579, 439] width 823 height 165
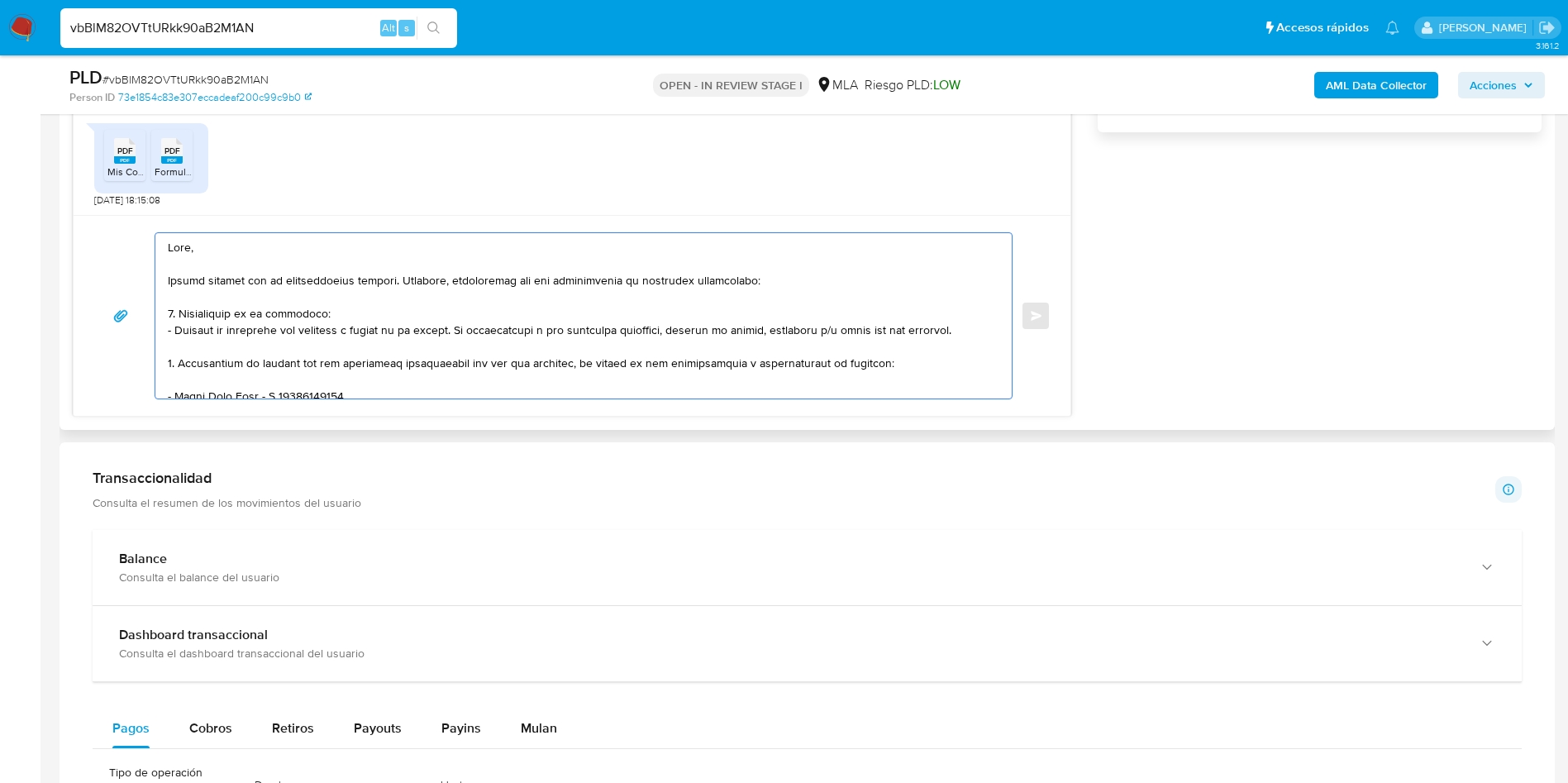
drag, startPoint x: 310, startPoint y: 383, endPoint x: 103, endPoint y: 177, distance: 291.7
click at [103, 177] on div "17/09/2025 14:45:02 Hola buenas Oka 17/09/2025 15:16:15 PDF PDF Mis Comprobante…" at bounding box center [572, 75] width 999 height 681
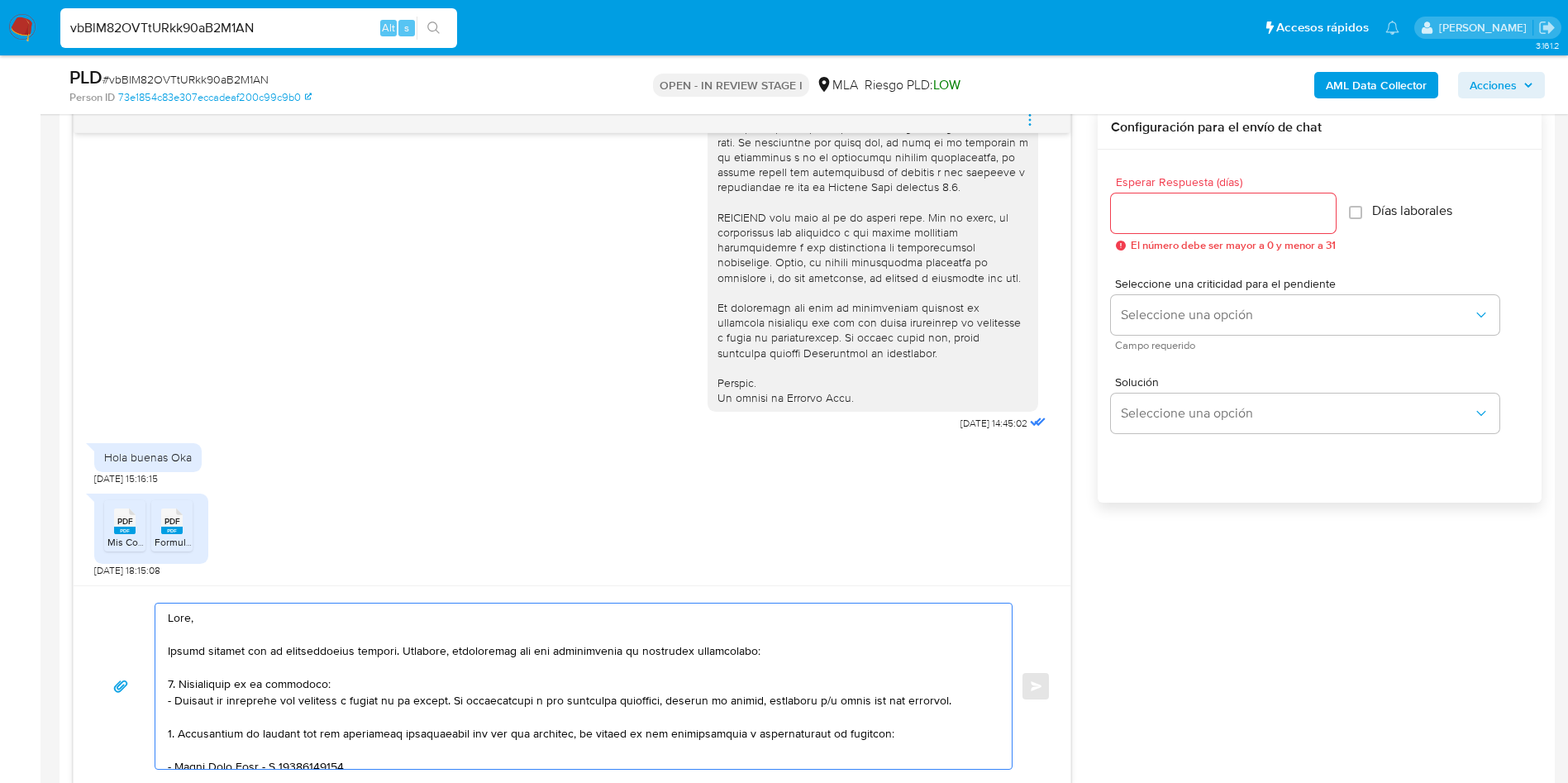
scroll to position [868, 0]
type textarea "Hola, Muchas gracias por la documentación enviada. Asimismo, necesitamos que no…"
click at [1205, 206] on input "Esperar Respuesta (días)" at bounding box center [1223, 214] width 225 height 21
type input "1"
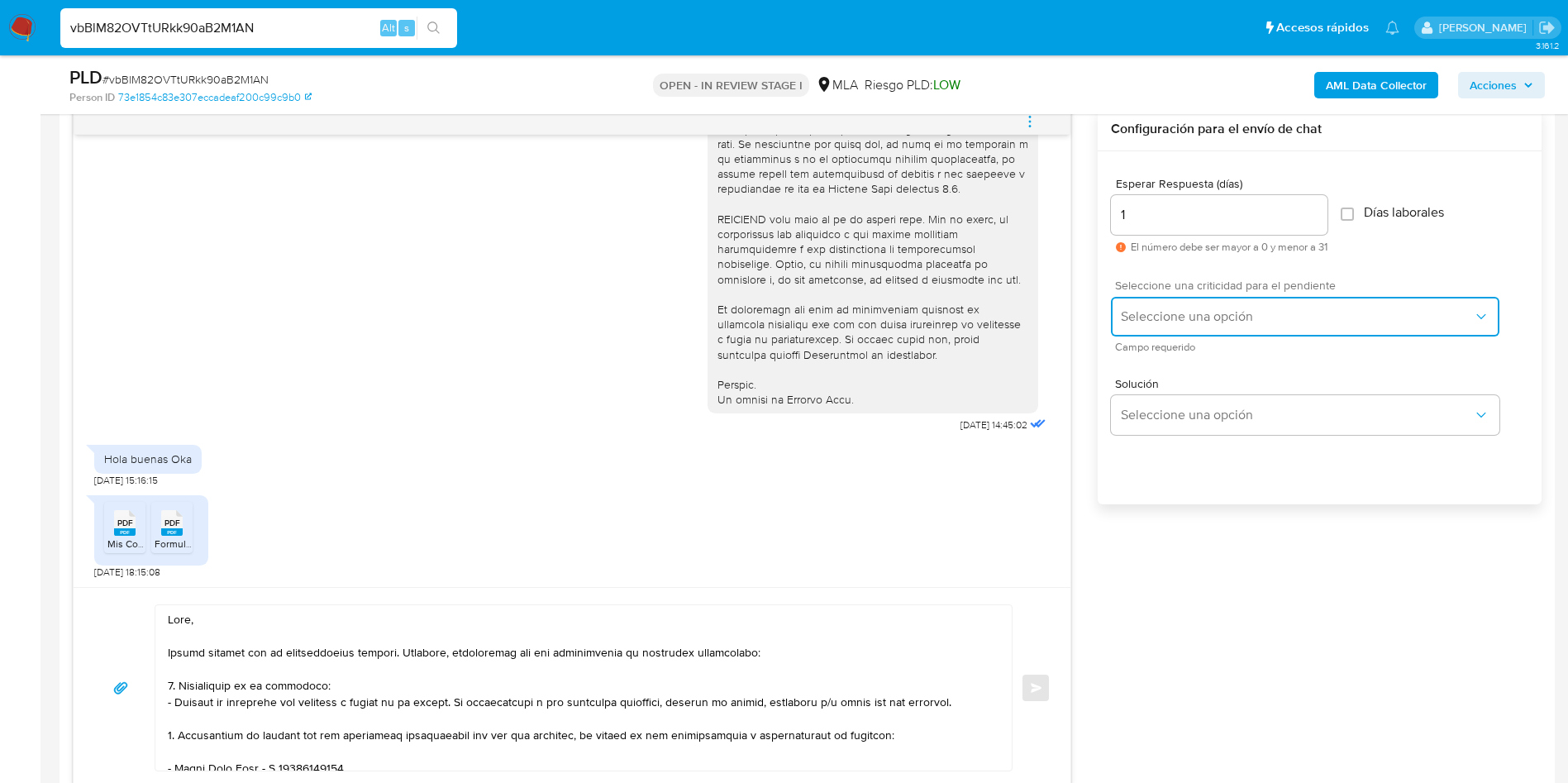
click at [1186, 313] on span "Seleccione una opción" at bounding box center [1297, 316] width 352 height 17
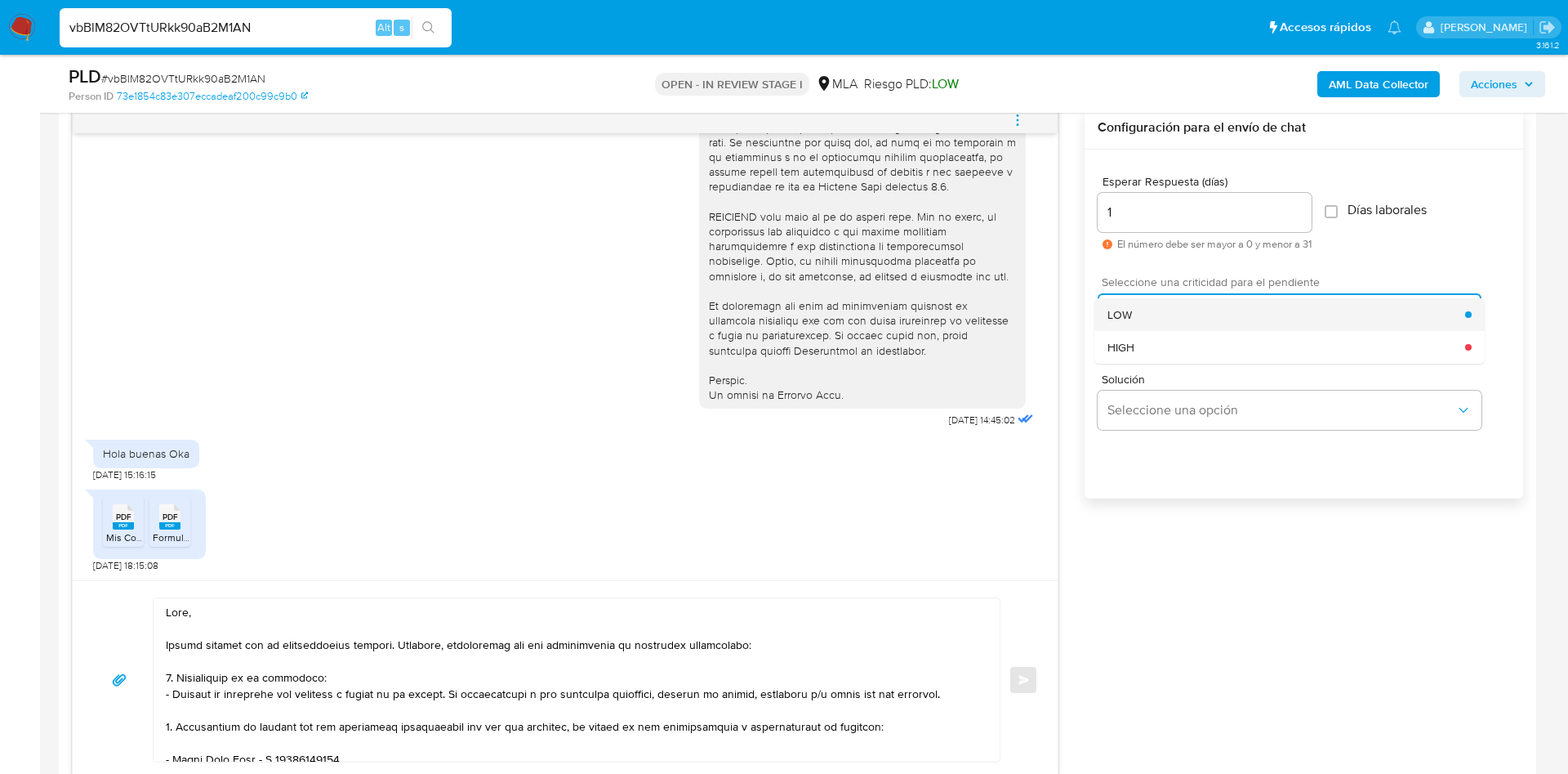
click at [1145, 318] on div "LOW" at bounding box center [1286, 314] width 358 height 33
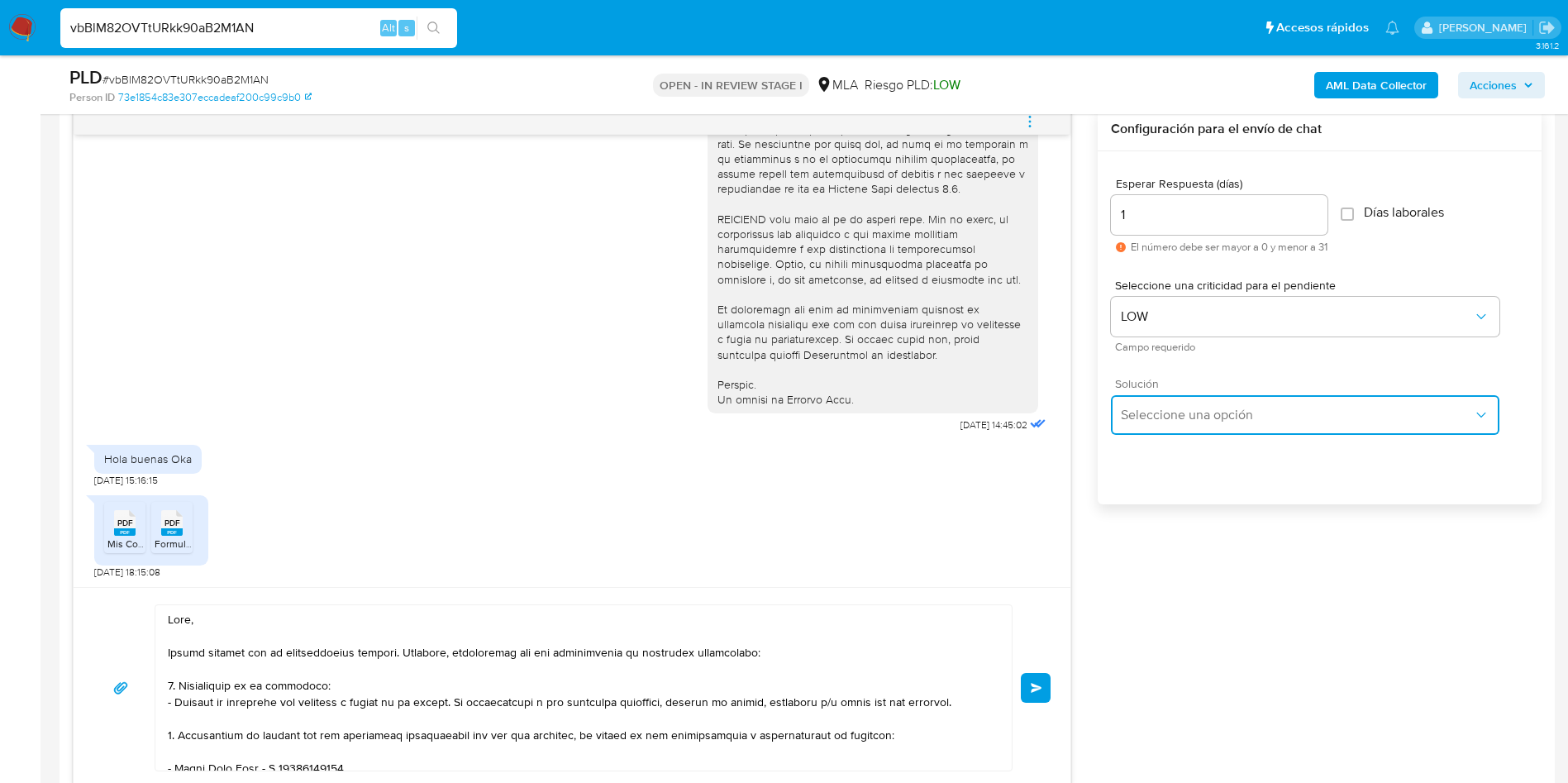
click at [1157, 416] on span "Seleccione una opción" at bounding box center [1297, 415] width 352 height 17
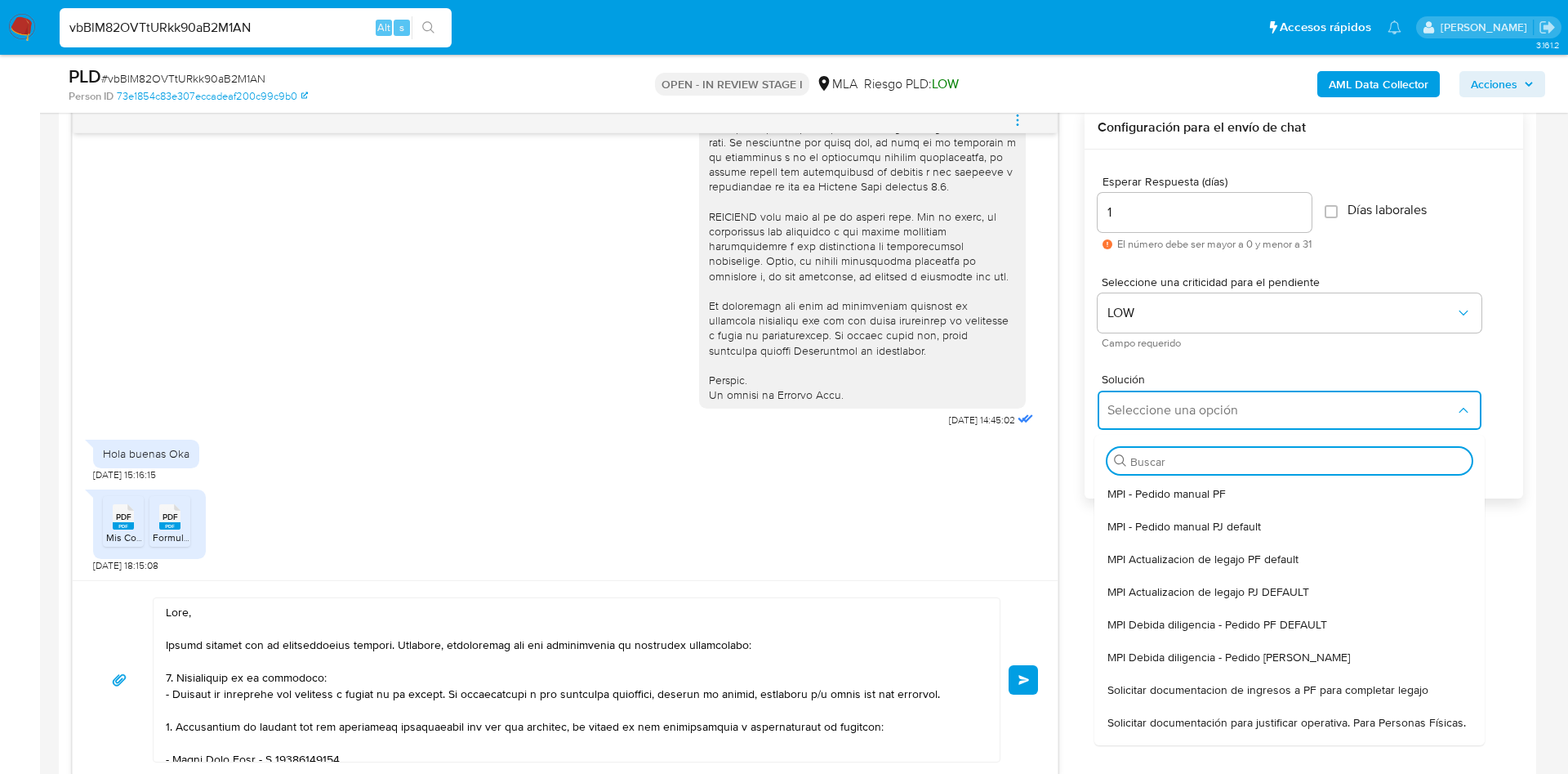
drag, startPoint x: 1119, startPoint y: 732, endPoint x: 887, endPoint y: 719, distance: 232.4
click at [1113, 730] on span "Solicitar documentación para justificar operativa. Para Personas Físicas." at bounding box center [1286, 722] width 359 height 15
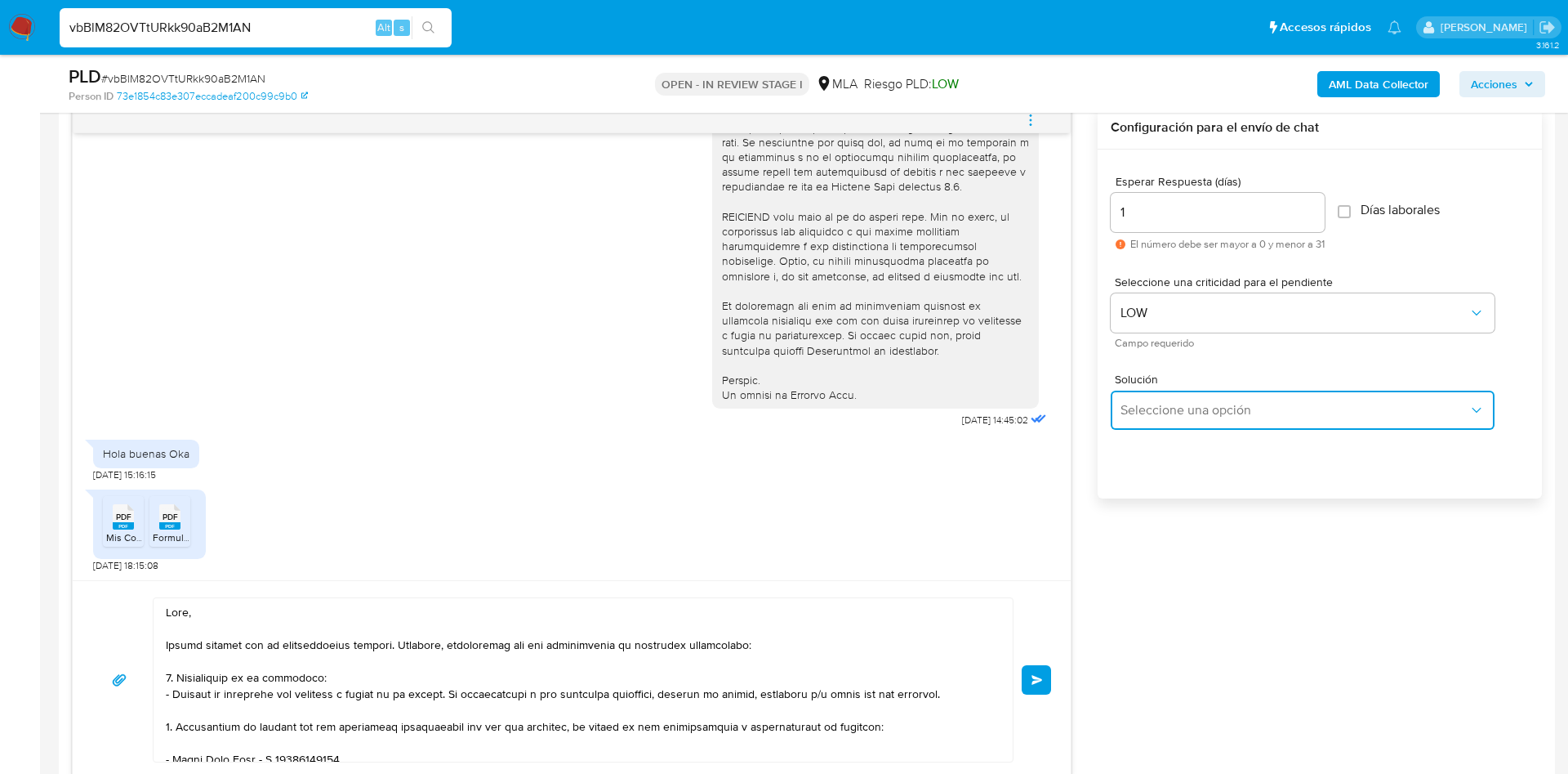
type textarea "Hola,En función de las operaciones registradas en tu cuenta de Mercado Pago, ne…"
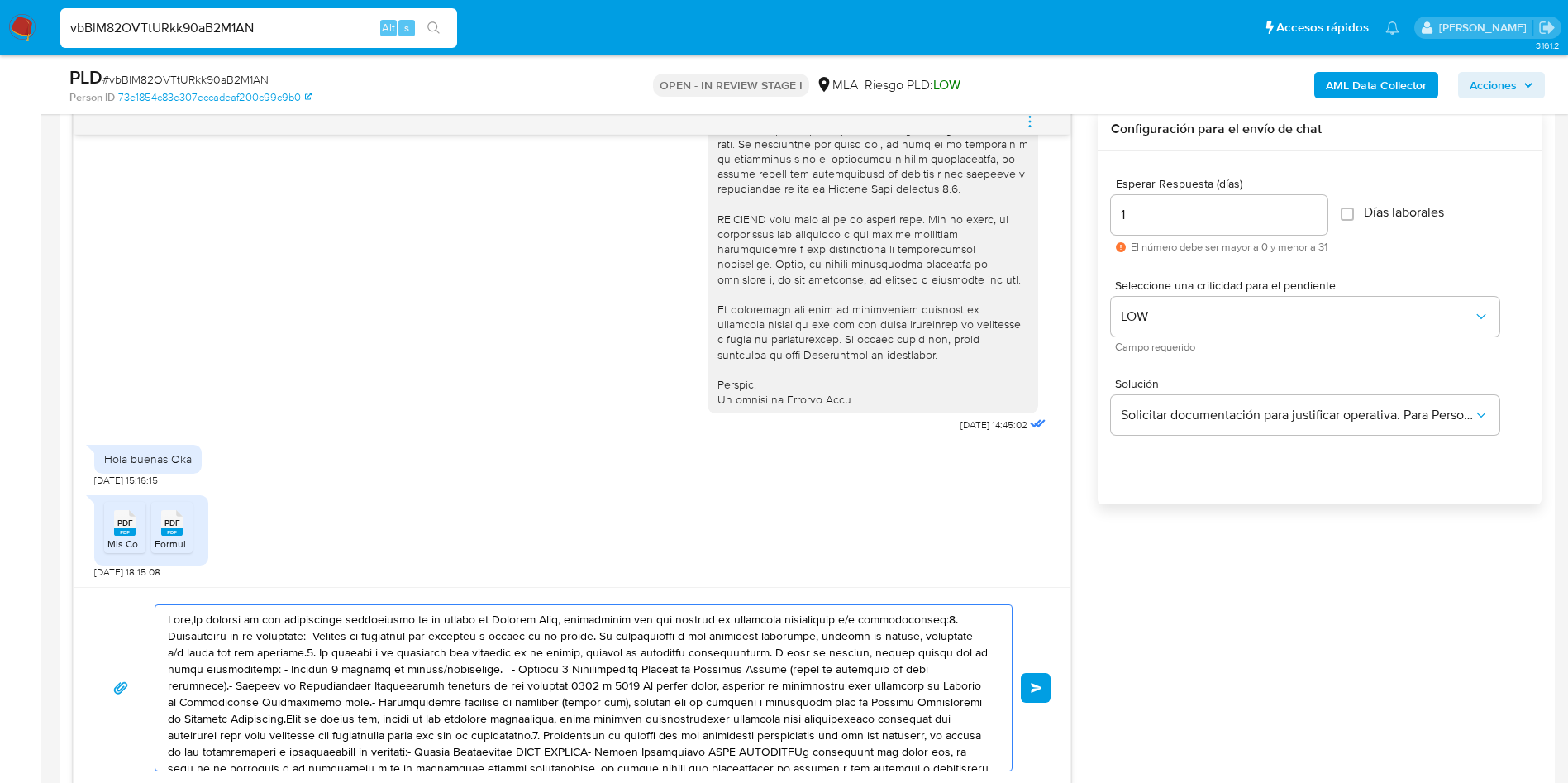
click at [732, 700] on textarea at bounding box center [579, 687] width 823 height 165
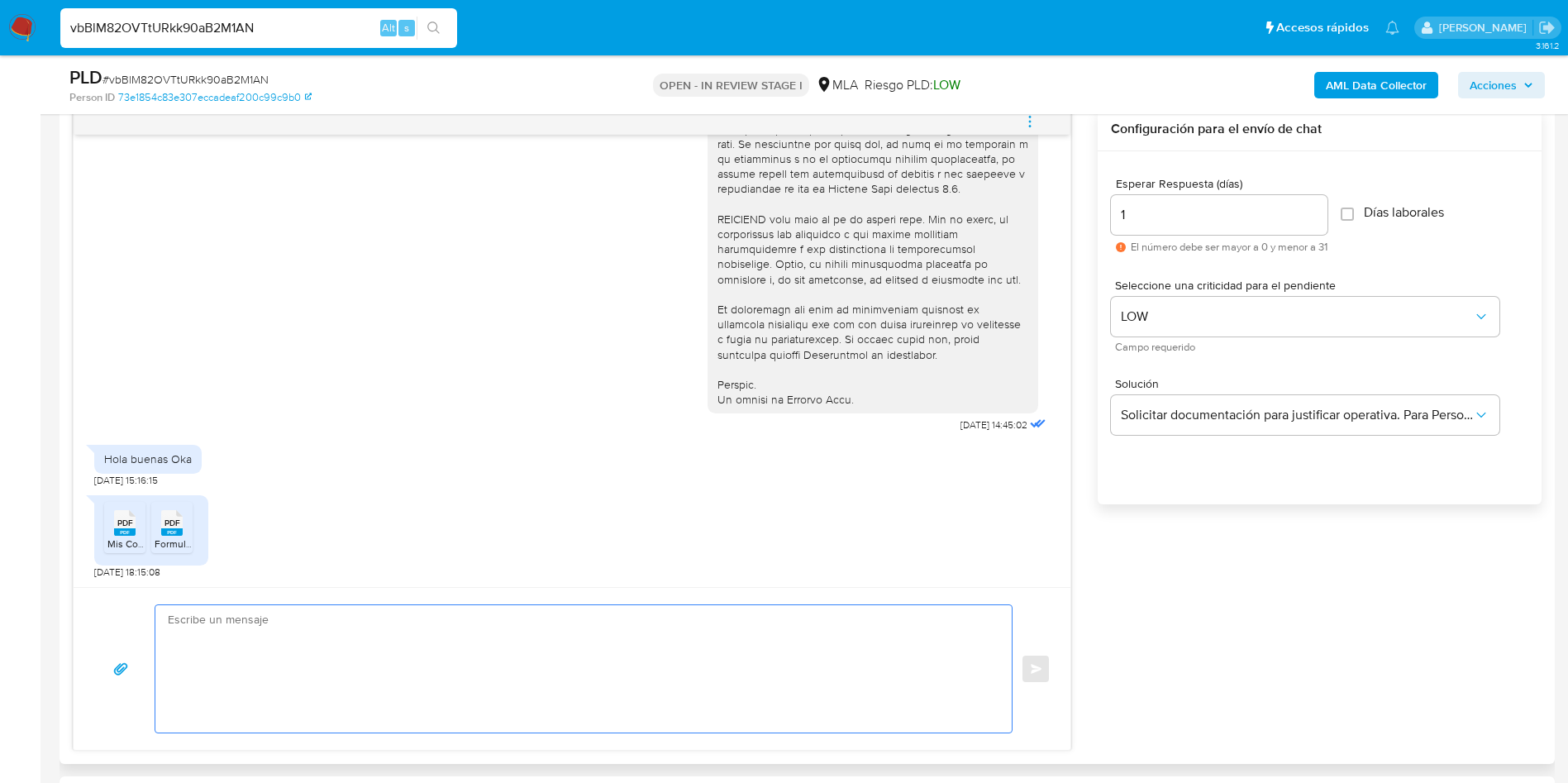
paste textarea "Hola, Muchas gracias por la documentación enviada. Asimismo, necesitamos que no…"
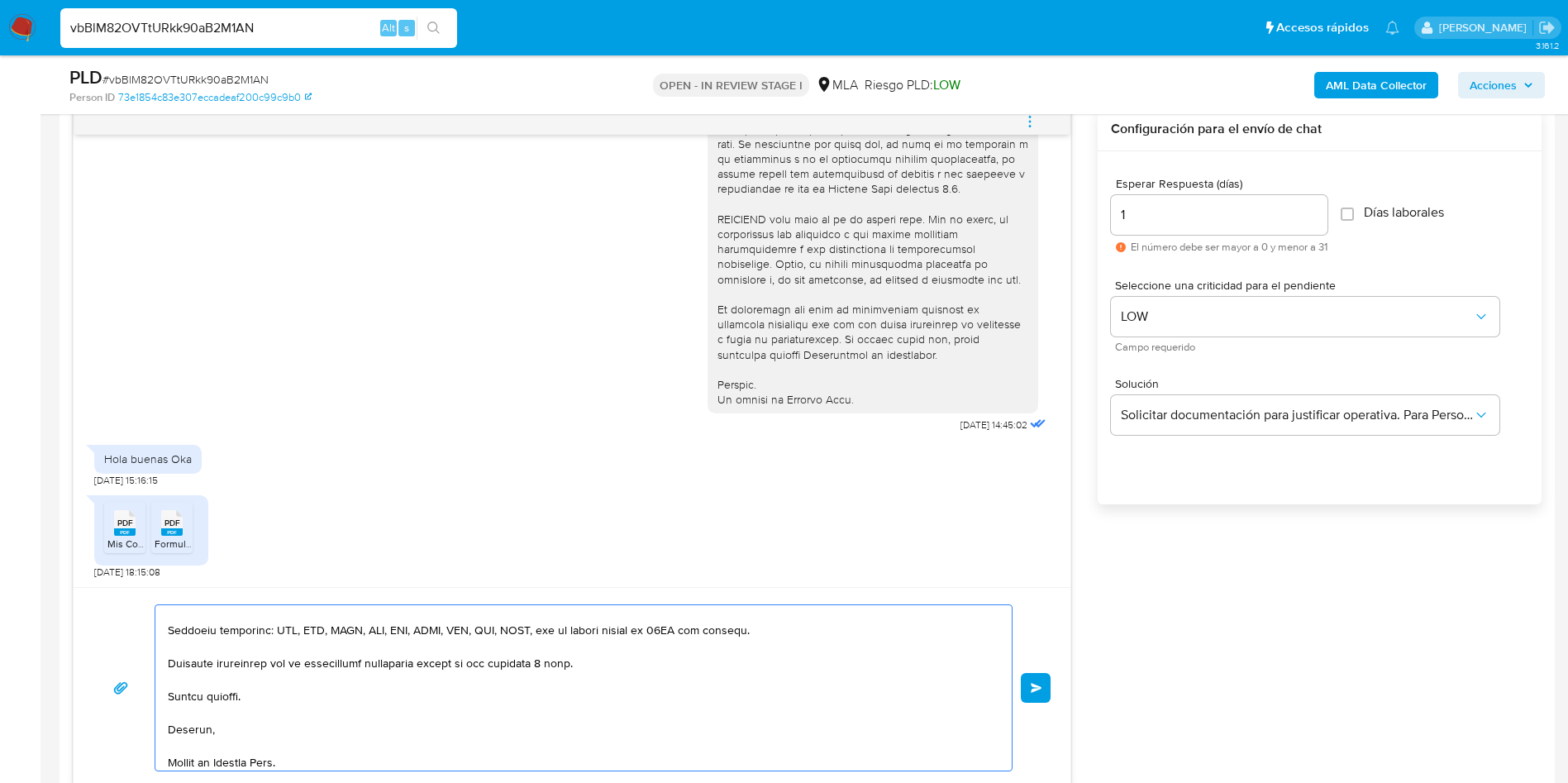
click at [732, 700] on textarea at bounding box center [579, 687] width 823 height 165
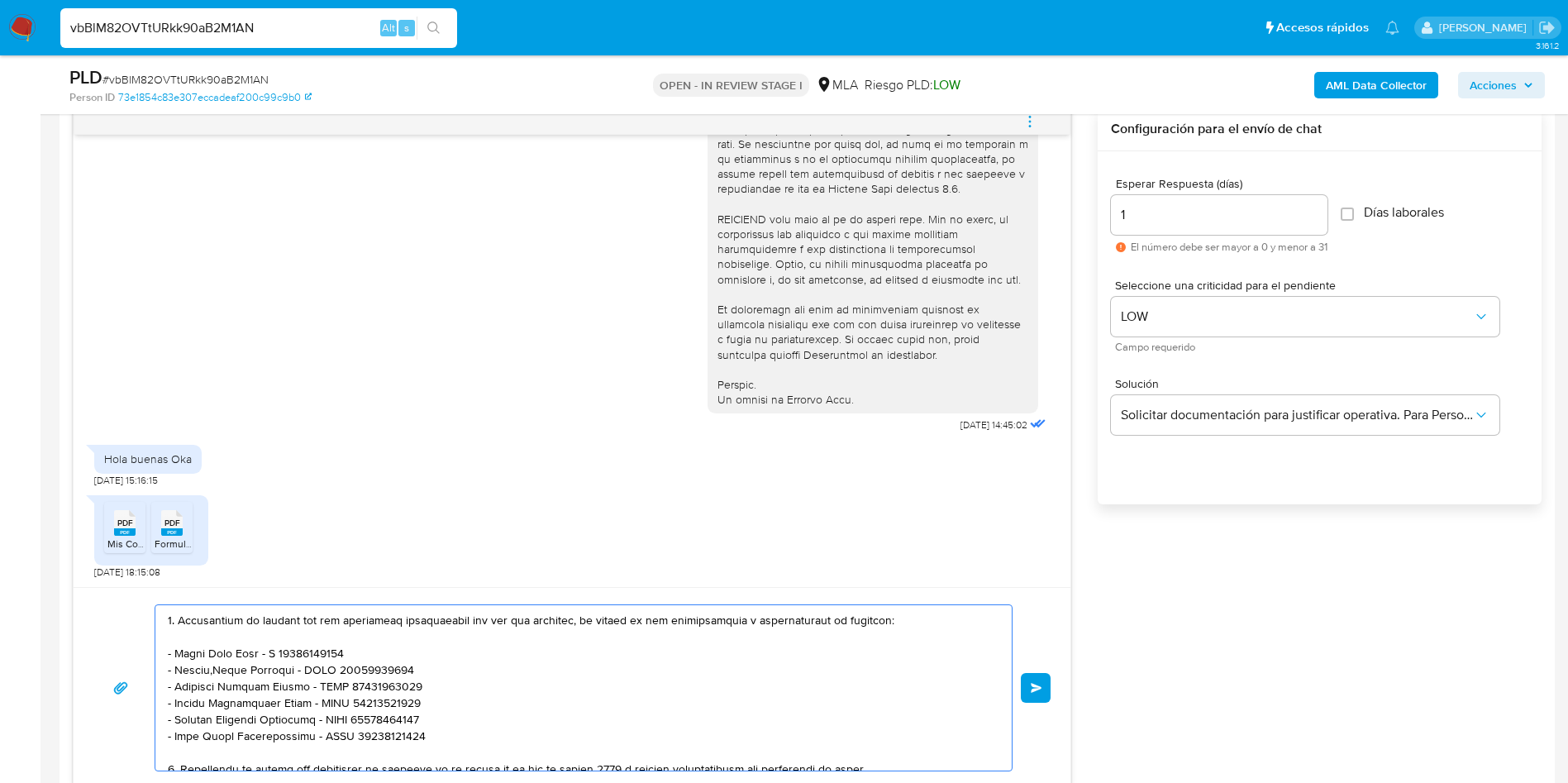
scroll to position [0, 0]
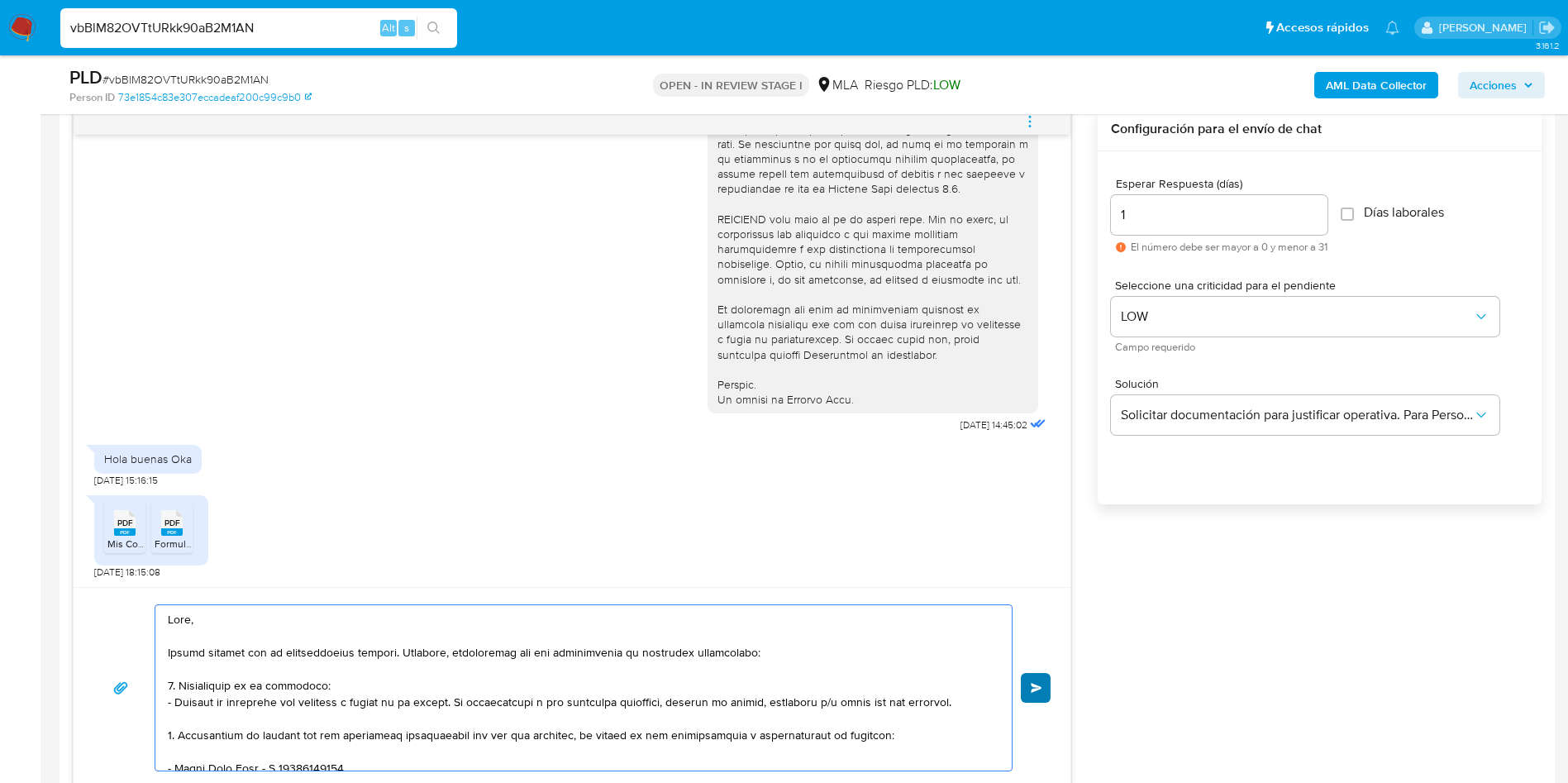
type textarea "Hola, Muchas gracias por la documentación enviada. Asimismo, necesitamos que no…"
click at [1047, 696] on button "Enviar" at bounding box center [1036, 688] width 30 height 30
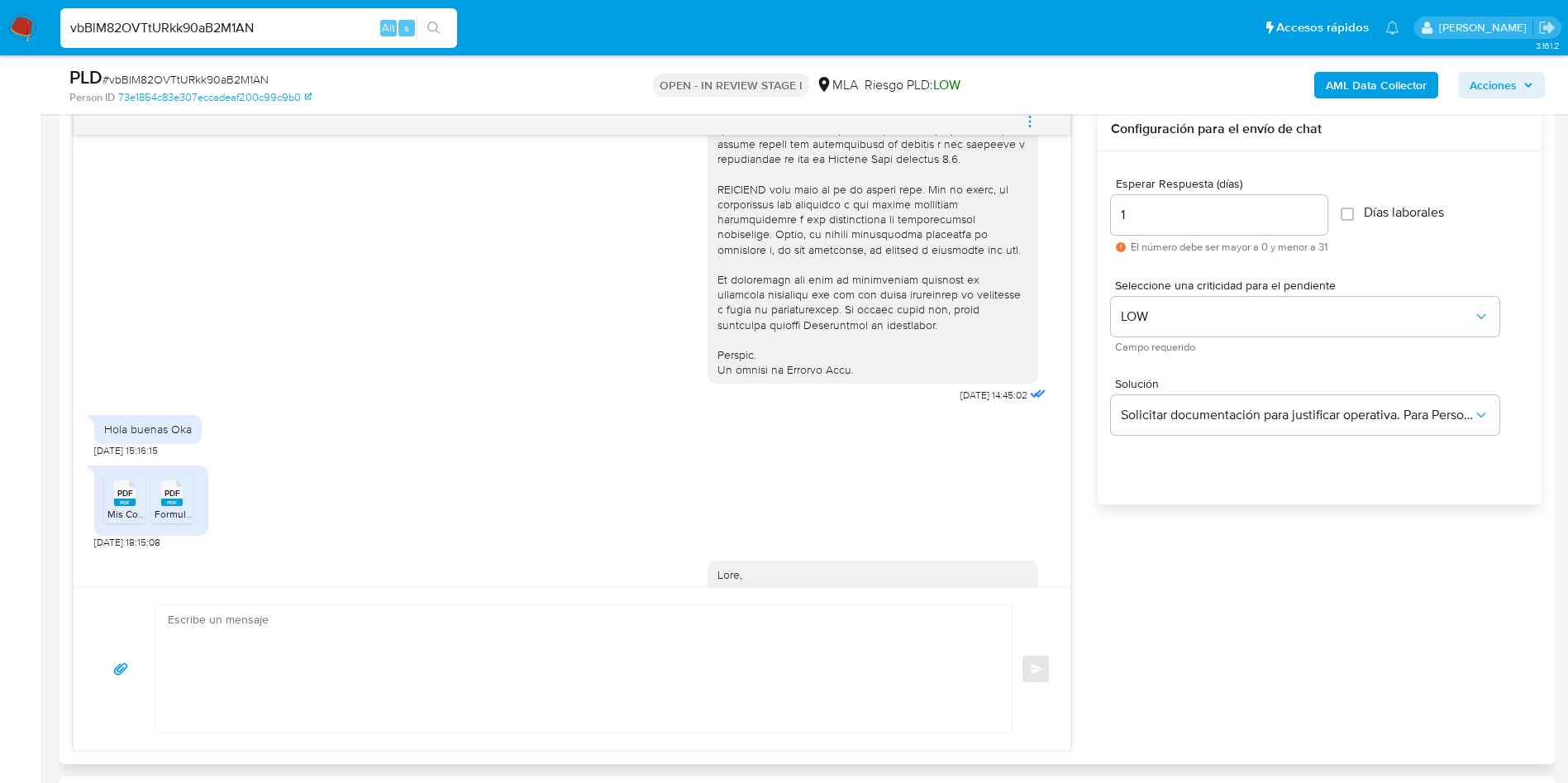
scroll to position [1306, 0]
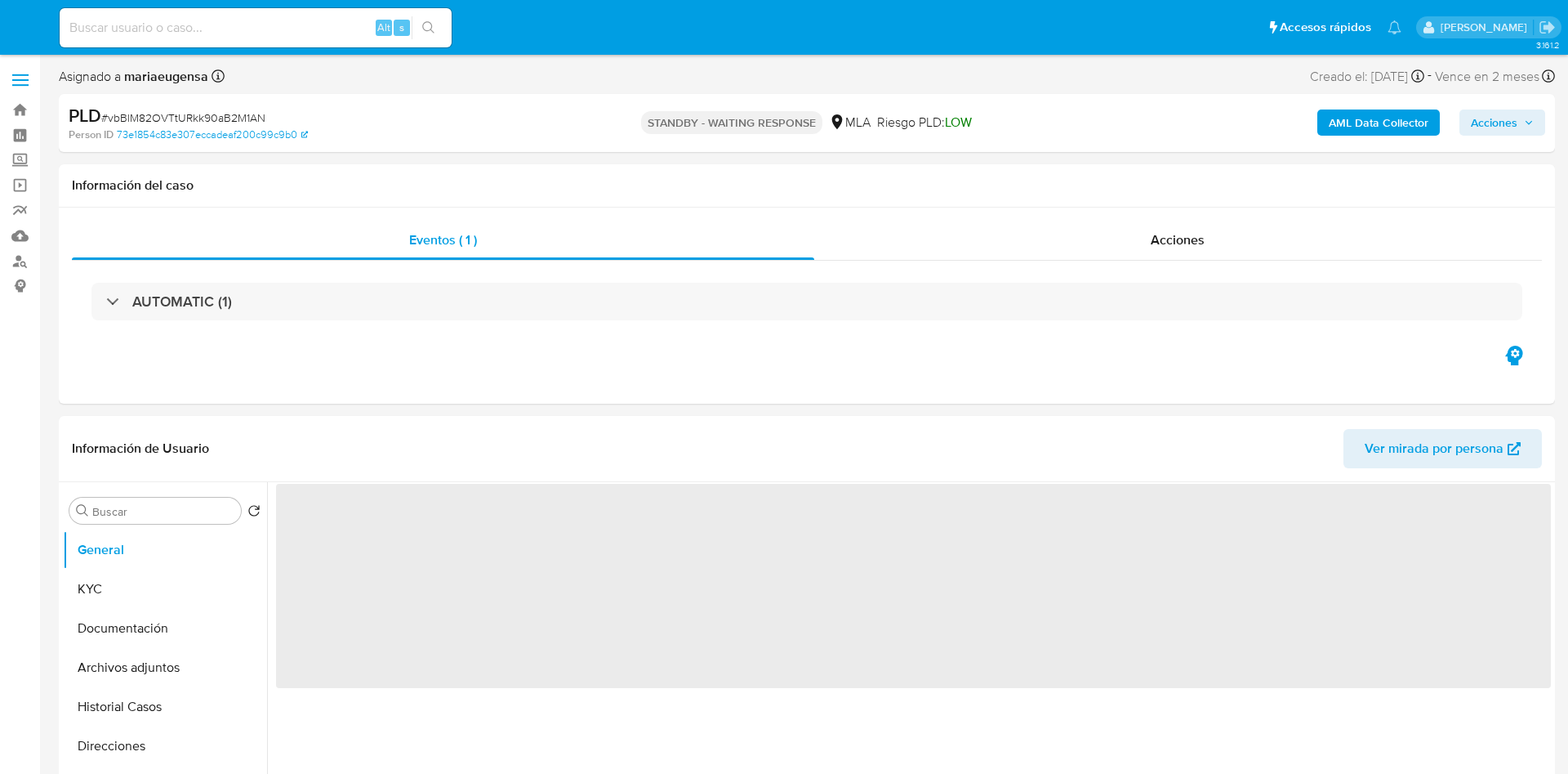
select select "10"
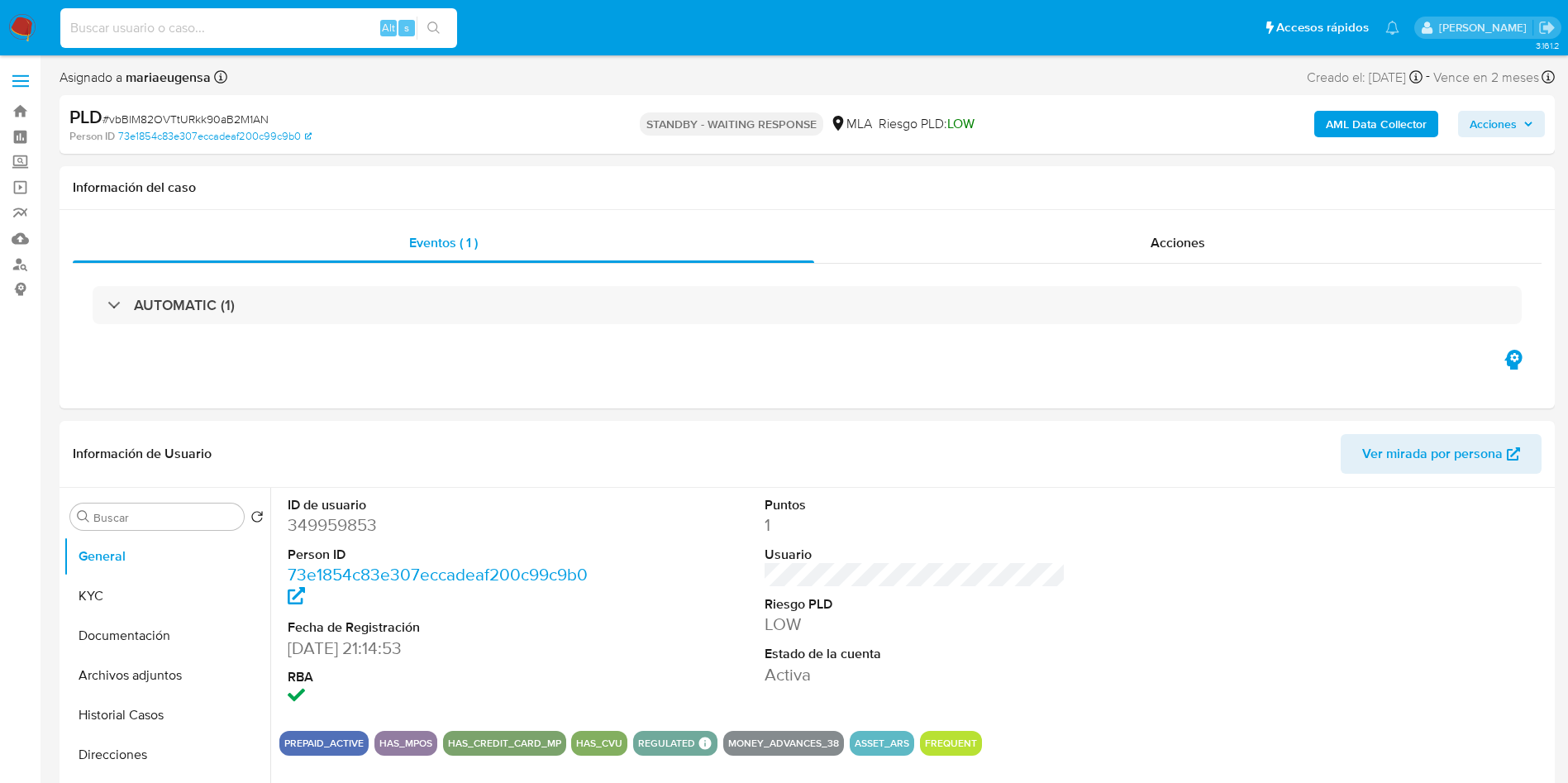
click at [196, 29] on input at bounding box center [258, 27] width 397 height 21
paste input "ZSpT7Y8D2VjKUh7jasoBp4ZJ"
type input "ZSpT7Y8D2VjKUh7jasoBp4ZJ"
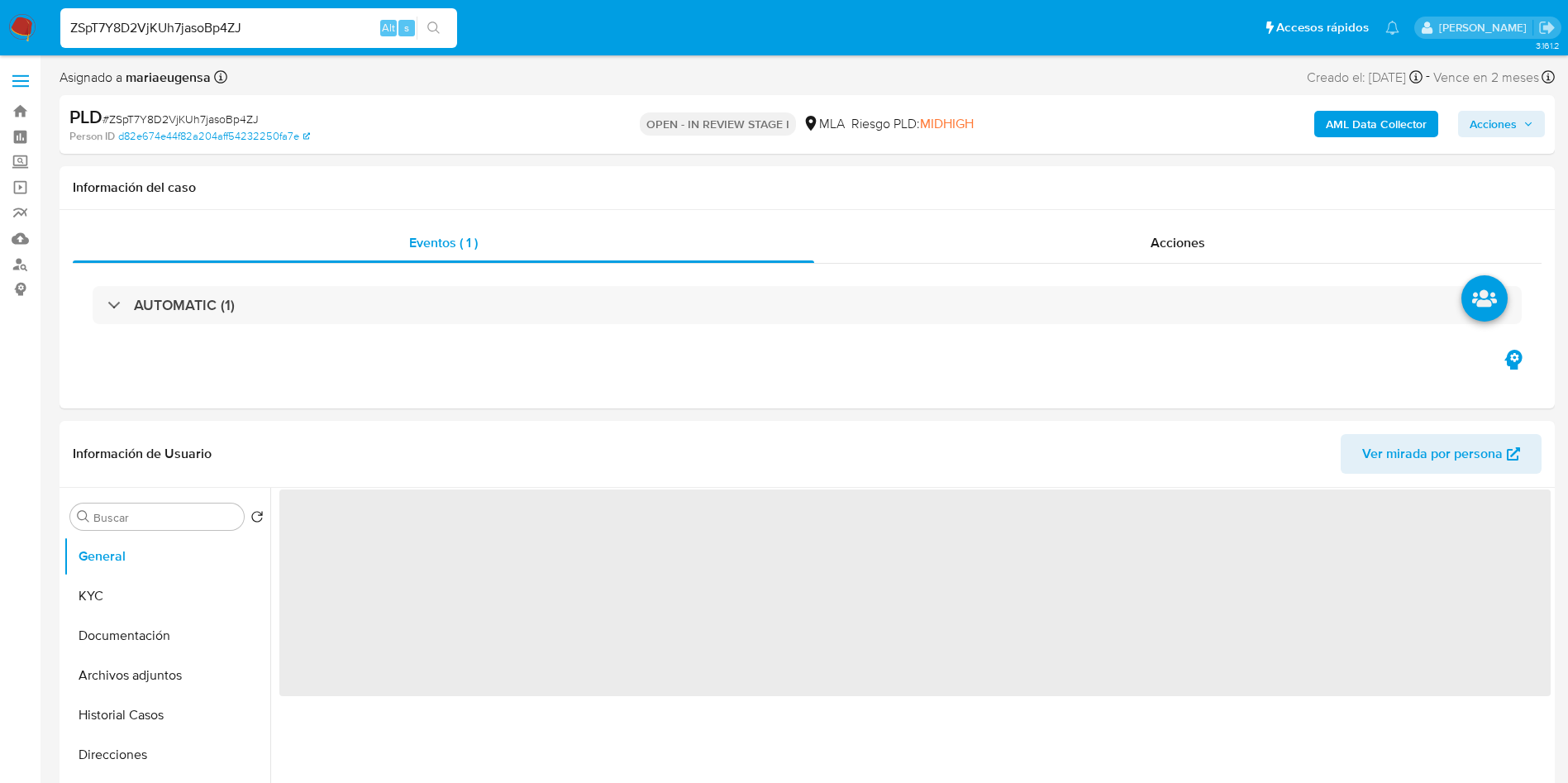
select select "10"
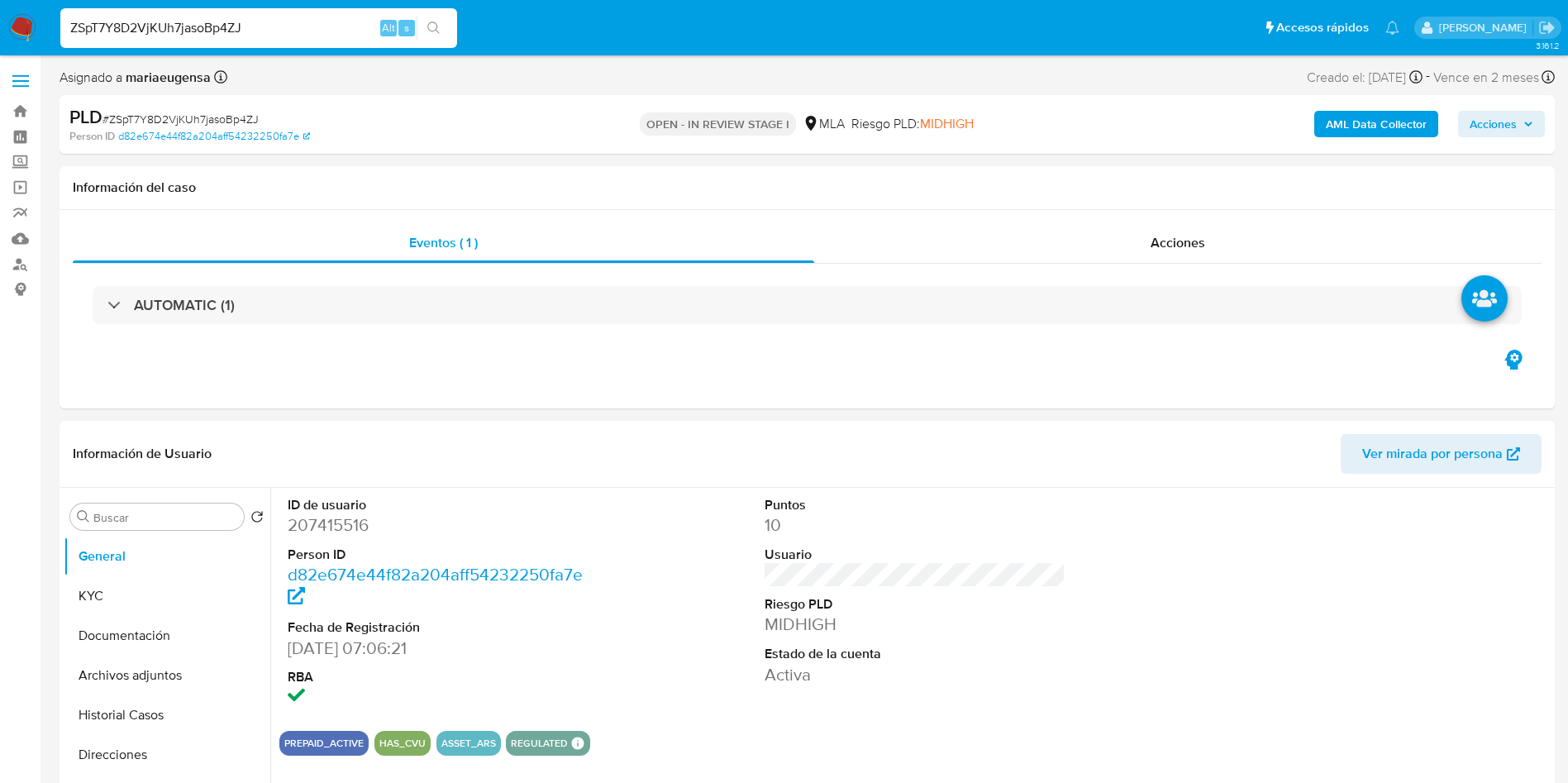
click at [313, 532] on dd "207415516" at bounding box center [439, 524] width 302 height 23
click at [314, 532] on dd "207415516" at bounding box center [439, 524] width 302 height 23
copy dd "207415516"
click at [171, 602] on button "KYC" at bounding box center [160, 596] width 193 height 40
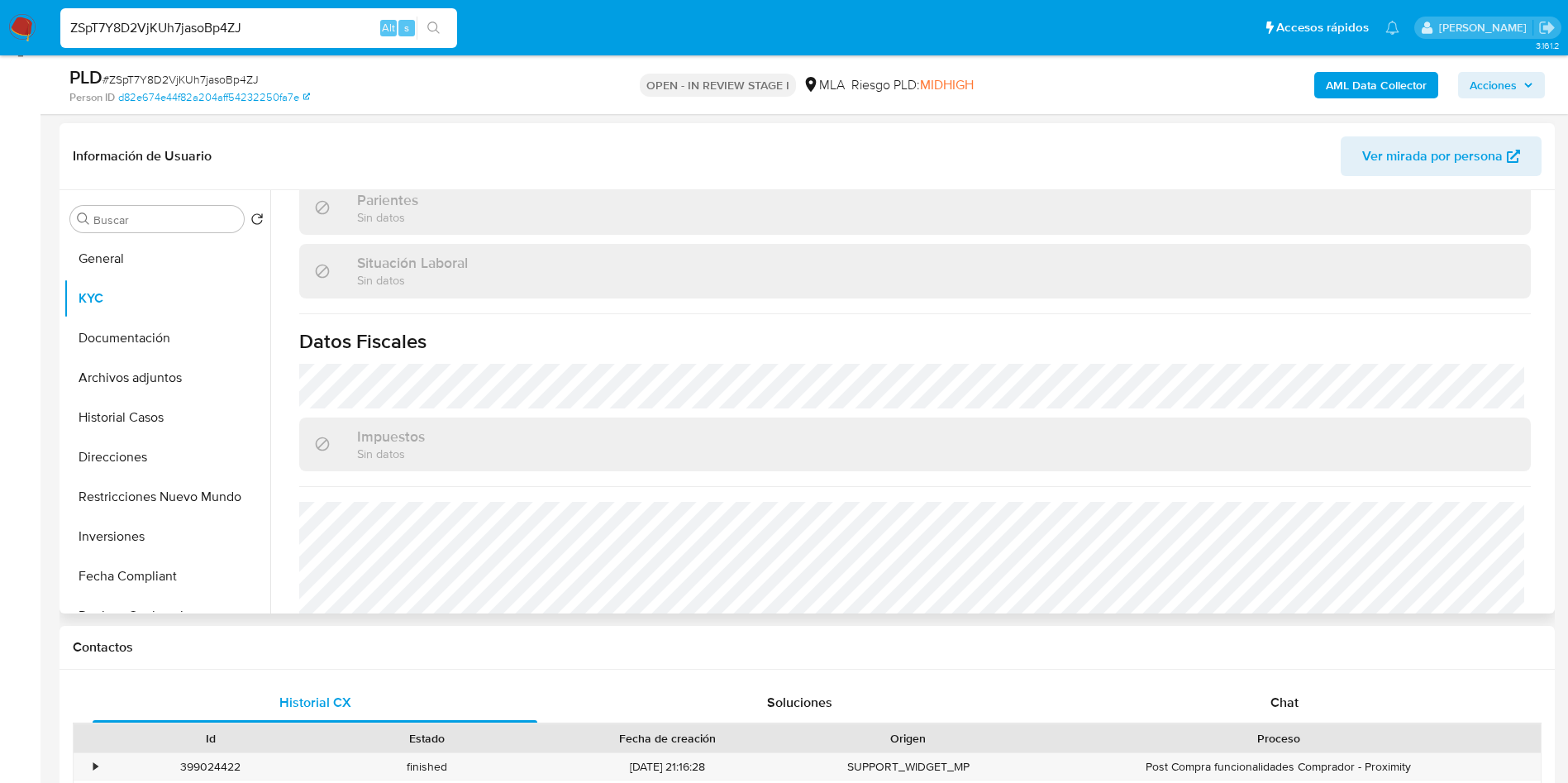
scroll to position [856, 0]
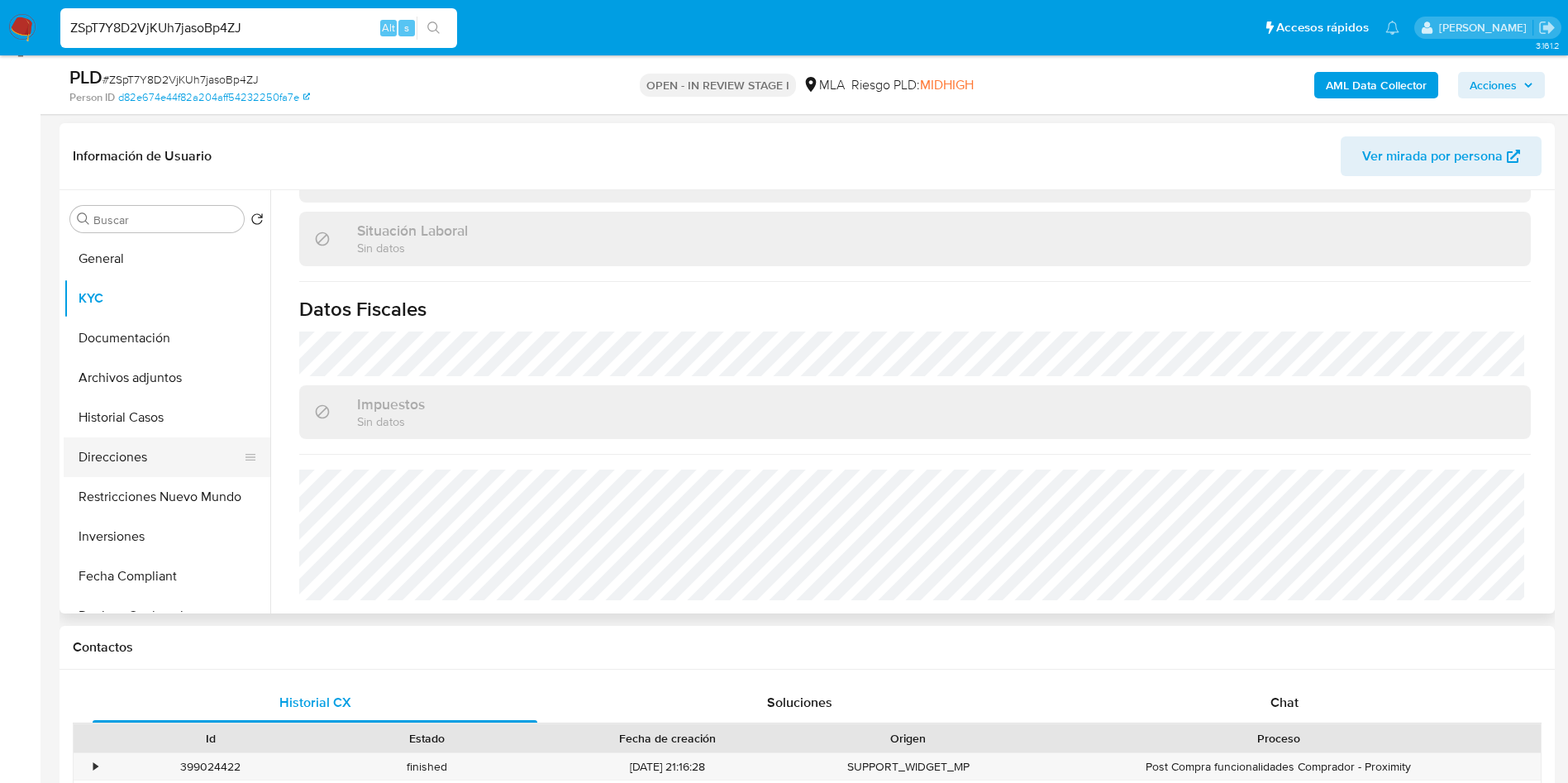
click at [117, 457] on button "Direcciones" at bounding box center [160, 457] width 193 height 40
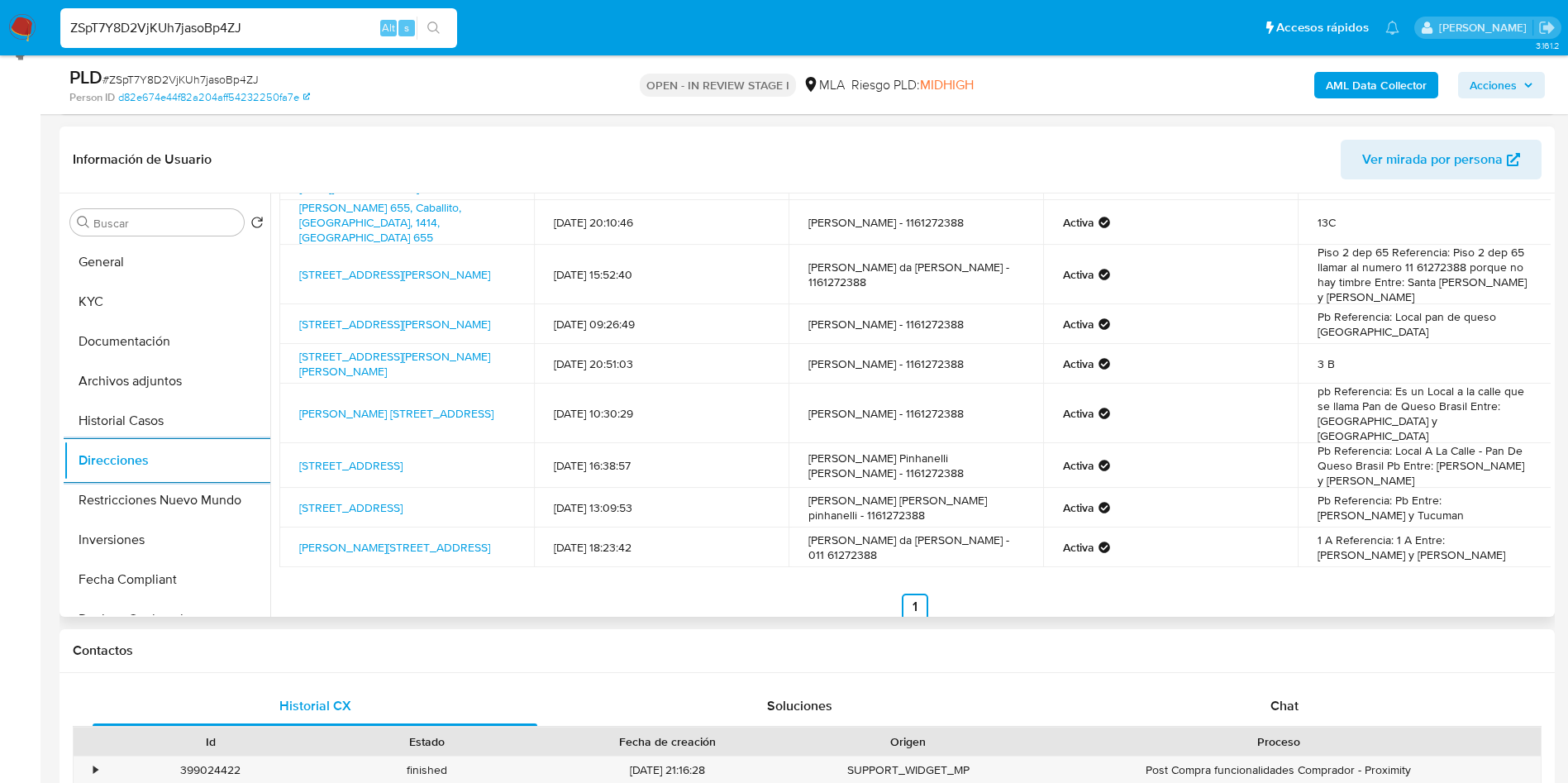
scroll to position [115, 0]
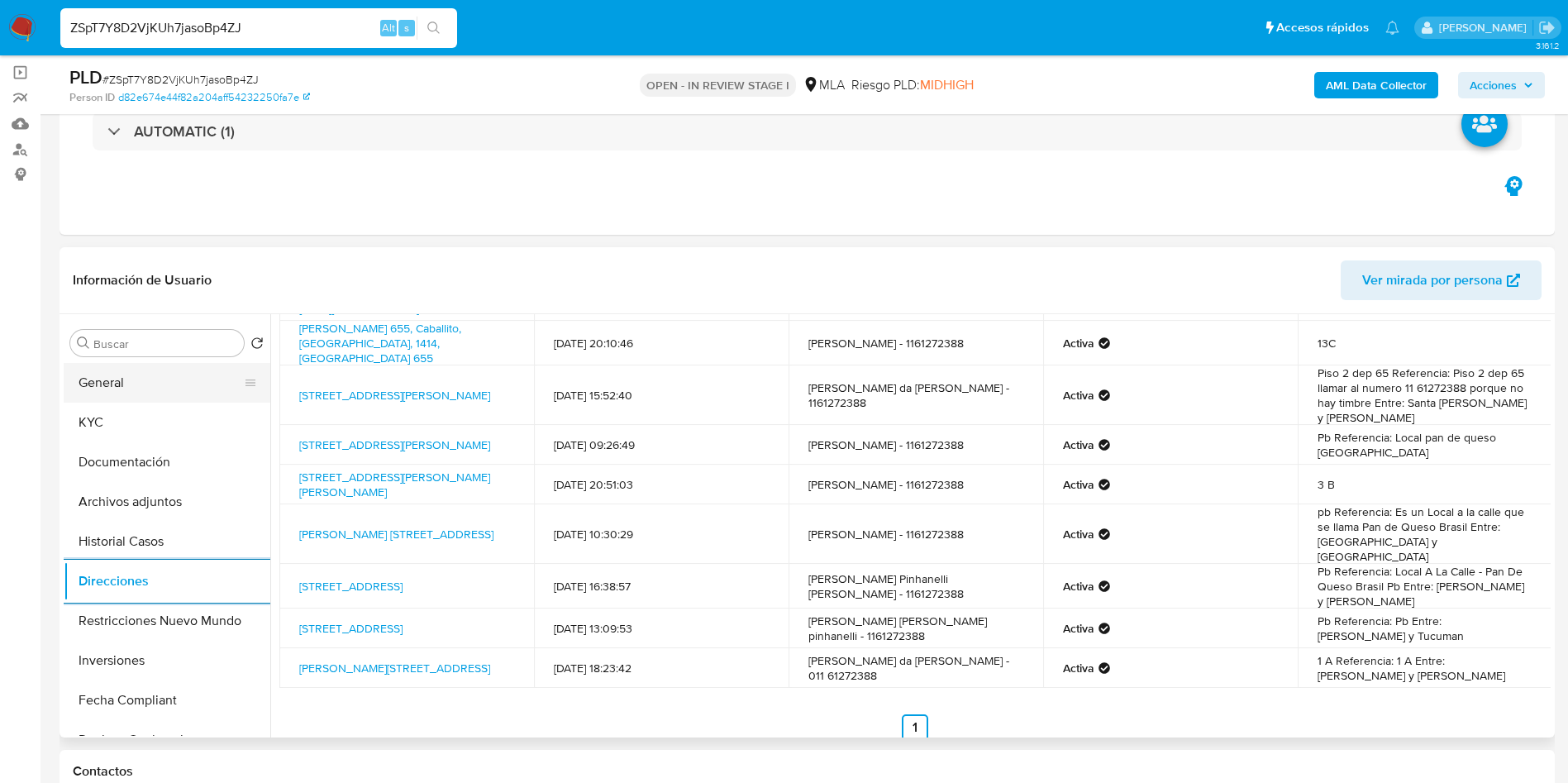
click at [123, 385] on button "General" at bounding box center [160, 383] width 193 height 40
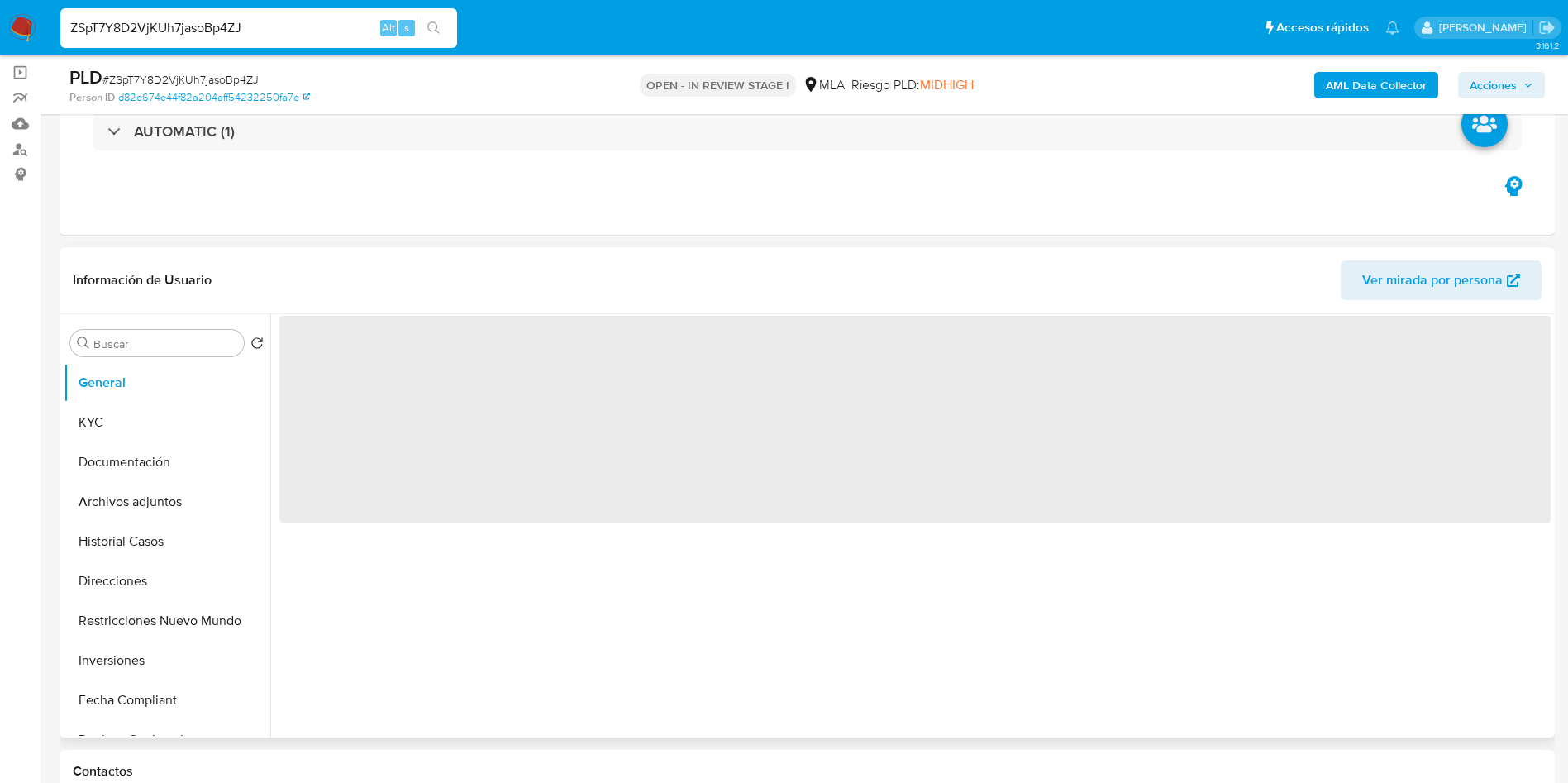
scroll to position [0, 0]
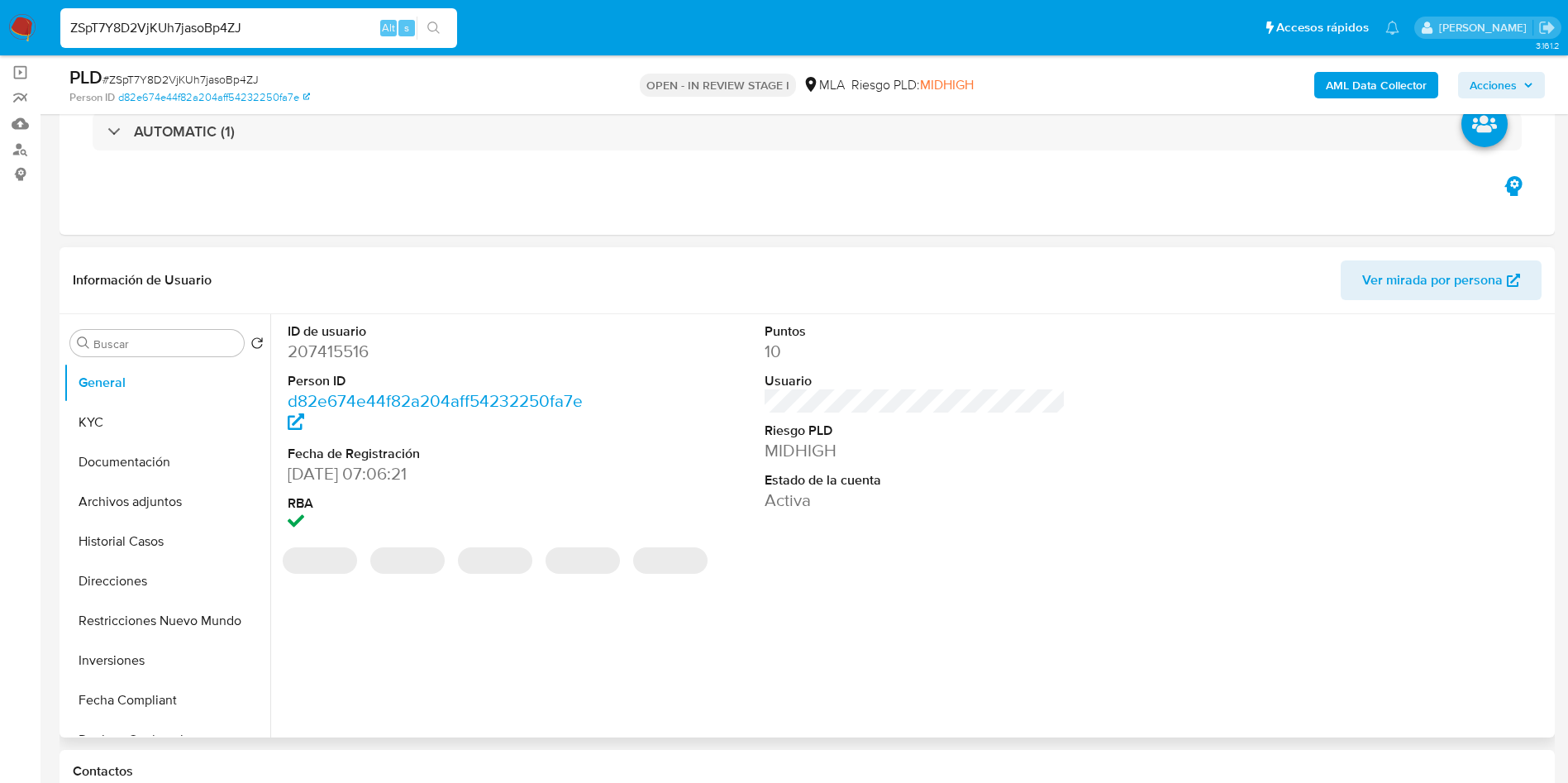
click at [323, 343] on dd "207415516" at bounding box center [439, 351] width 302 height 23
copy dd "207415516"
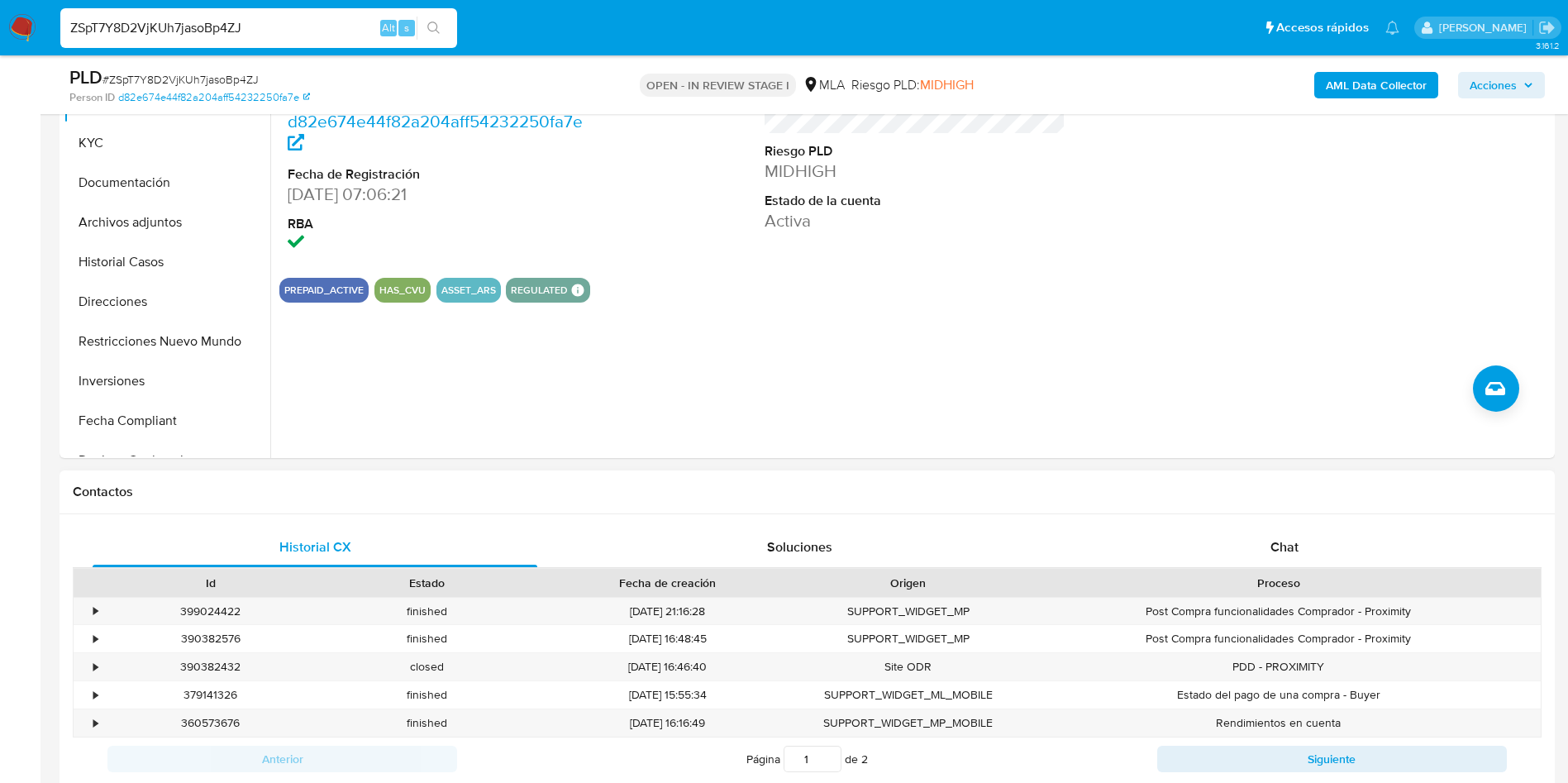
scroll to position [611, 0]
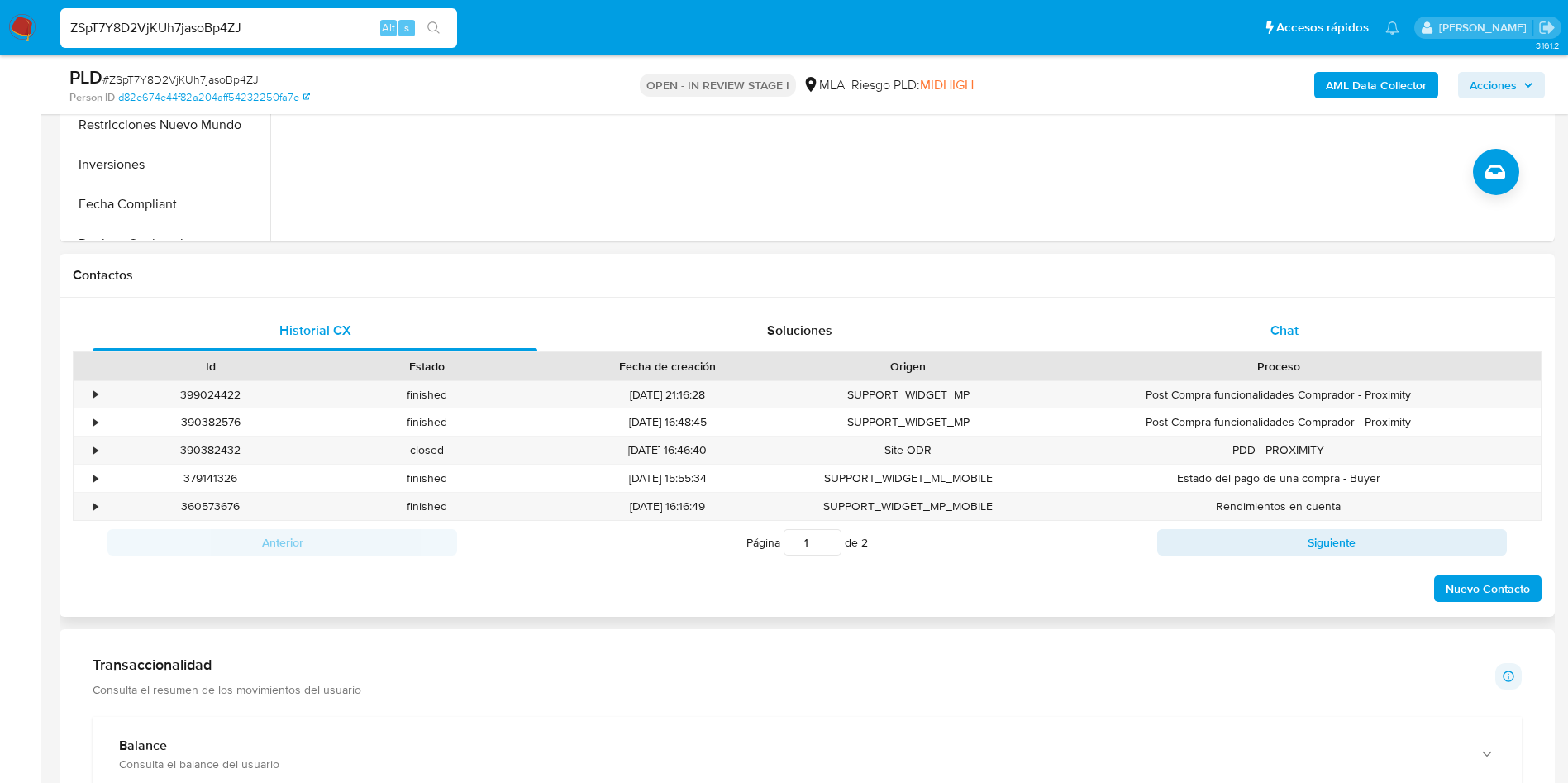
click at [1287, 323] on span "Chat" at bounding box center [1285, 330] width 28 height 19
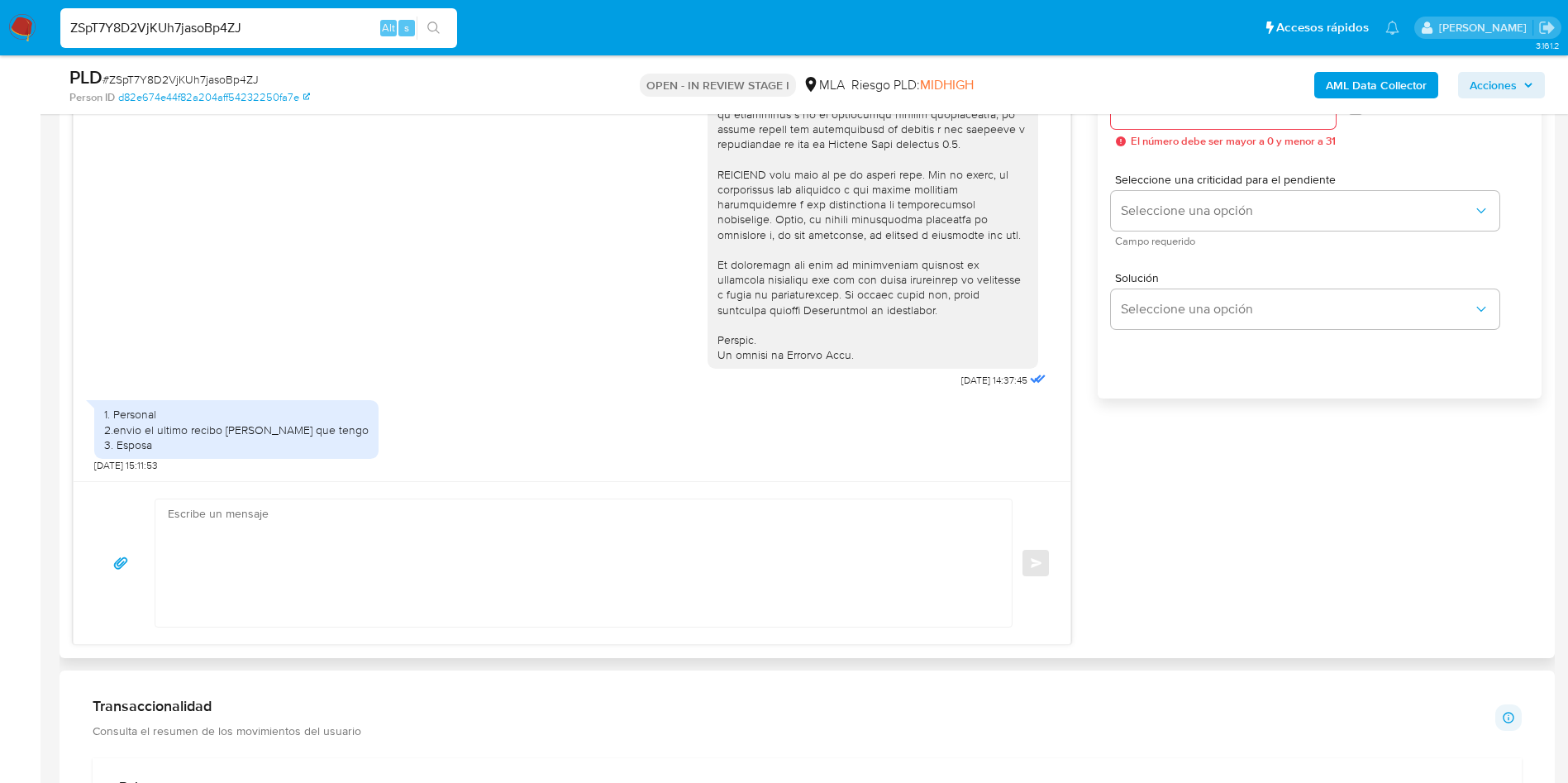
scroll to position [983, 0]
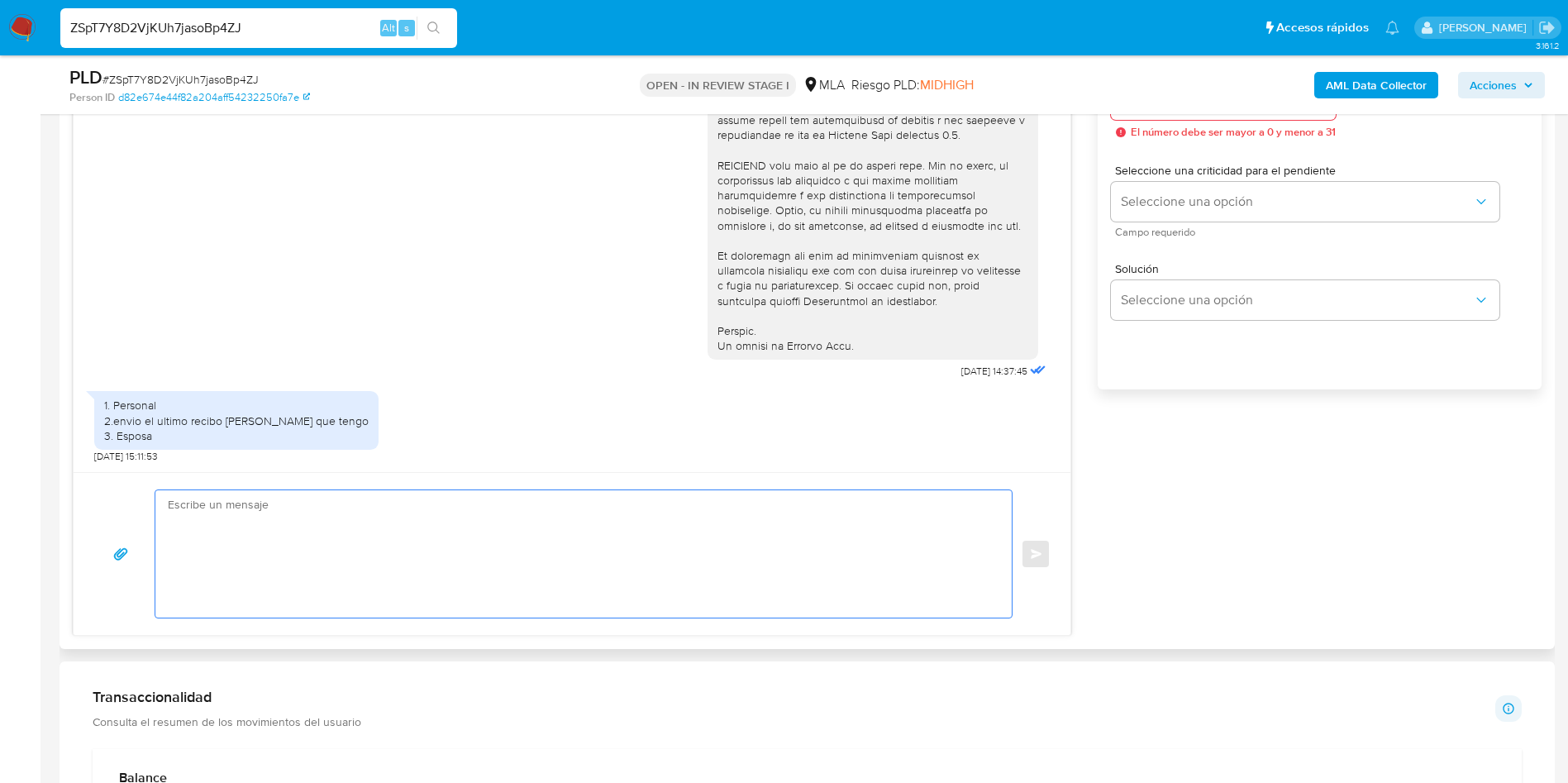
click at [229, 500] on textarea at bounding box center [579, 553] width 823 height 127
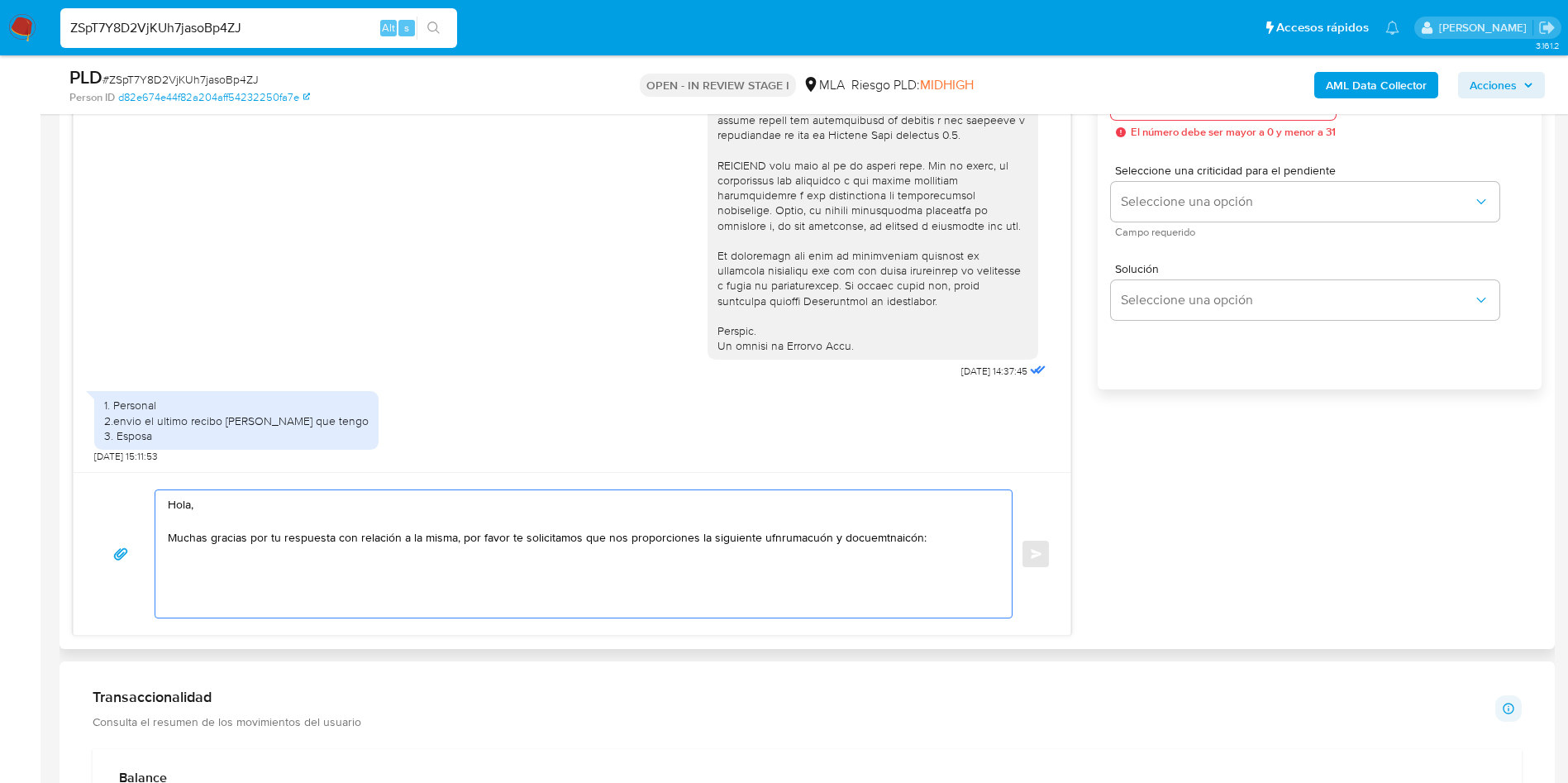
drag, startPoint x: 788, startPoint y: 552, endPoint x: 792, endPoint y: 540, distance: 13.1
click at [788, 551] on textarea "Hola, Muchas gracias por tu respuesta con relación a la misma, por favor te sol…" at bounding box center [579, 553] width 823 height 127
click at [794, 535] on textarea "Hola, Muchas gracias por tu respuesta con relación a la misma, por favor te sol…" at bounding box center [579, 553] width 823 height 127
click at [912, 538] on textarea "Hola, Muchas gracias por tu respuesta con relación a la misma, por favor te sol…" at bounding box center [579, 553] width 823 height 127
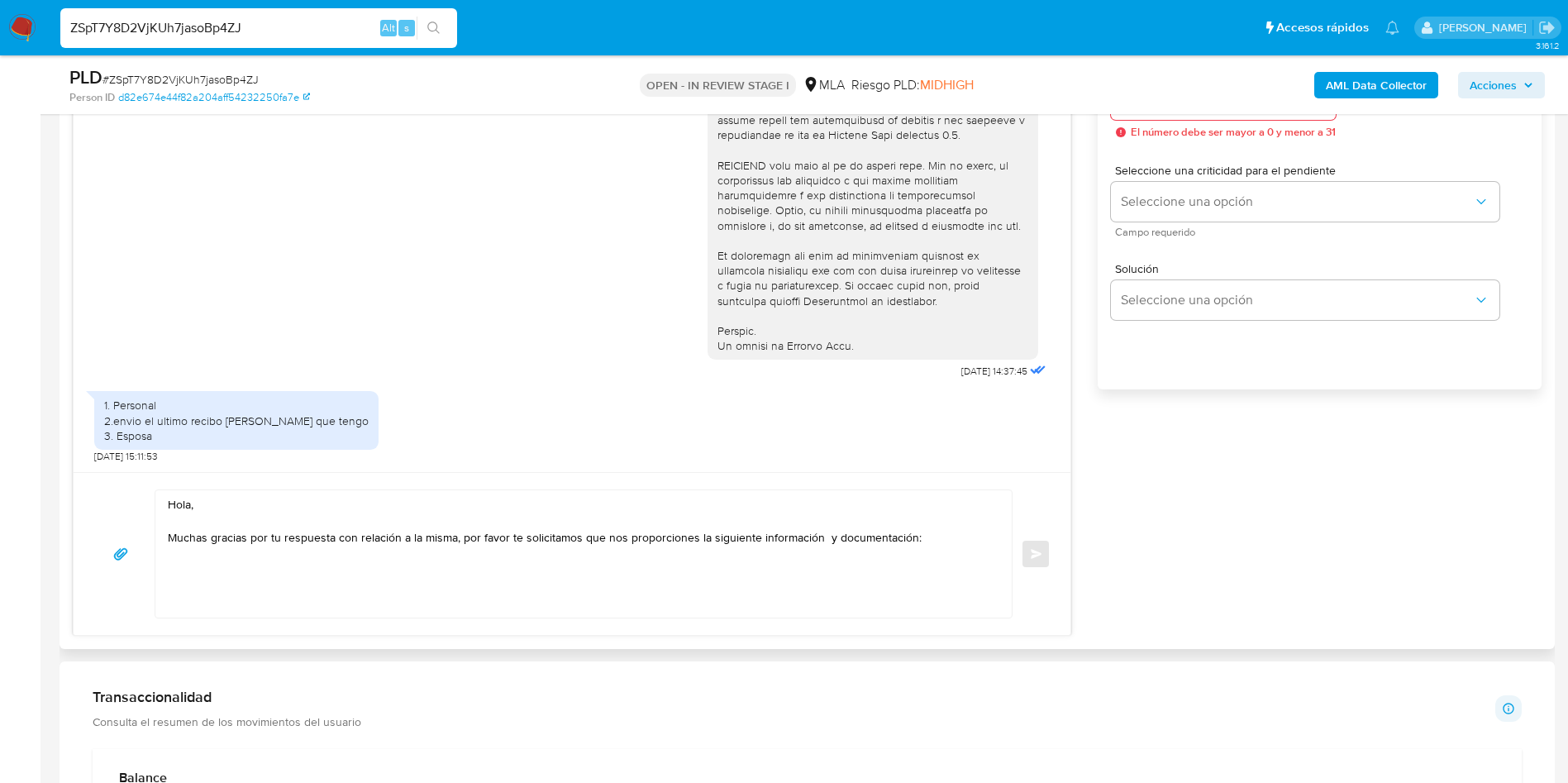
click at [77, 288] on div "17/09/2025 14:37:45 1. Personal 2.envio el ultimo recibo de sueldo que tengo 3.…" at bounding box center [572, 246] width 997 height 452
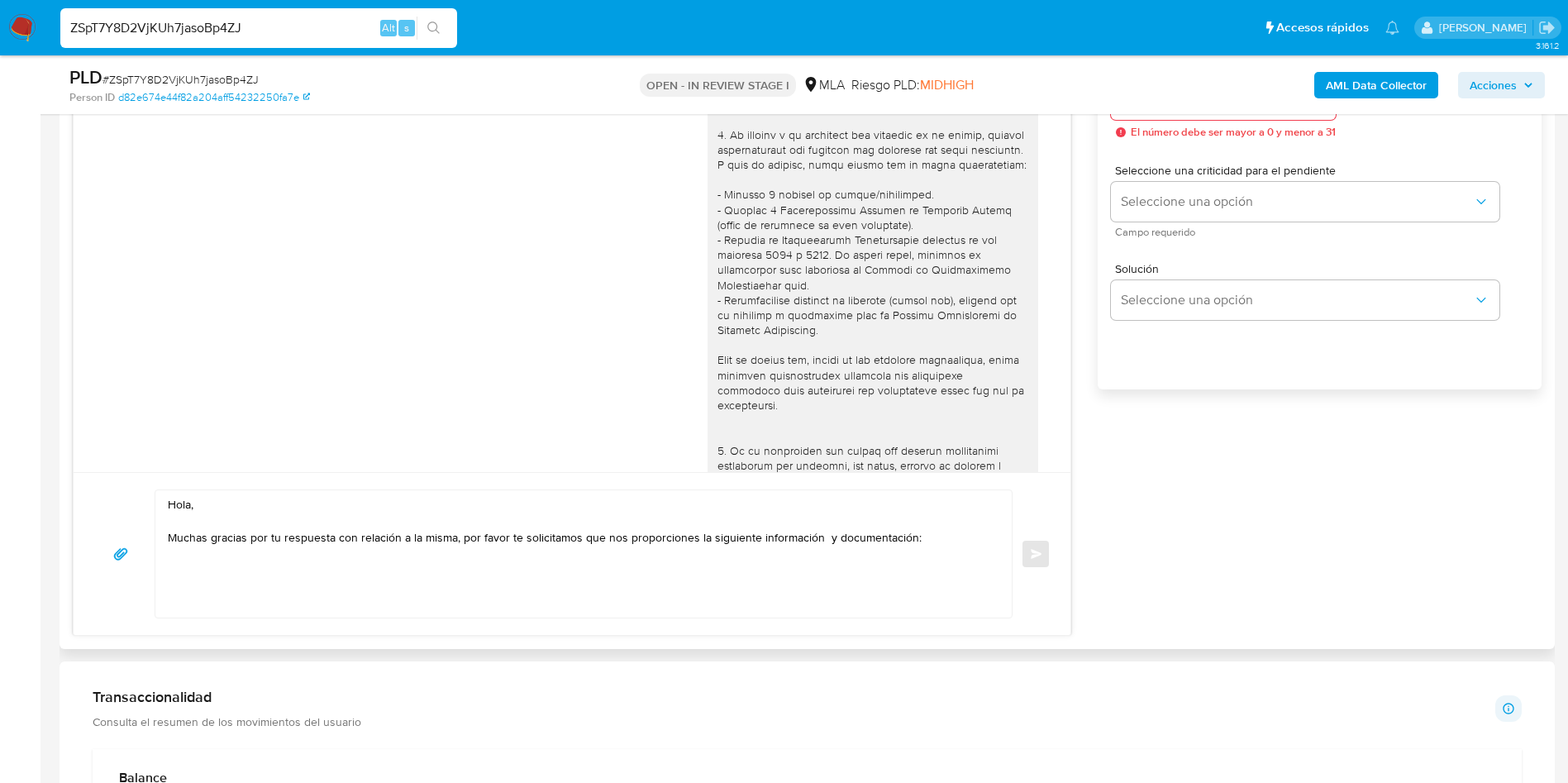
scroll to position [83, 0]
paste textarea "1. Descripción de la actividad: - Detalla la actividad que realizas a través de…"
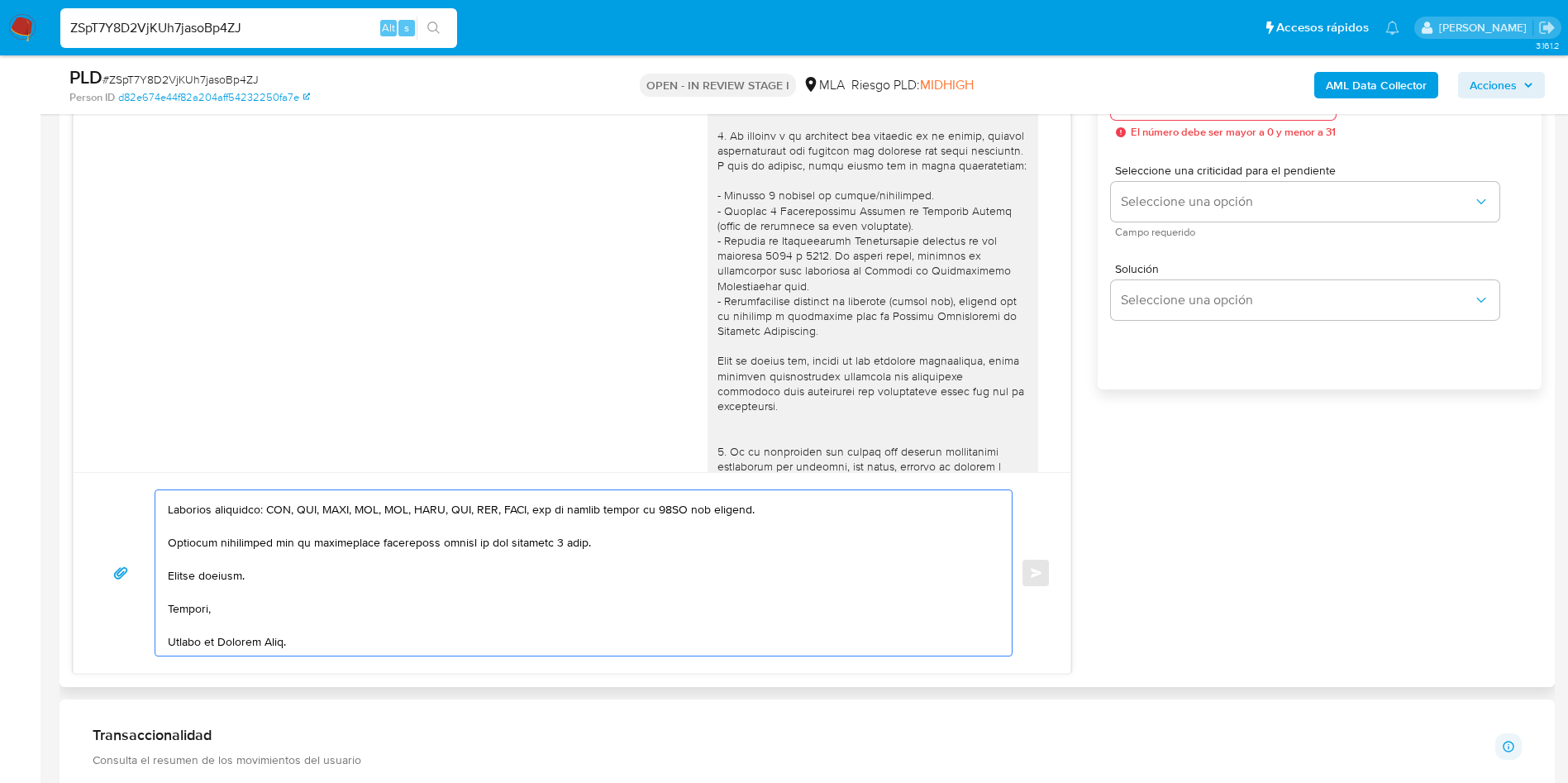
scroll to position [458, 0]
click at [561, 540] on textarea at bounding box center [579, 572] width 823 height 165
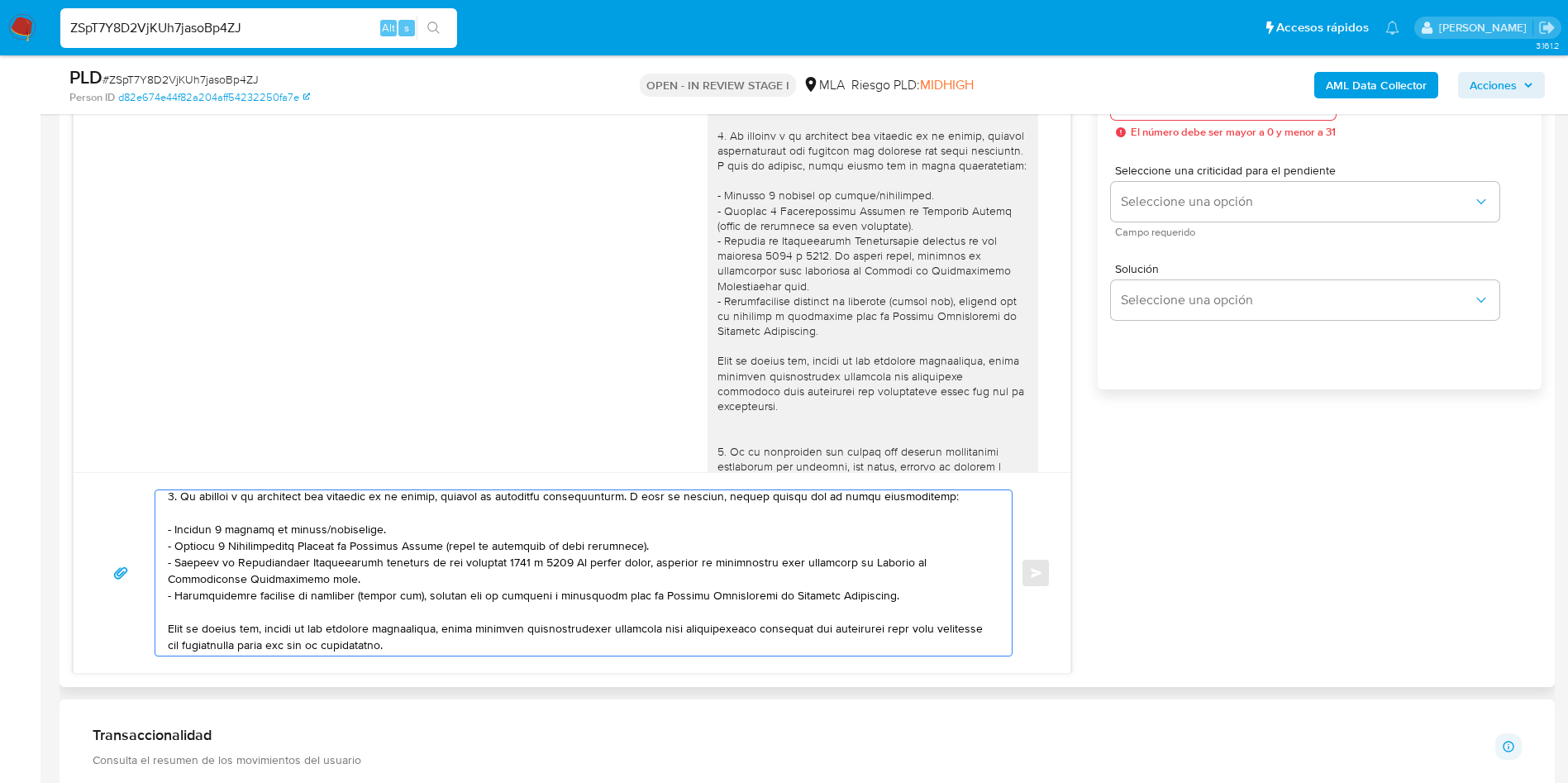
scroll to position [248, 0]
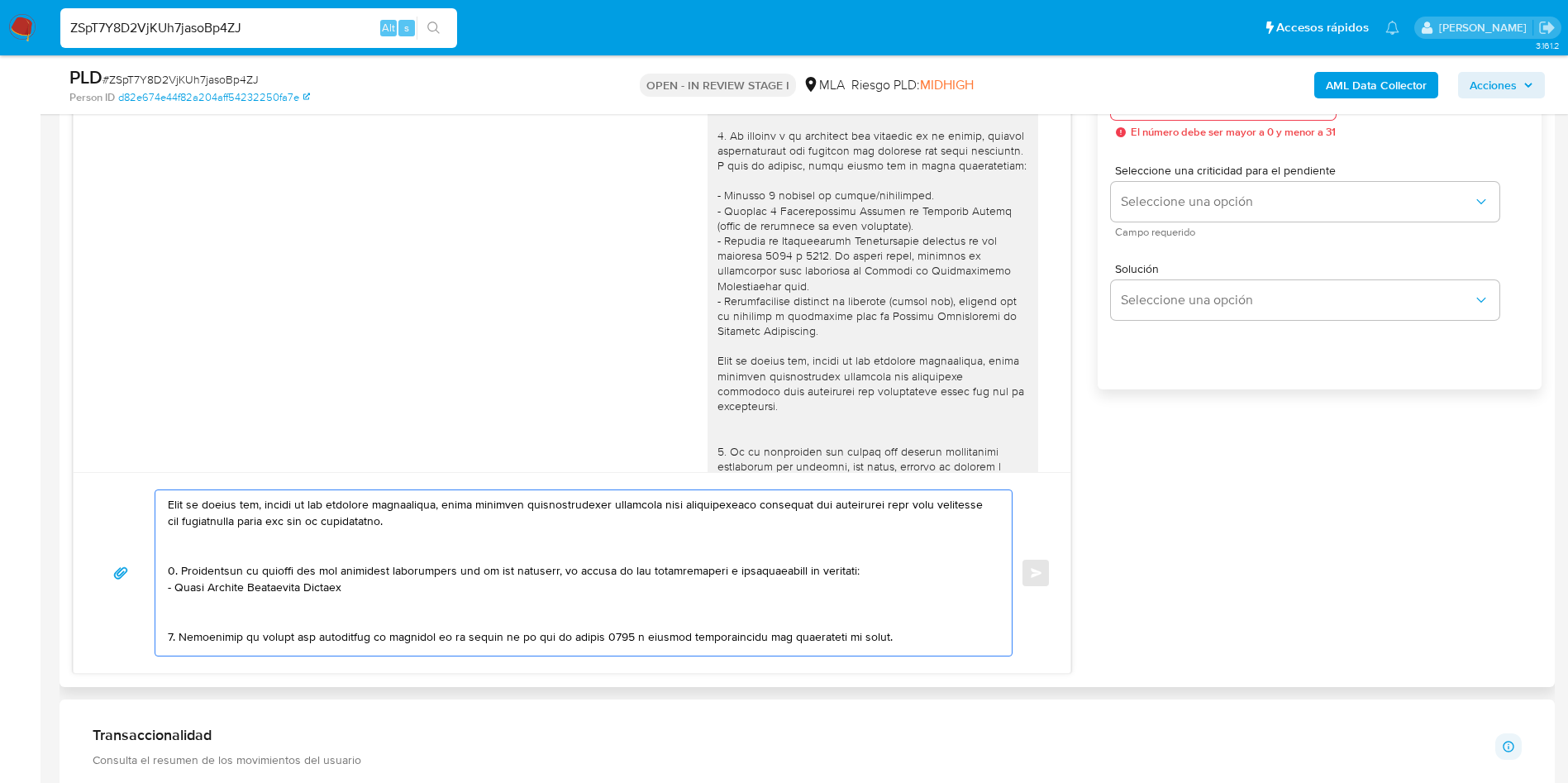
click at [228, 559] on textarea at bounding box center [579, 572] width 823 height 165
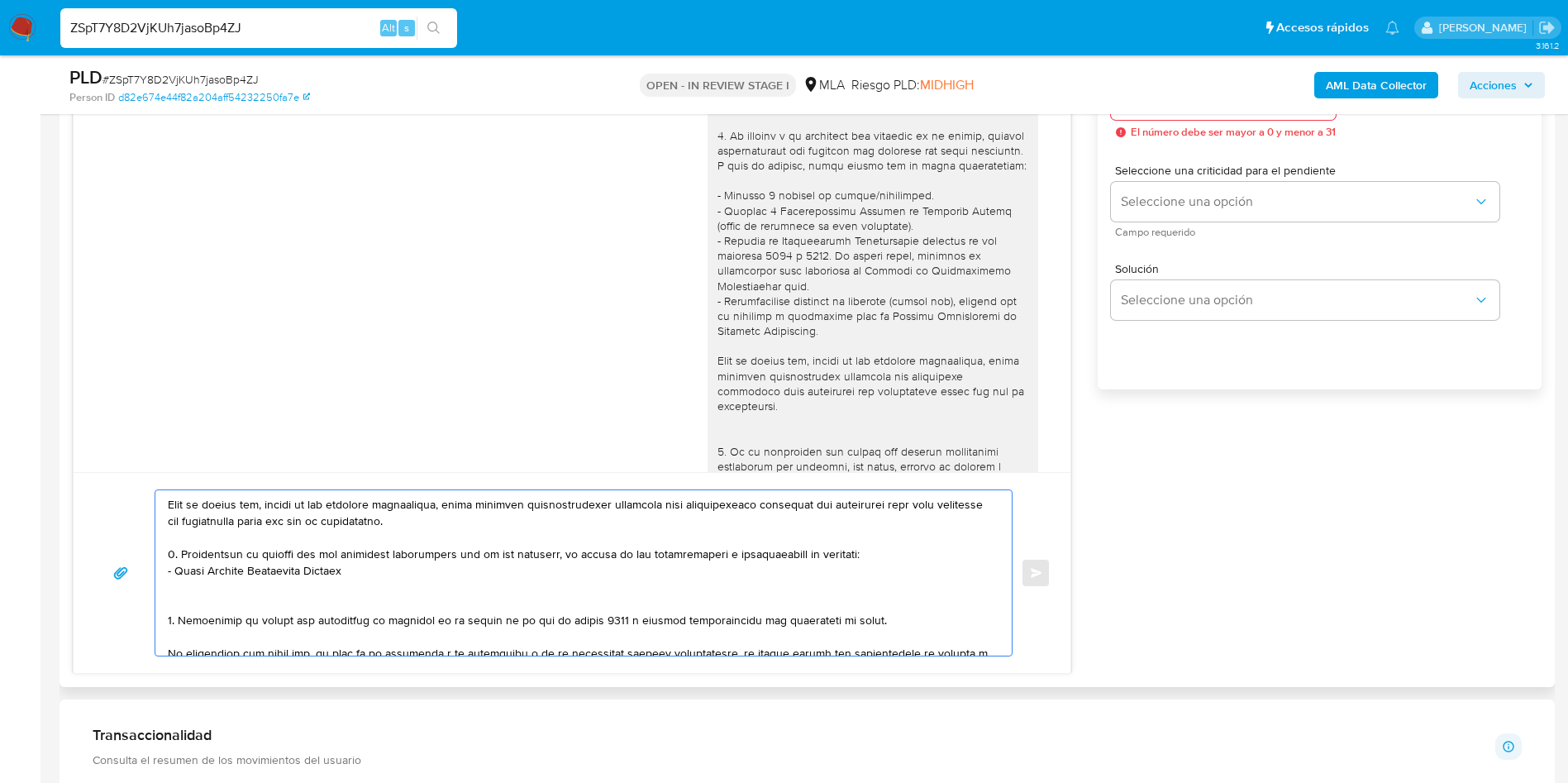
click at [198, 589] on textarea at bounding box center [579, 572] width 823 height 165
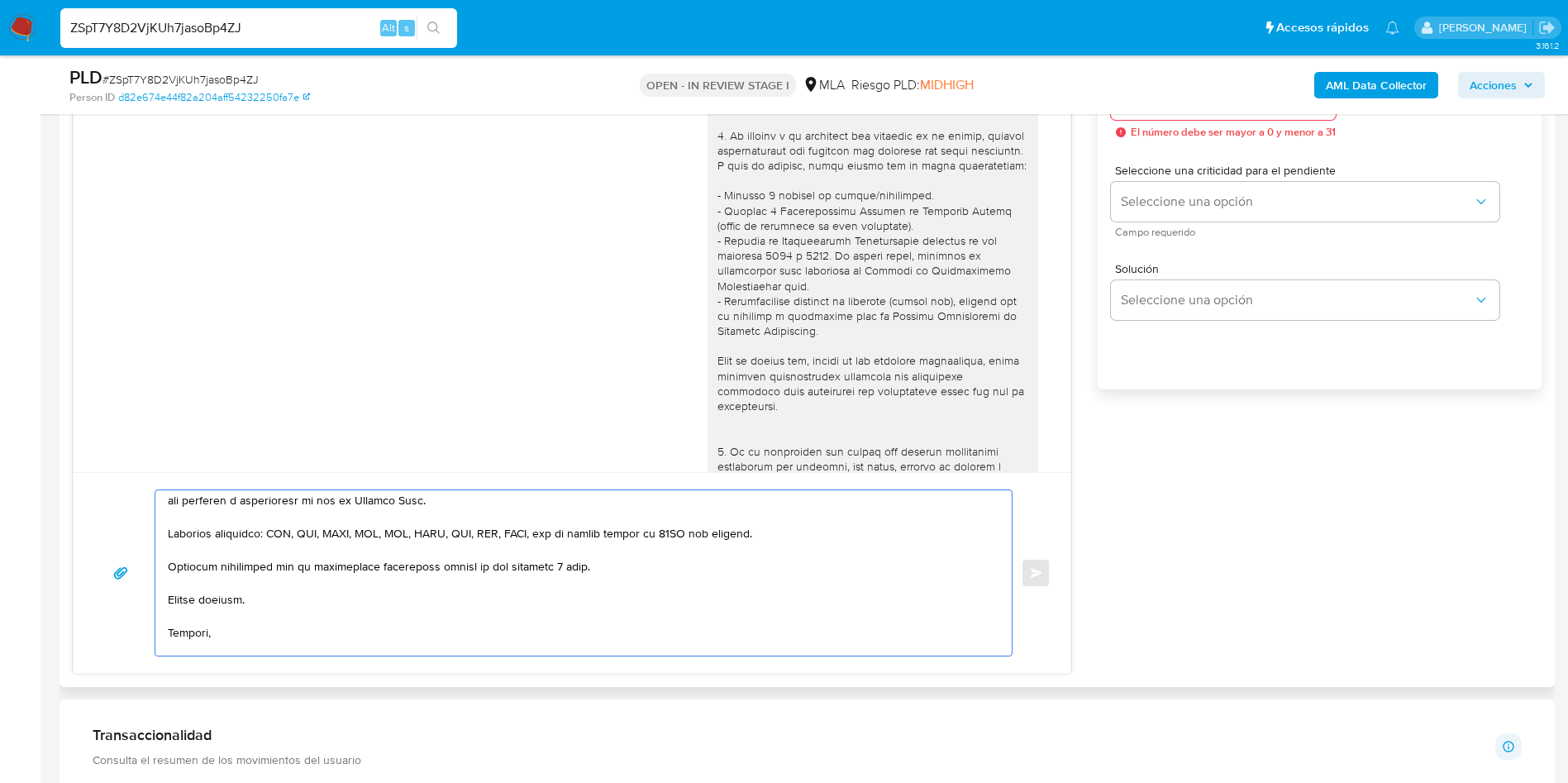
scroll to position [441, 0]
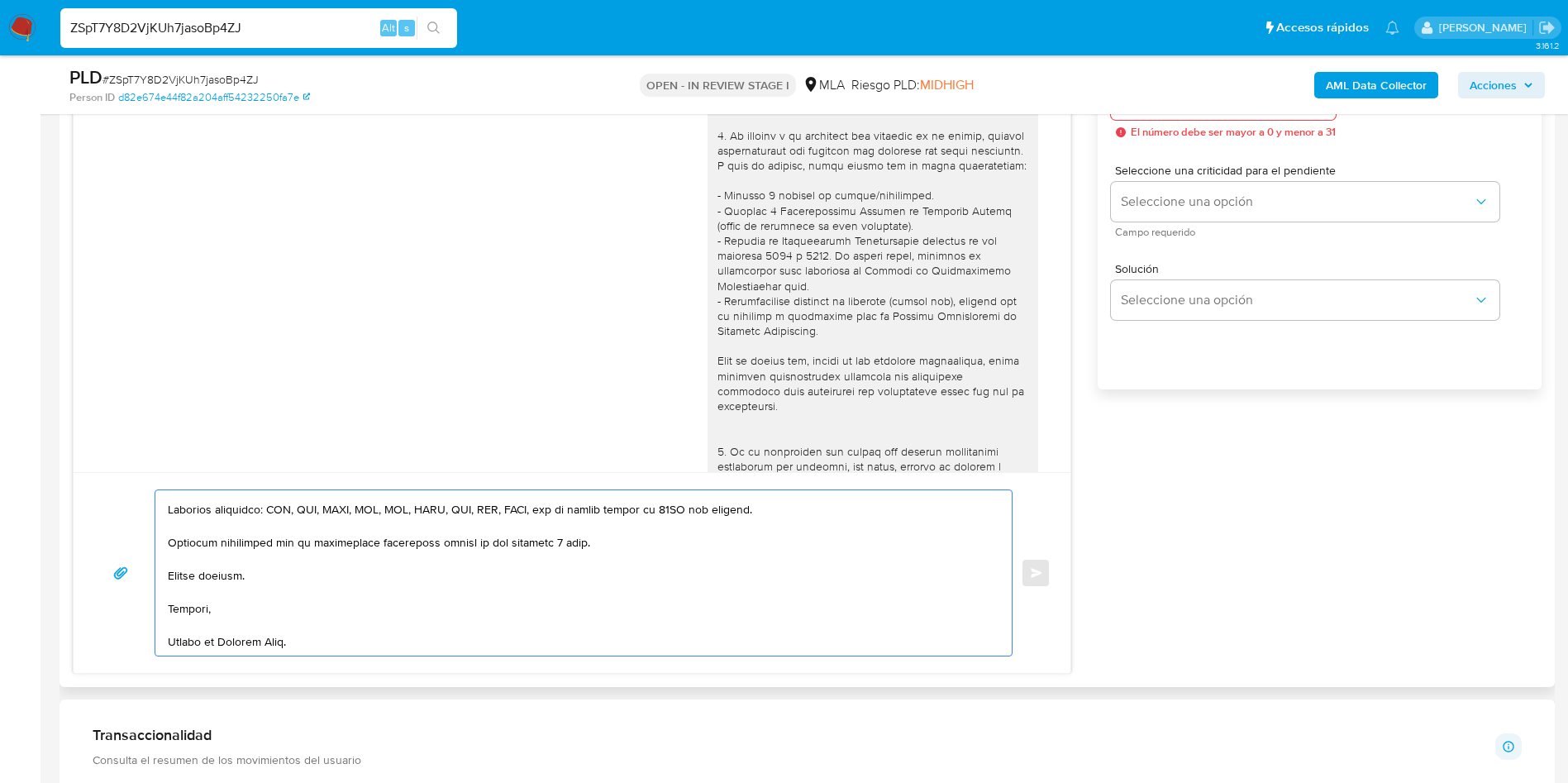
click at [405, 603] on textarea at bounding box center [579, 572] width 823 height 165
click at [405, 604] on textarea at bounding box center [579, 572] width 823 height 165
click at [188, 563] on textarea at bounding box center [579, 572] width 823 height 165
click at [224, 584] on textarea at bounding box center [579, 572] width 823 height 165
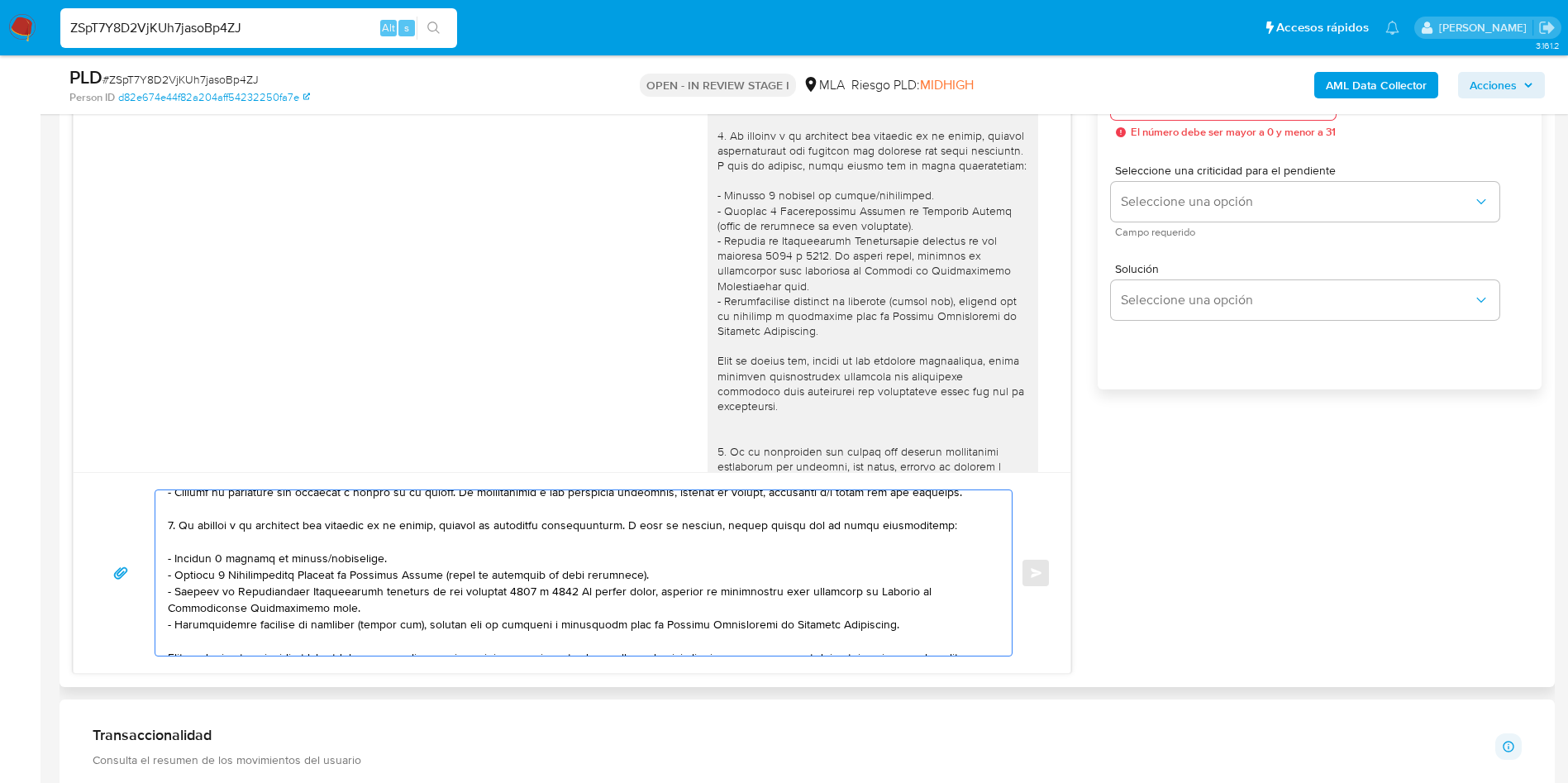
scroll to position [0, 0]
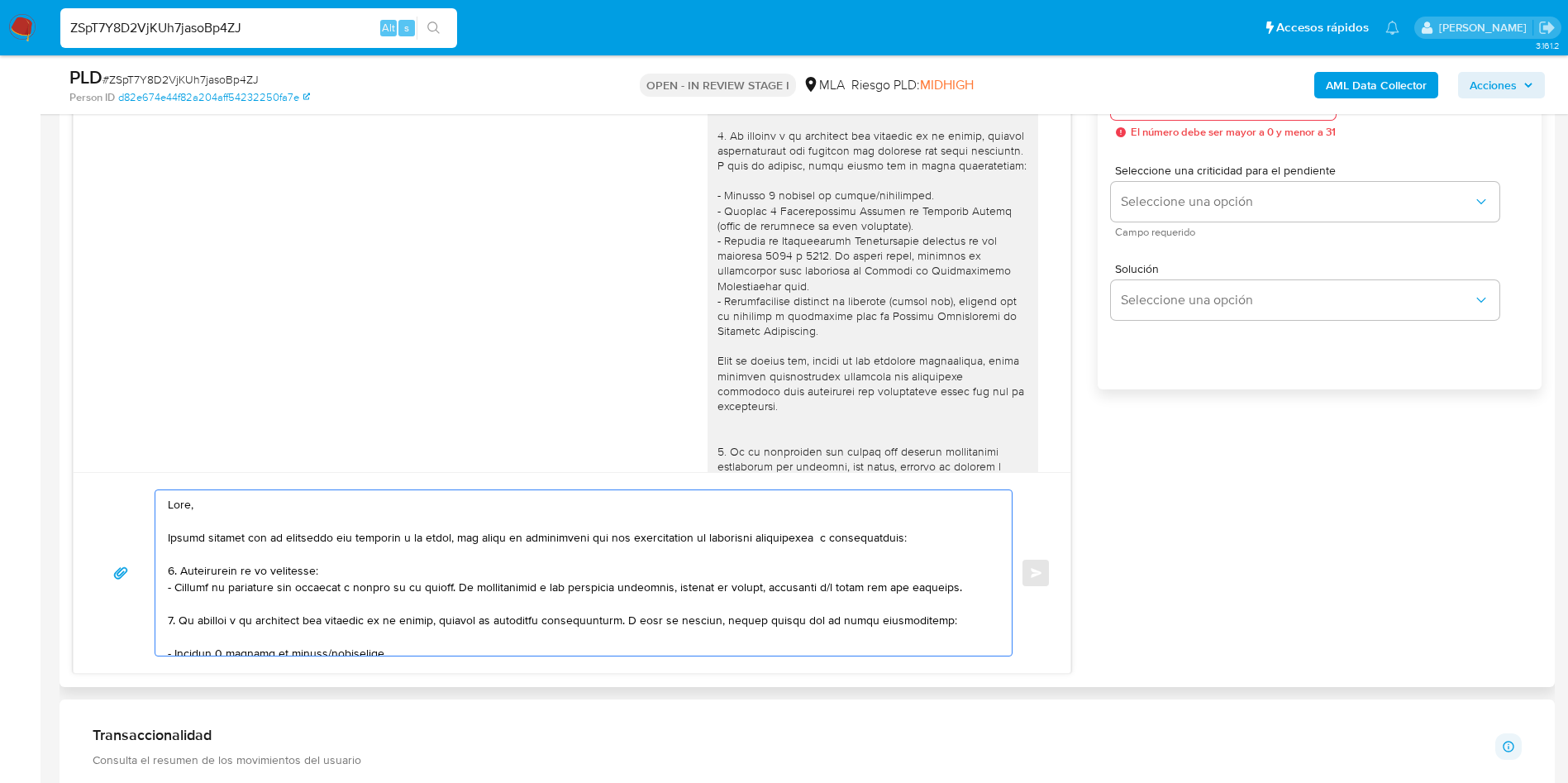
click at [224, 584] on textarea at bounding box center [579, 572] width 823 height 165
drag, startPoint x: 213, startPoint y: 608, endPoint x: 95, endPoint y: 380, distance: 256.2
click at [95, 380] on div "17/09/2025 14:37:45 1. Personal 2.envio el ultimo recibo de sueldo que tengo 3.…" at bounding box center [572, 333] width 999 height 681
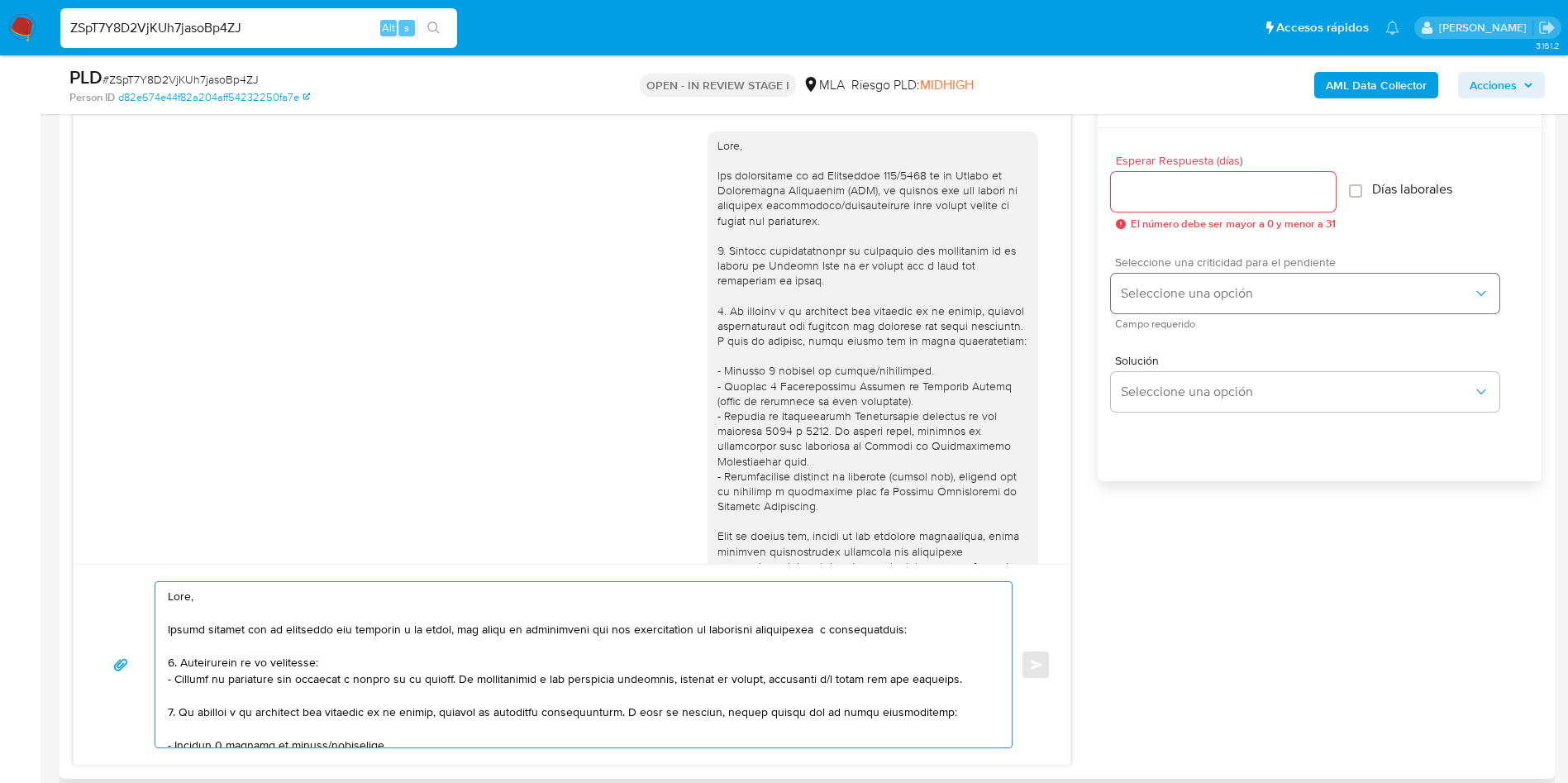
scroll to position [859, 0]
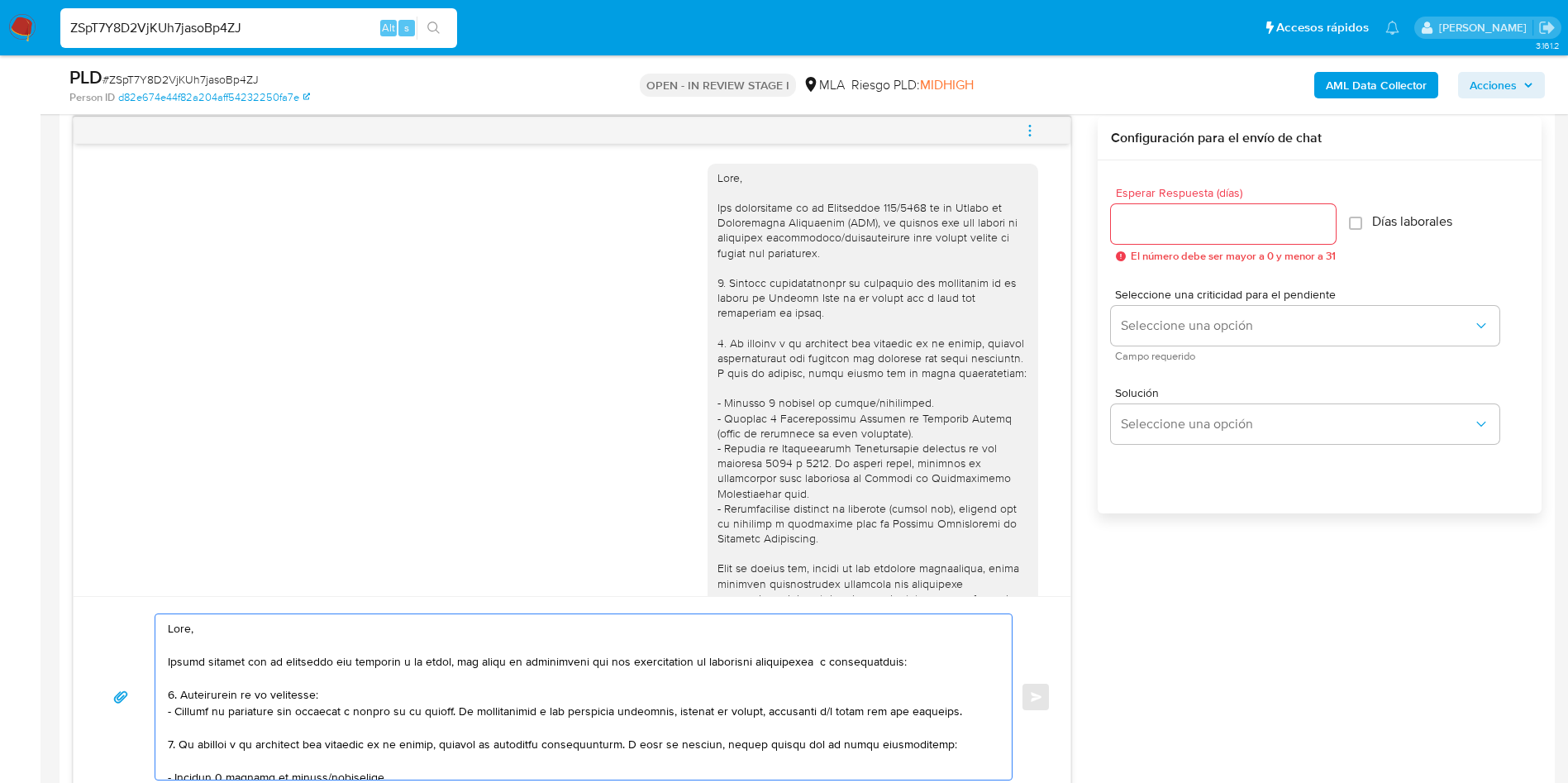
type textarea "Hola, Muchas gracias por tu respuesta con relación a la misma, por favor te sol…"
click at [1180, 221] on input "Esperar Respuesta (días)" at bounding box center [1223, 223] width 225 height 21
type input "2"
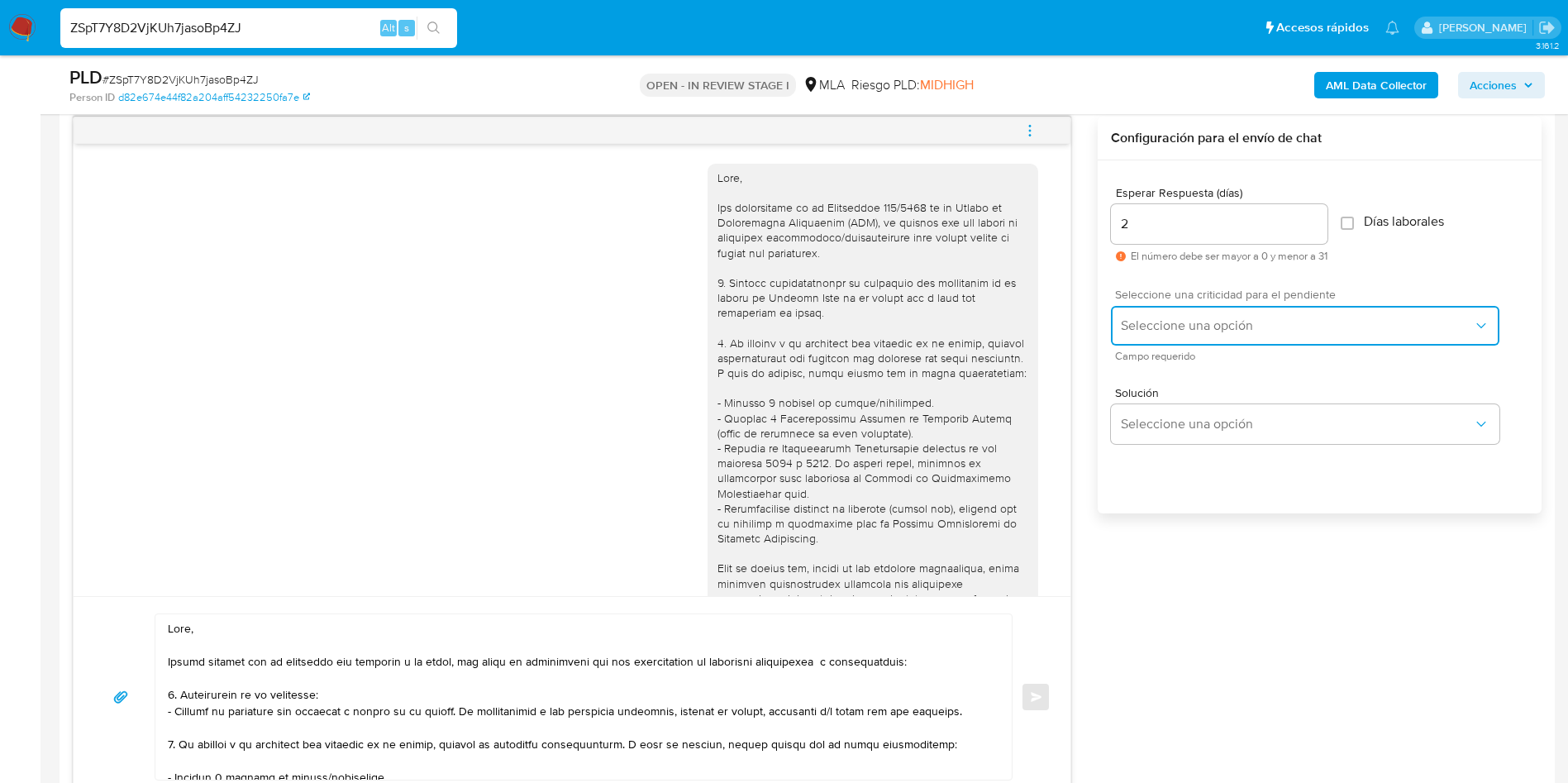
click at [1149, 310] on button "Seleccione una opción" at bounding box center [1305, 326] width 389 height 40
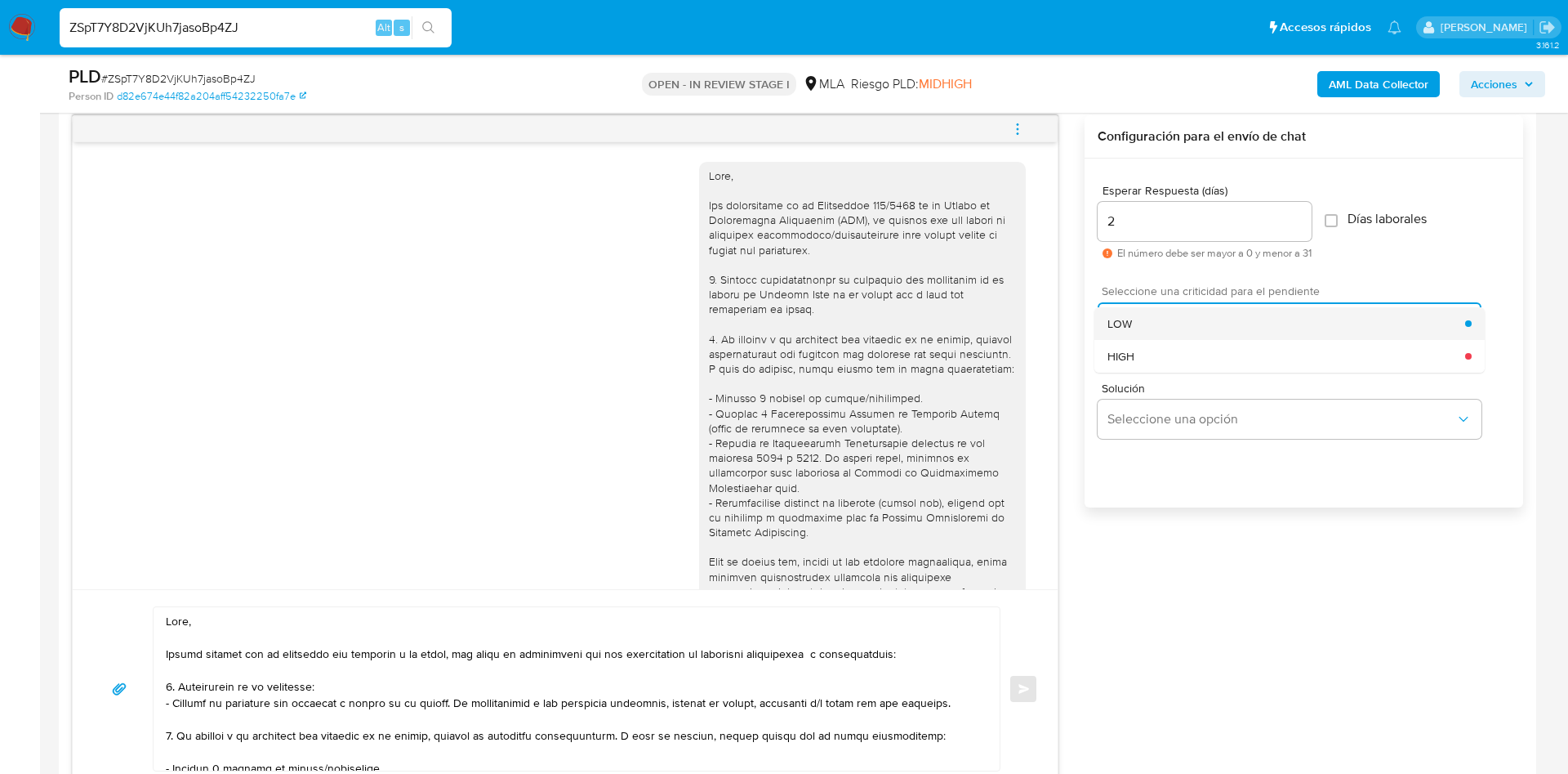
click at [1137, 312] on div "LOW" at bounding box center [1286, 323] width 358 height 33
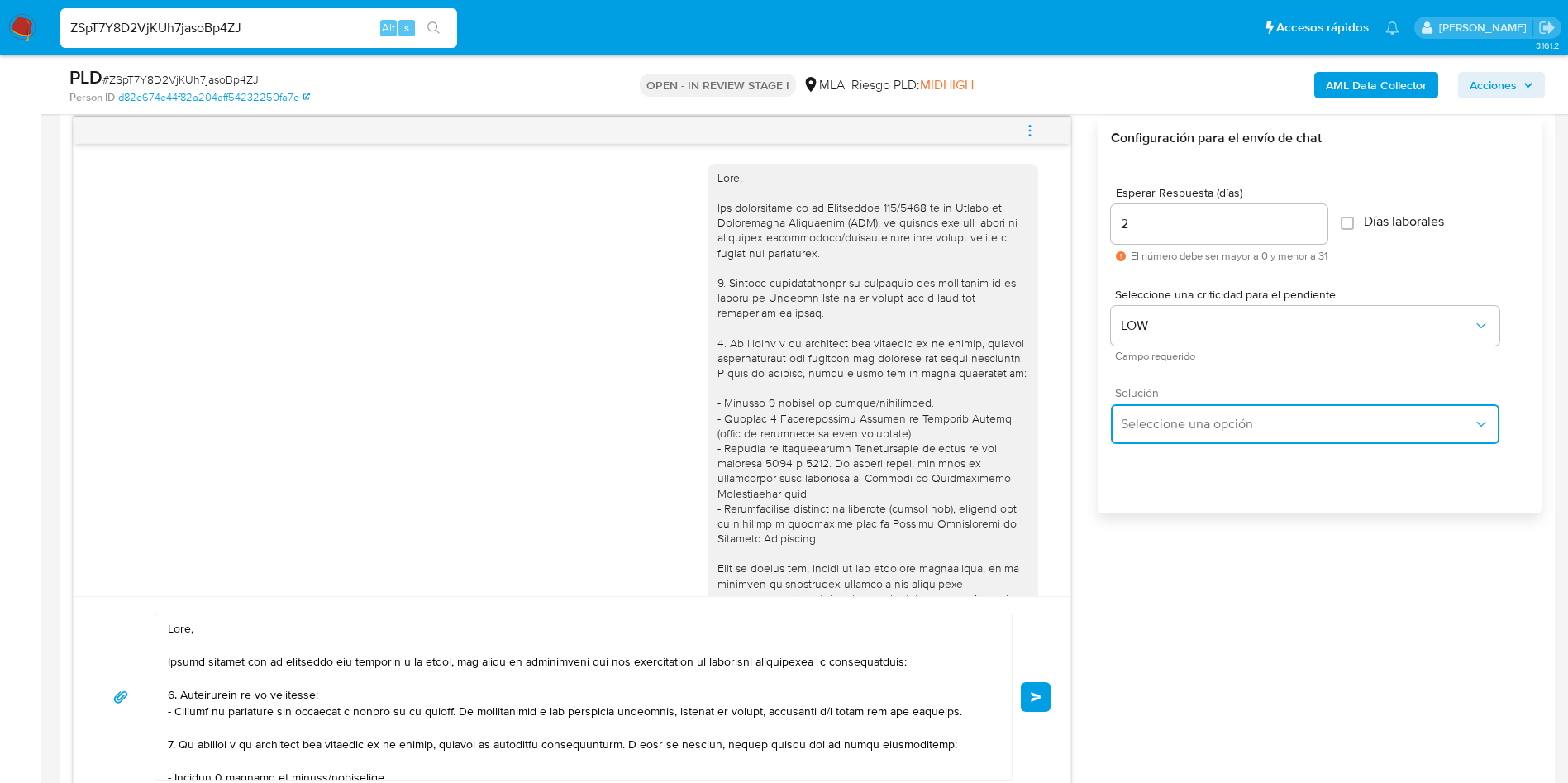
drag, startPoint x: 1131, startPoint y: 428, endPoint x: 1145, endPoint y: 438, distance: 17.2
click at [1133, 428] on span "Seleccione una opción" at bounding box center [1297, 424] width 352 height 17
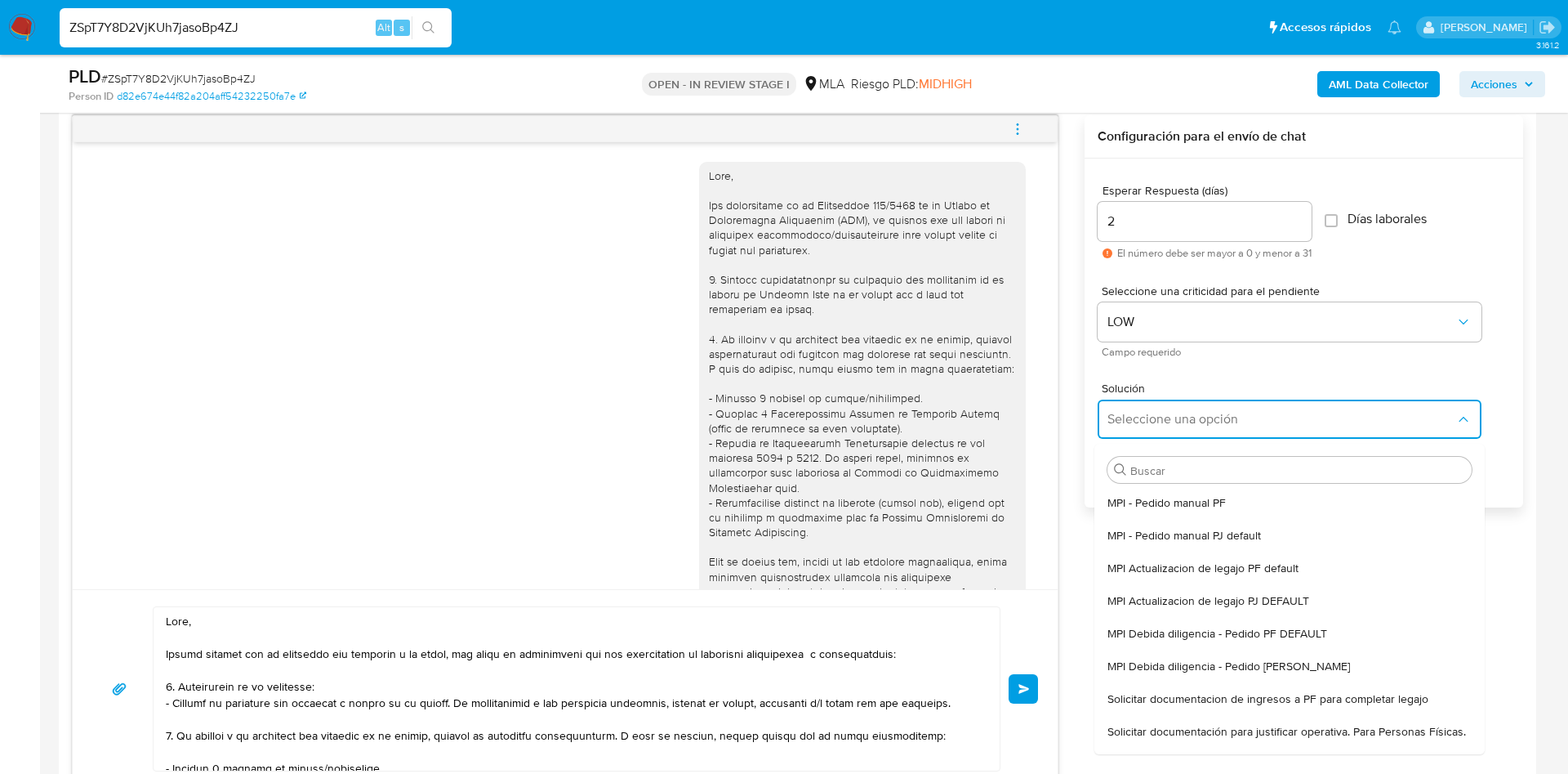
drag, startPoint x: 1142, startPoint y: 744, endPoint x: 694, endPoint y: 700, distance: 450.2
click at [1138, 738] on span "Solicitar documentación para justificar operativa. Para Personas Físicas." at bounding box center [1286, 731] width 359 height 15
type textarea "Hola,En función de las operaciones registradas en tu cuenta de Mercado Pago, ne…"
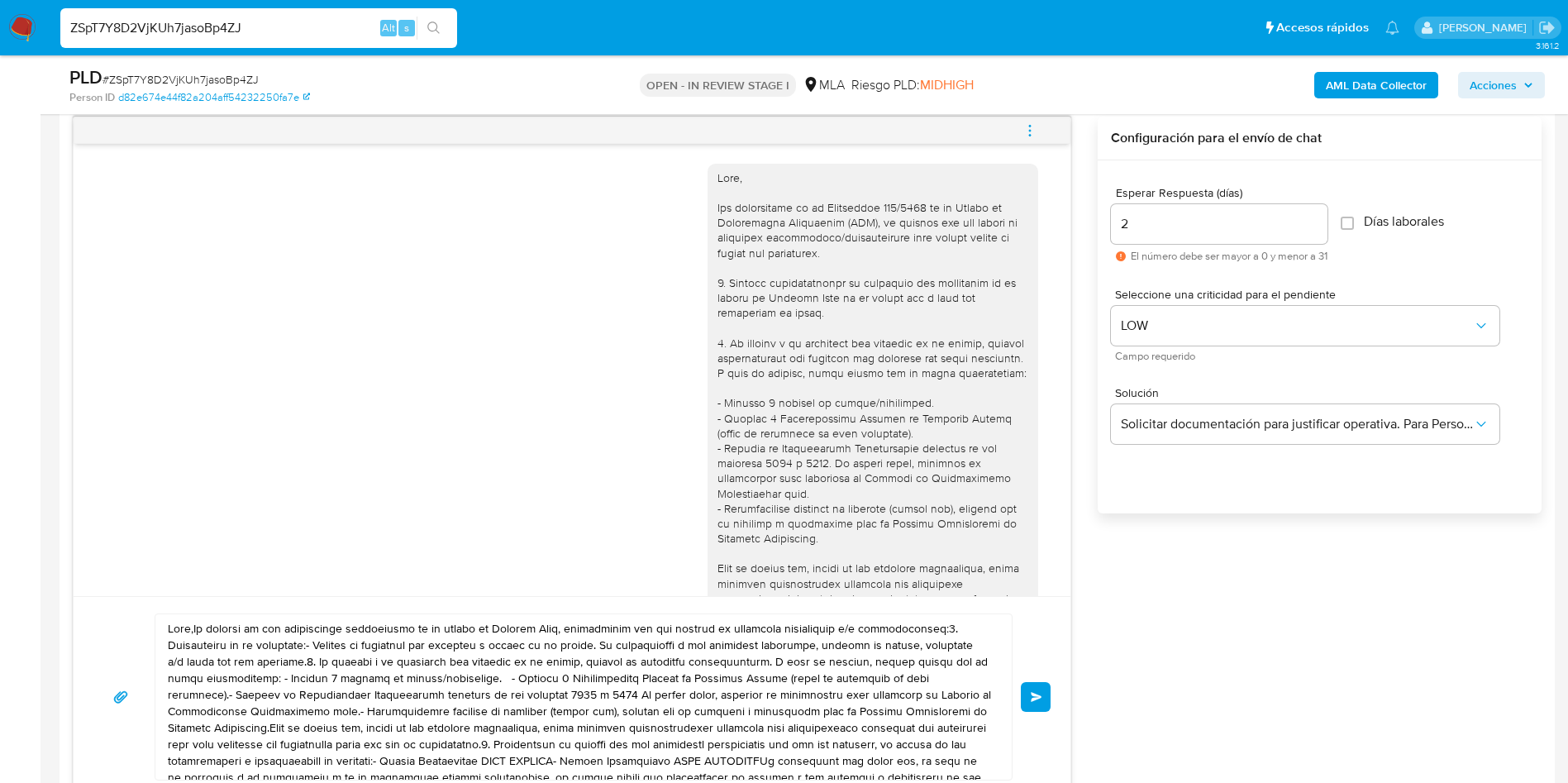
click at [642, 691] on textarea at bounding box center [579, 696] width 823 height 165
click at [642, 688] on textarea at bounding box center [579, 696] width 823 height 165
click at [642, 689] on textarea at bounding box center [579, 696] width 823 height 165
click at [642, 688] on textarea at bounding box center [579, 696] width 823 height 165
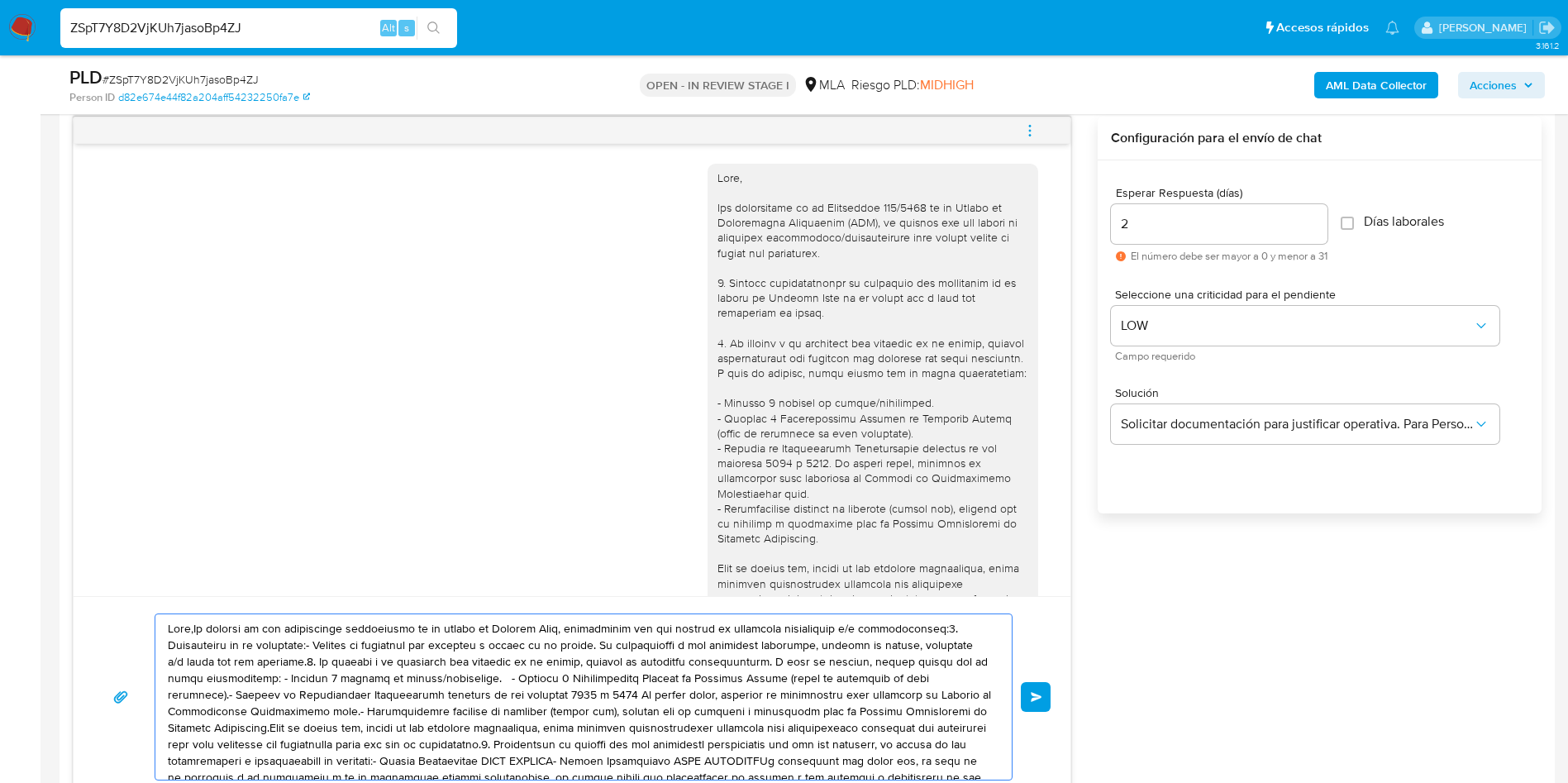
click at [642, 688] on textarea at bounding box center [579, 696] width 823 height 165
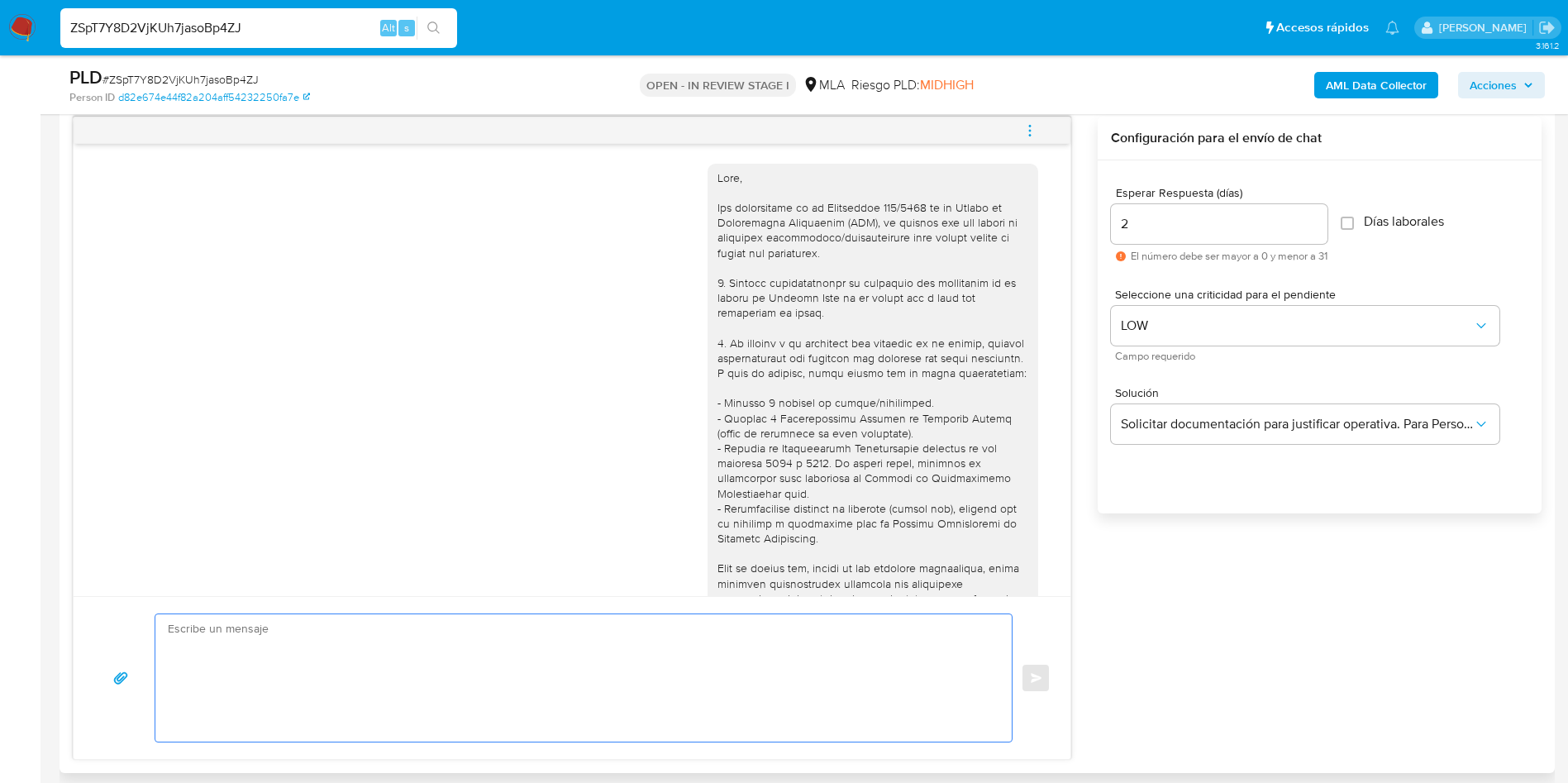
paste textarea "Hola, Muchas gracias por tu respuesta con relación a la misma, por favor te sol…"
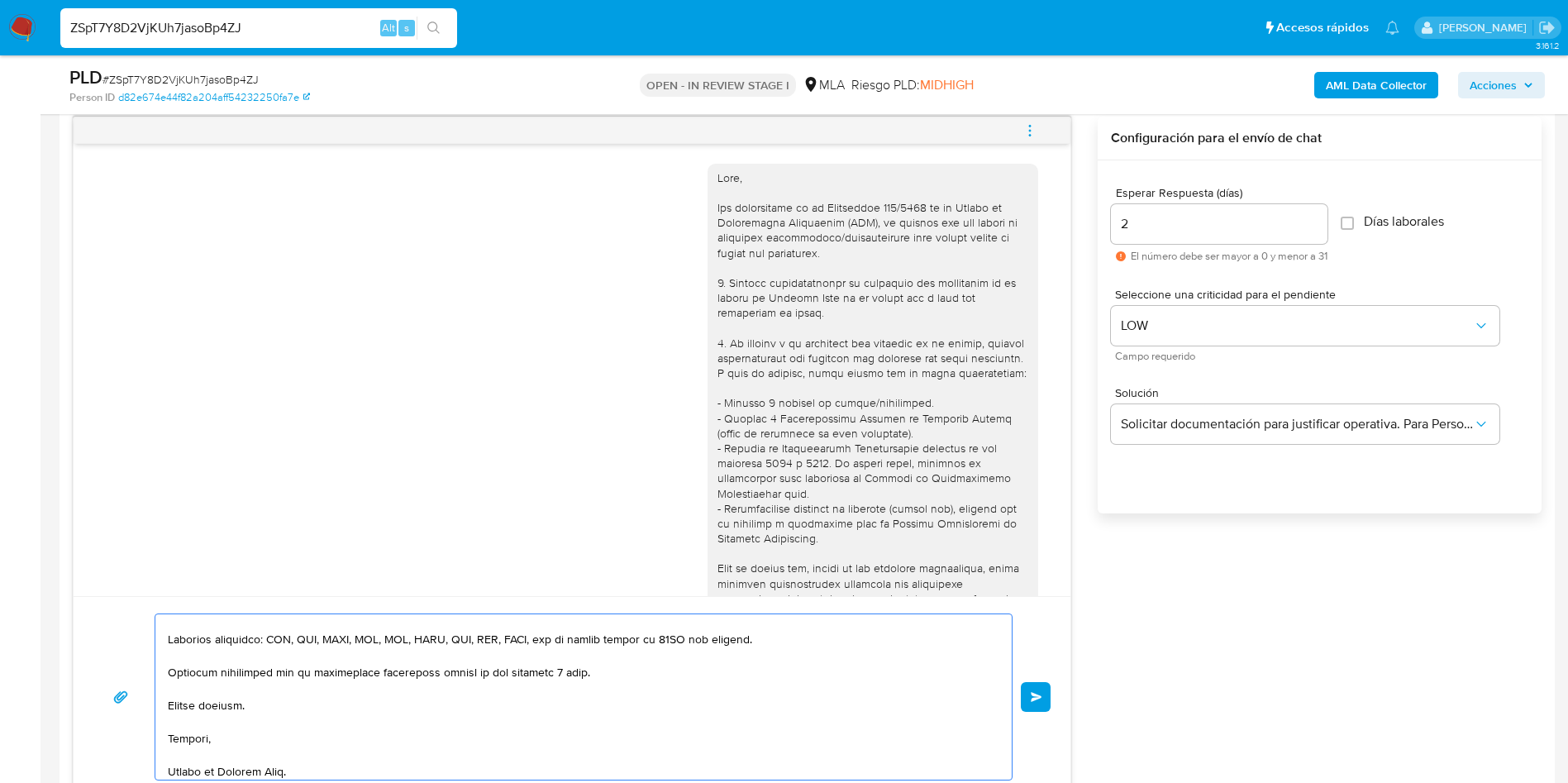
click at [642, 688] on textarea at bounding box center [579, 696] width 823 height 165
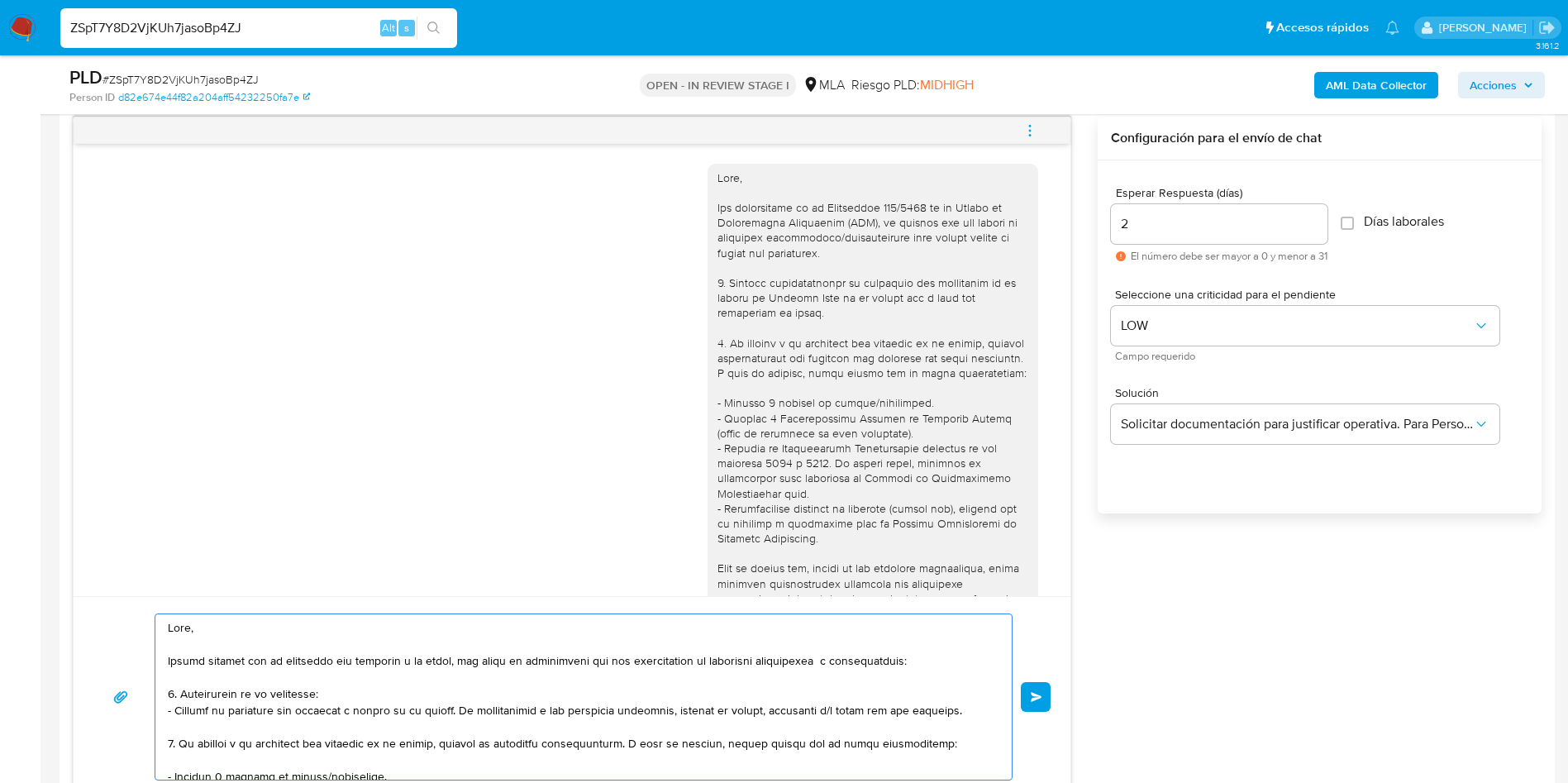
scroll to position [0, 0]
type textarea "Hola, Muchas gracias por tu respuesta con relación a la misma, por favor te sol…"
click at [1042, 704] on button "Enviar" at bounding box center [1036, 697] width 30 height 30
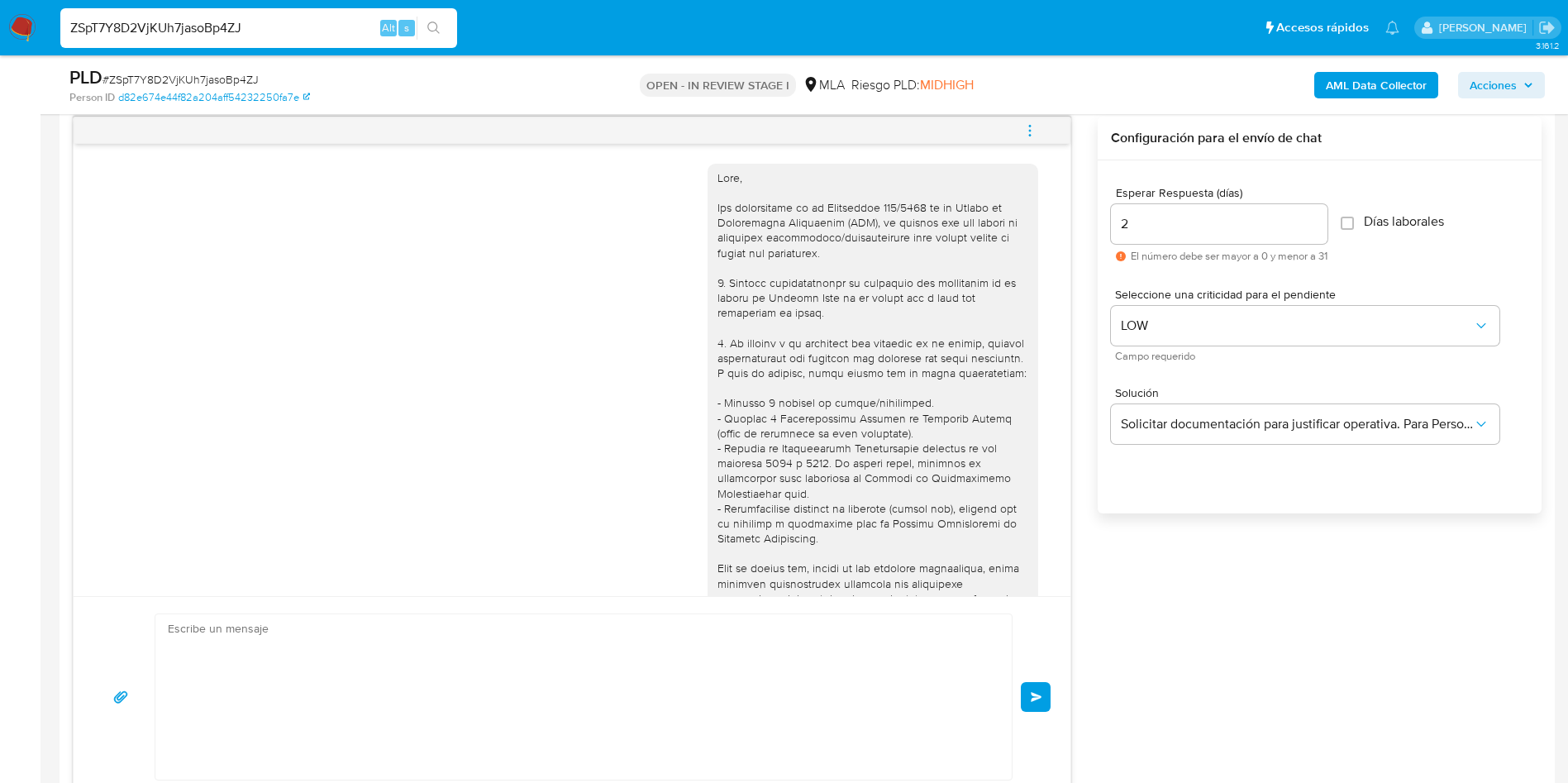
scroll to position [1485, 0]
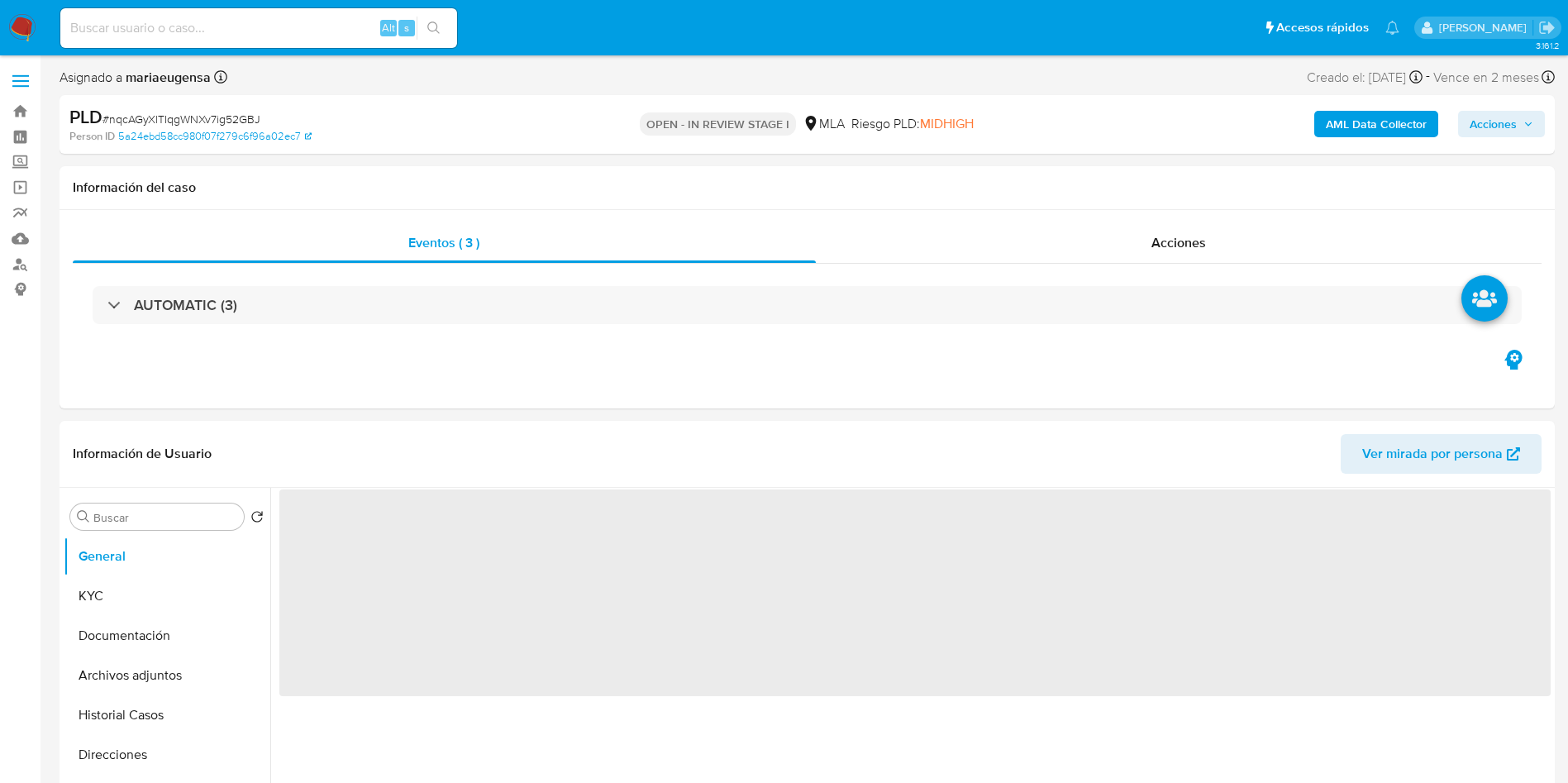
select select "10"
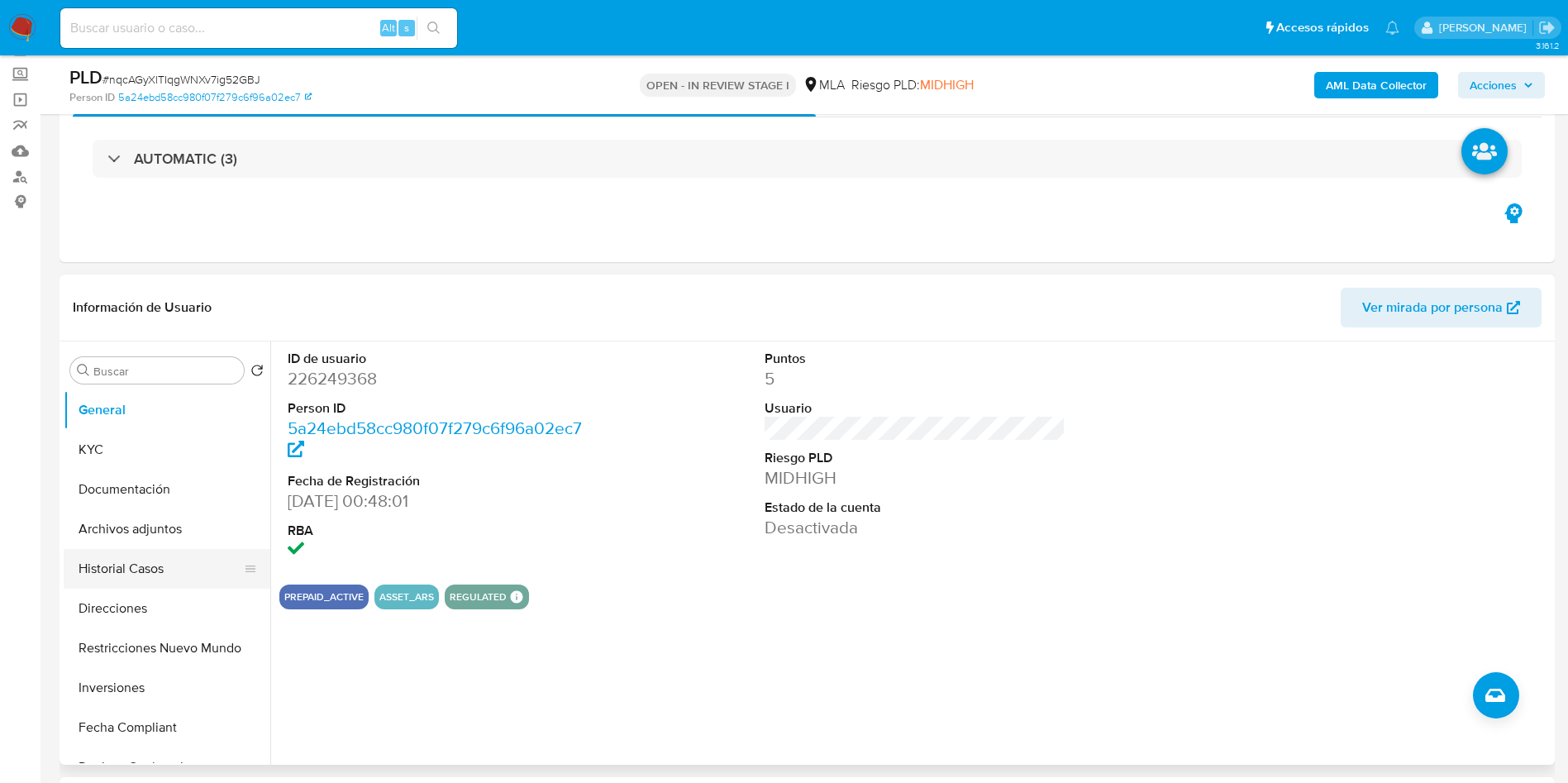
scroll to position [124, 0]
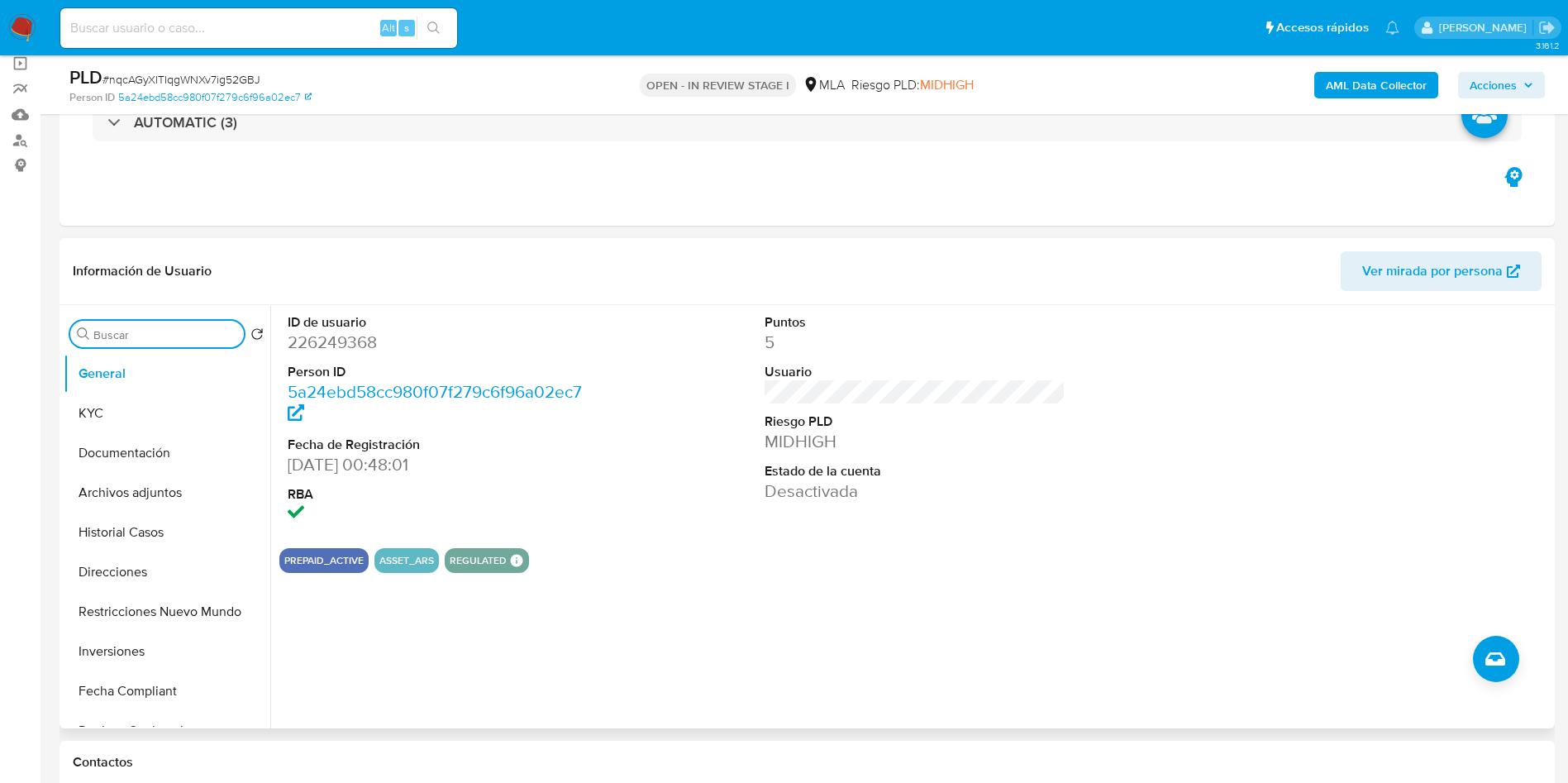
click at [183, 333] on input "Buscar" at bounding box center [165, 334] width 144 height 15
click at [186, 417] on button "Archivos adjuntos" at bounding box center [160, 414] width 193 height 40
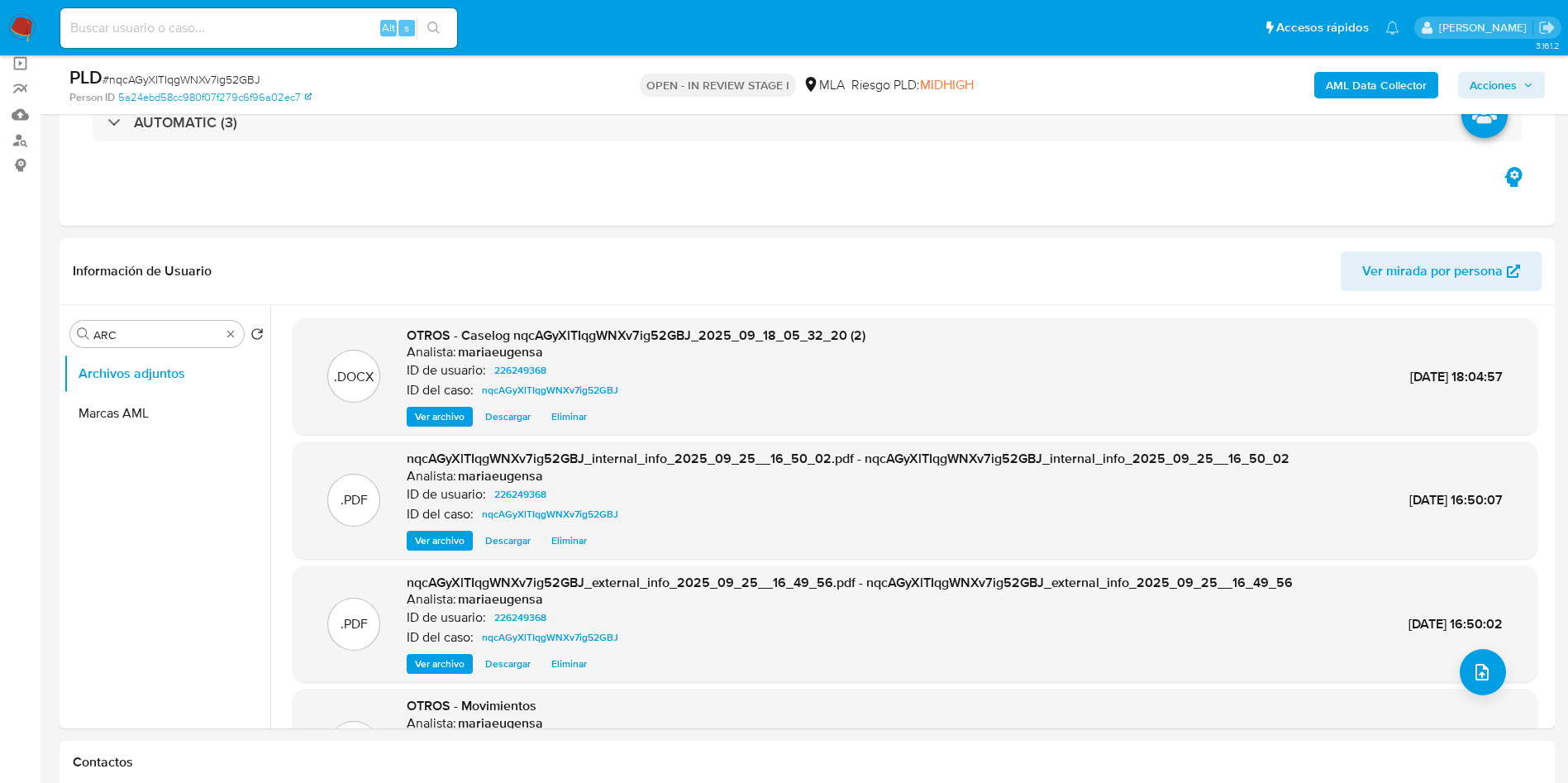
click at [1508, 93] on span "Acciones" at bounding box center [1493, 85] width 47 height 26
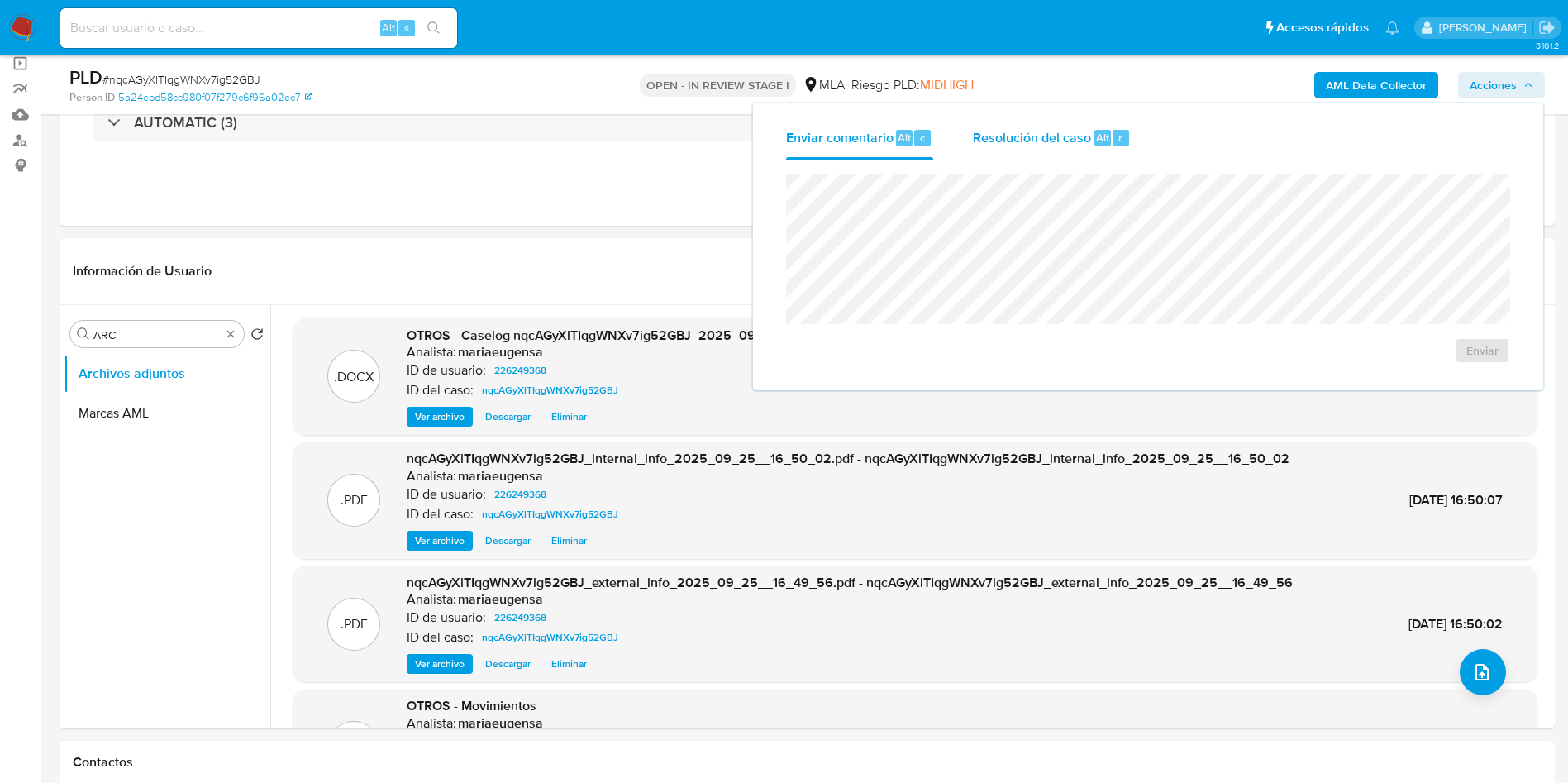
drag, startPoint x: 1023, startPoint y: 159, endPoint x: 1036, endPoint y: 141, distance: 22.5
click at [1029, 149] on div "Resolución del caso Alt r" at bounding box center [1052, 138] width 158 height 43
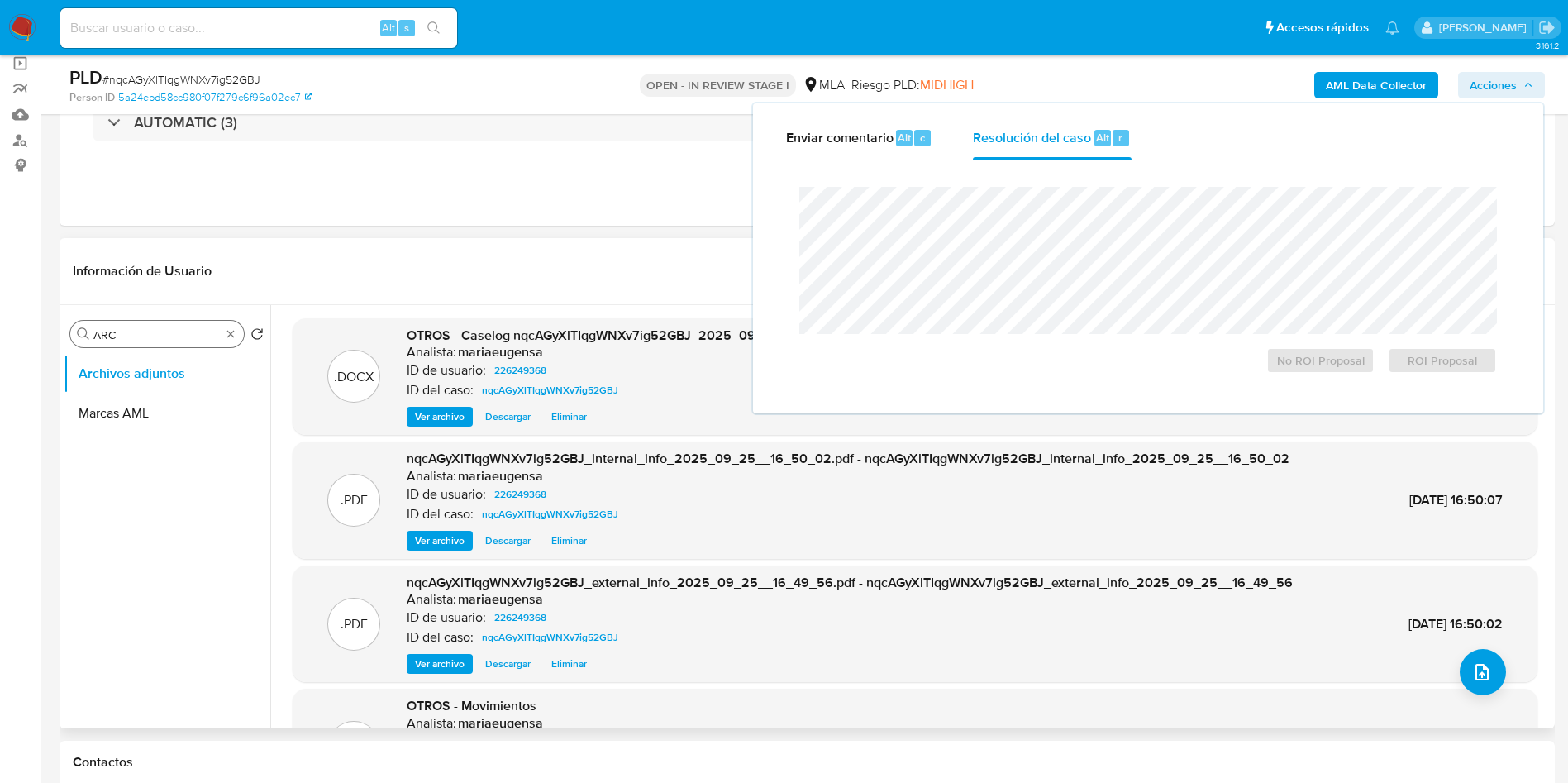
click at [138, 330] on input "ARC" at bounding box center [156, 334] width 127 height 15
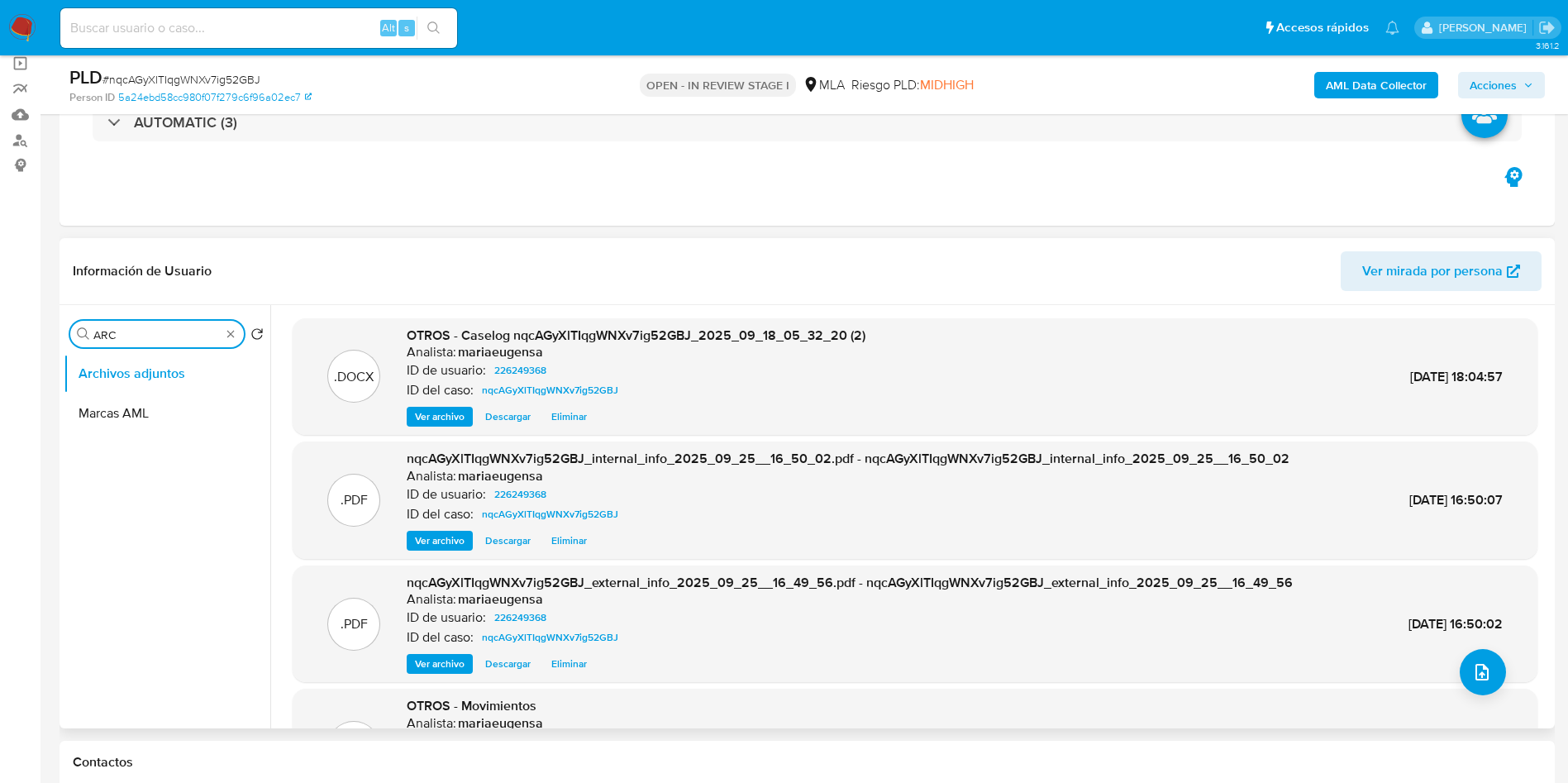
click at [138, 330] on input "ARC" at bounding box center [156, 334] width 127 height 15
type input "RES"
click at [155, 406] on button "Restricciones Nuevo Mundo" at bounding box center [160, 414] width 193 height 40
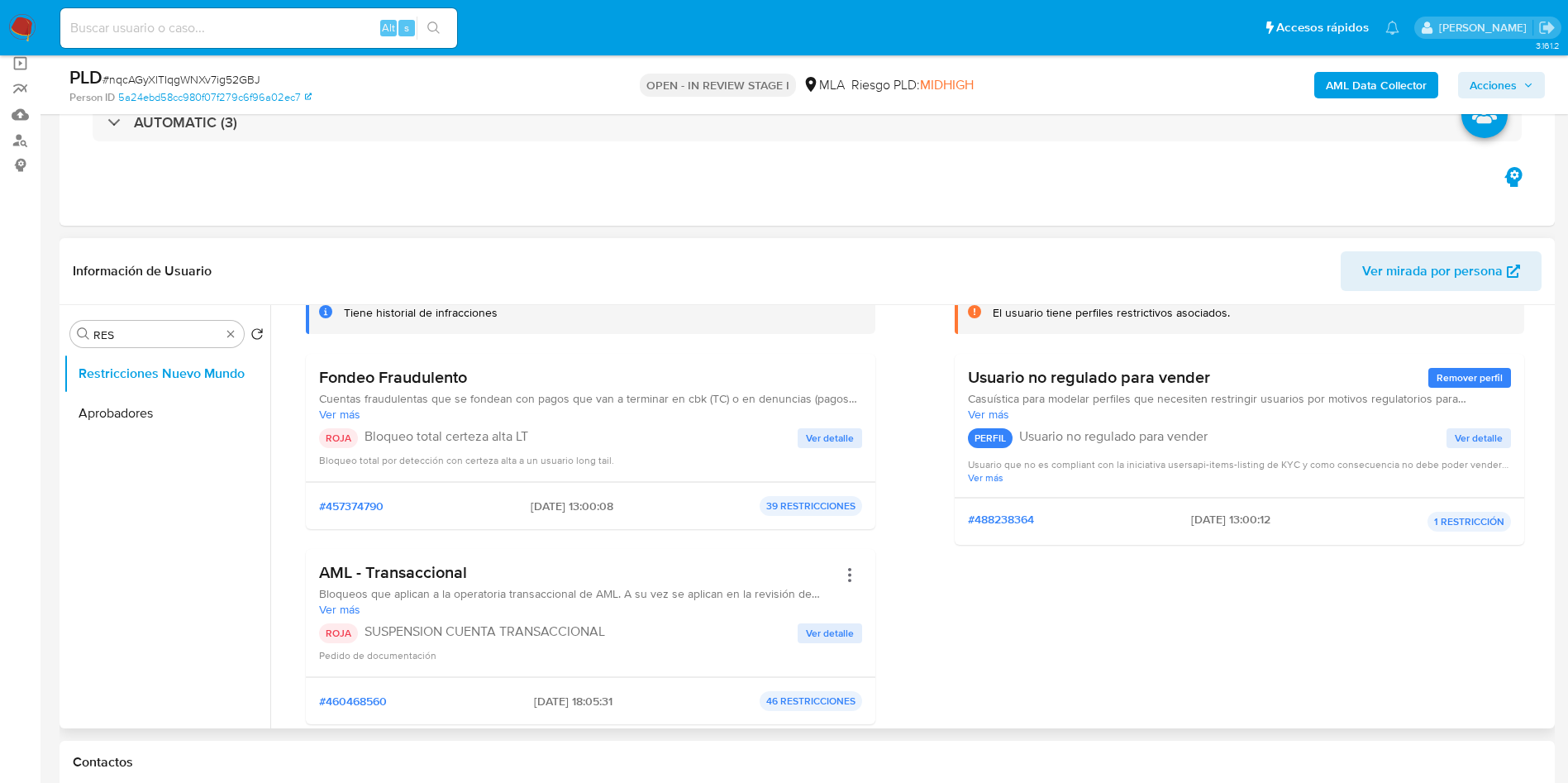
scroll to position [248, 0]
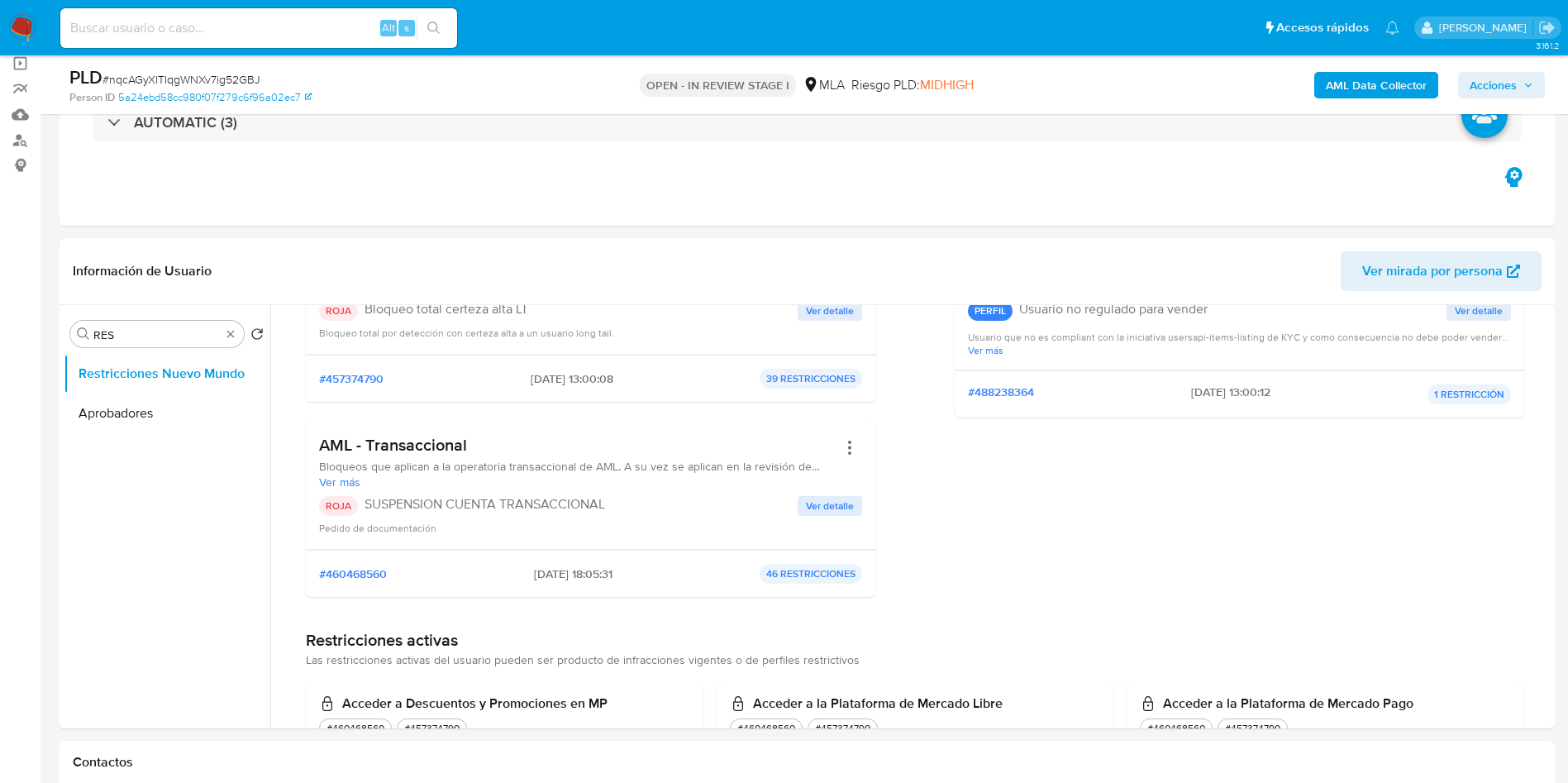
click at [1505, 80] on span "Acciones" at bounding box center [1493, 85] width 47 height 26
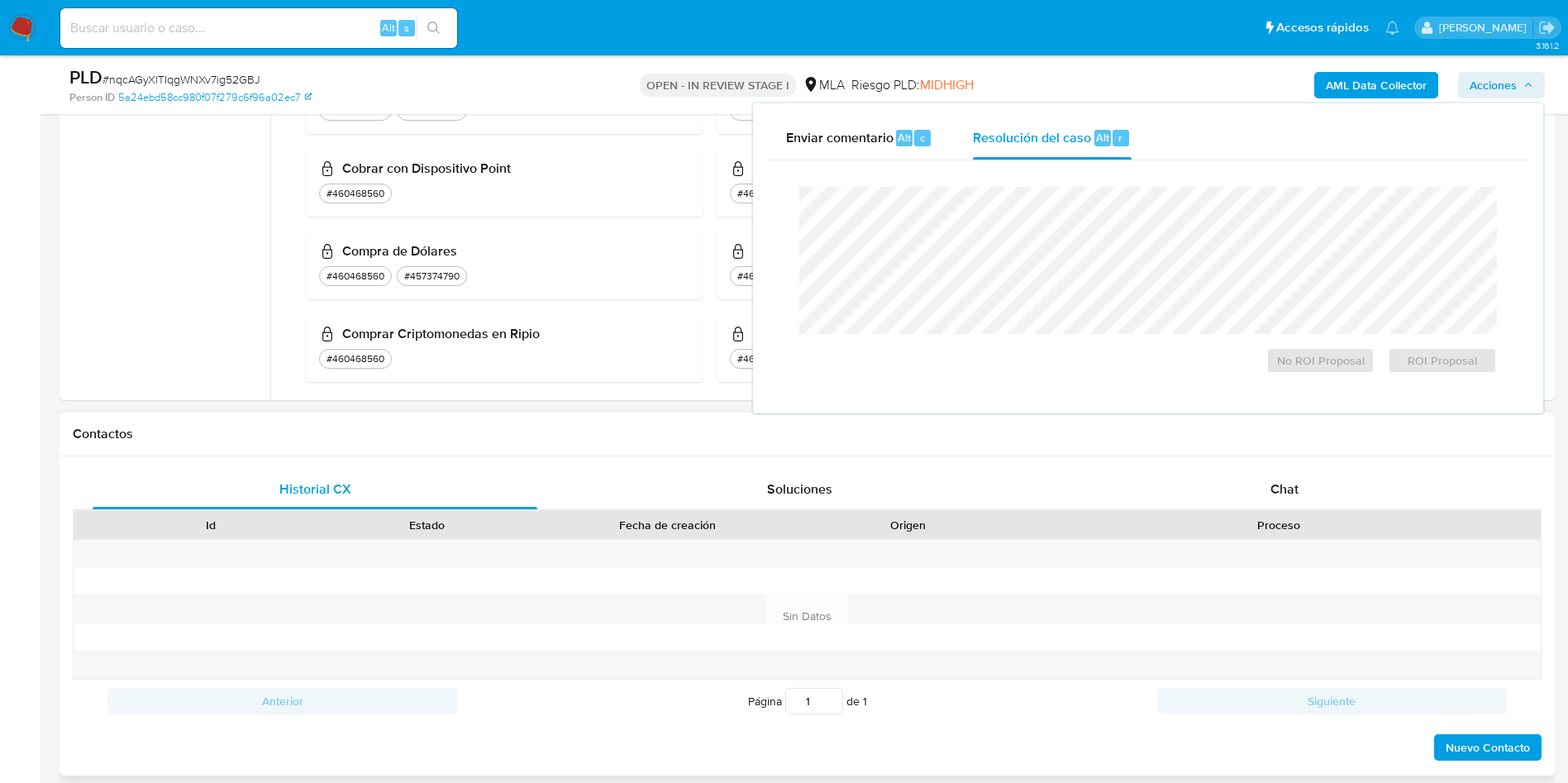
scroll to position [496, 0]
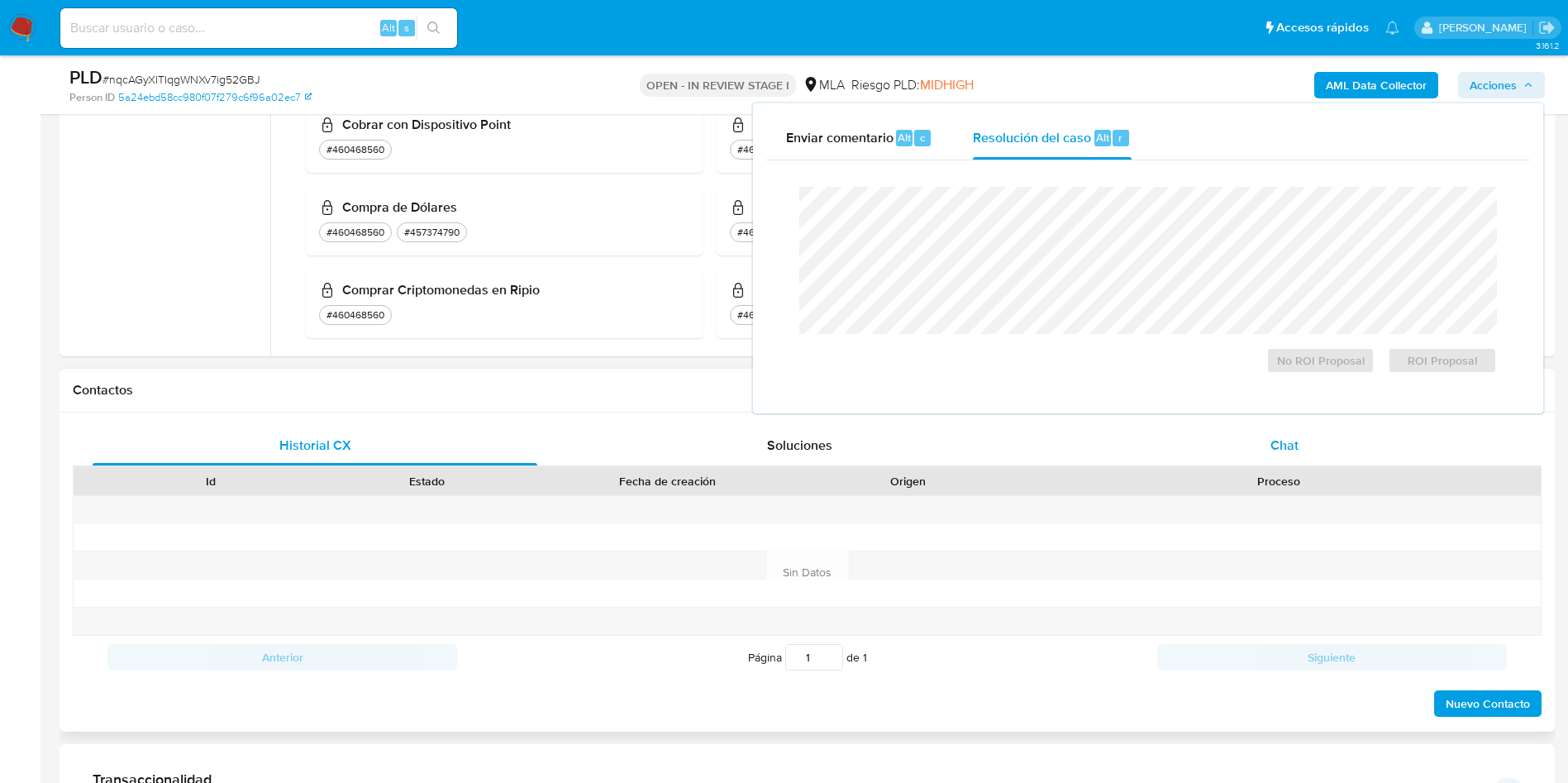
click at [1357, 458] on div "Chat" at bounding box center [1284, 446] width 445 height 40
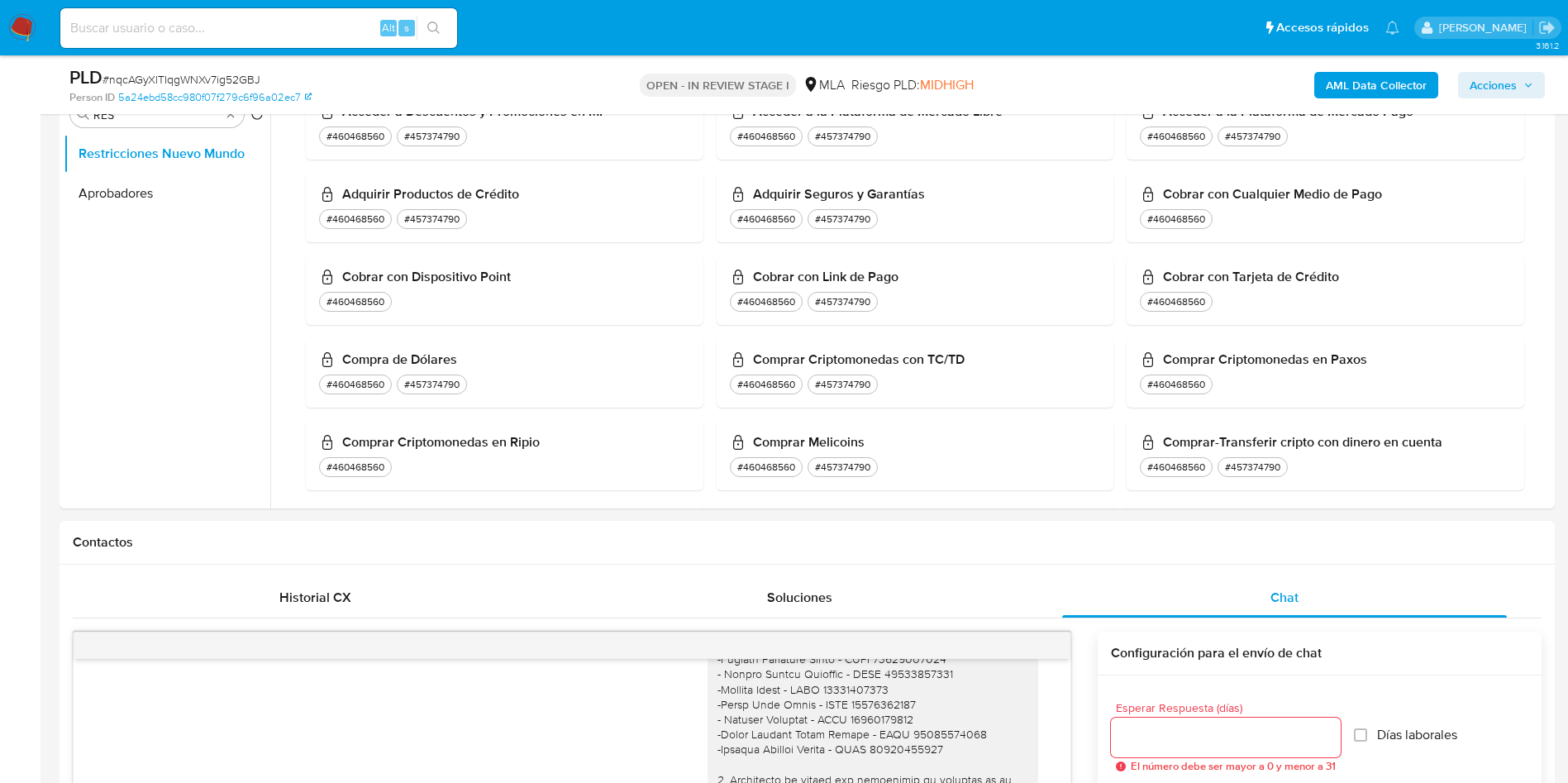
scroll to position [0, 0]
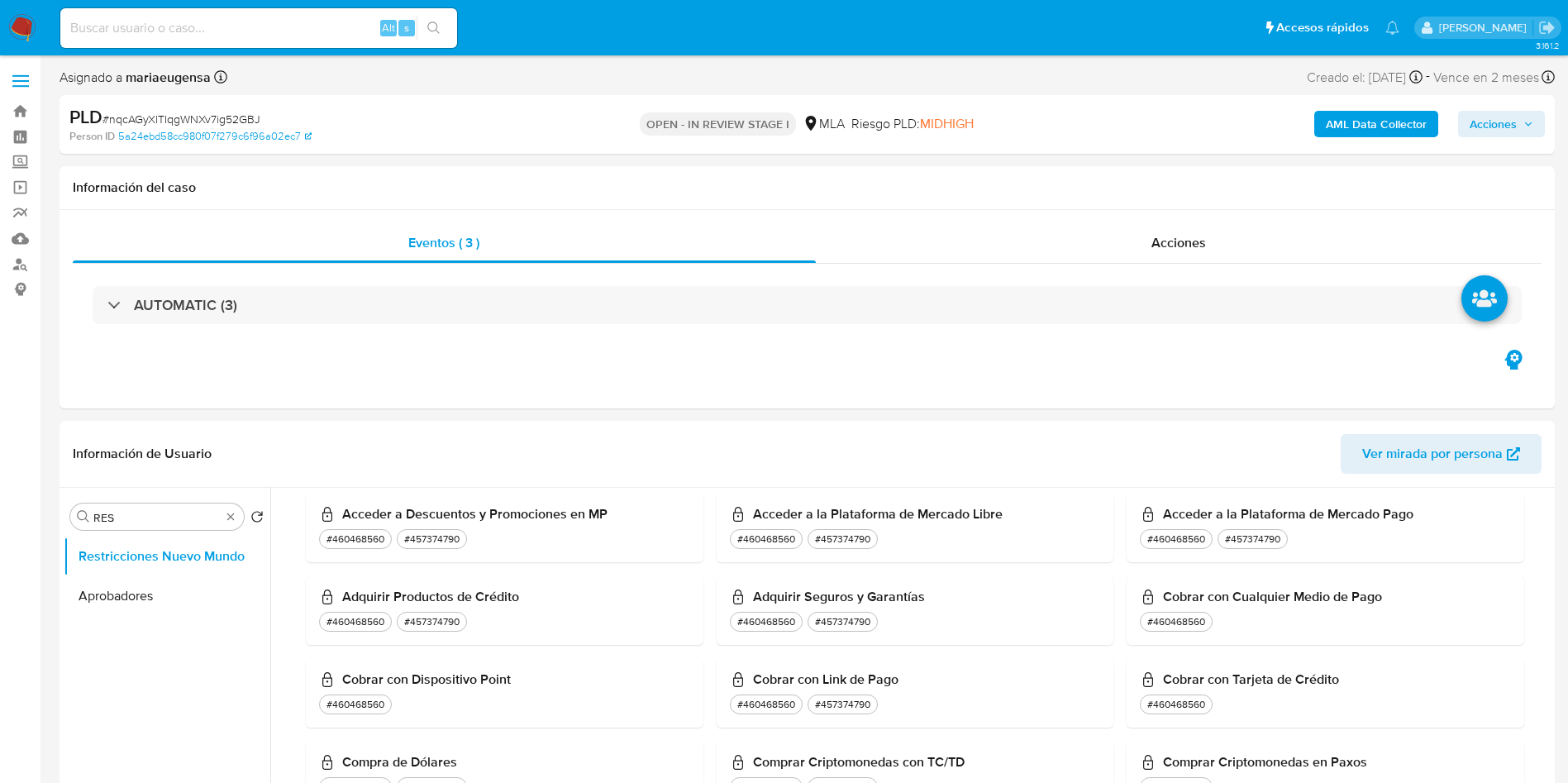
click at [1530, 119] on icon "button" at bounding box center [1529, 124] width 10 height 10
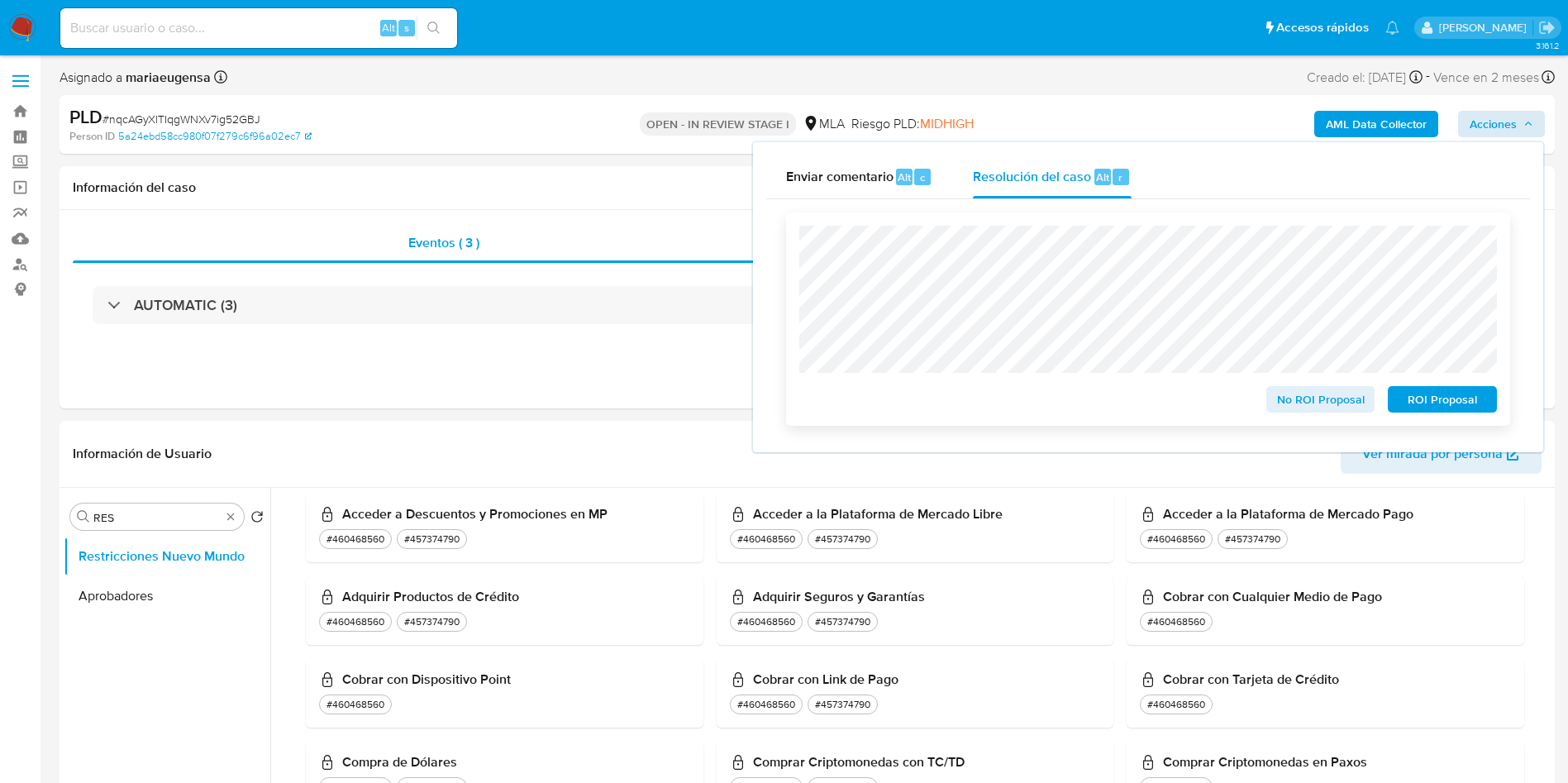
click at [1419, 399] on span "ROI Proposal" at bounding box center [1443, 399] width 86 height 23
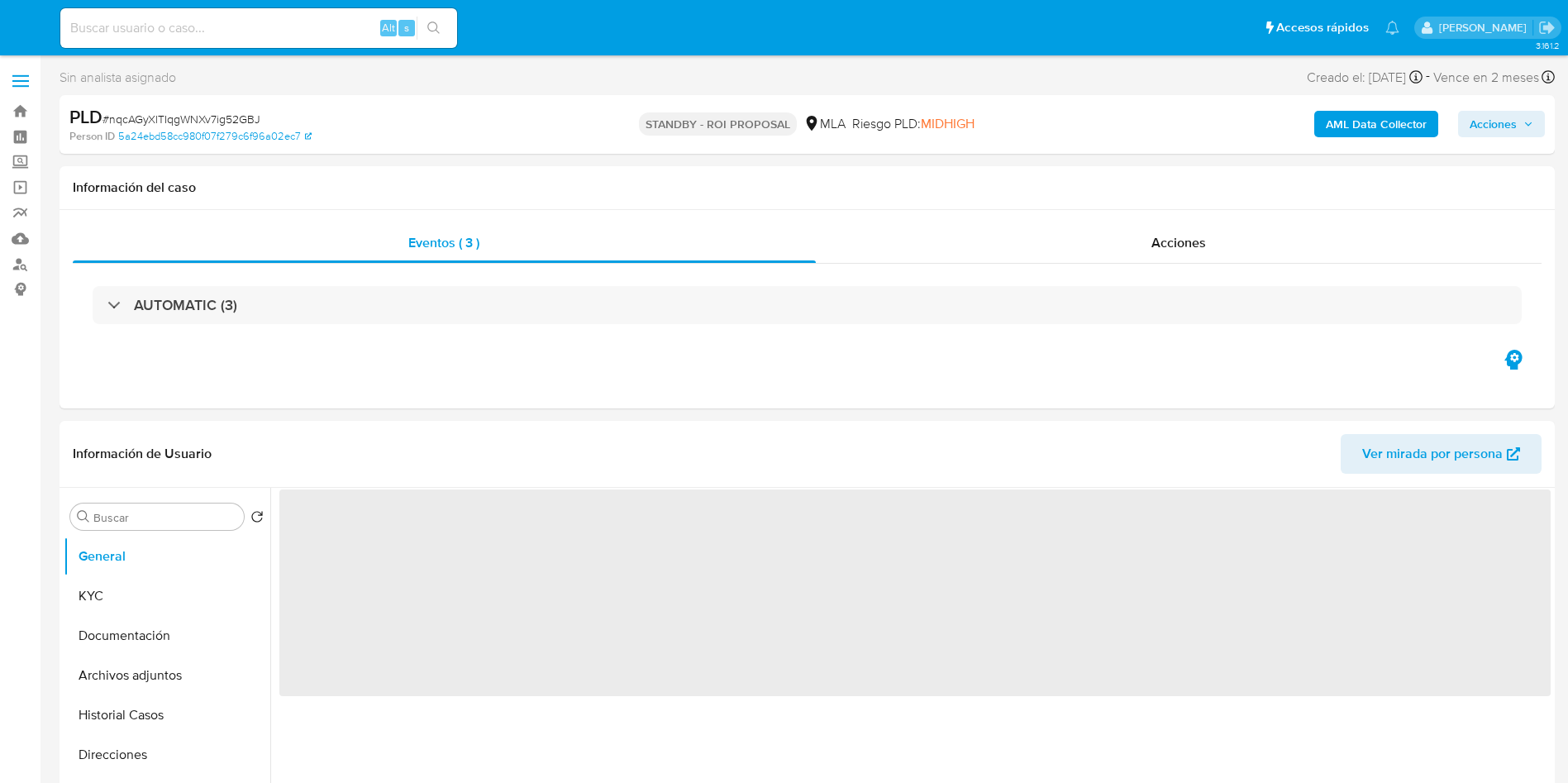
select select "10"
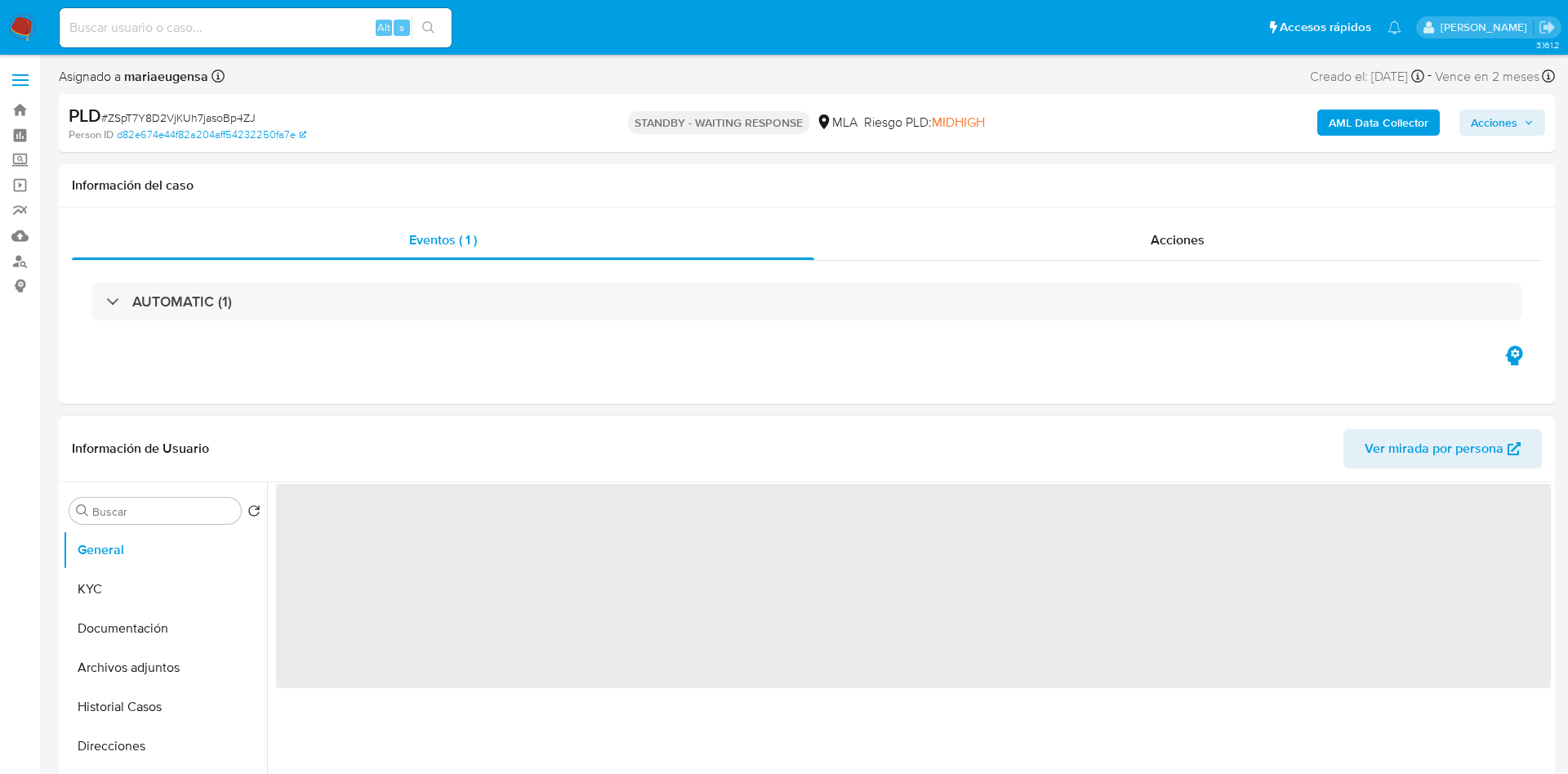
select select "10"
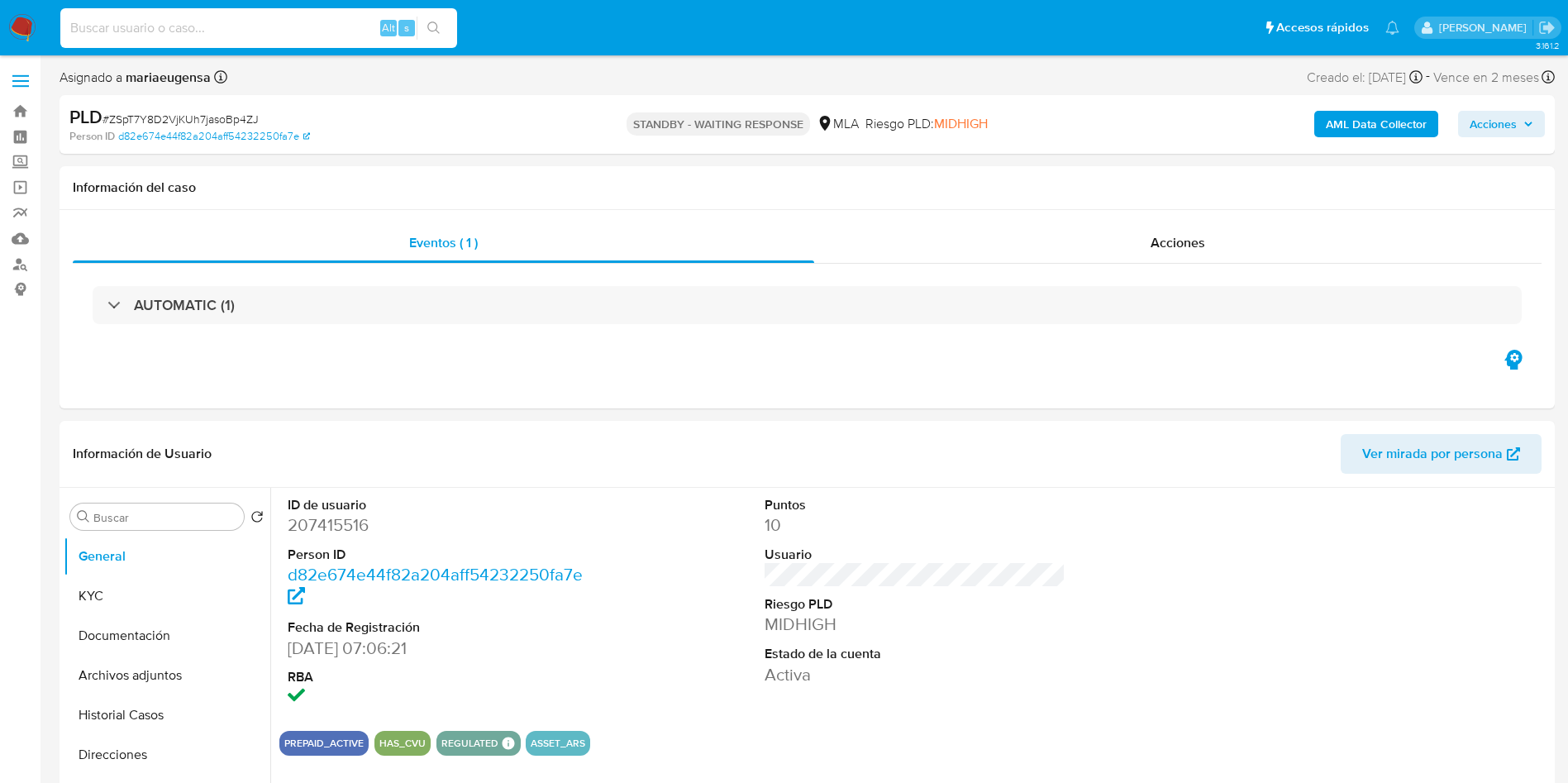
click at [323, 36] on input at bounding box center [258, 27] width 397 height 21
paste input "4SKuD9C0Q8YQBkkkBPVPLTDx"
type input "4SKuD9C0Q8YQBkkkBPVPLTDx"
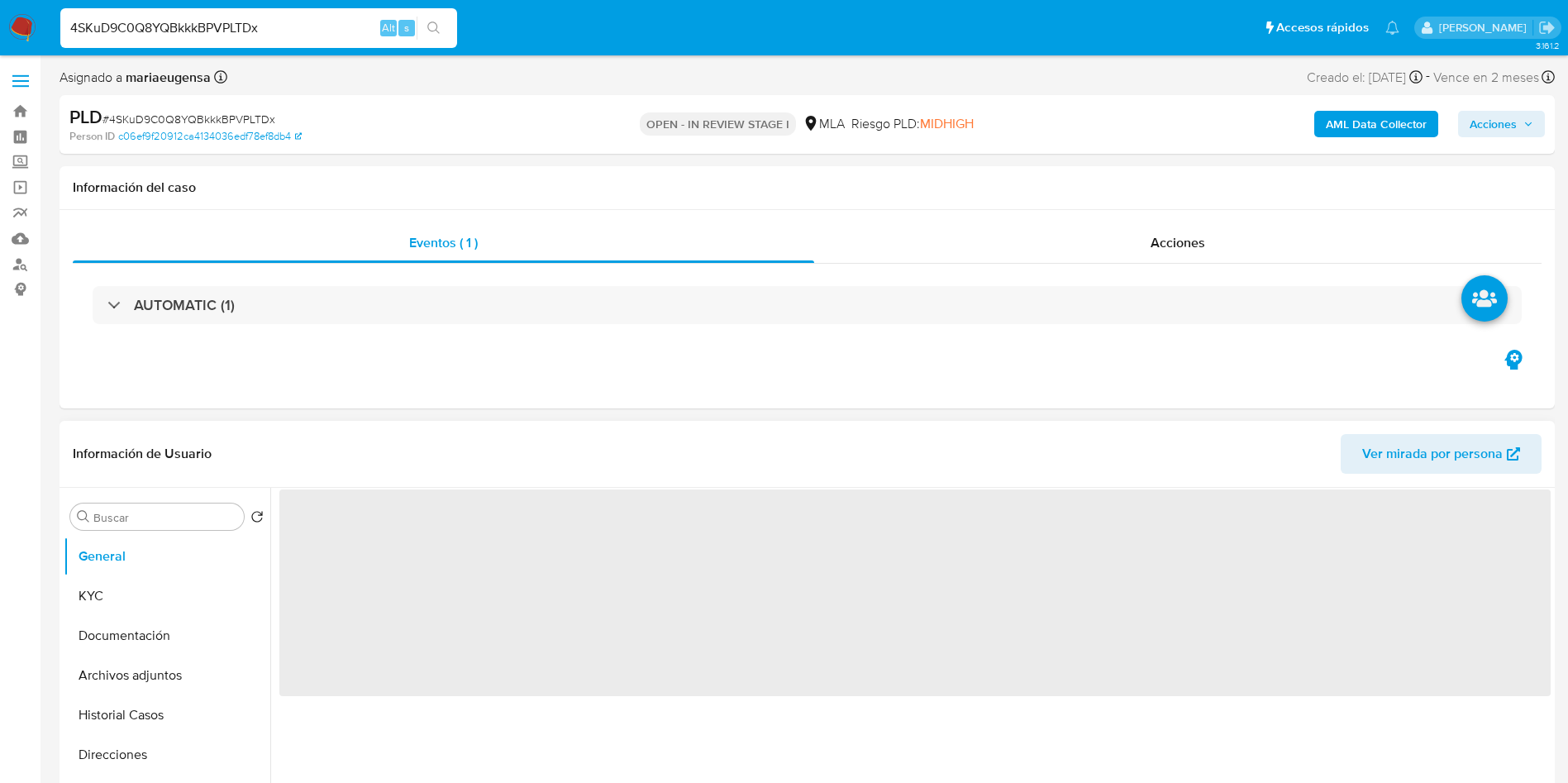
select select "10"
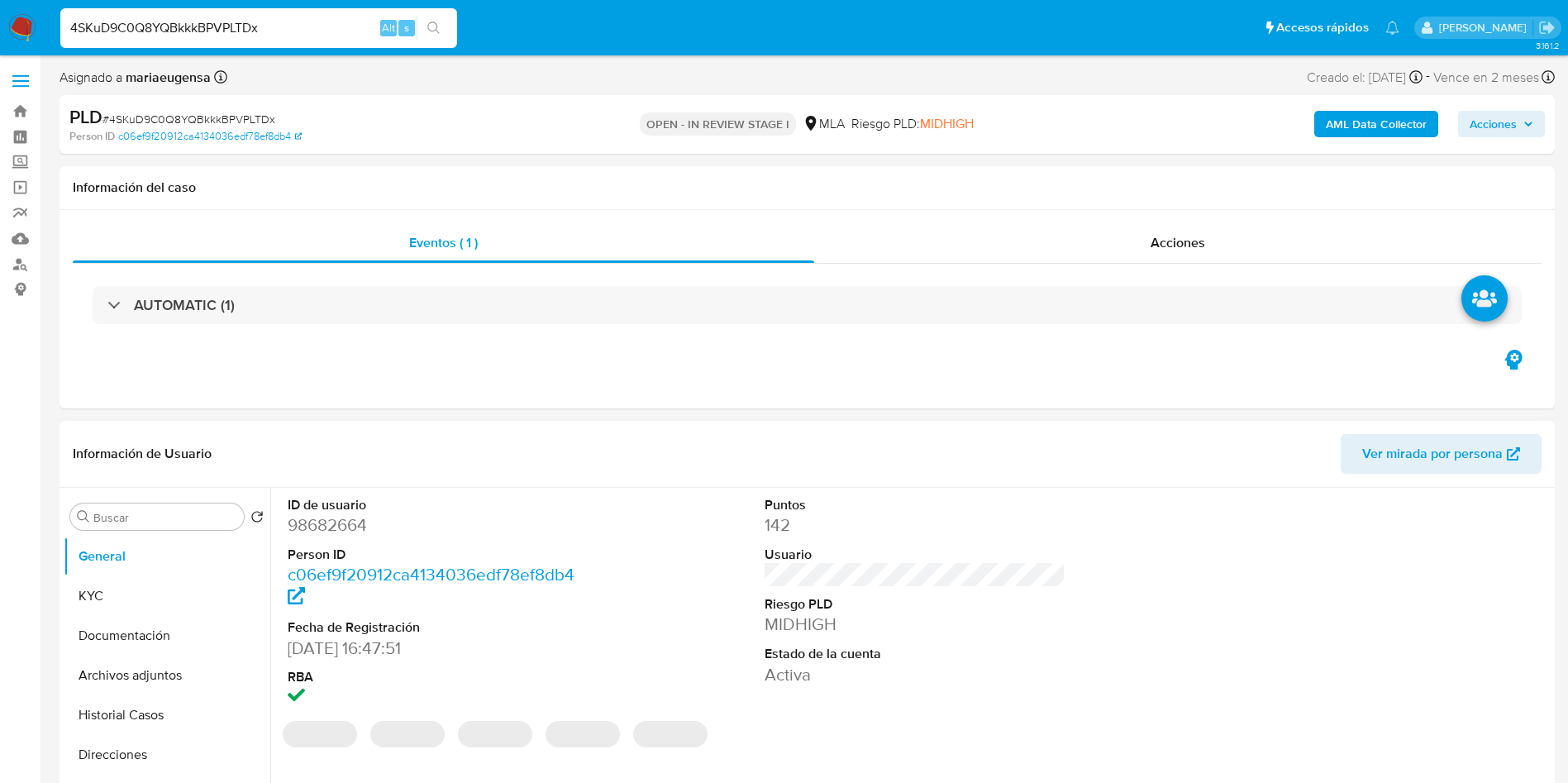
click at [344, 522] on dd "98682664" at bounding box center [439, 524] width 302 height 23
copy dd "98682664"
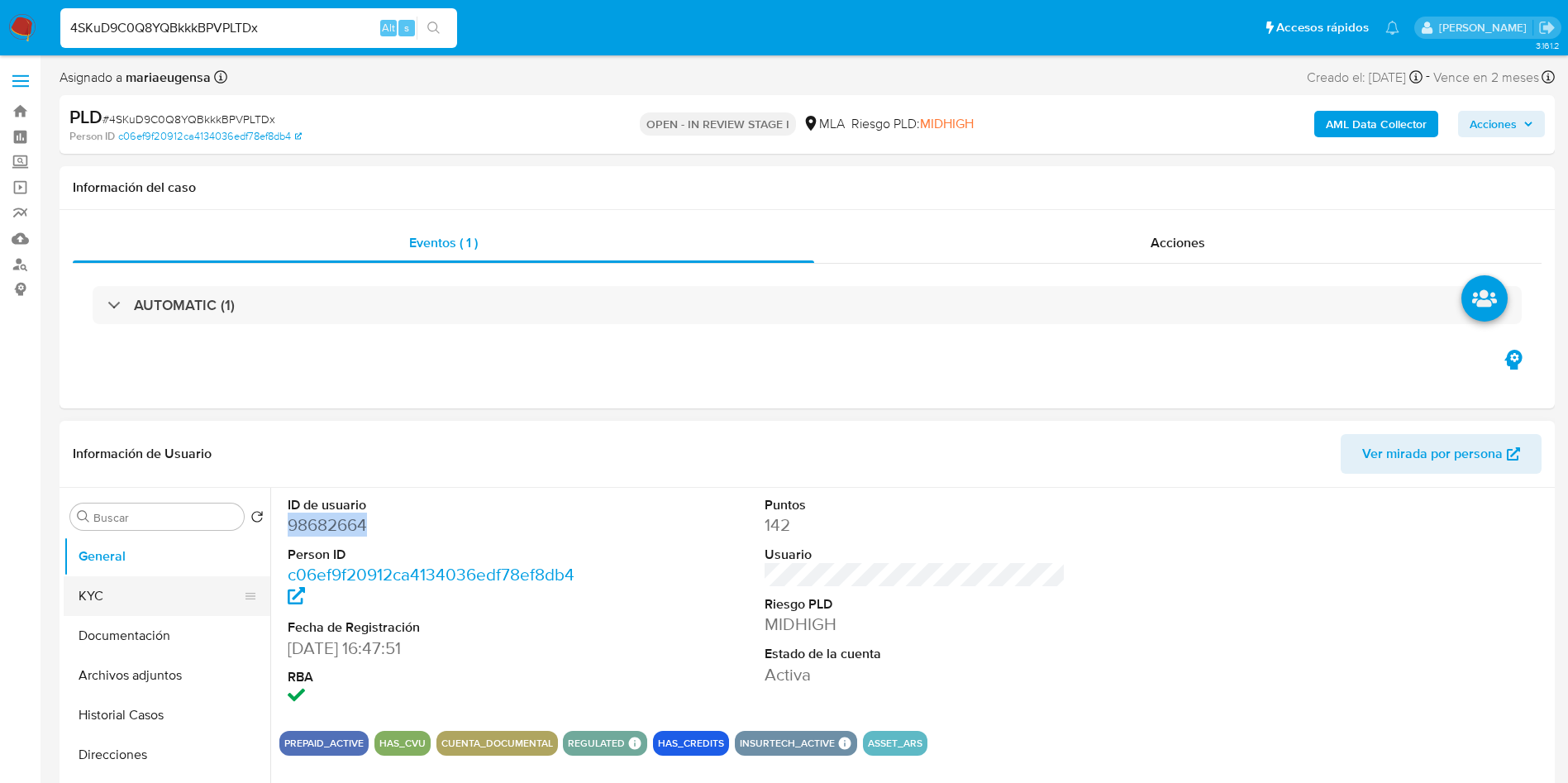
click at [179, 589] on button "KYC" at bounding box center [160, 596] width 193 height 40
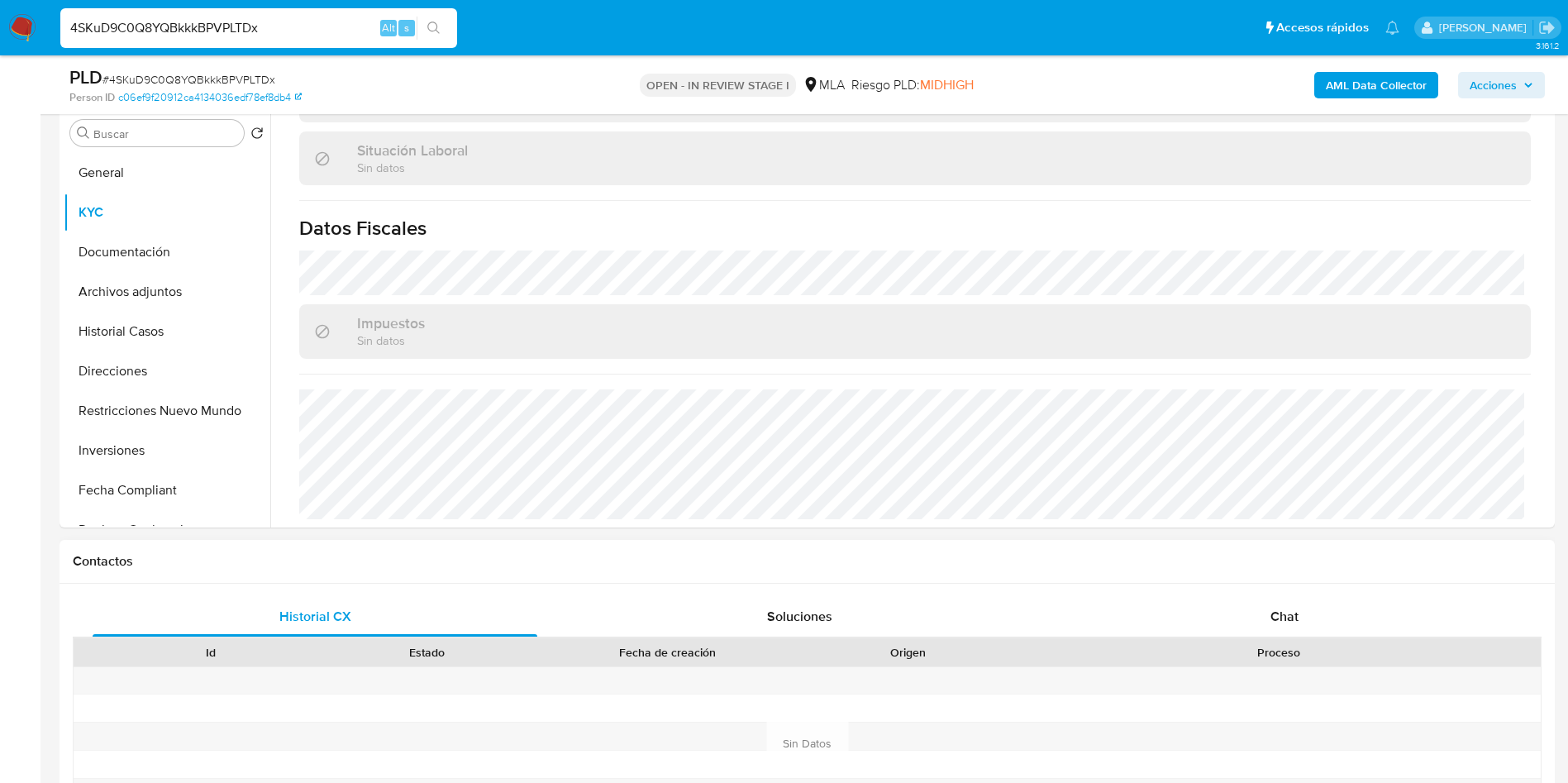
scroll to position [496, 0]
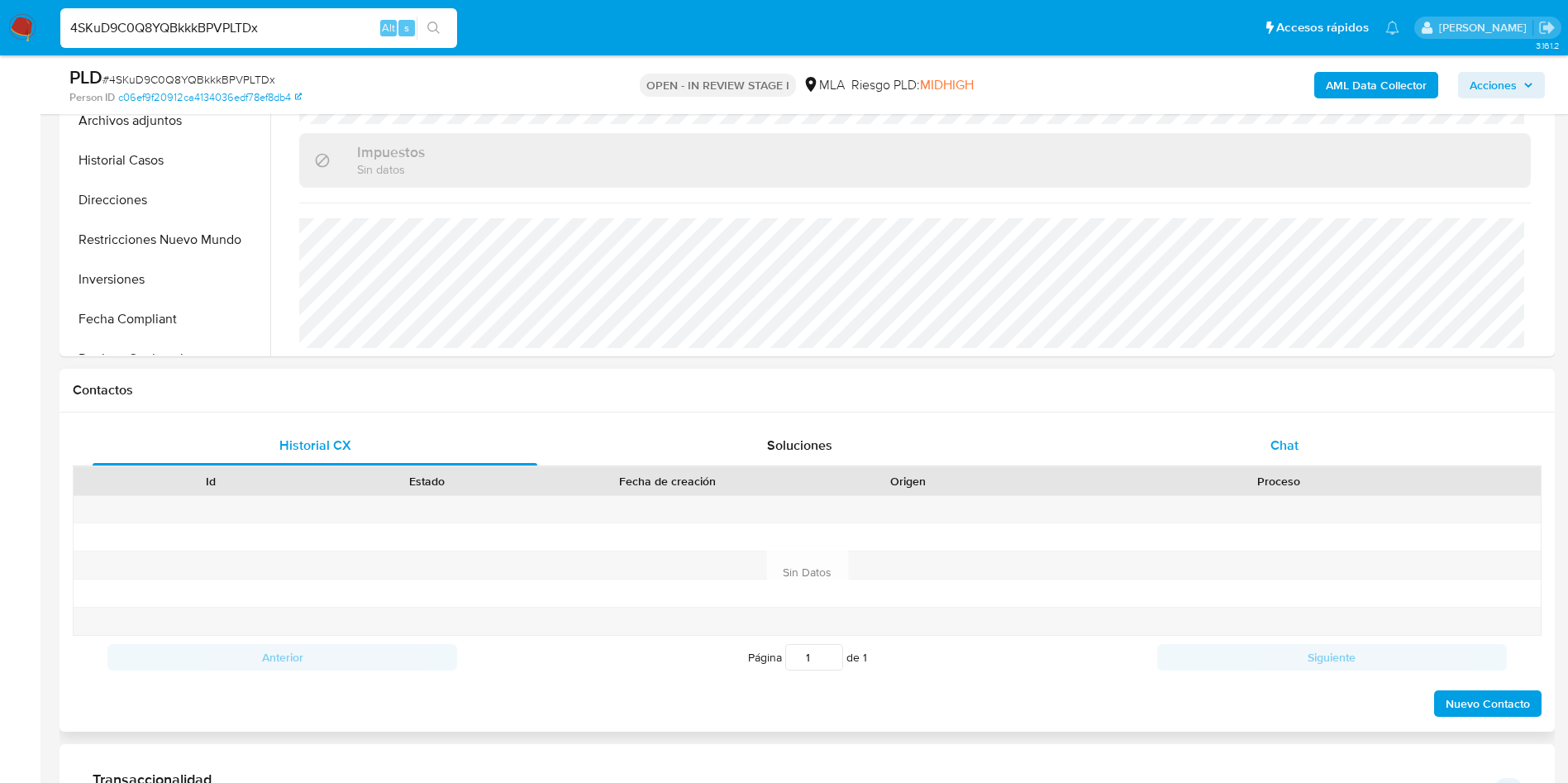
click at [1315, 449] on div "Chat" at bounding box center [1284, 446] width 445 height 40
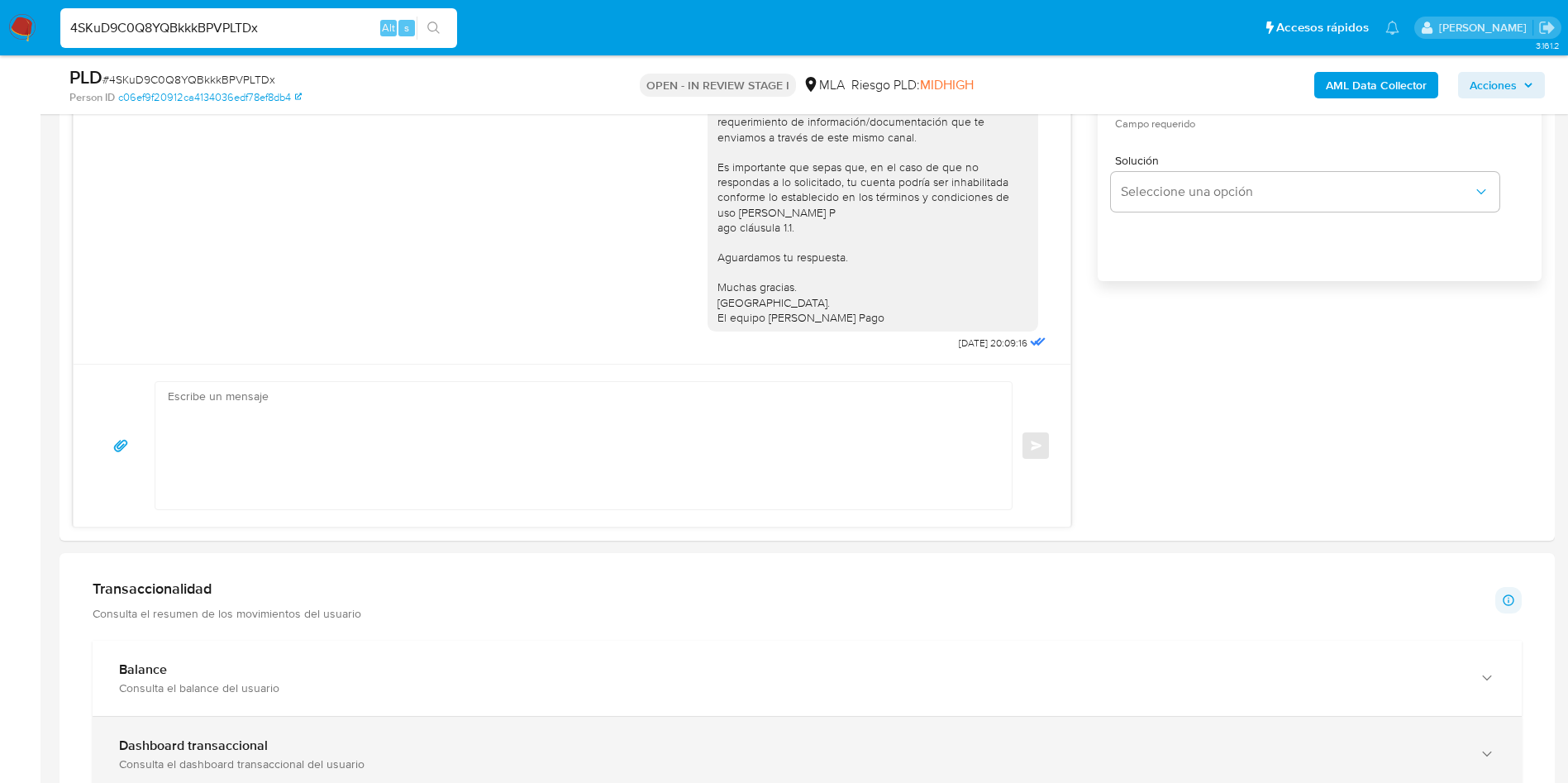
scroll to position [1116, 0]
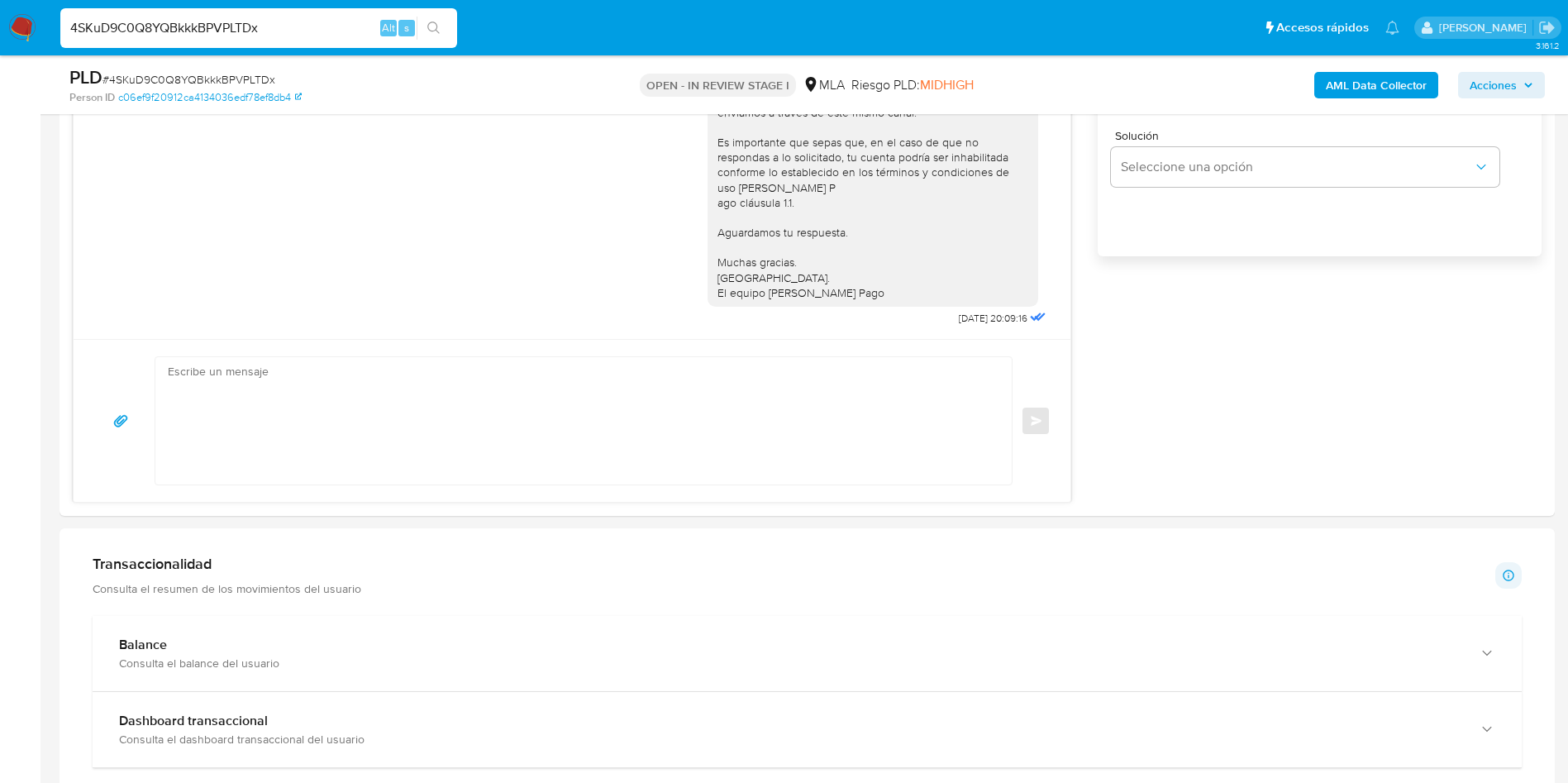
drag, startPoint x: 176, startPoint y: 63, endPoint x: 177, endPoint y: 78, distance: 14.9
click at [176, 64] on div "PLD # 4SKuD9C0Q8YQBkkkBPVPLTDx Person ID c06ef9f20912ca4134036edf78ef8db4 OPEN …" at bounding box center [808, 84] width 1496 height 59
click at [177, 79] on span "# 4SKuD9C0Q8YQBkkkBPVPLTDx" at bounding box center [189, 79] width 173 height 17
copy span "4SKuD9C0Q8YQBkkkBPVPLTDx"
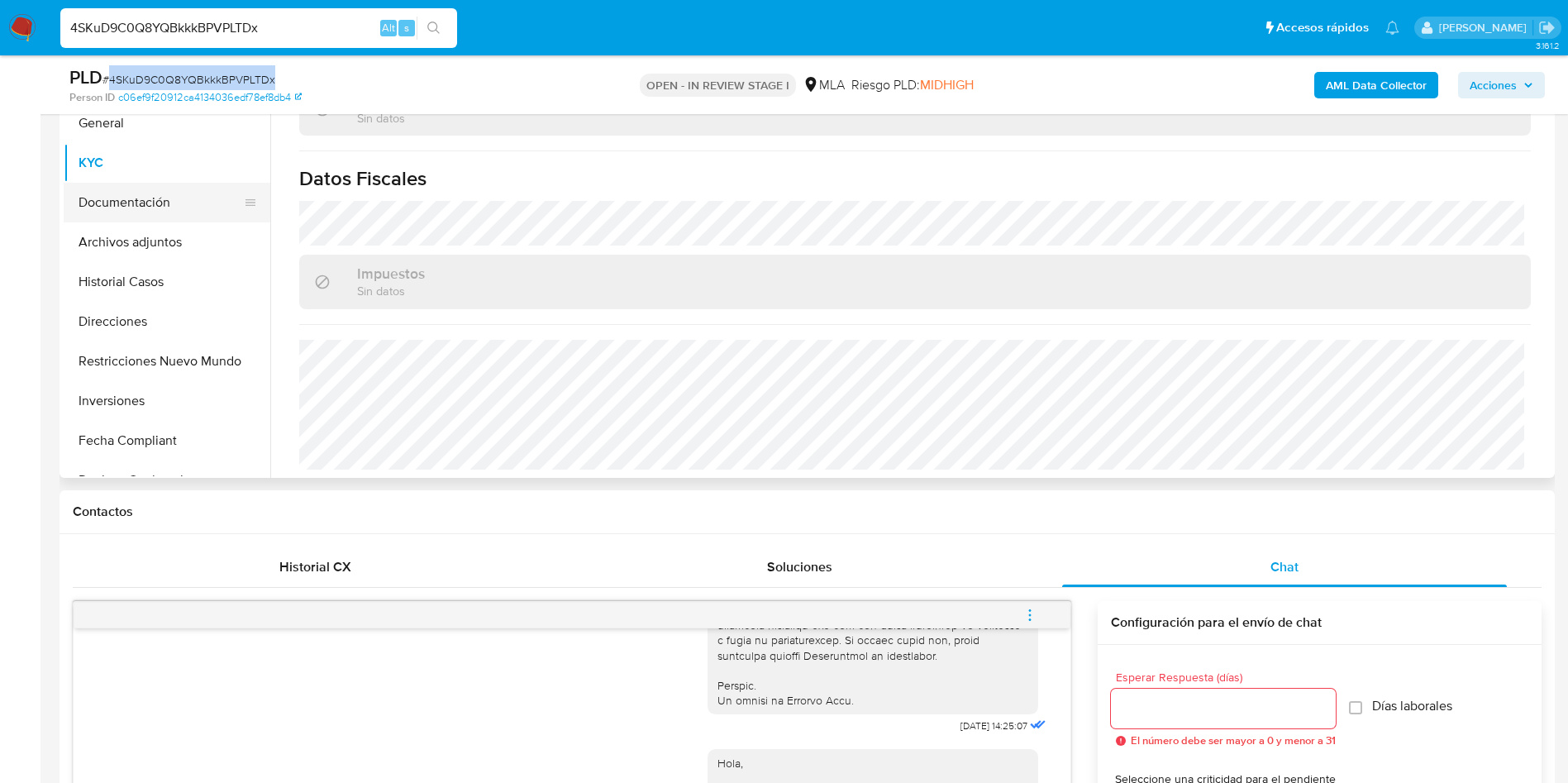
scroll to position [372, 0]
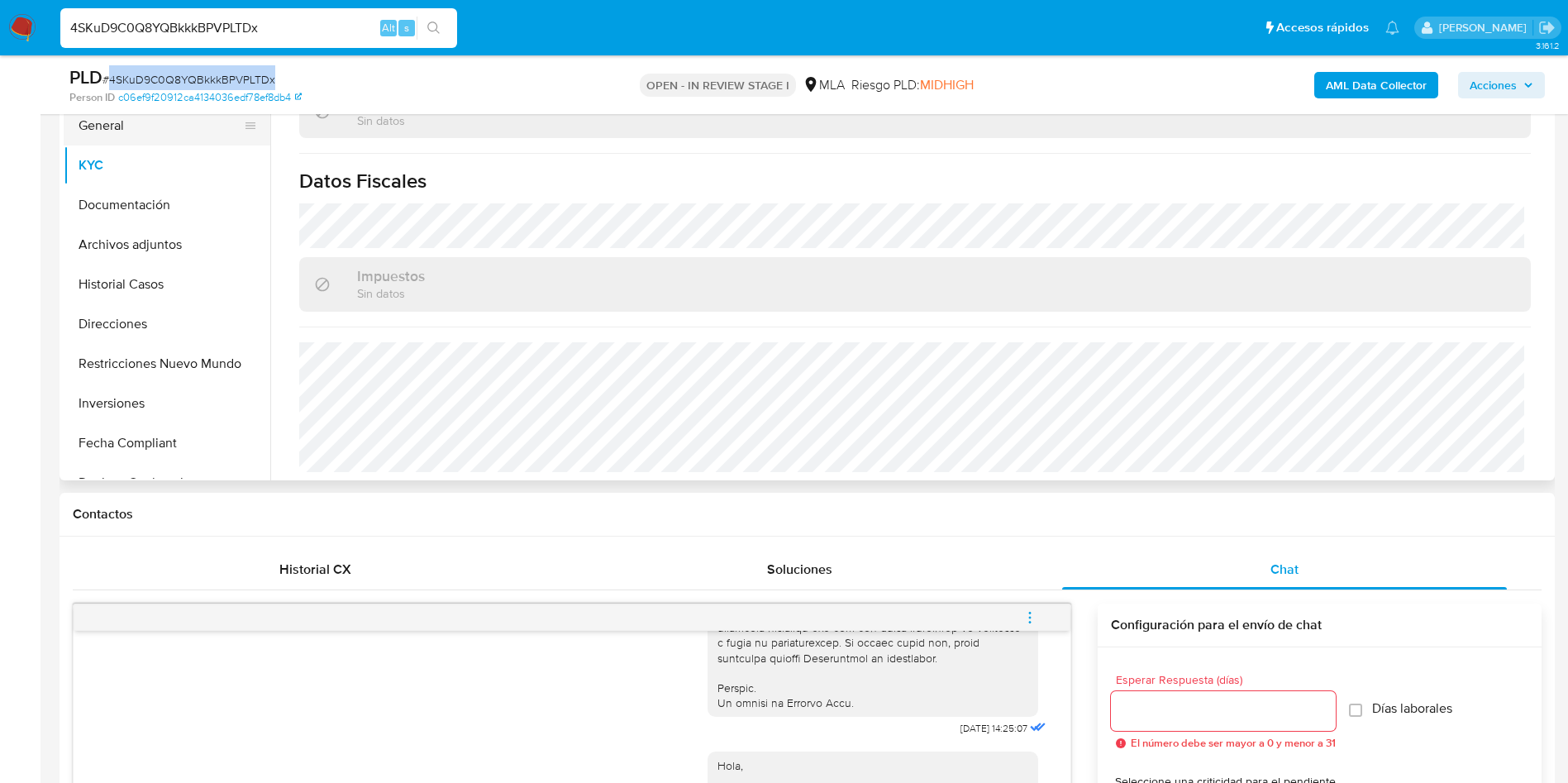
click at [170, 140] on button "General" at bounding box center [160, 126] width 193 height 40
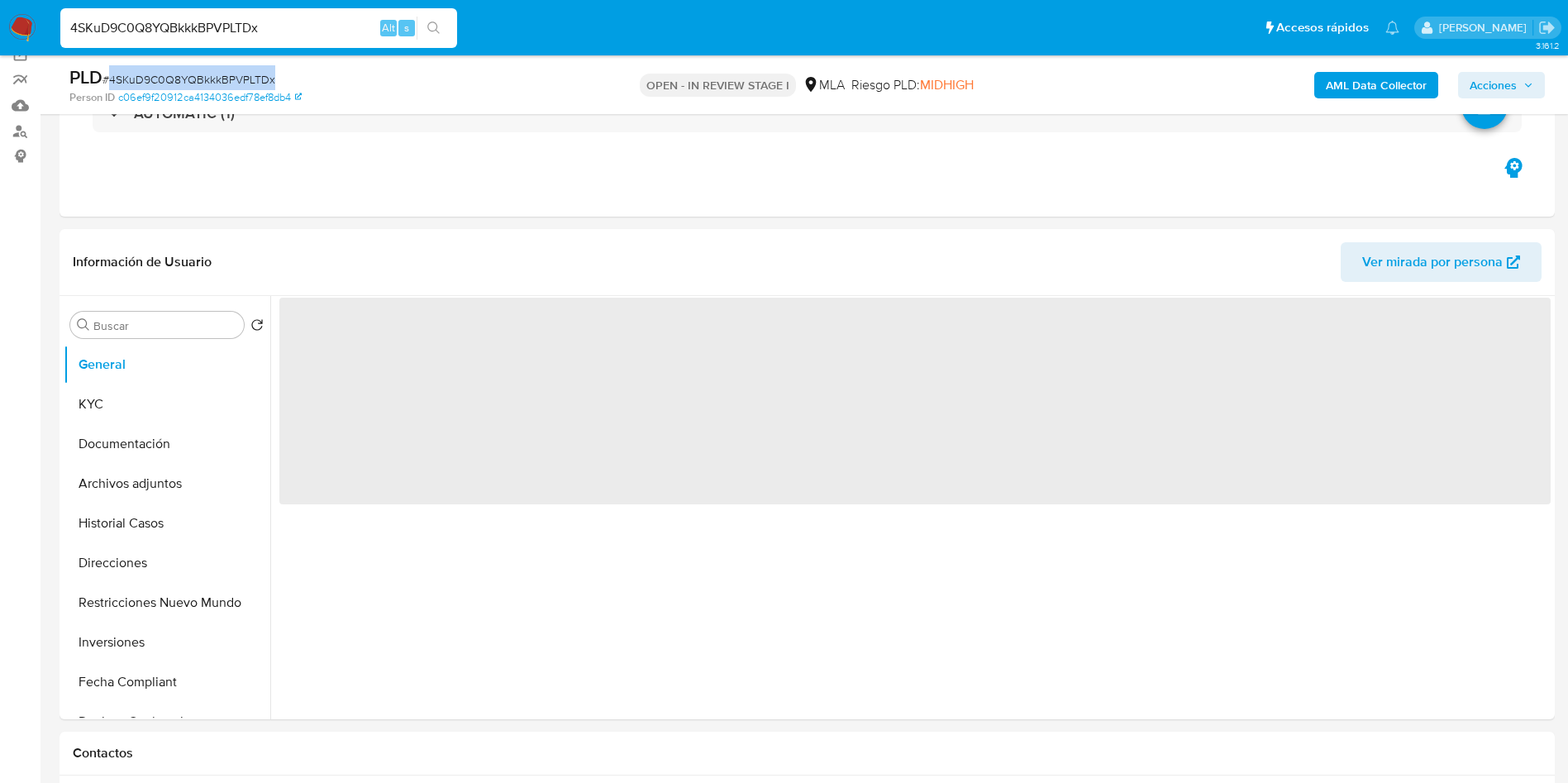
scroll to position [124, 0]
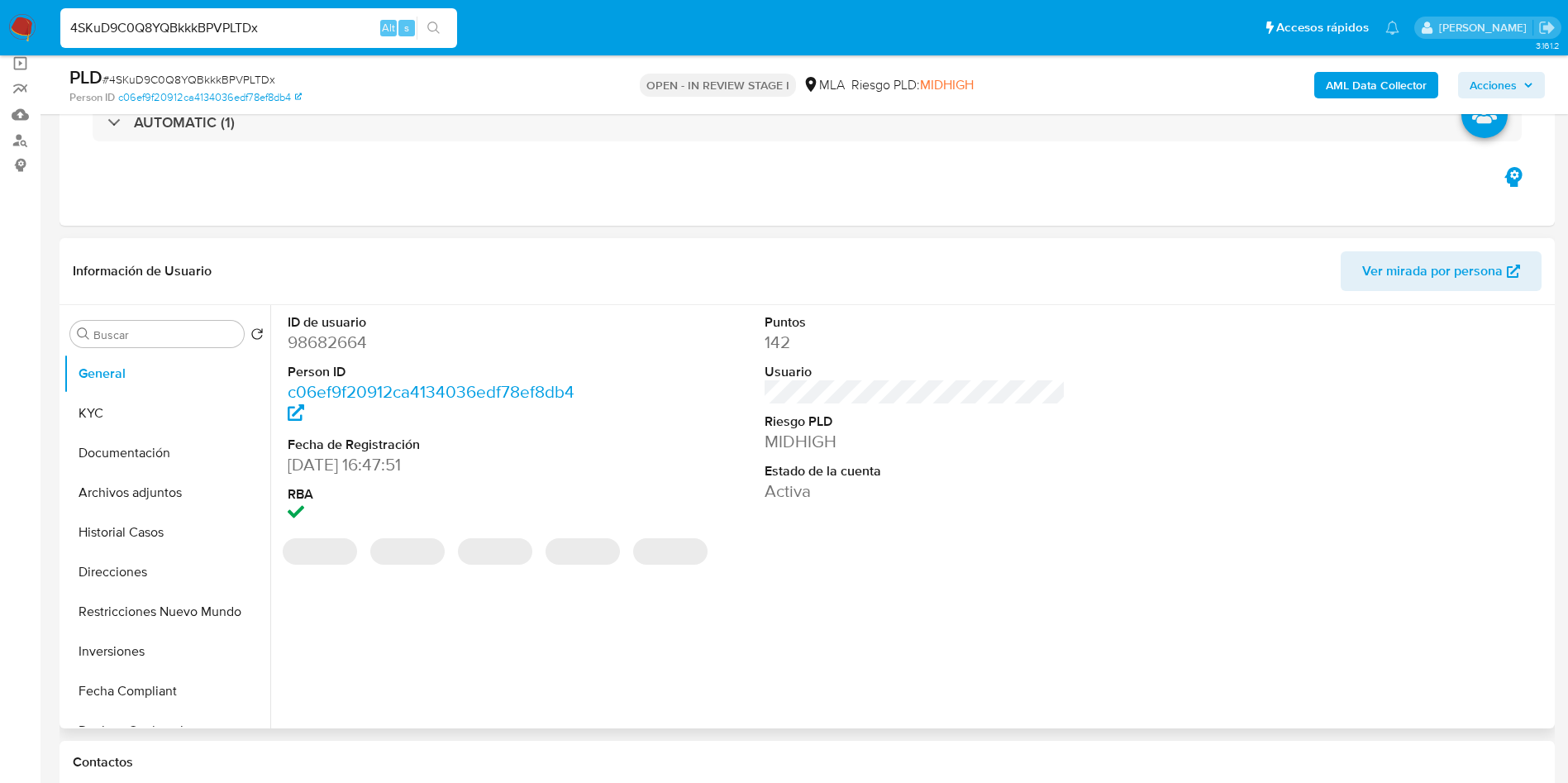
click at [363, 332] on dd "98682664" at bounding box center [439, 342] width 302 height 23
copy dd "98682664"
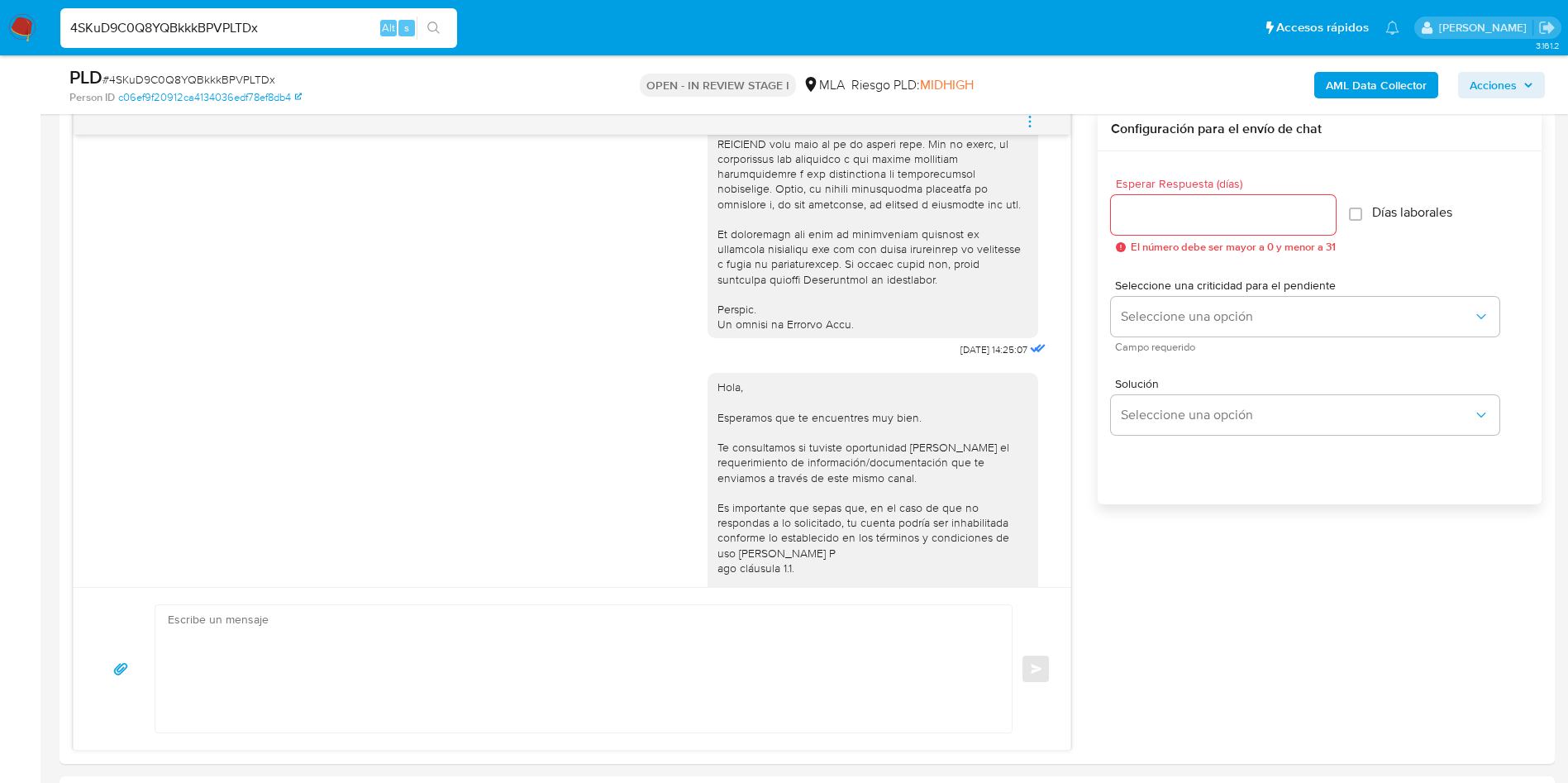
scroll to position [600, 0]
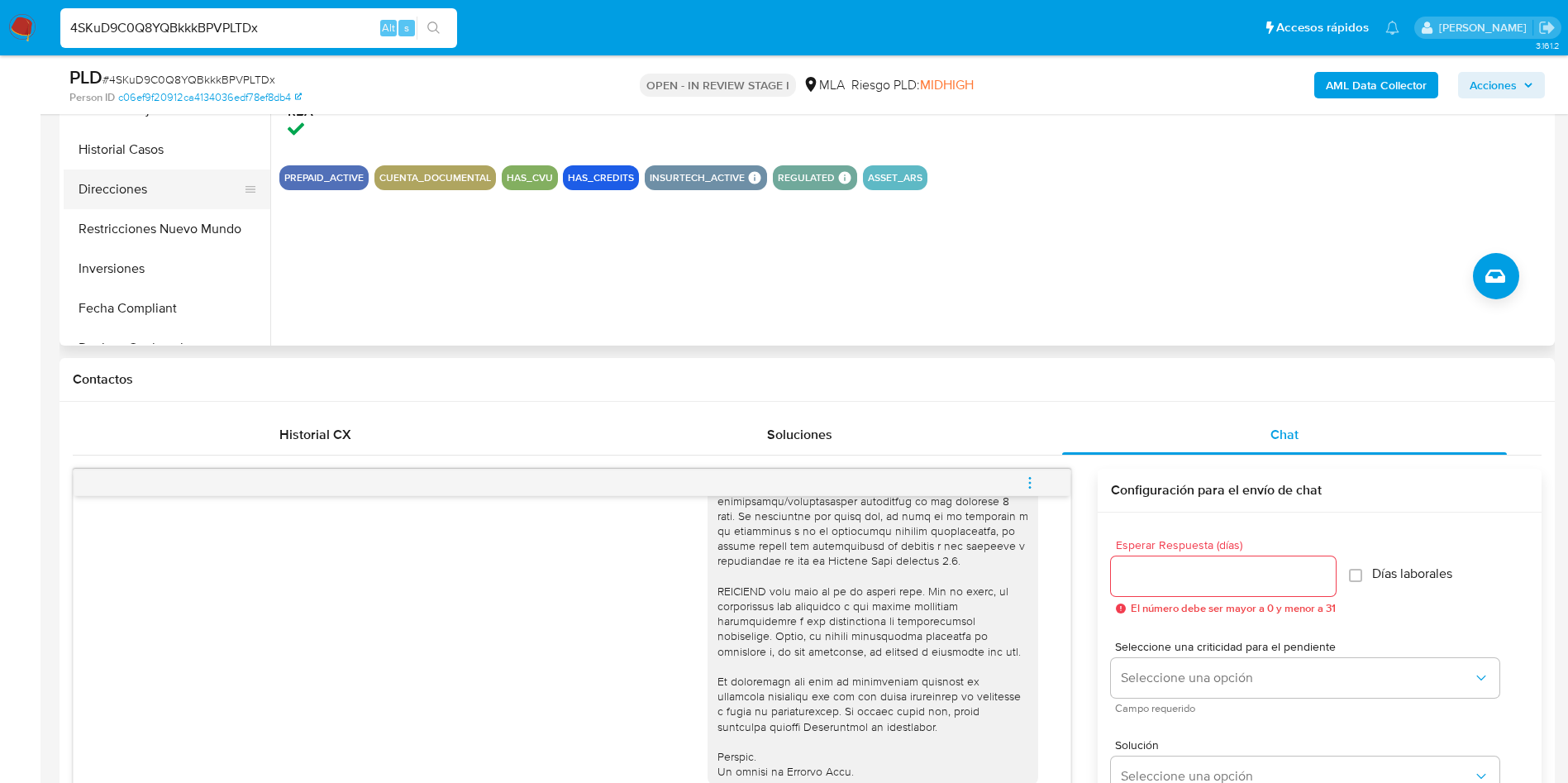
scroll to position [372, 0]
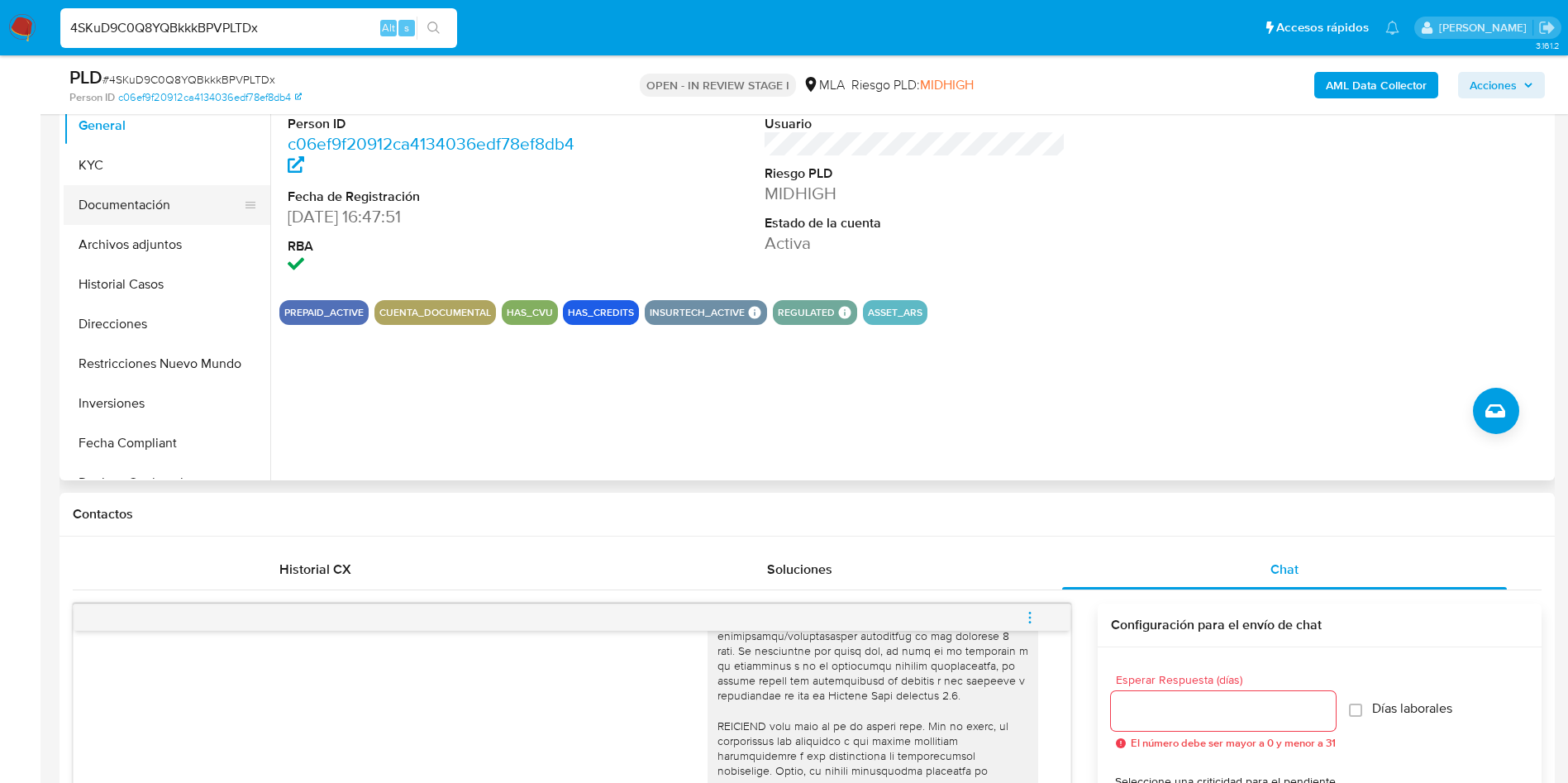
click at [153, 198] on button "Documentación" at bounding box center [160, 205] width 193 height 40
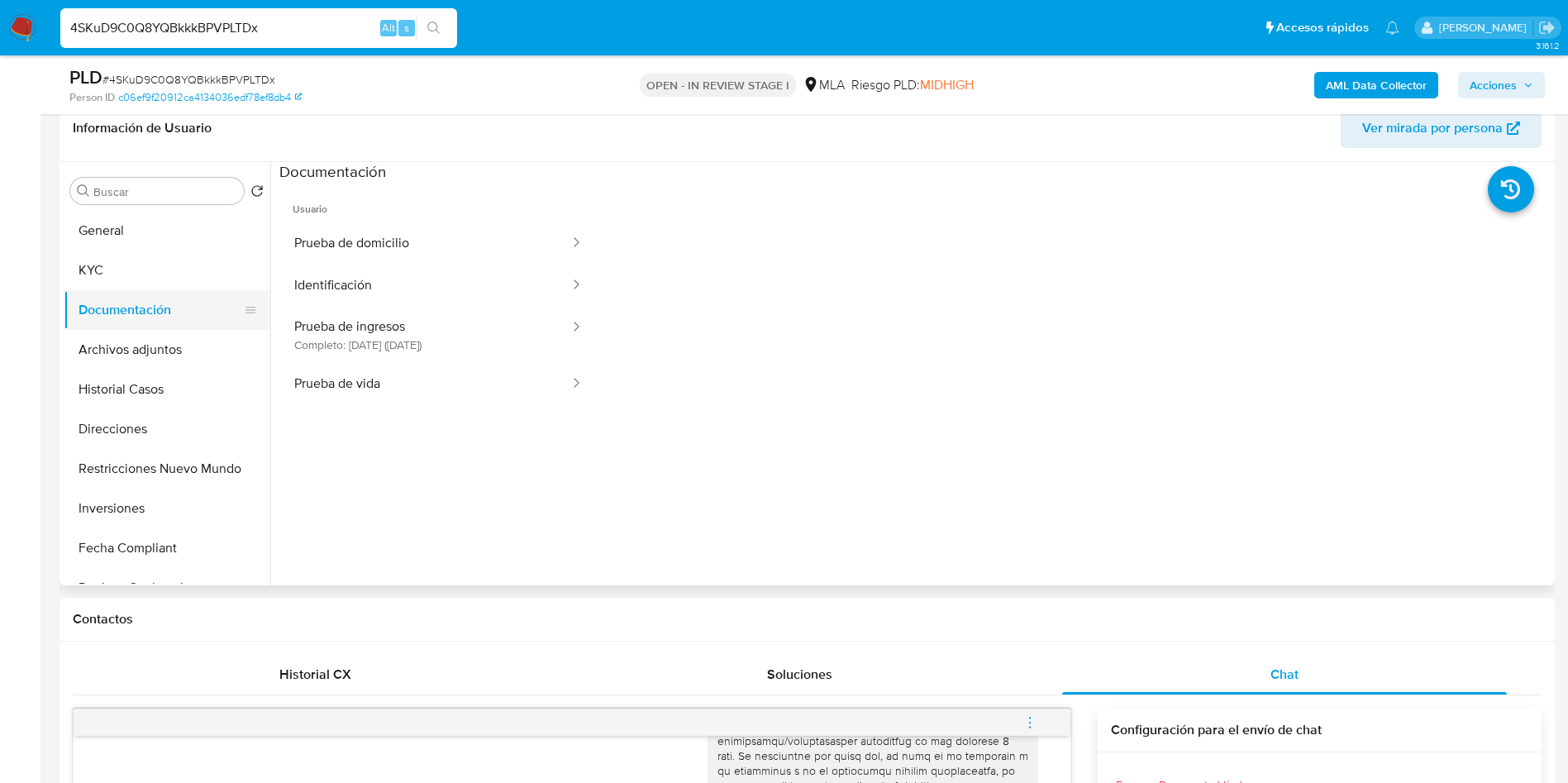
scroll to position [124, 0]
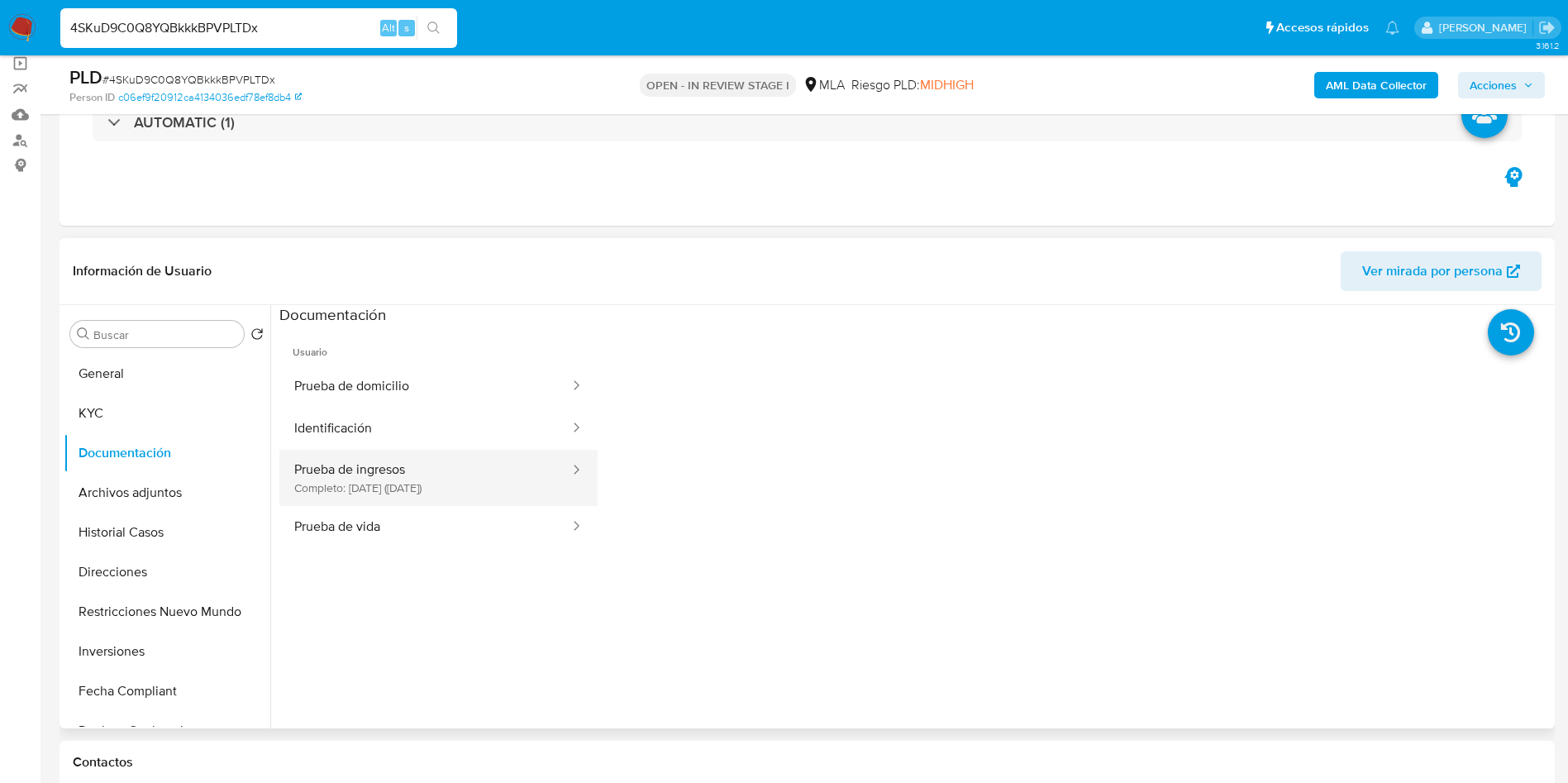
click at [395, 475] on button "Prueba de ingresos Completo: [DATE] ([DATE])" at bounding box center [425, 478] width 292 height 56
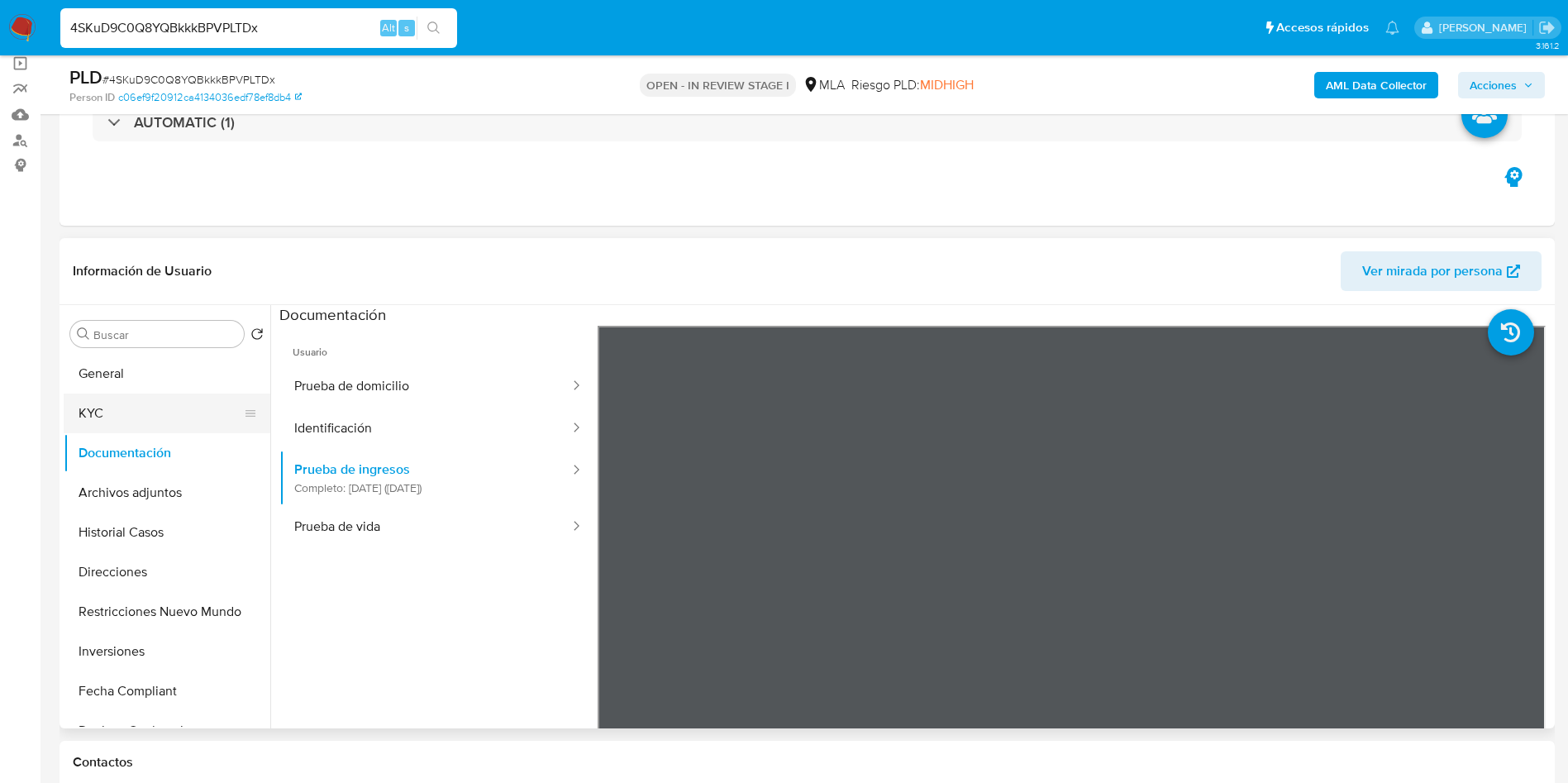
drag, startPoint x: 150, startPoint y: 403, endPoint x: 111, endPoint y: 422, distance: 43.6
click at [150, 402] on button "KYC" at bounding box center [160, 414] width 193 height 40
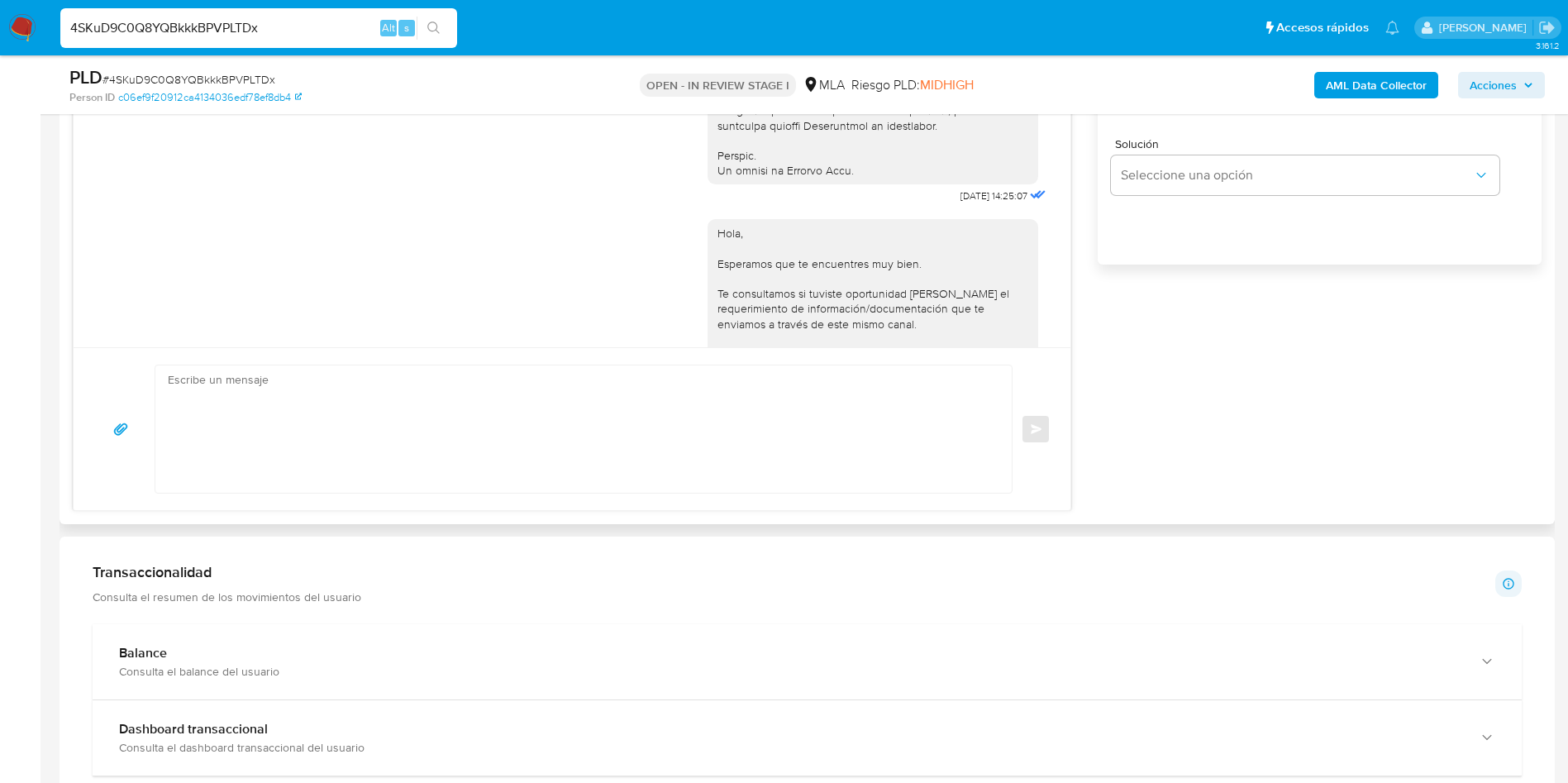
scroll to position [885, 0]
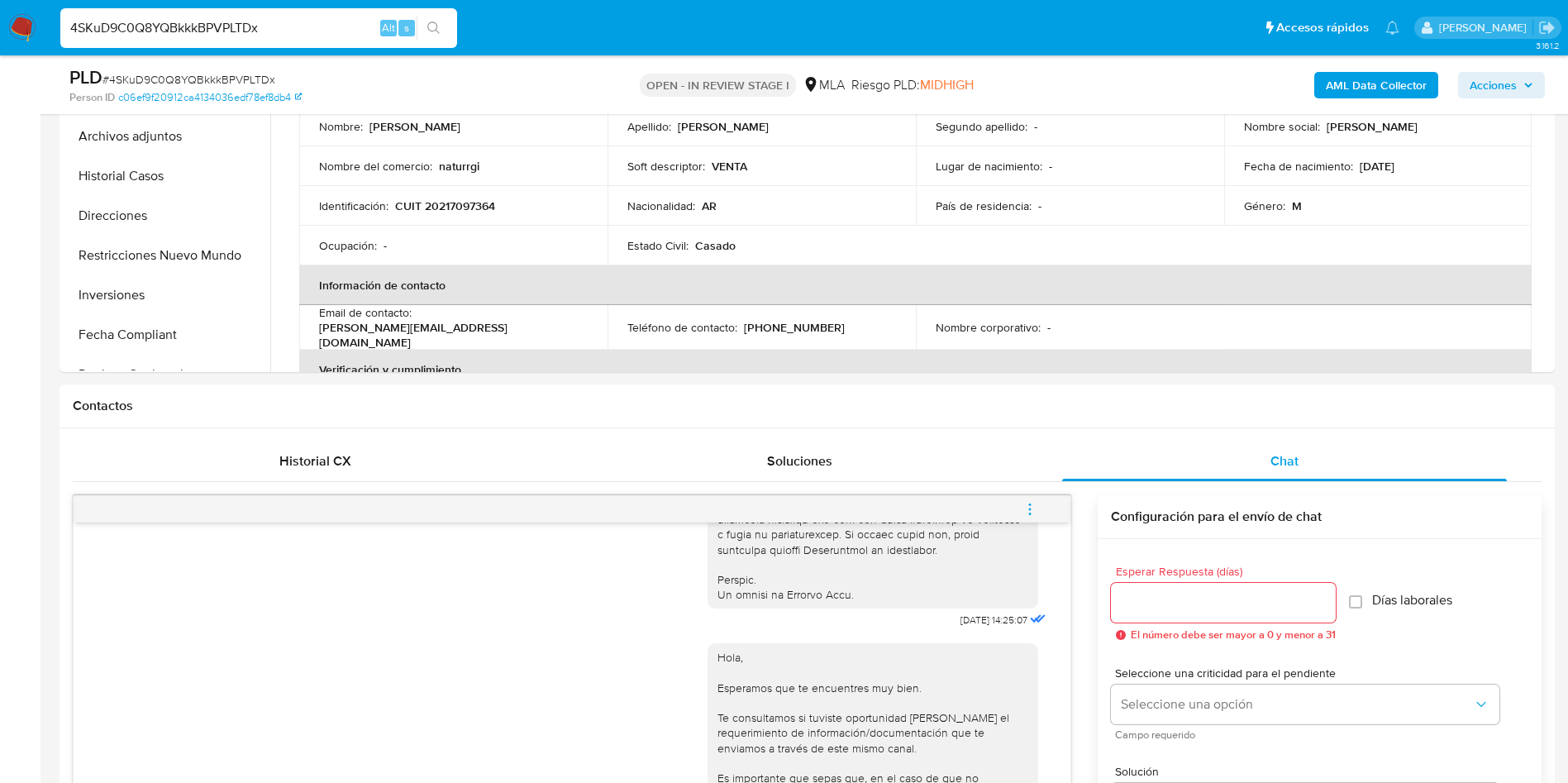
scroll to position [265, 0]
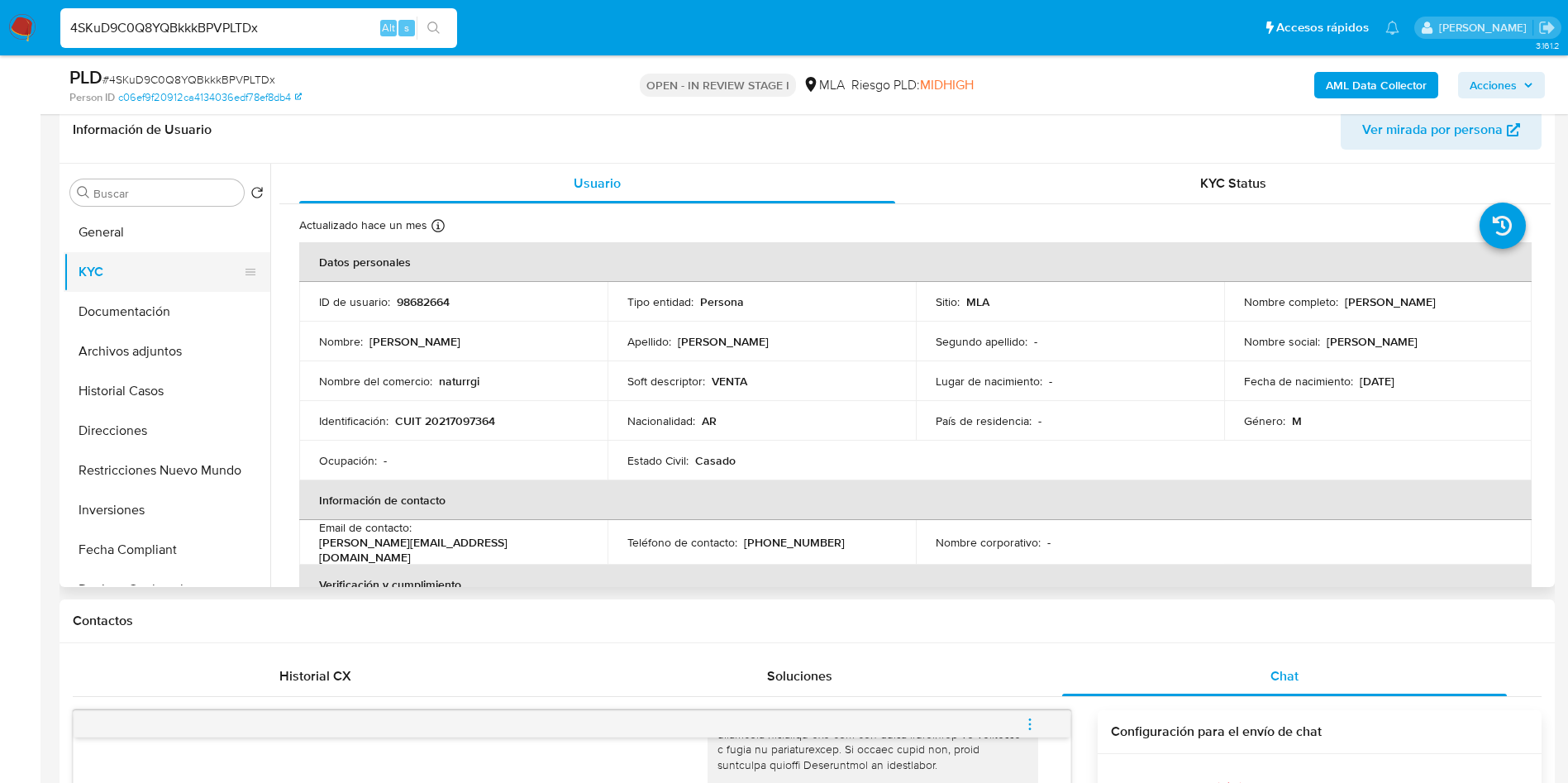
click at [151, 259] on button "KYC" at bounding box center [160, 272] width 193 height 40
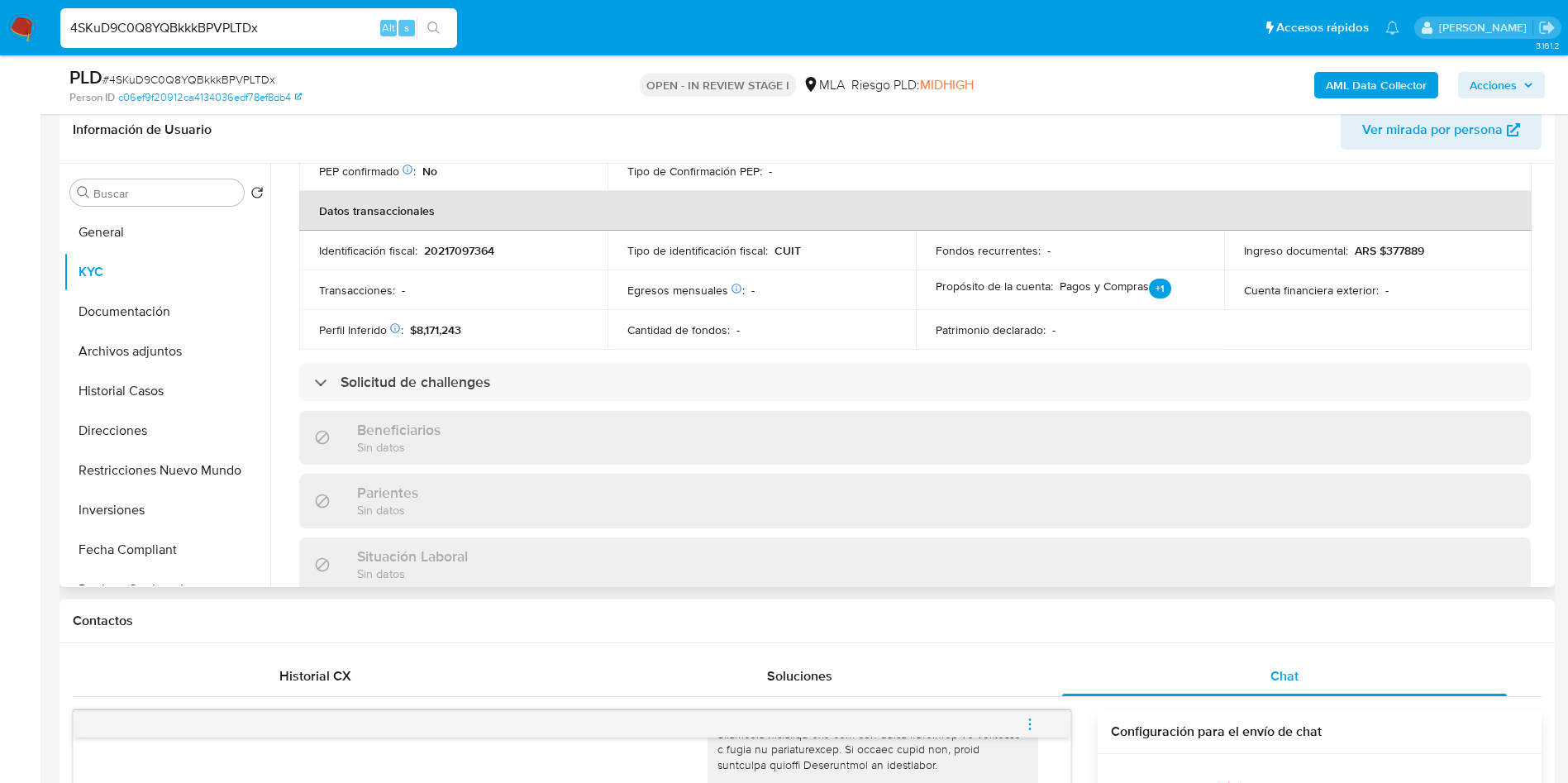
scroll to position [744, 0]
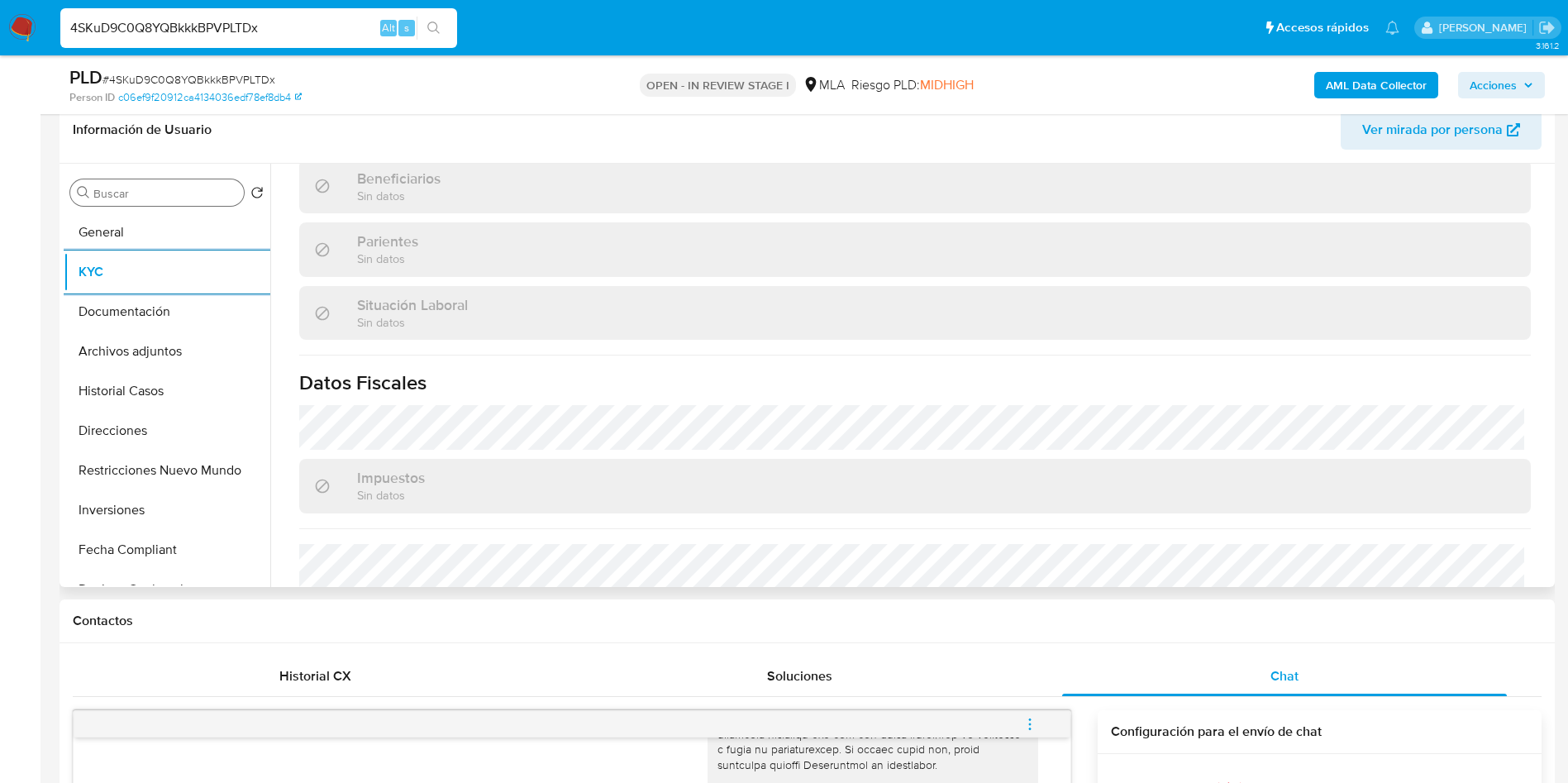
click at [146, 198] on input "Buscar" at bounding box center [165, 193] width 144 height 15
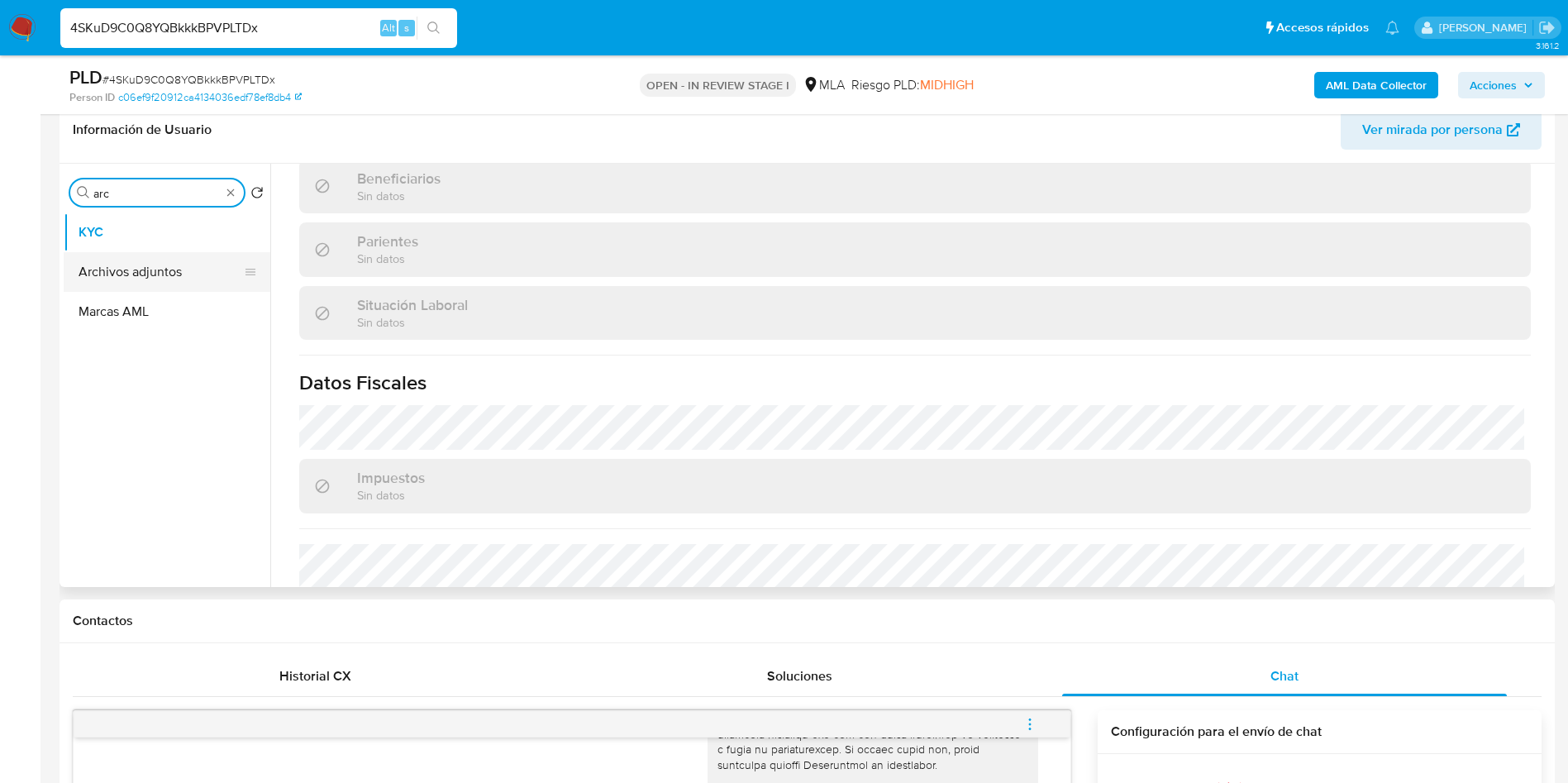
type input "arc"
click at [143, 263] on button "Archivos adjuntos" at bounding box center [160, 272] width 193 height 40
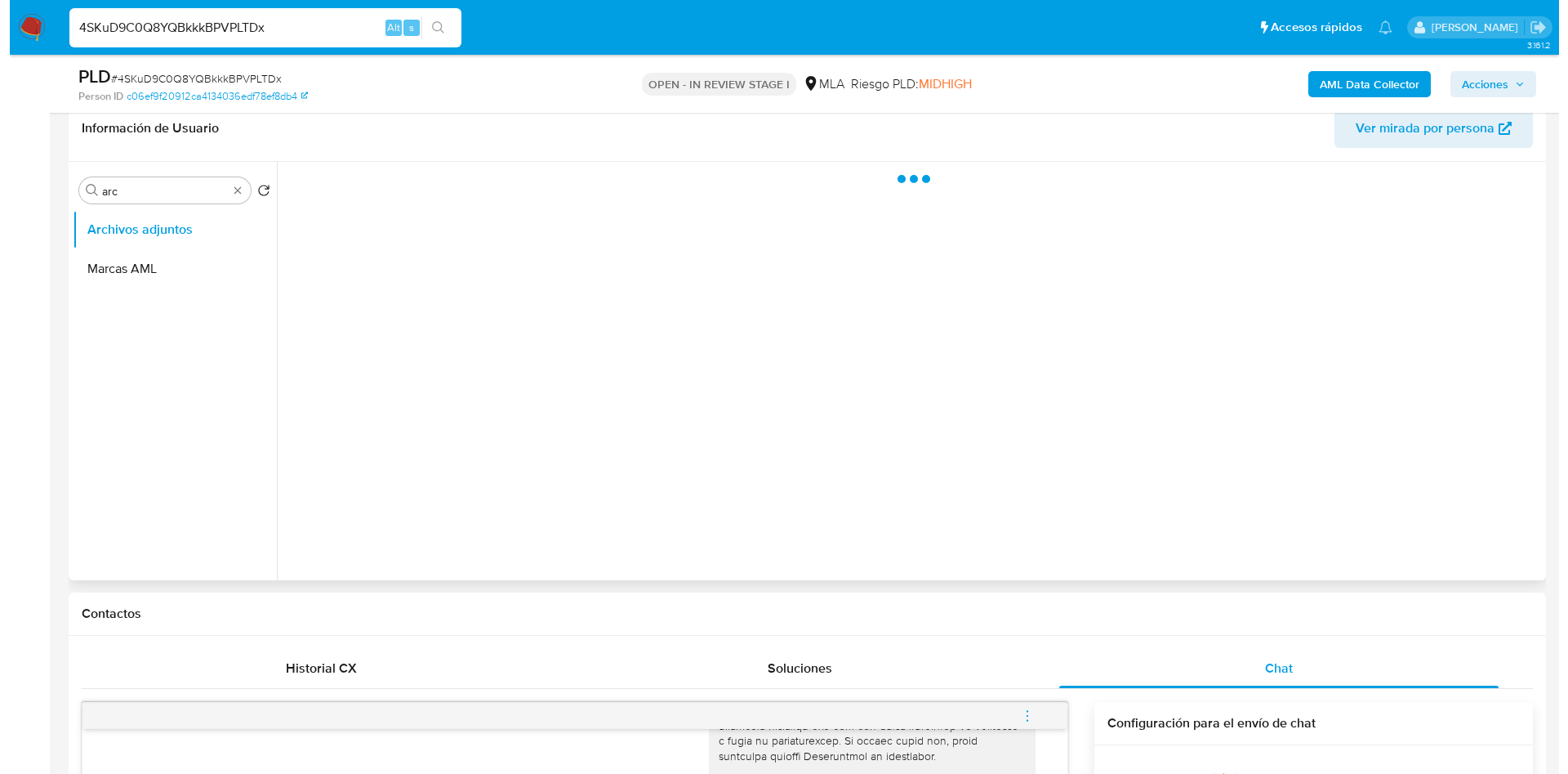
scroll to position [0, 0]
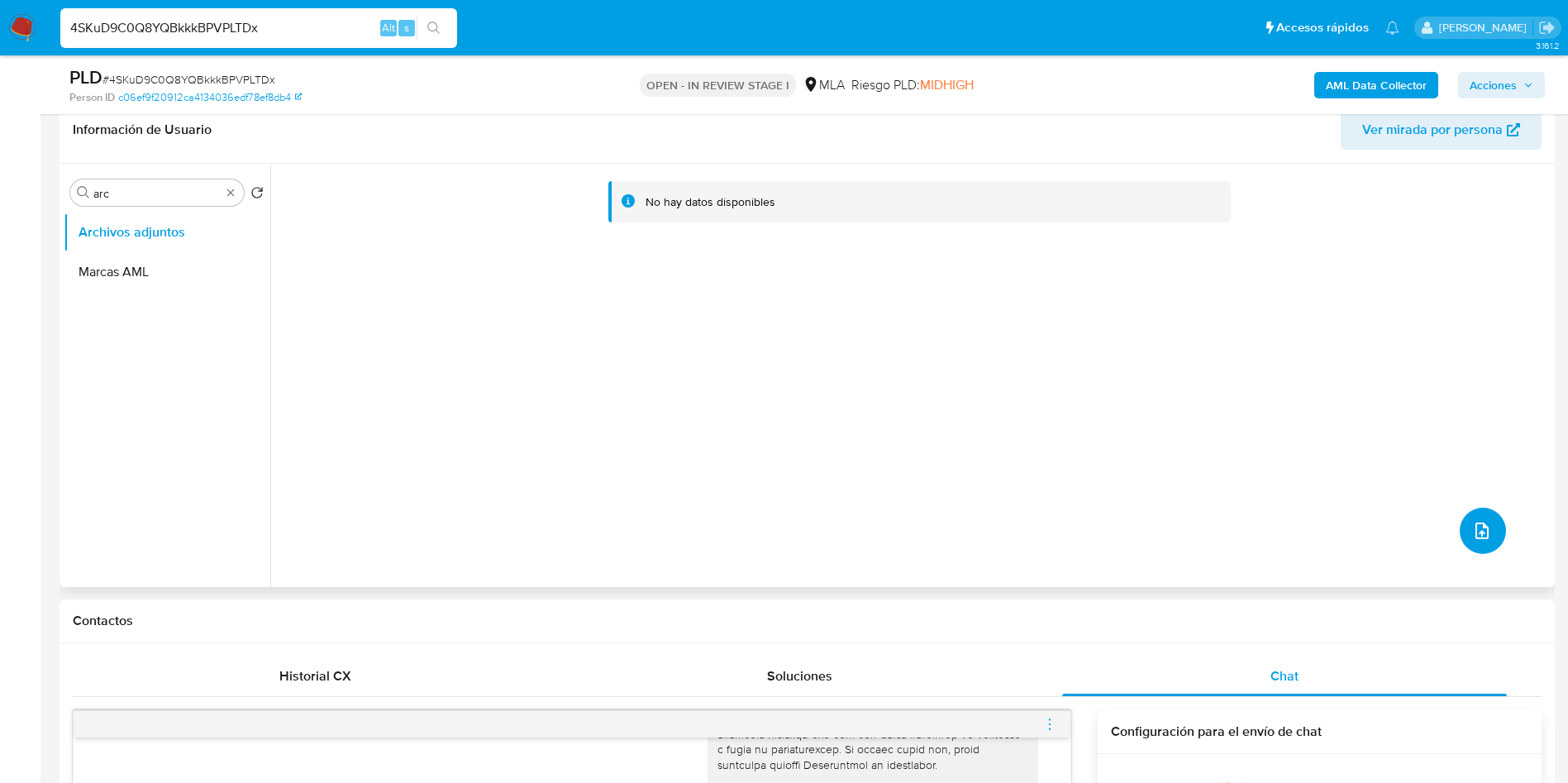
click at [1483, 511] on button "upload-file" at bounding box center [1483, 531] width 46 height 46
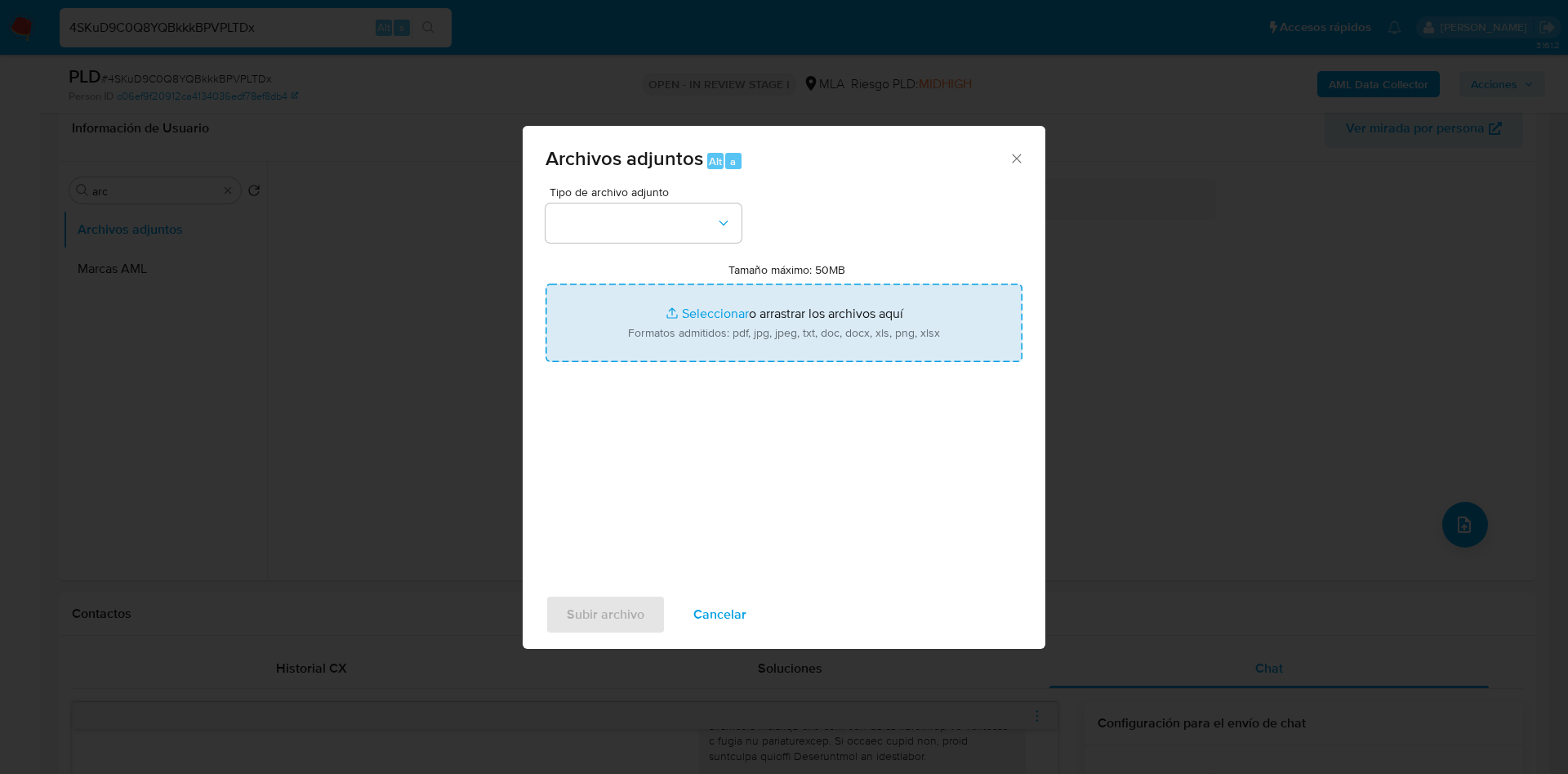
click at [857, 349] on input "Tamaño máximo: 50MB Seleccionar archivos" at bounding box center [784, 322] width 477 height 78
type input "C:\fakepath\Caselog 4SKuD9C0Q8YQBkkkBPVPLTDx_2025_09_17_13_19_22.docx"
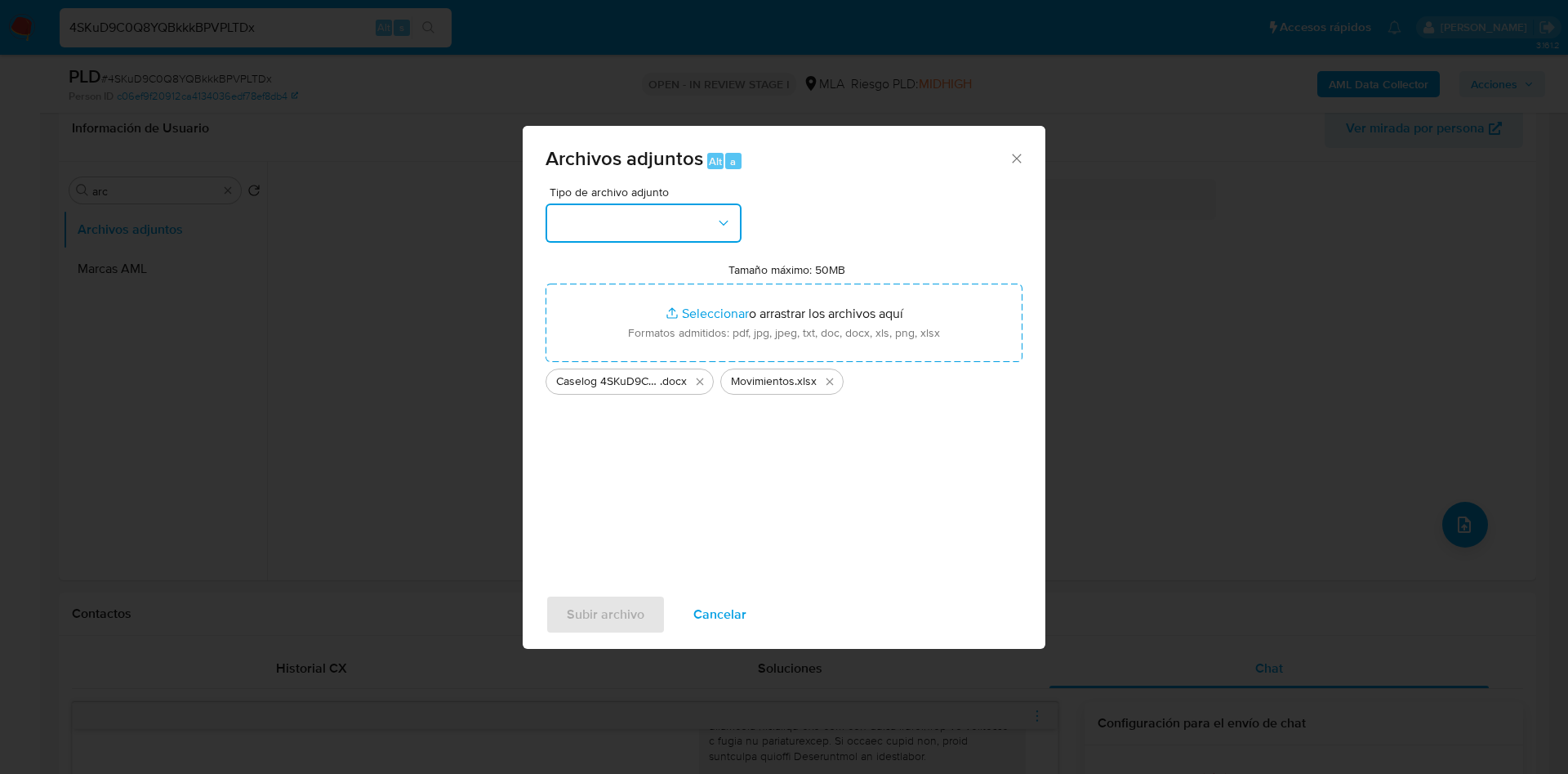
click at [659, 225] on button "button" at bounding box center [643, 223] width 196 height 40
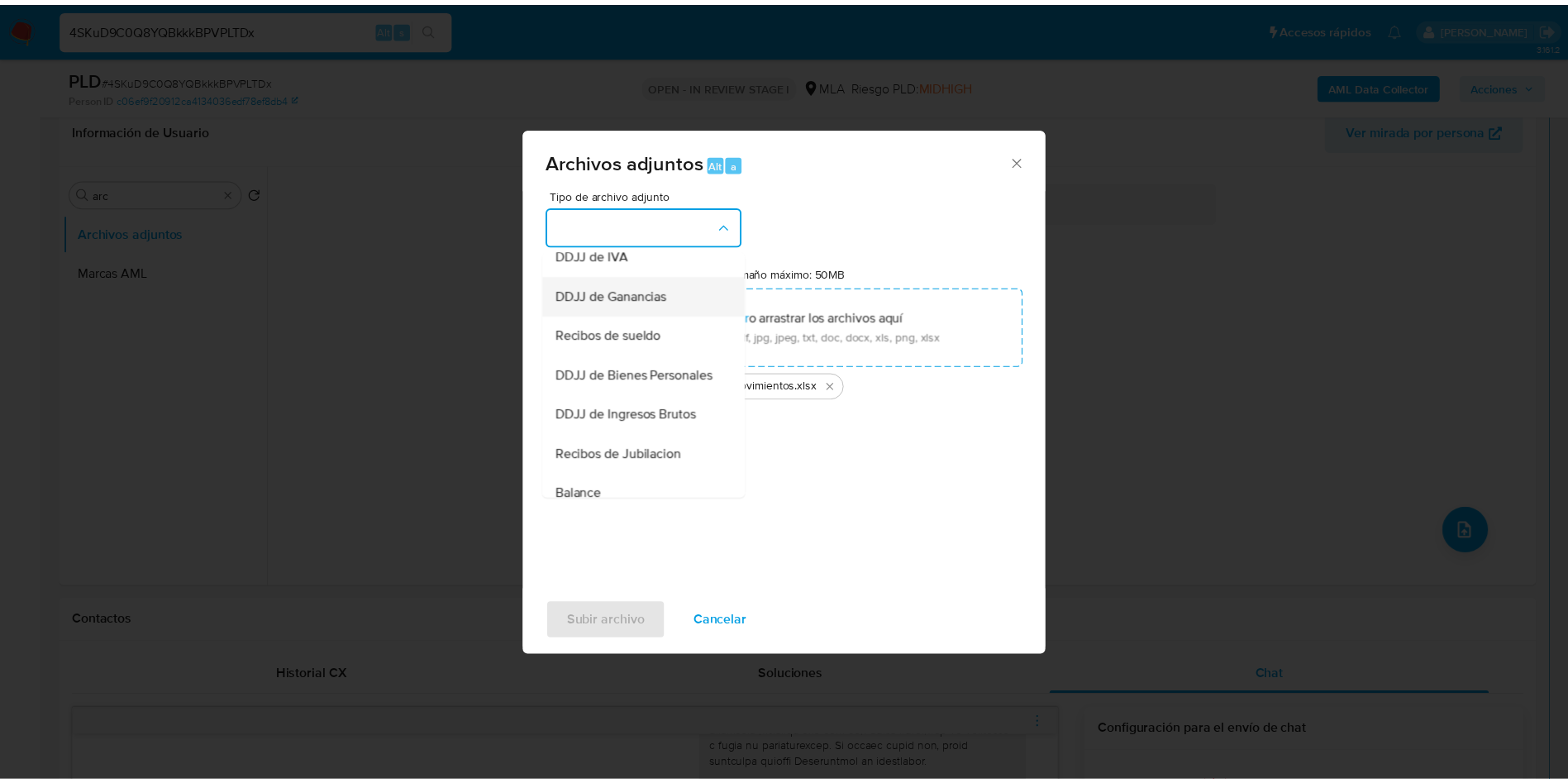
scroll to position [248, 0]
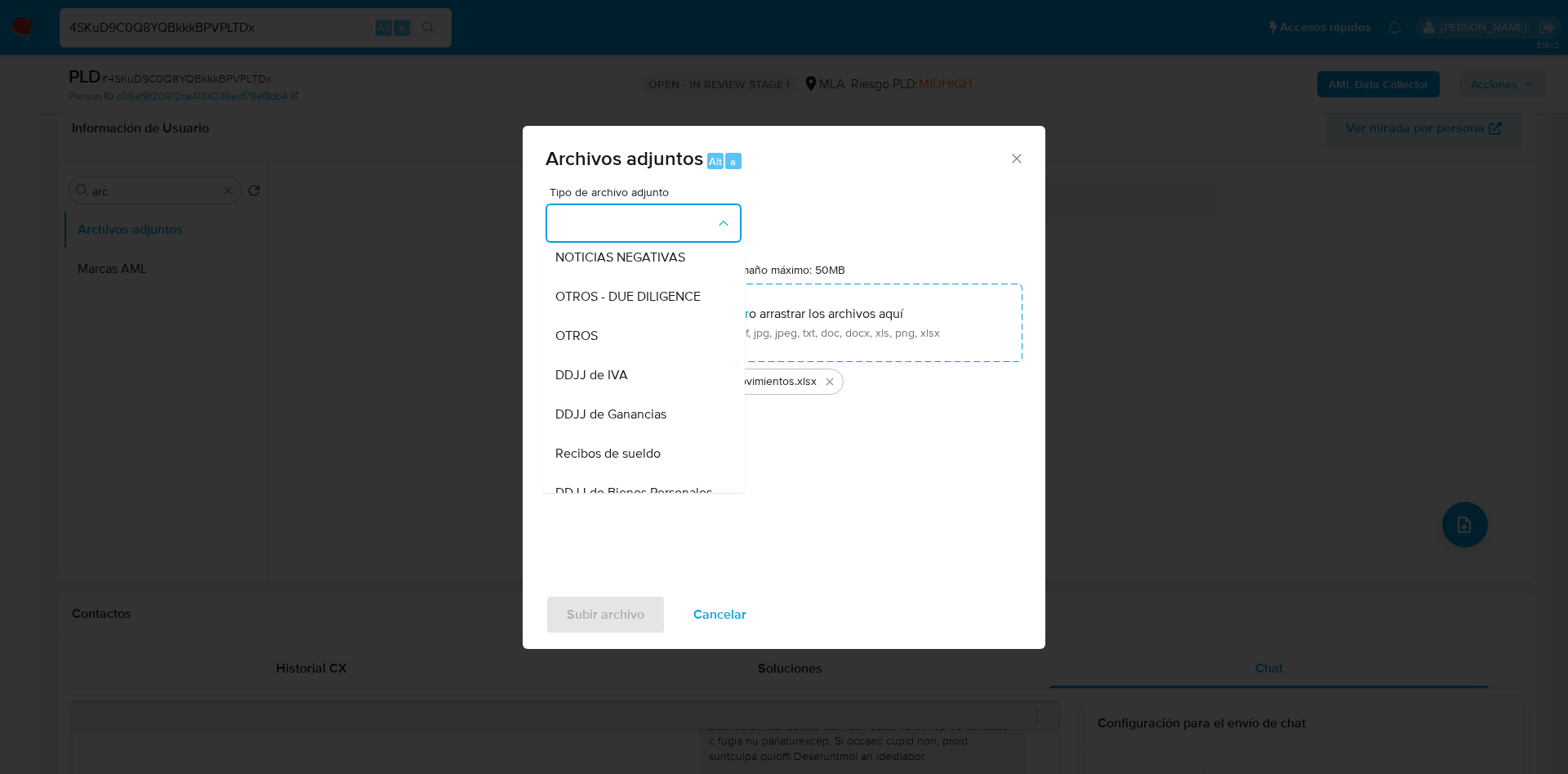
click at [592, 343] on span "OTROS" at bounding box center [576, 336] width 42 height 17
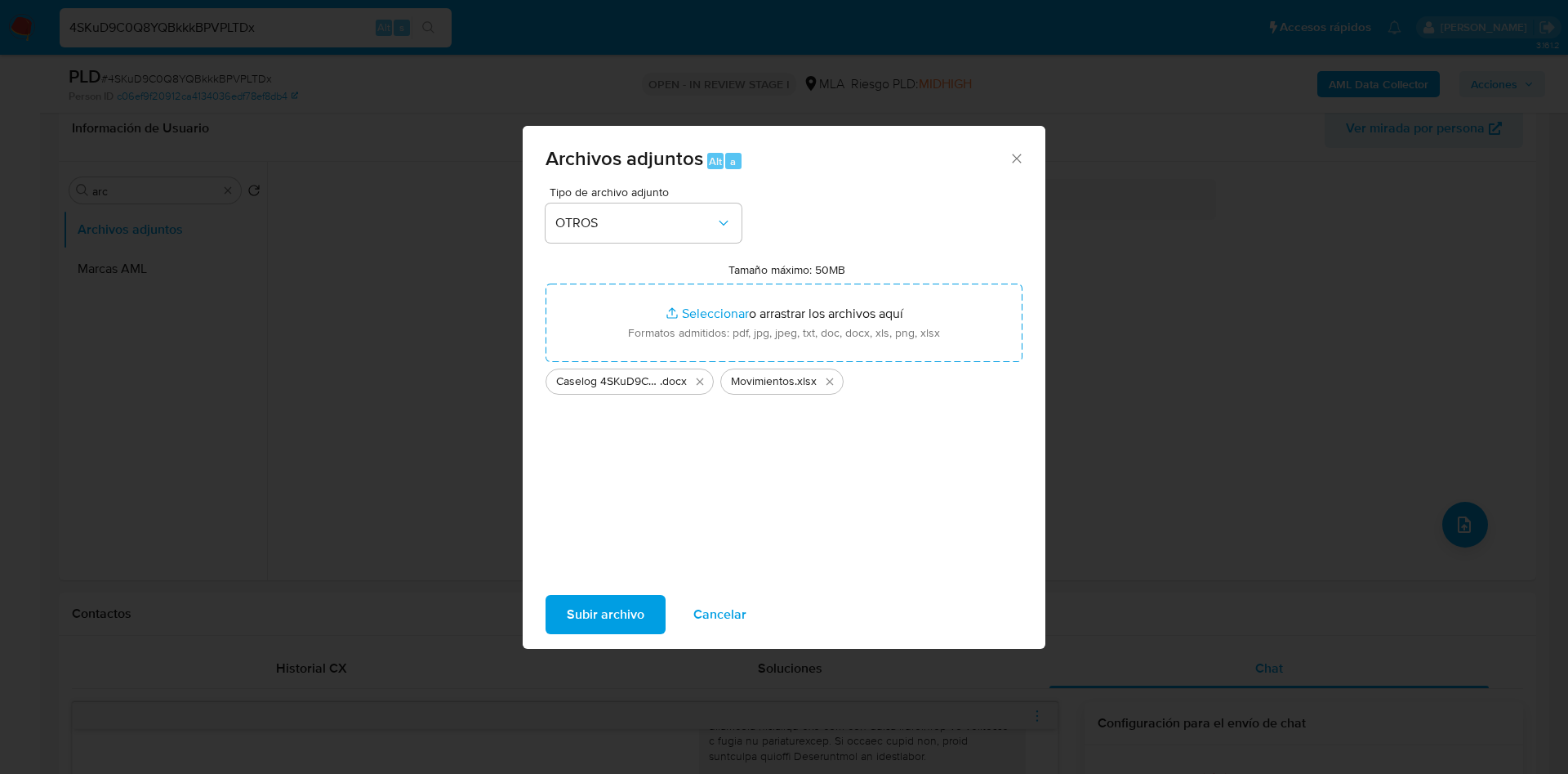
click at [625, 600] on span "Subir archivo" at bounding box center [606, 615] width 78 height 36
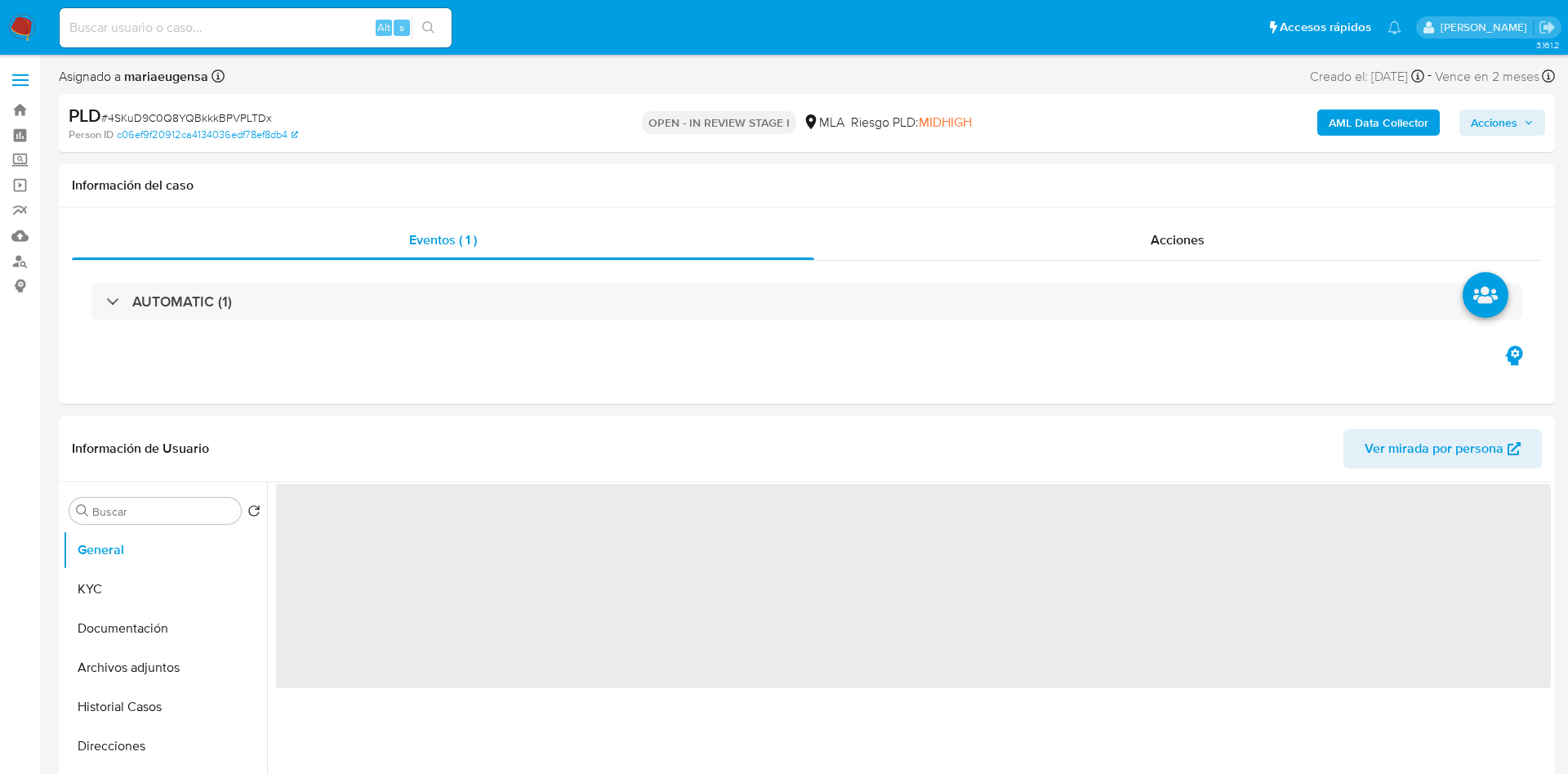
select select "10"
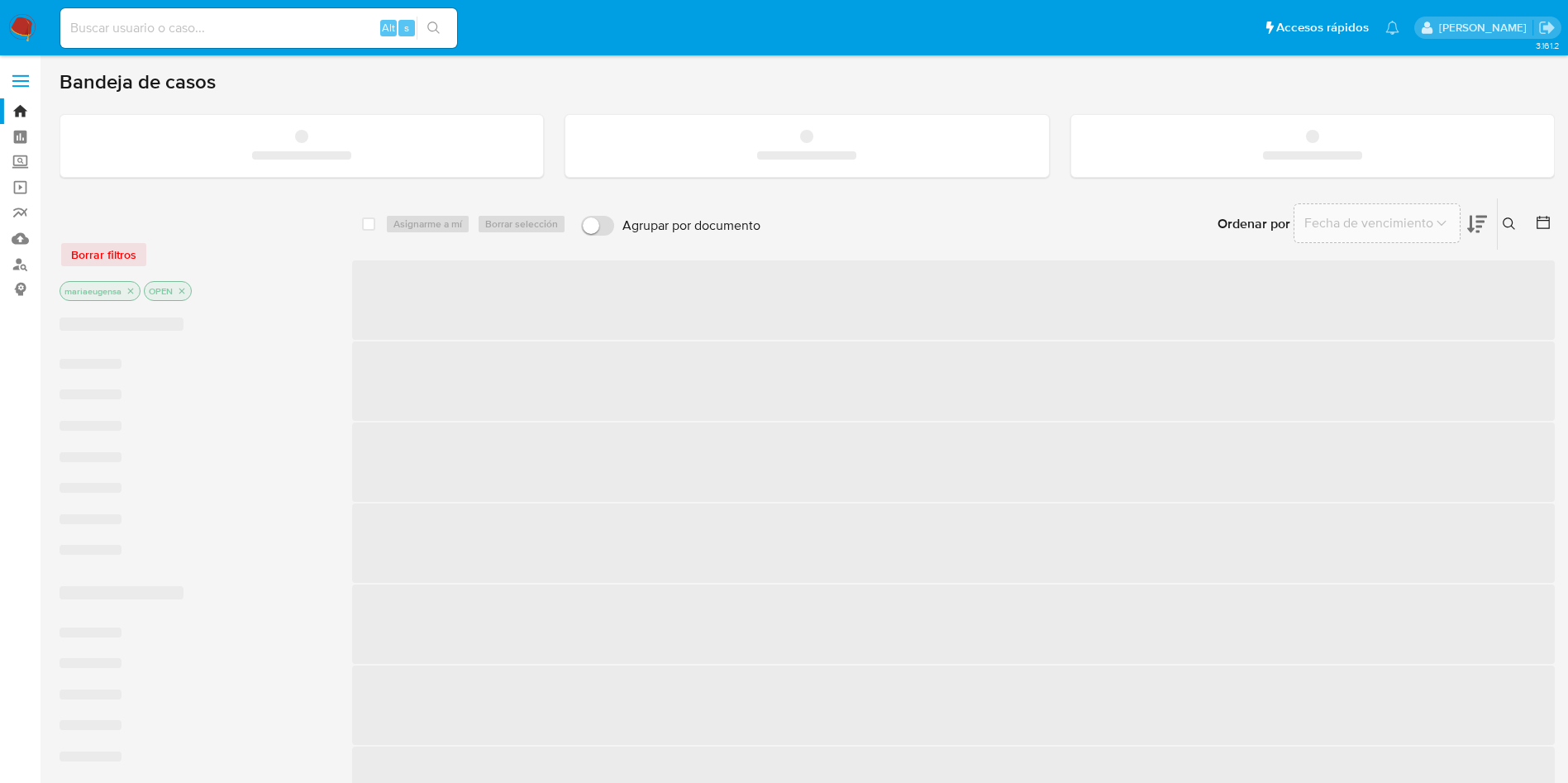
drag, startPoint x: 0, startPoint y: 0, endPoint x: 309, endPoint y: 27, distance: 310.4
click at [309, 27] on input at bounding box center [258, 27] width 397 height 21
paste input "POYdmspL58KUujMMYeuMrngs"
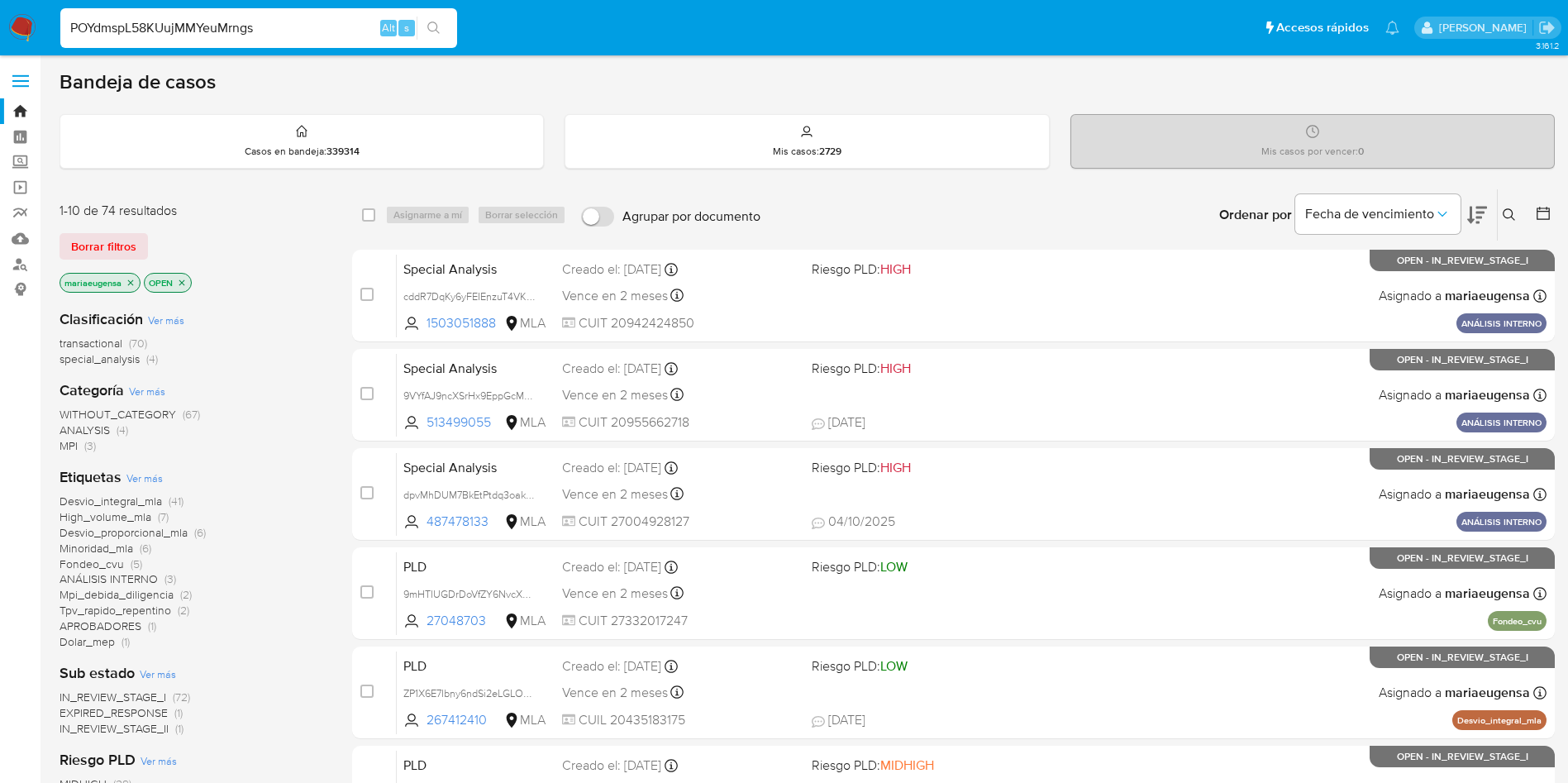
type input "POYdmspL58KUujMMYeuMrngs"
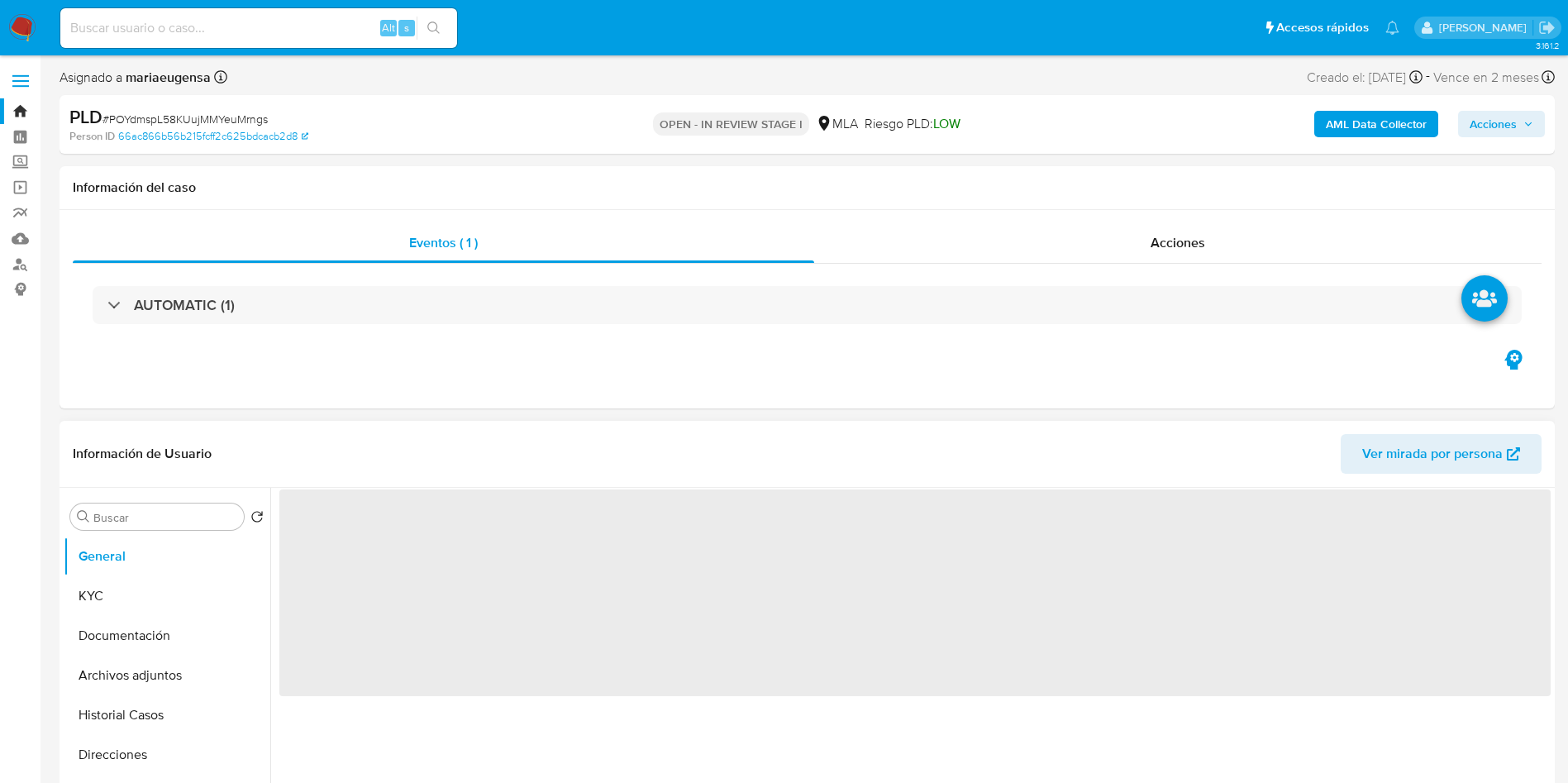
select select "10"
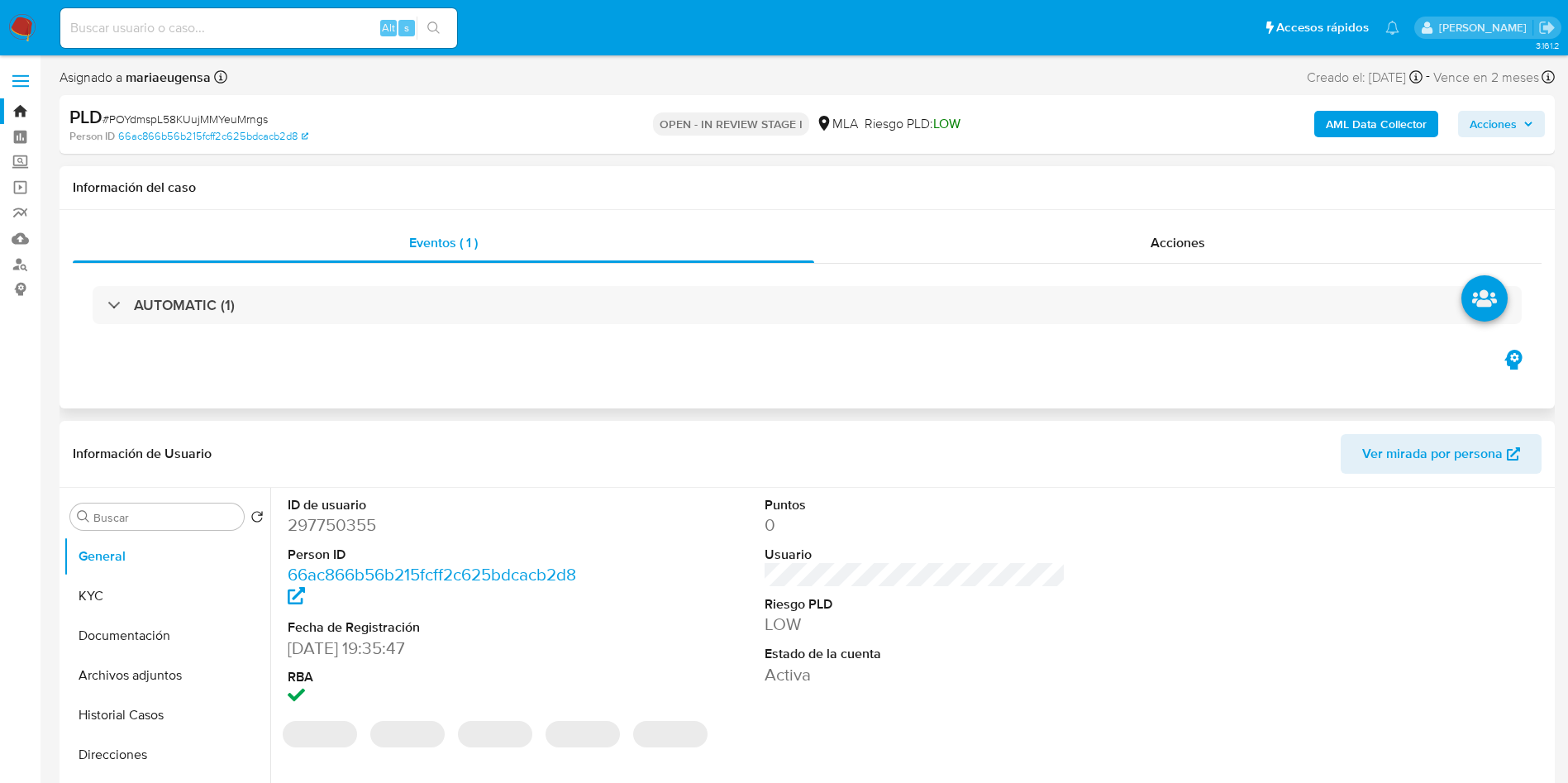
click at [737, 360] on div "Eventos ( 1 ) Acciones AUTOMATIC (1)" at bounding box center [808, 309] width 1496 height 198
click at [112, 527] on div "Buscar" at bounding box center [157, 516] width 174 height 26
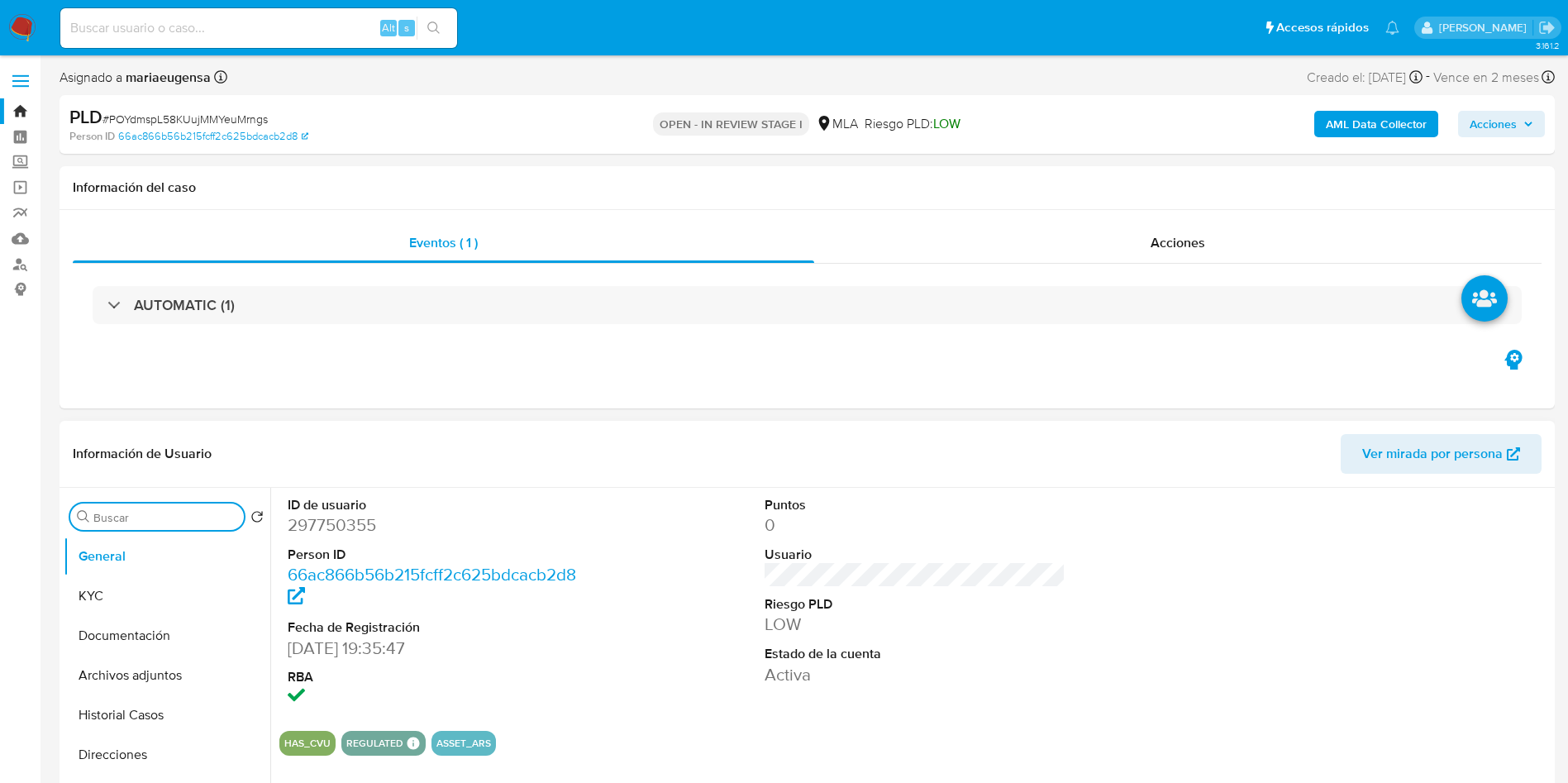
click at [120, 519] on input "Buscar" at bounding box center [165, 517] width 144 height 15
type input "arc"
click at [141, 589] on button "Archivos adjuntos" at bounding box center [160, 596] width 193 height 40
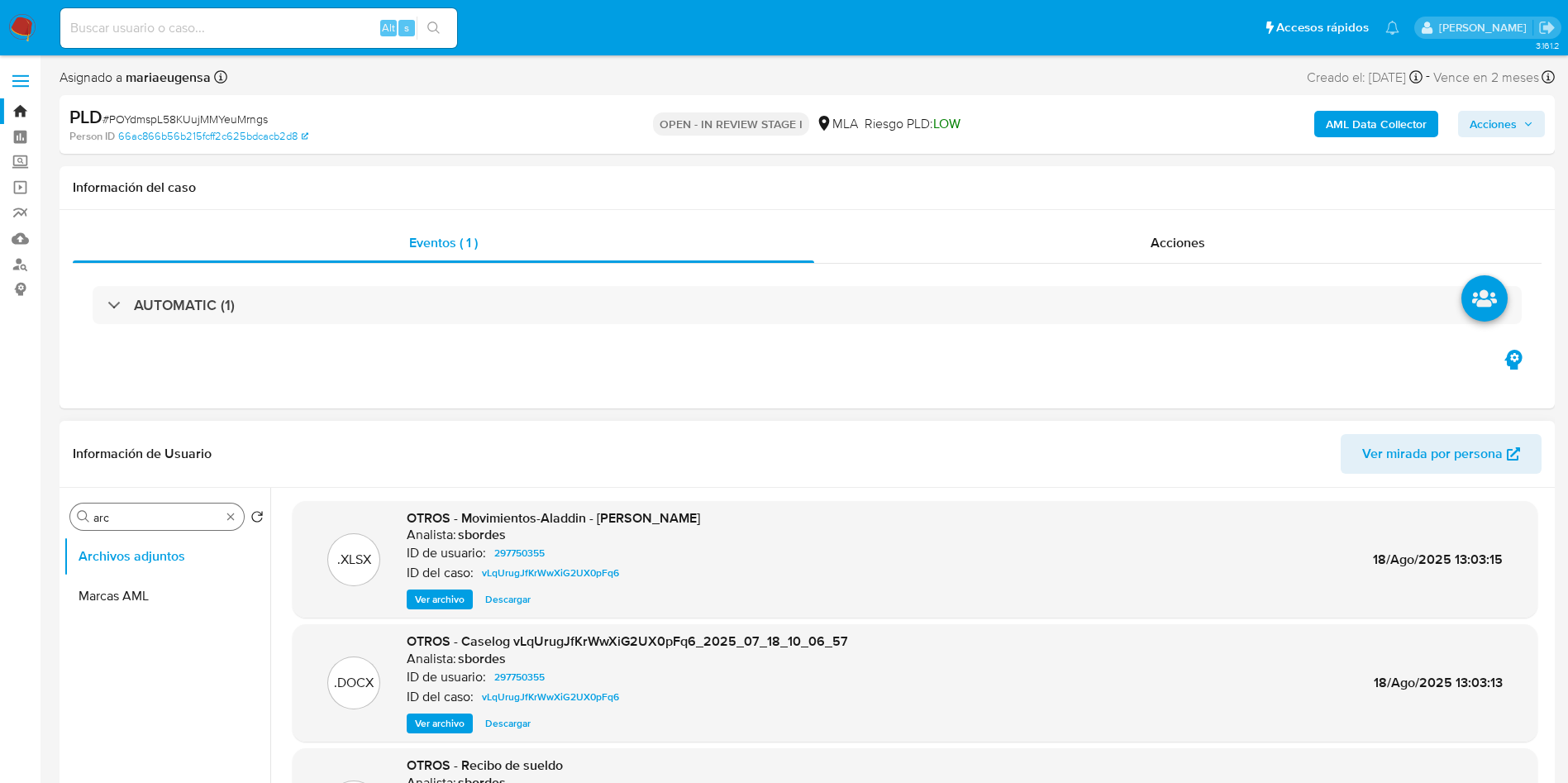
click at [123, 519] on input "arc" at bounding box center [156, 517] width 127 height 15
click at [123, 518] on input "arc" at bounding box center [156, 517] width 127 height 15
type input "his"
click at [159, 604] on button "Historial Casos" at bounding box center [167, 596] width 207 height 40
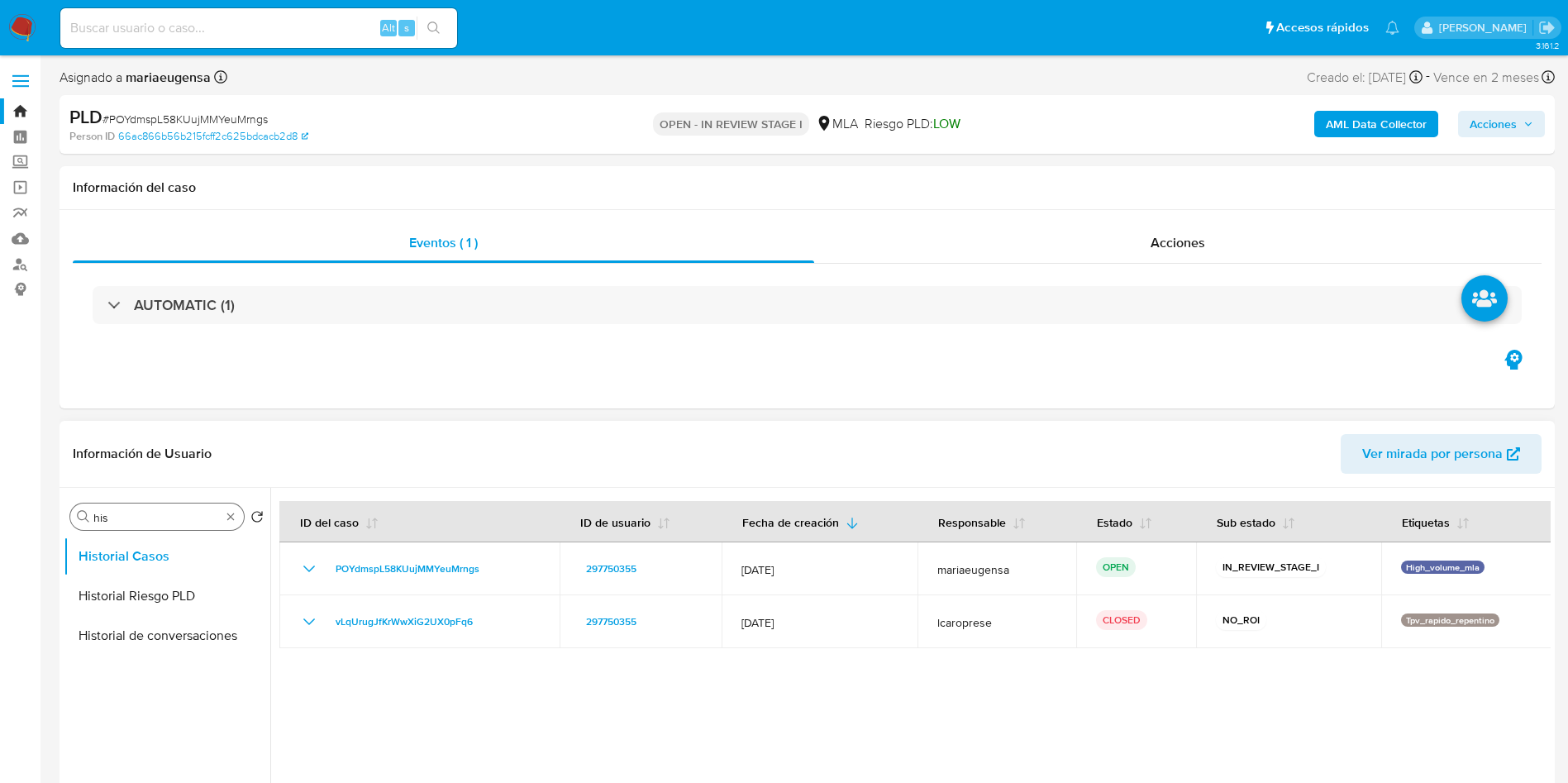
click at [161, 527] on div "Buscar his" at bounding box center [157, 516] width 174 height 26
click at [164, 517] on input "his" at bounding box center [156, 517] width 127 height 15
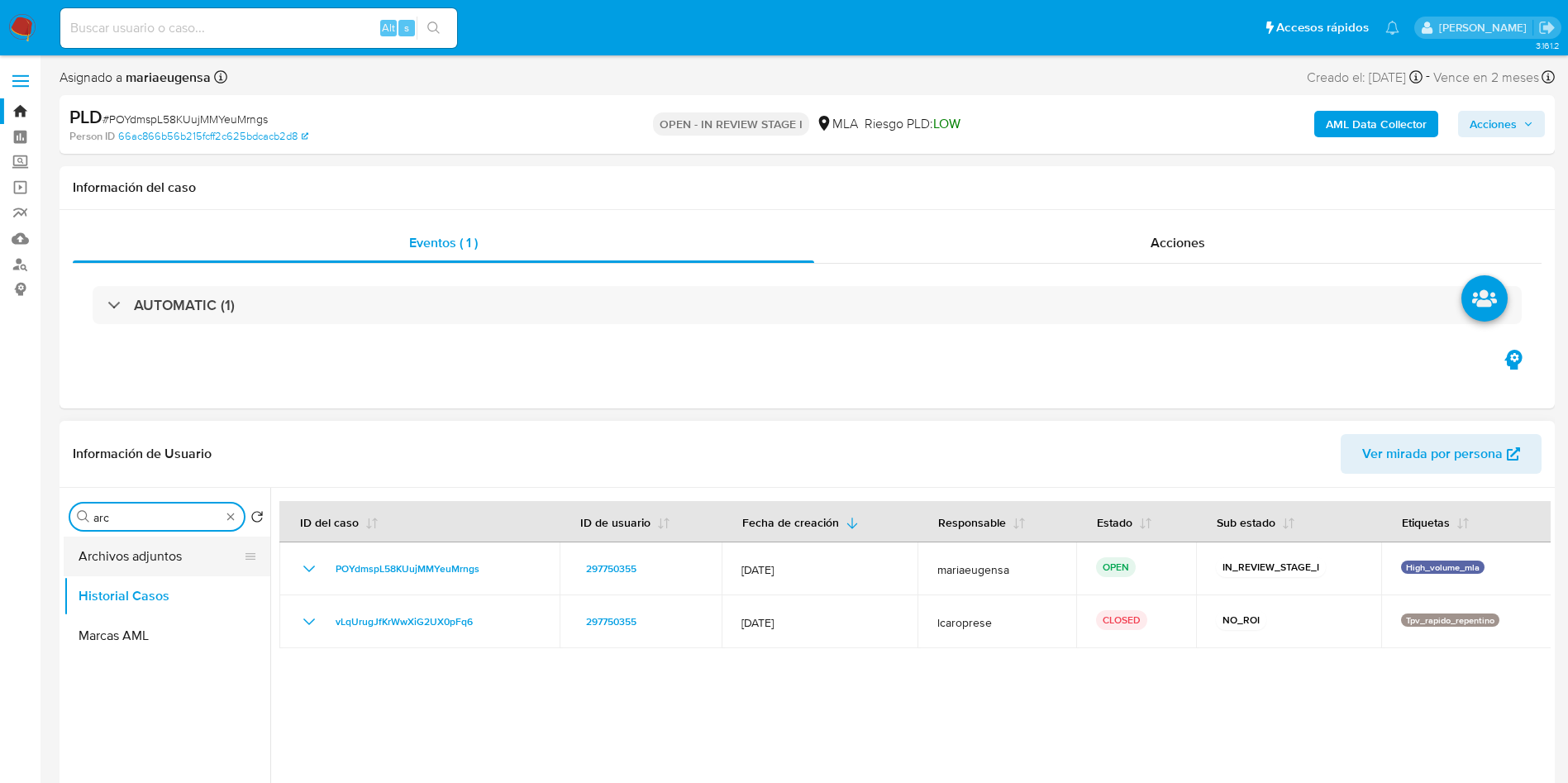
type input "arc"
click at [160, 561] on button "Archivos adjuntos" at bounding box center [160, 557] width 193 height 40
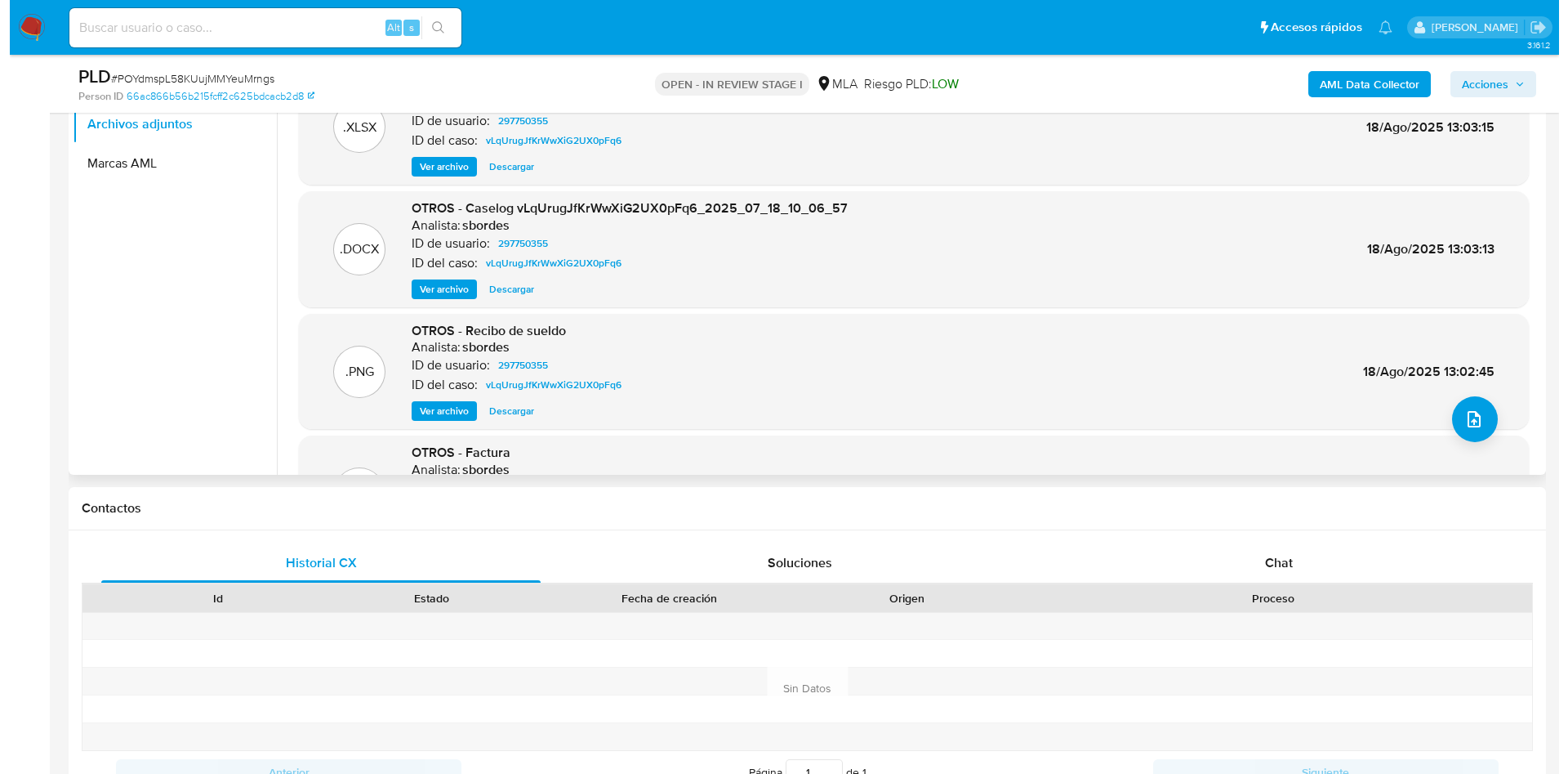
scroll to position [245, 0]
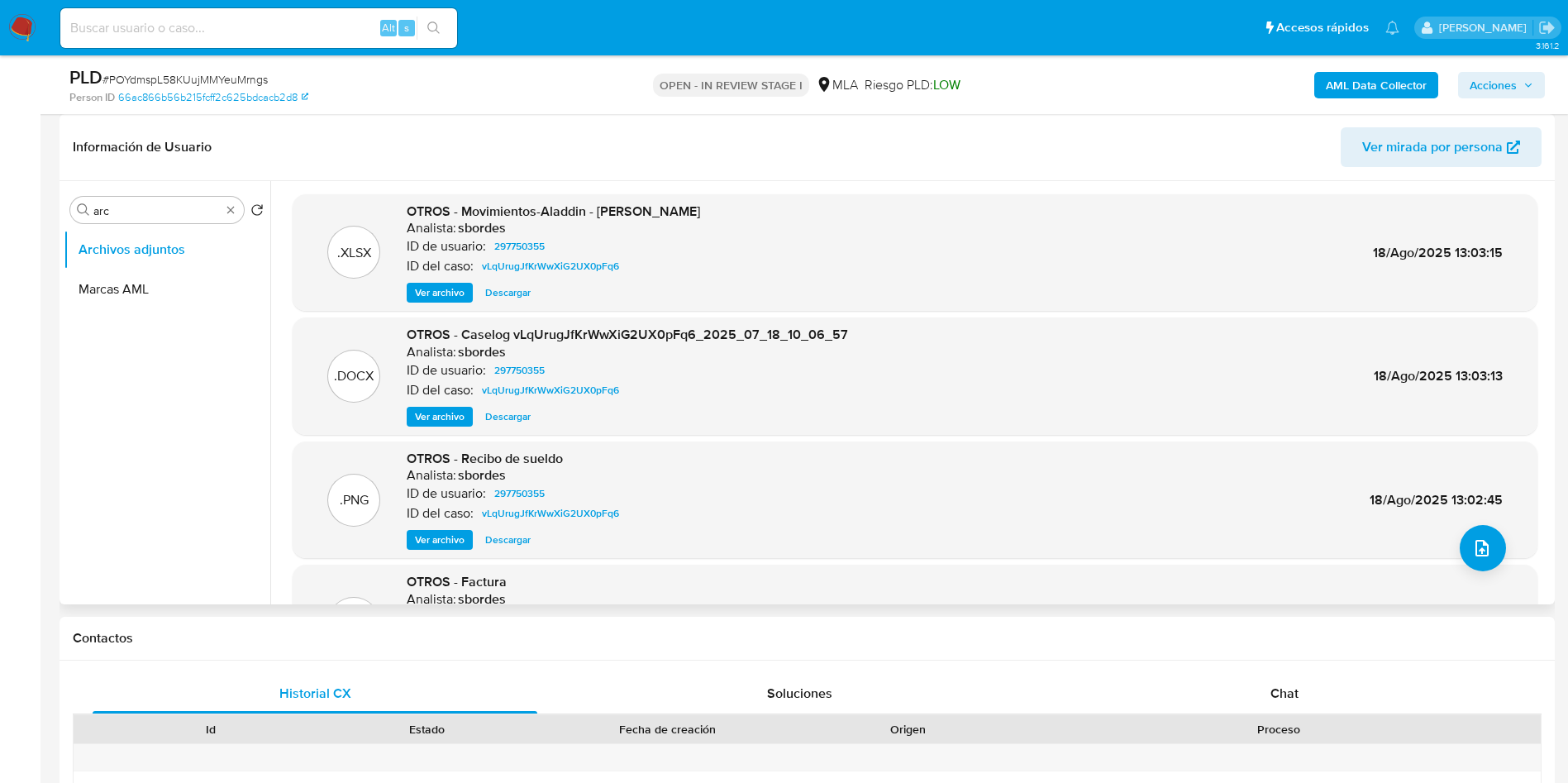
click at [460, 413] on span "Ver archivo" at bounding box center [440, 416] width 50 height 17
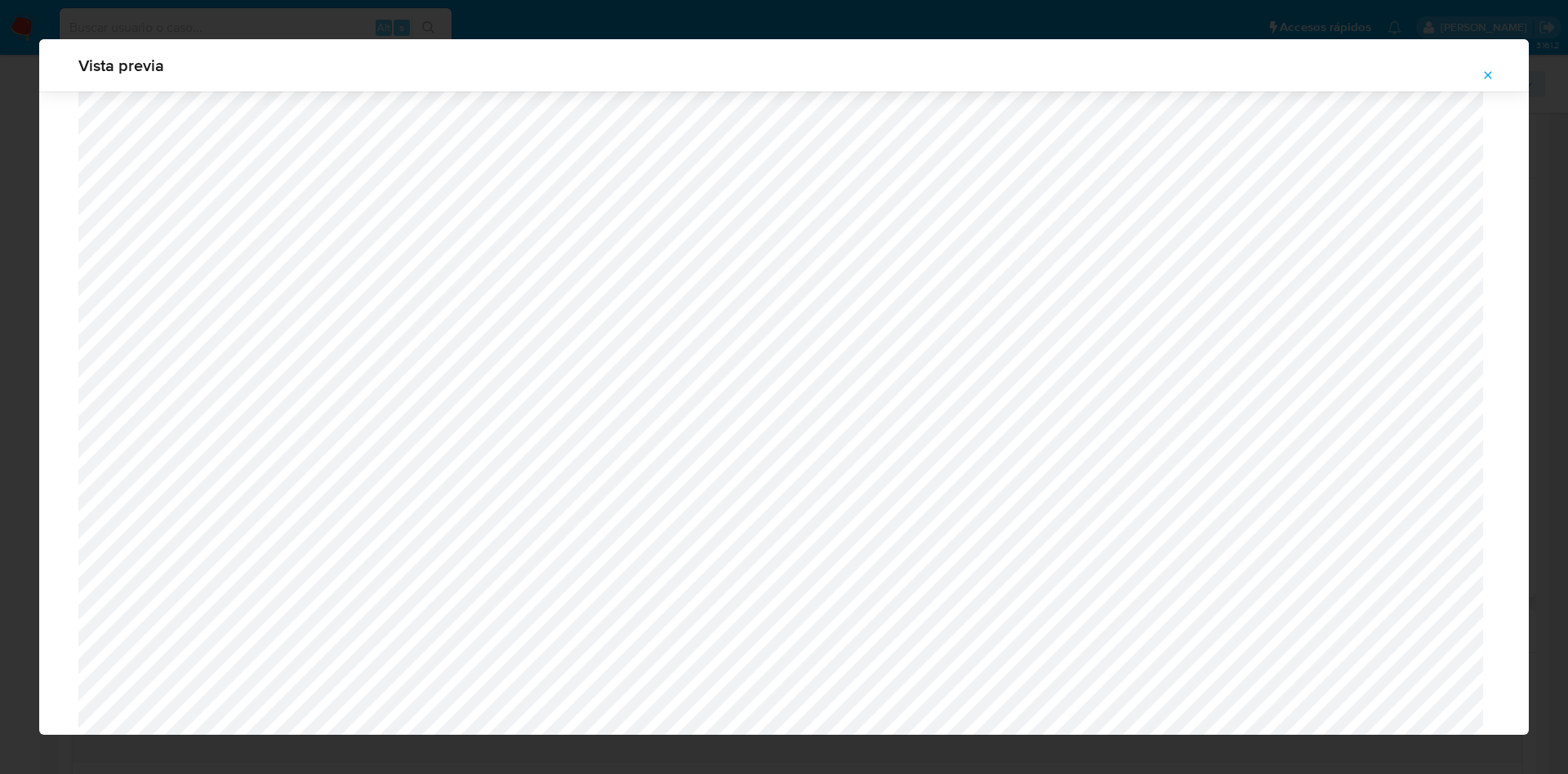
scroll to position [580, 0]
click at [1485, 72] on icon "Attachment preview" at bounding box center [1488, 74] width 13 height 13
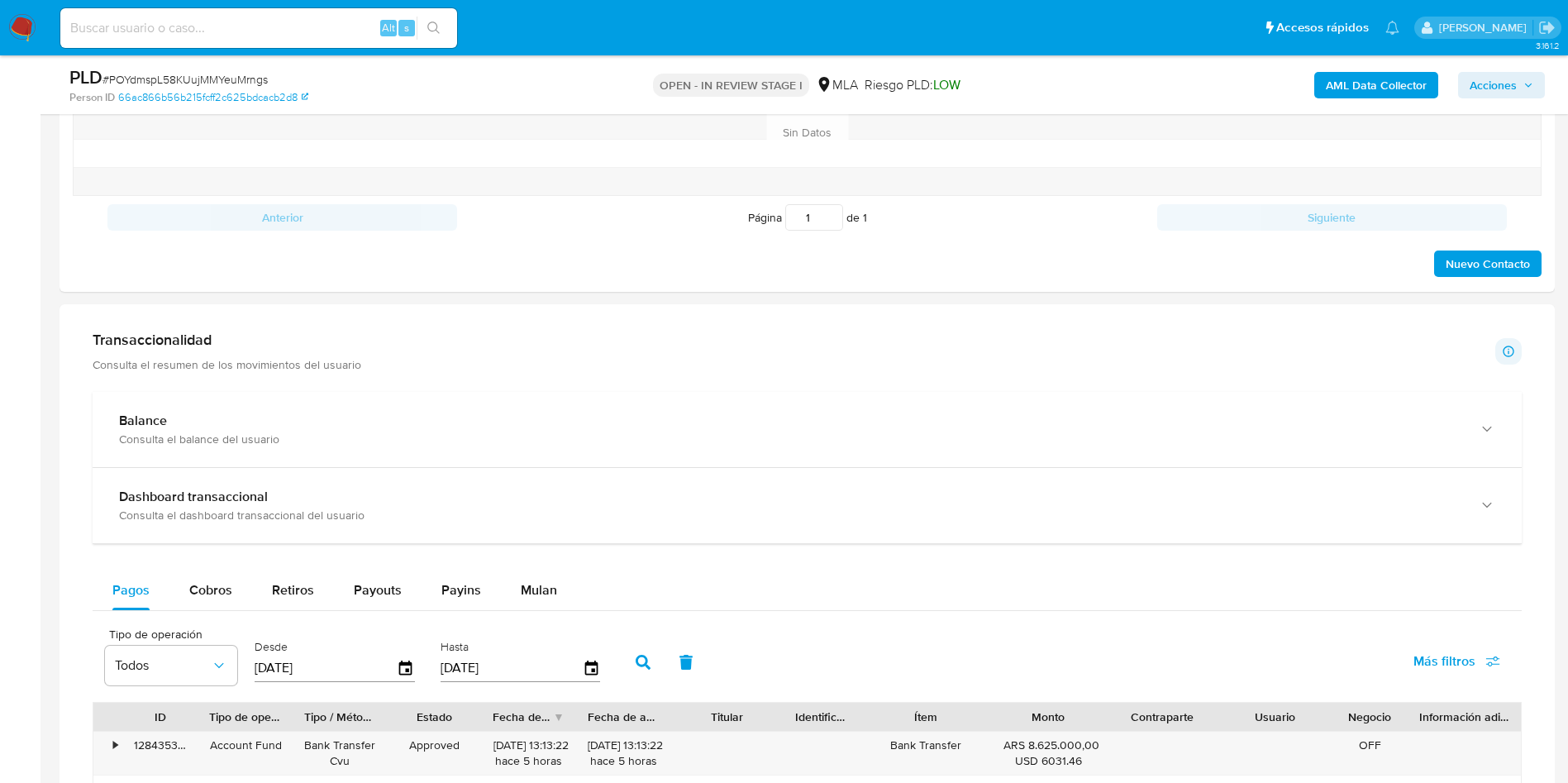
scroll to position [992, 0]
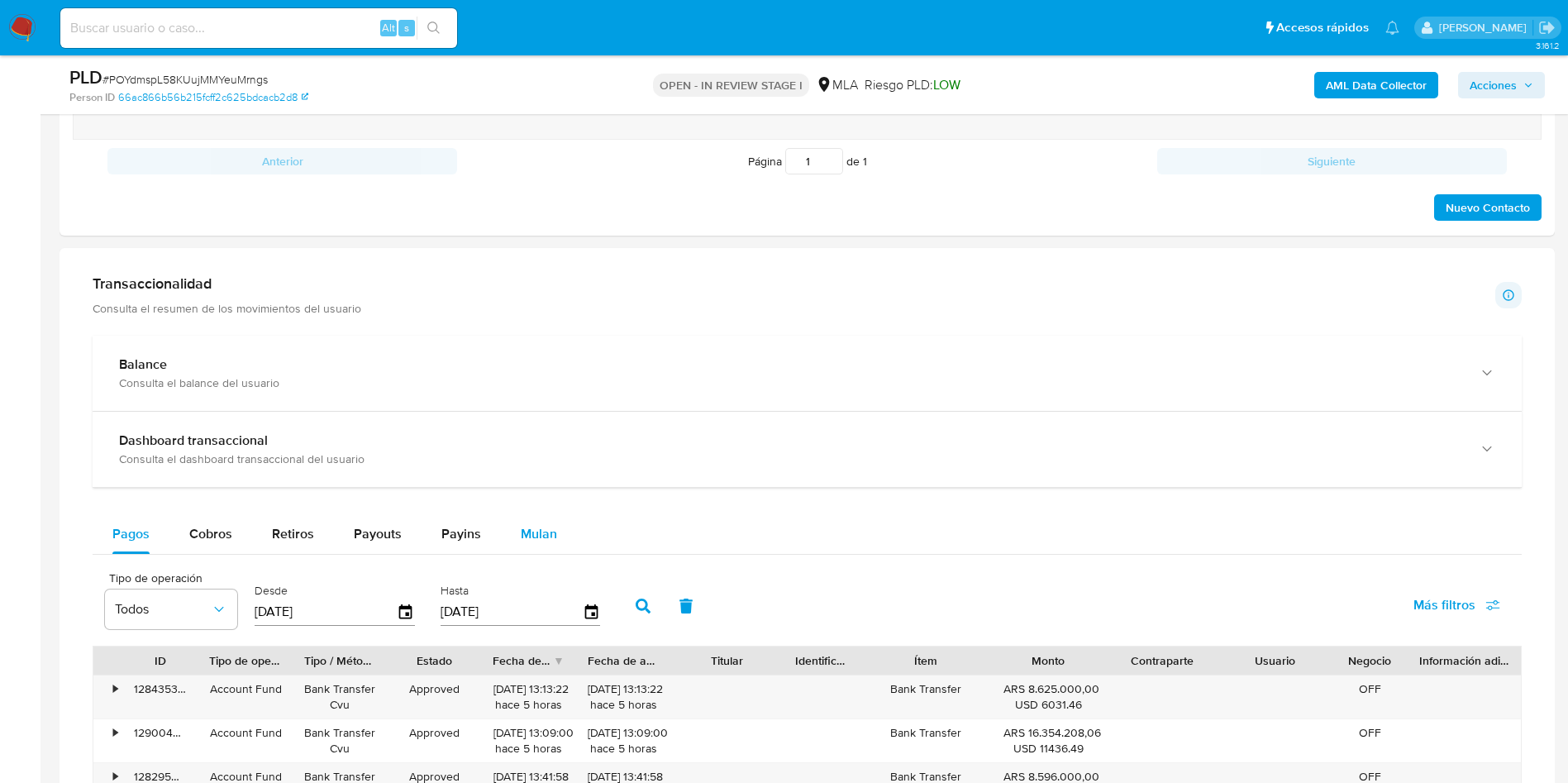
click at [554, 519] on button "Mulan" at bounding box center [539, 534] width 76 height 40
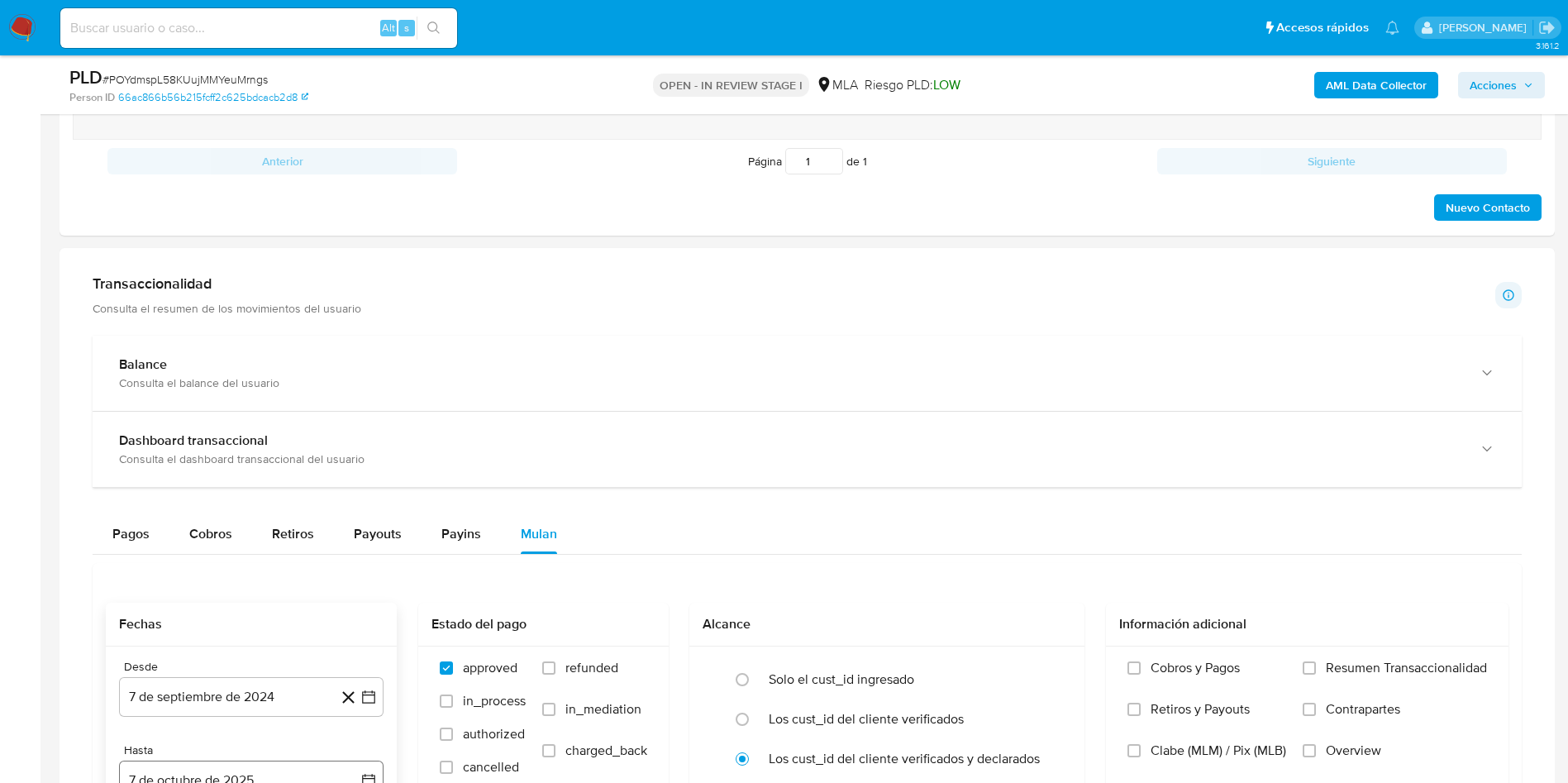
scroll to position [1240, 0]
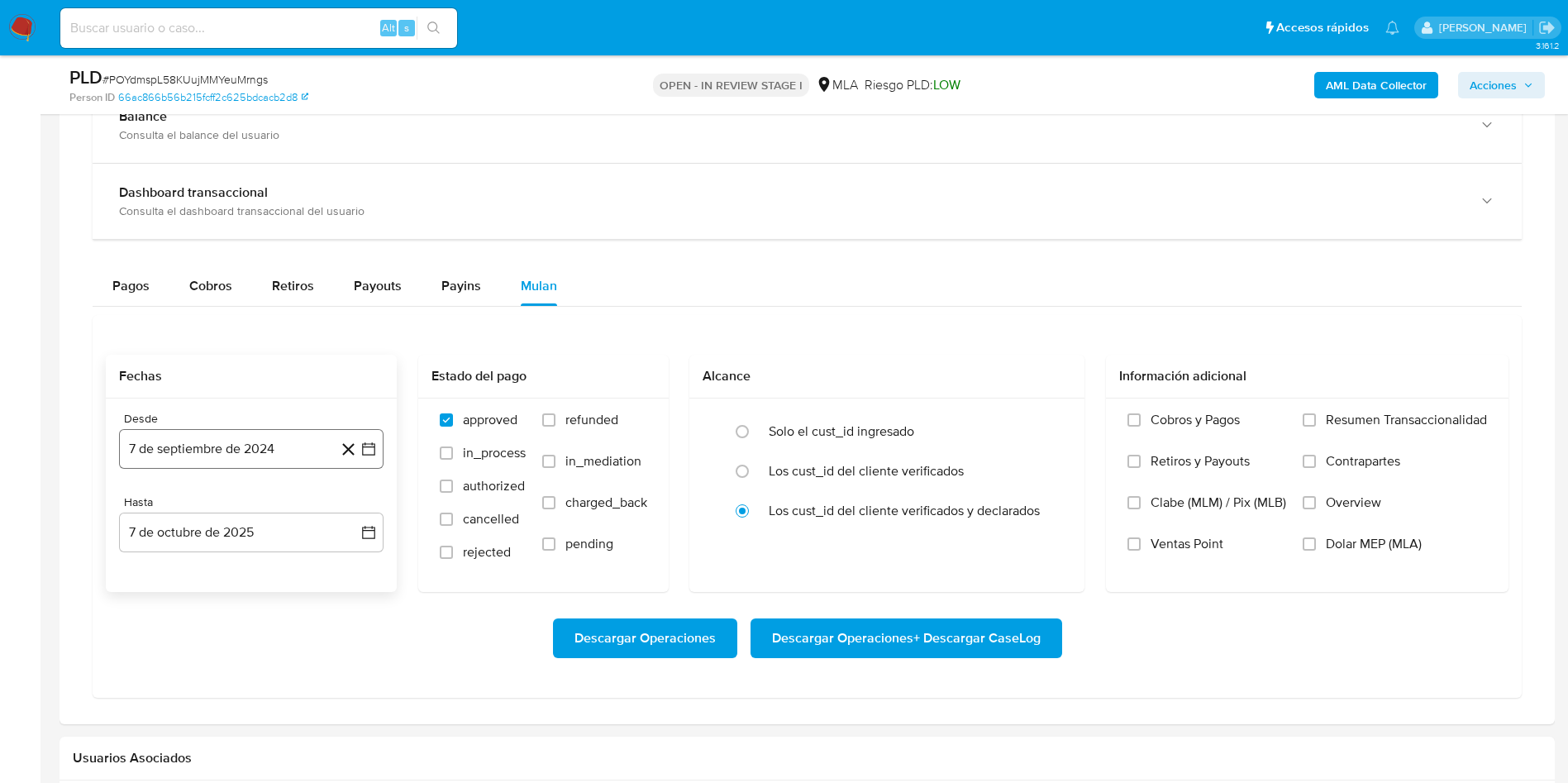
click at [254, 443] on button "7 de septiembre de 2024" at bounding box center [251, 449] width 265 height 40
click at [249, 508] on span "septiembre 2024" at bounding box center [243, 508] width 101 height 17
click at [346, 509] on icon "Año siguiente" at bounding box center [351, 509] width 20 height 20
click at [180, 665] on span "[DATE]" at bounding box center [178, 661] width 36 height 13
click at [186, 560] on button "1" at bounding box center [185, 569] width 26 height 26
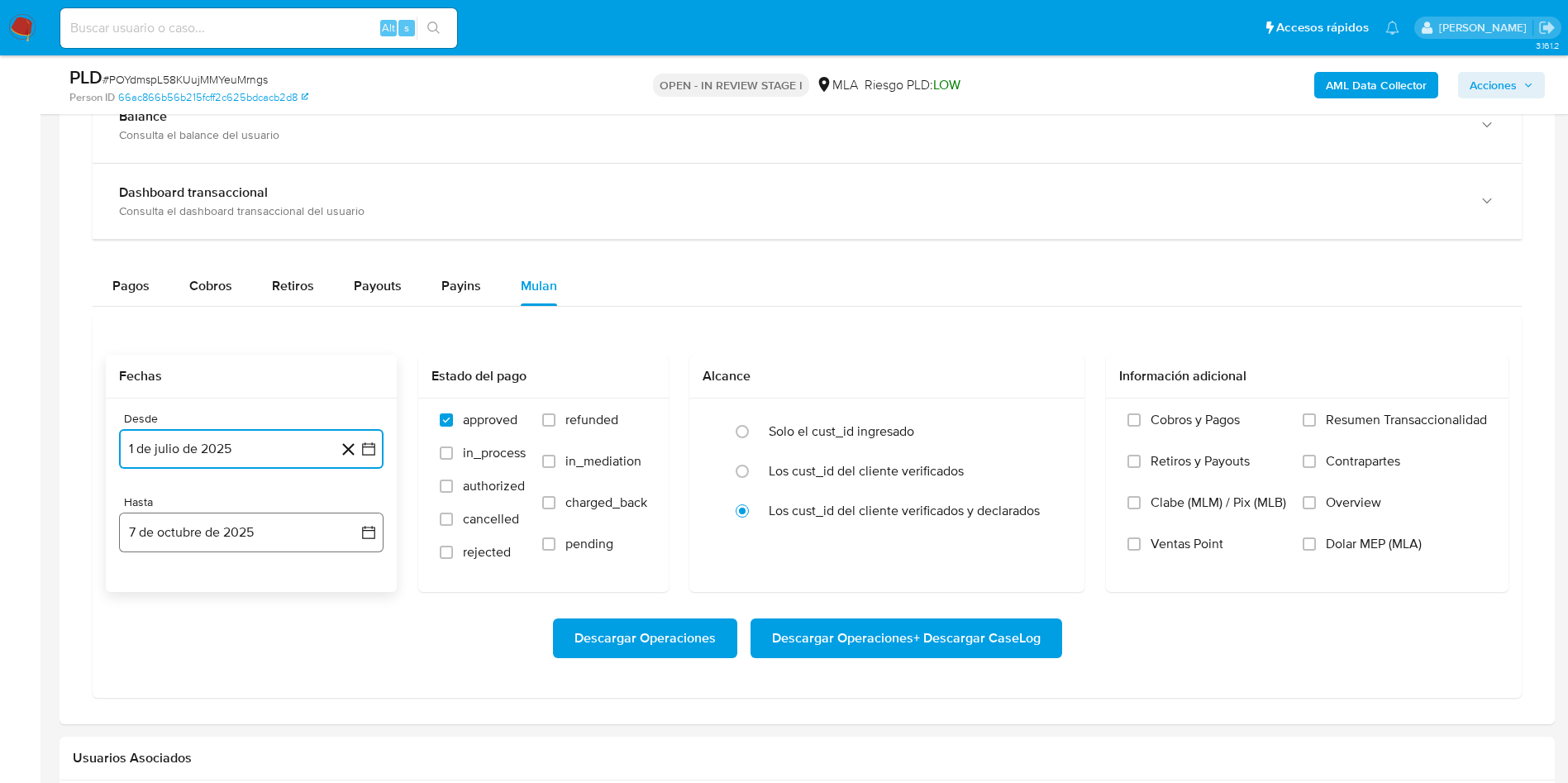
click at [198, 534] on button "7 de octubre de 2025" at bounding box center [251, 533] width 265 height 40
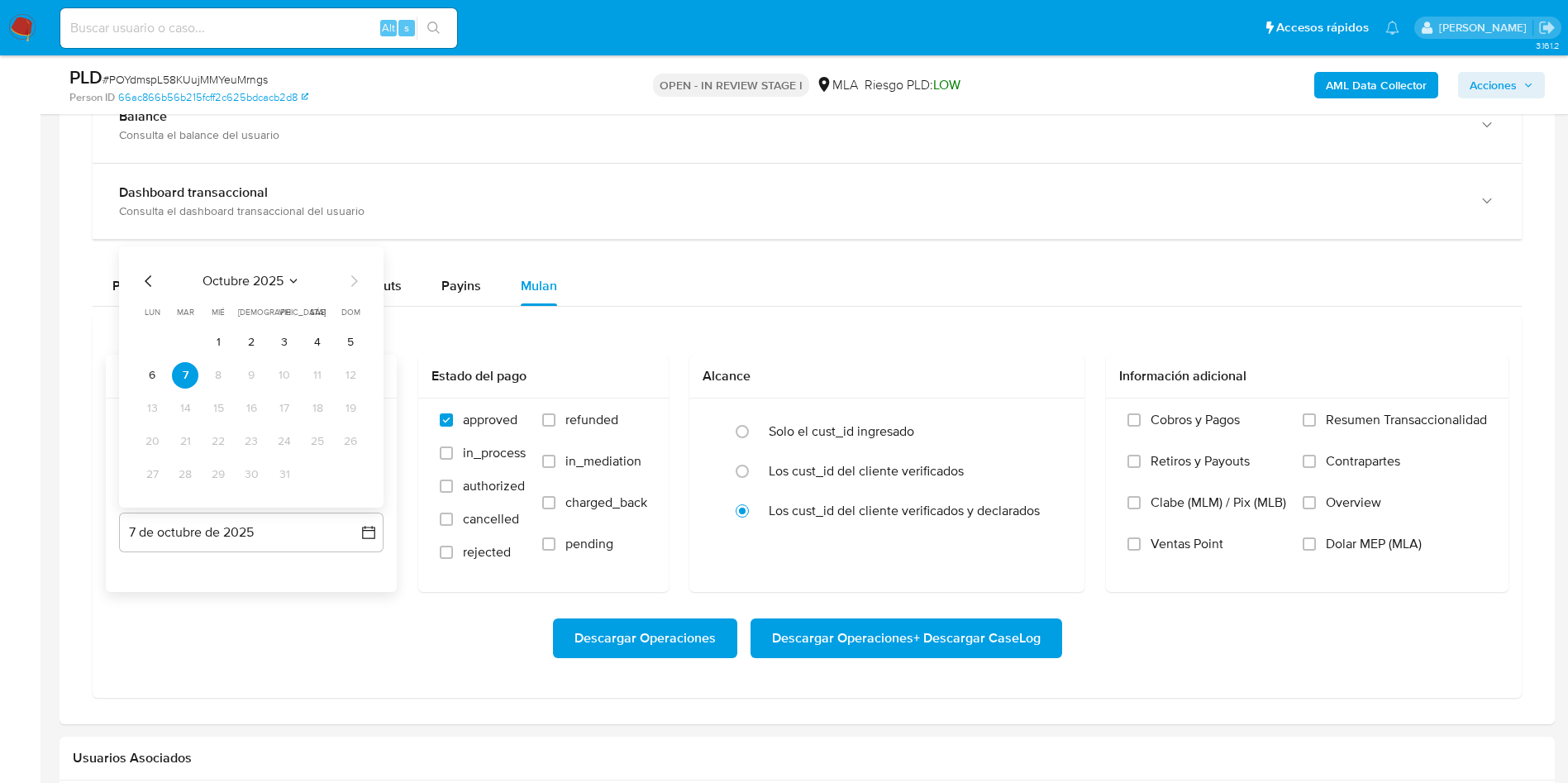
click at [142, 283] on icon "Mes anterior" at bounding box center [149, 281] width 20 height 20
click at [155, 278] on icon "Mes anterior" at bounding box center [149, 281] width 20 height 20
click at [352, 484] on button "31" at bounding box center [350, 474] width 26 height 26
click at [592, 427] on span "refunded" at bounding box center [591, 420] width 53 height 17
click at [556, 427] on input "refunded" at bounding box center [548, 419] width 13 height 13
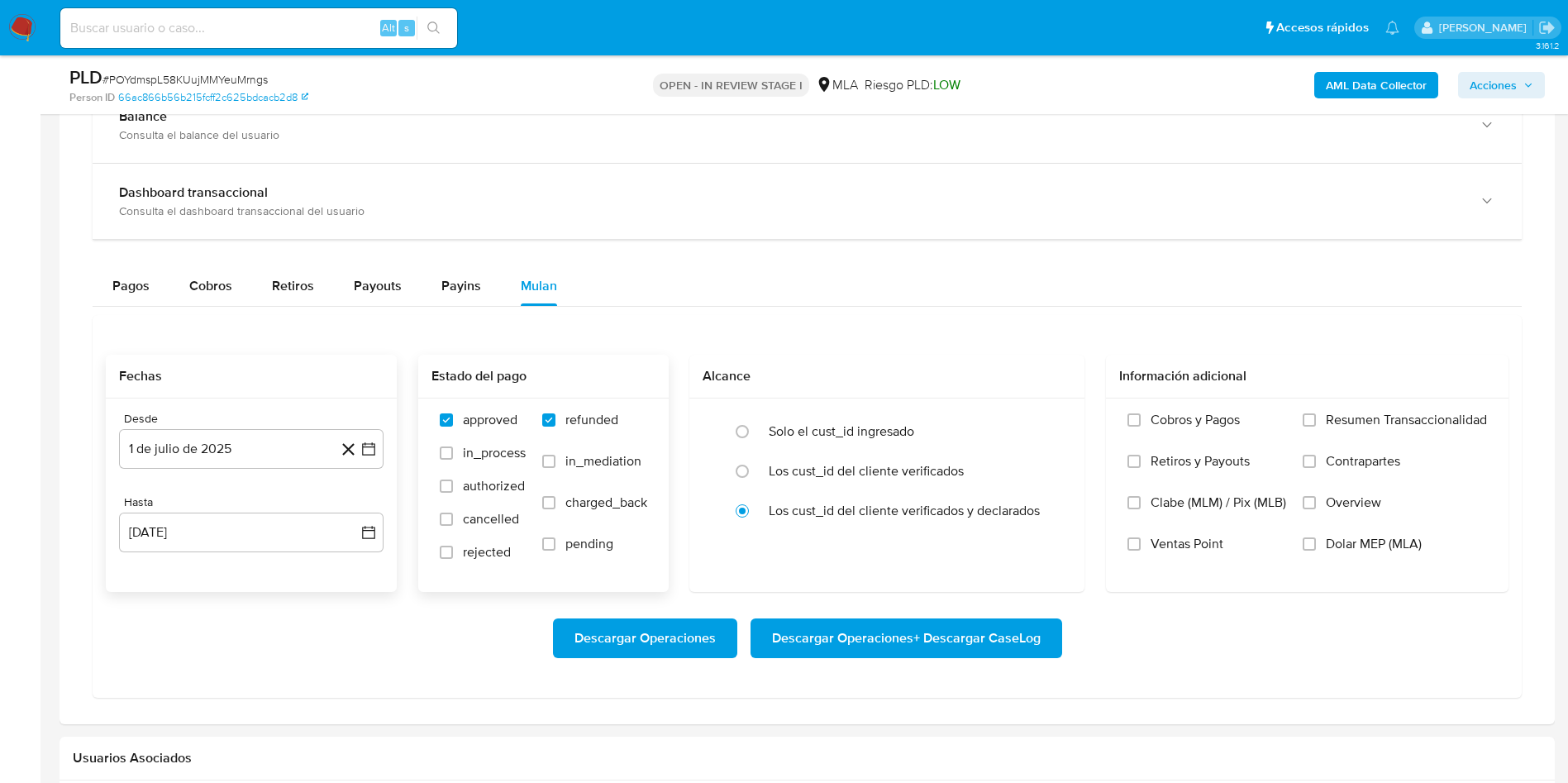
checkbox input "true"
click at [1350, 559] on label "Dolar MEP (MLA)" at bounding box center [1395, 556] width 184 height 41
click at [1316, 551] on input "Dolar MEP (MLA)" at bounding box center [1309, 543] width 13 height 13
click at [938, 622] on span "Descargar Operaciones + Descargar CaseLog" at bounding box center [906, 638] width 269 height 36
